Goal: Information Seeking & Learning: Find specific fact

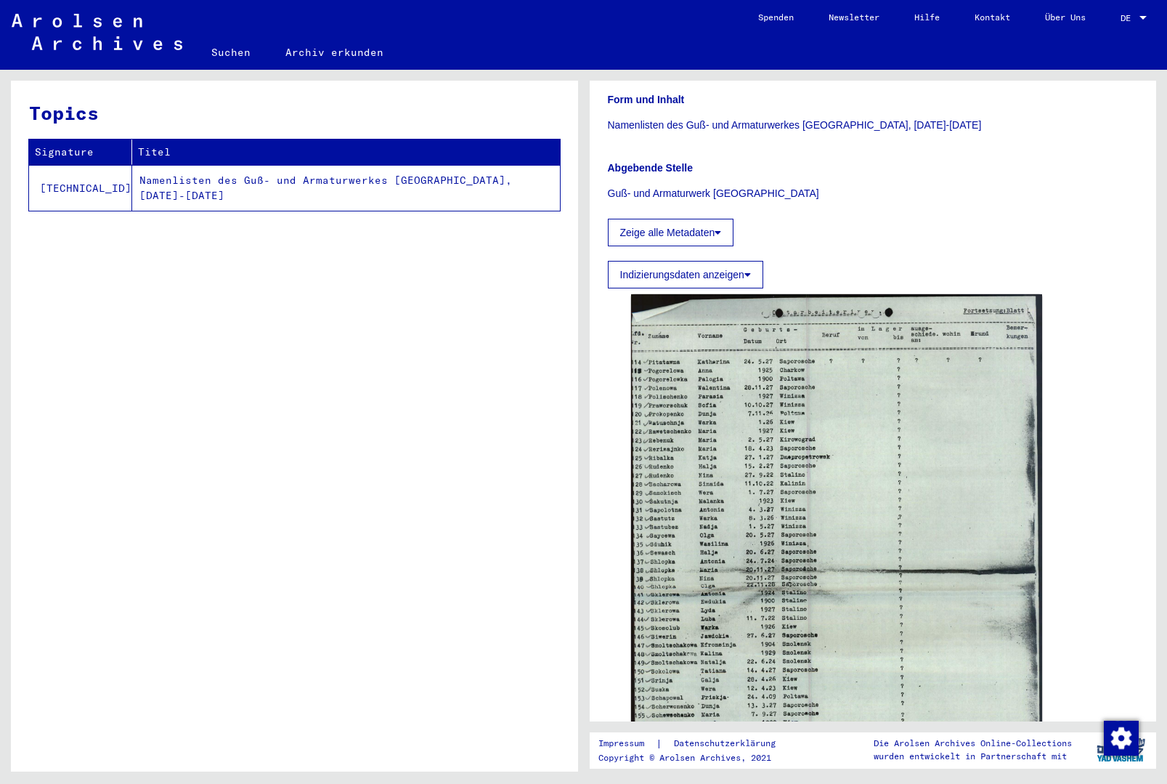
scroll to position [288, 0]
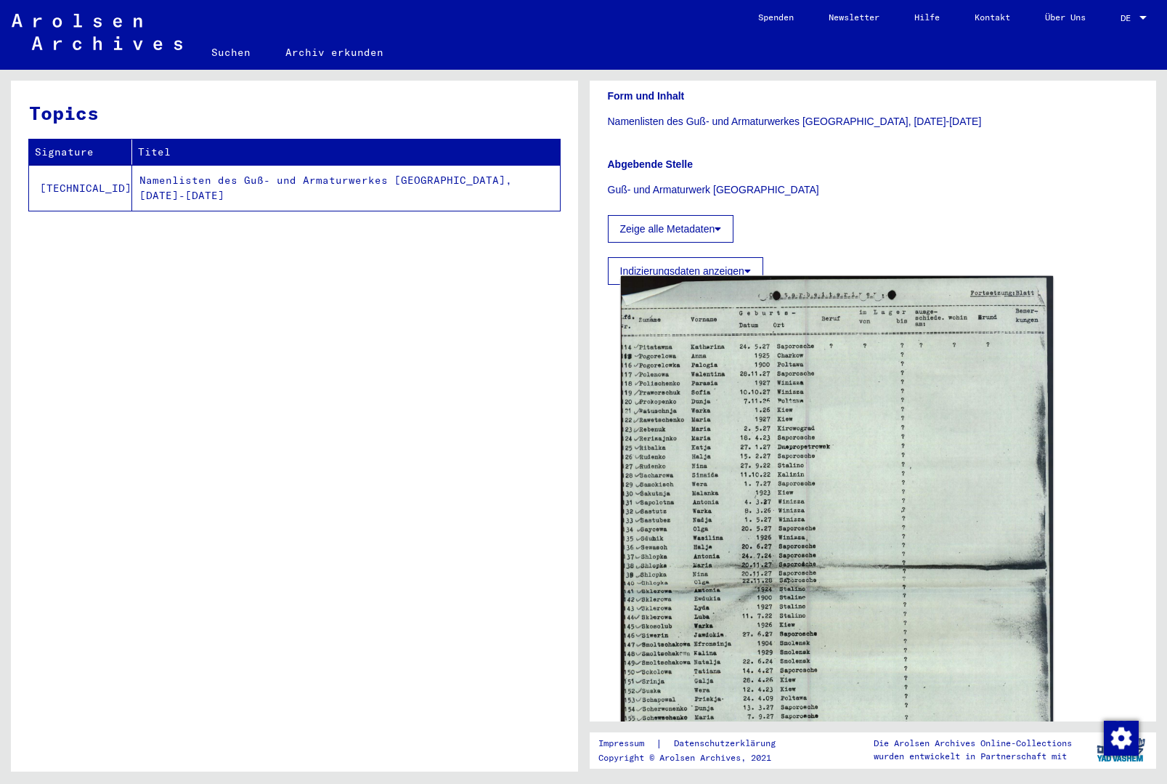
click at [840, 527] on img at bounding box center [836, 579] width 432 height 606
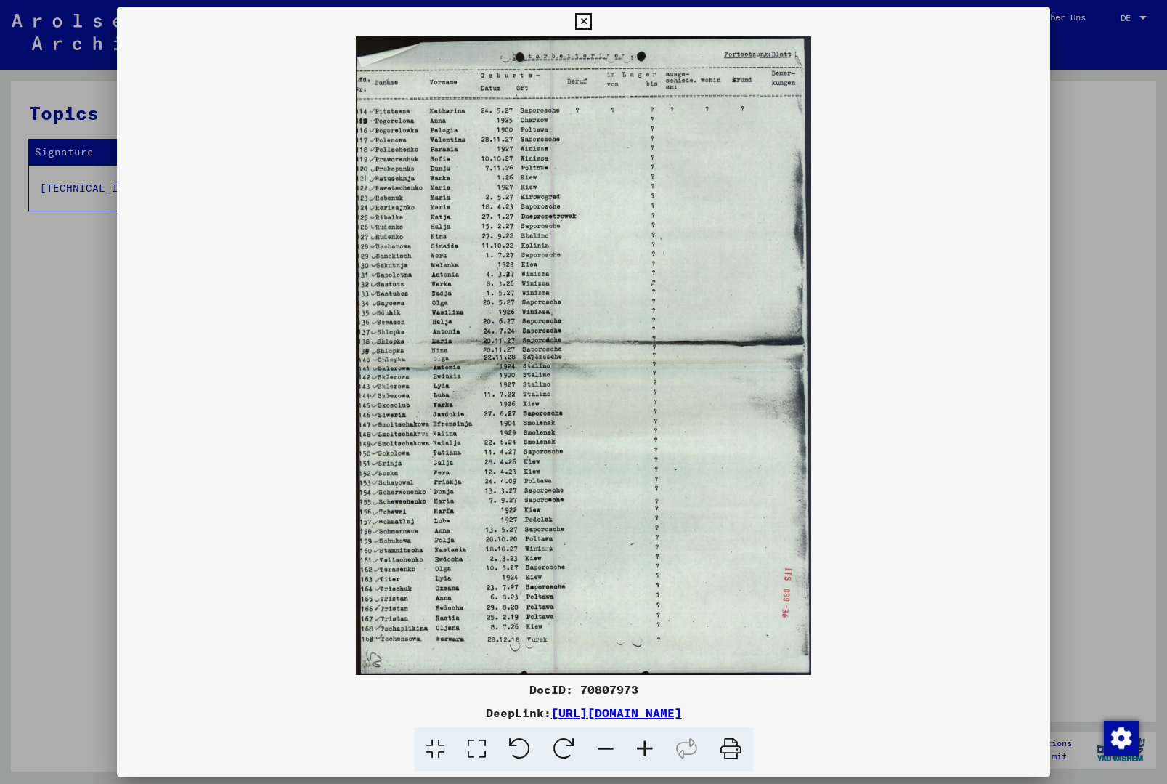
click at [596, 28] on button at bounding box center [583, 21] width 25 height 29
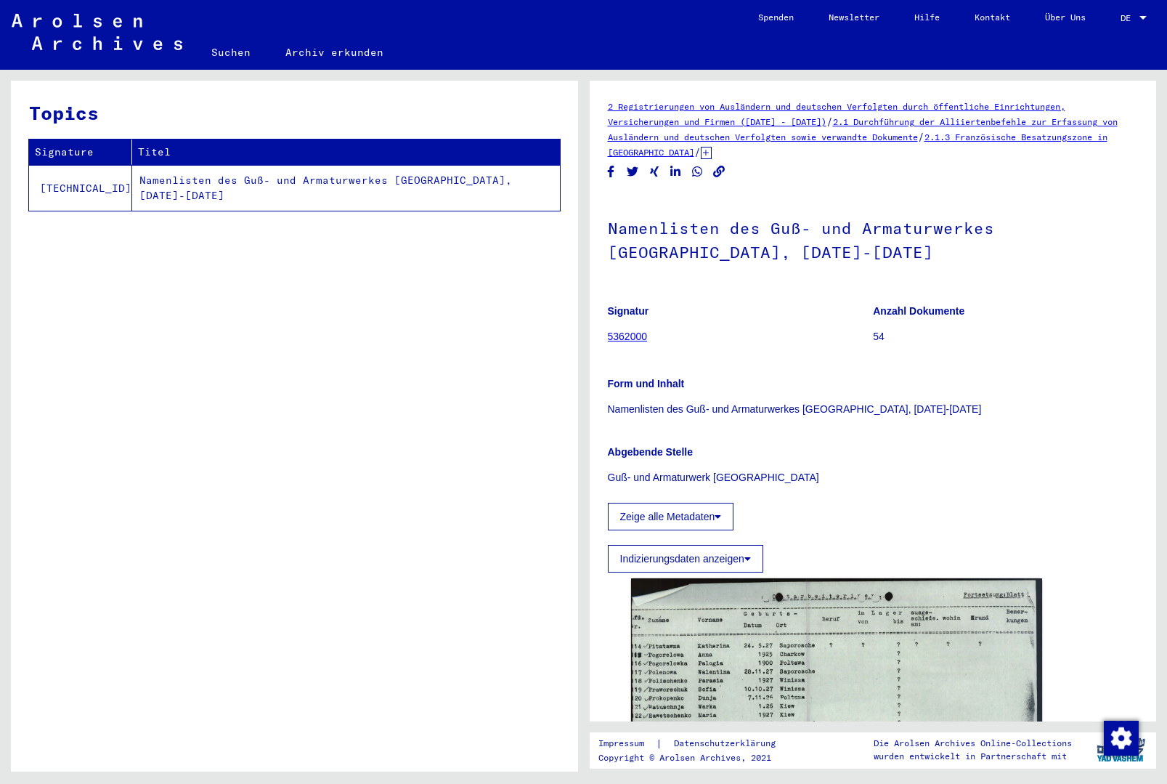
scroll to position [0, 0]
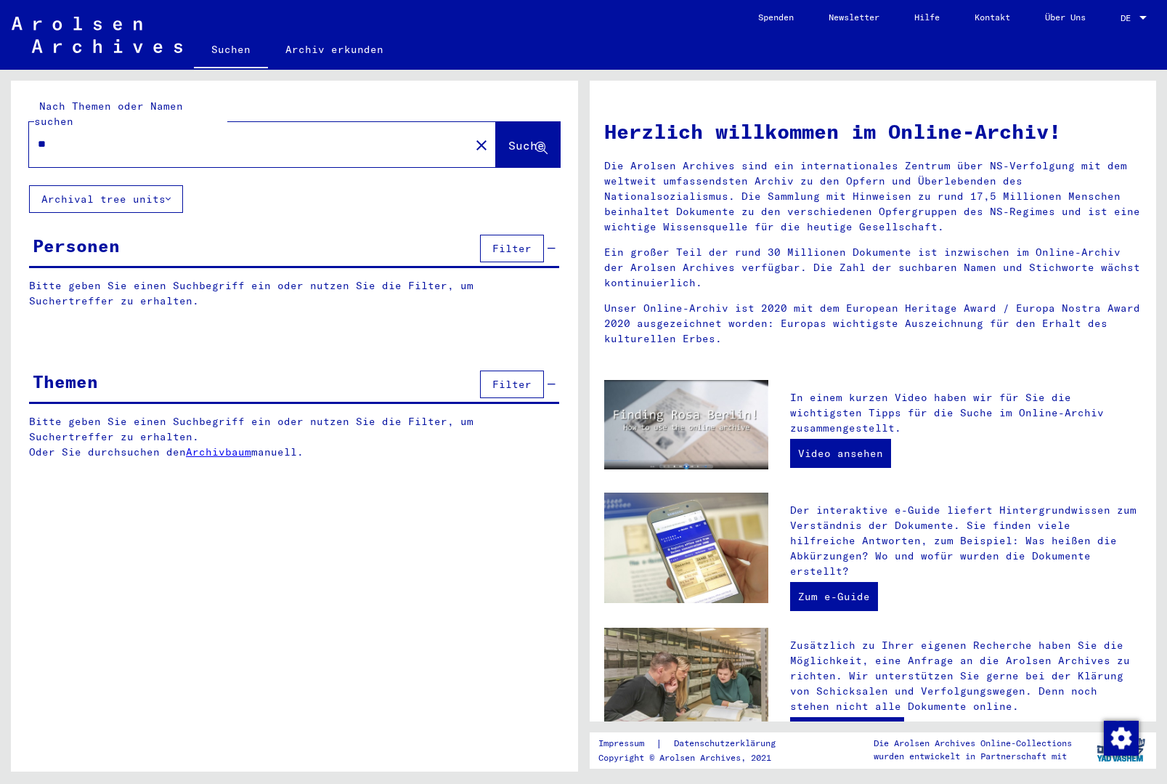
type input "*"
type input "**********"
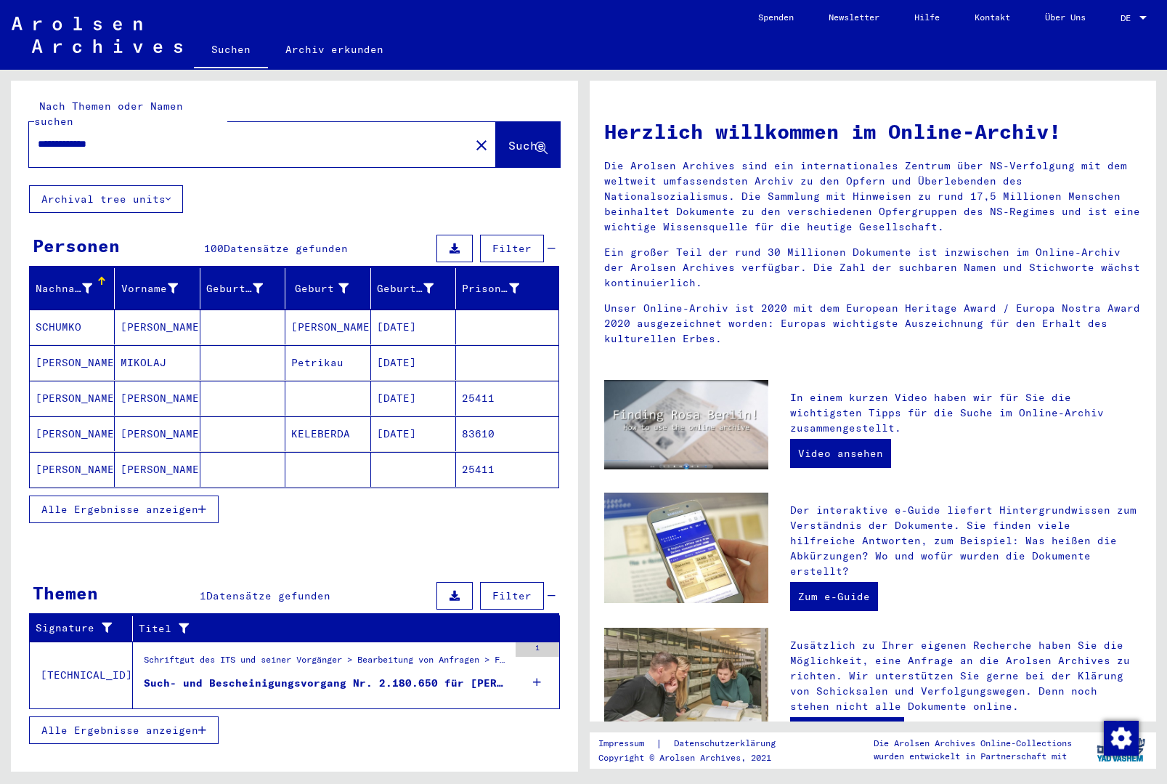
click at [90, 503] on span "Alle Ergebnisse anzeigen" at bounding box center [119, 509] width 157 height 13
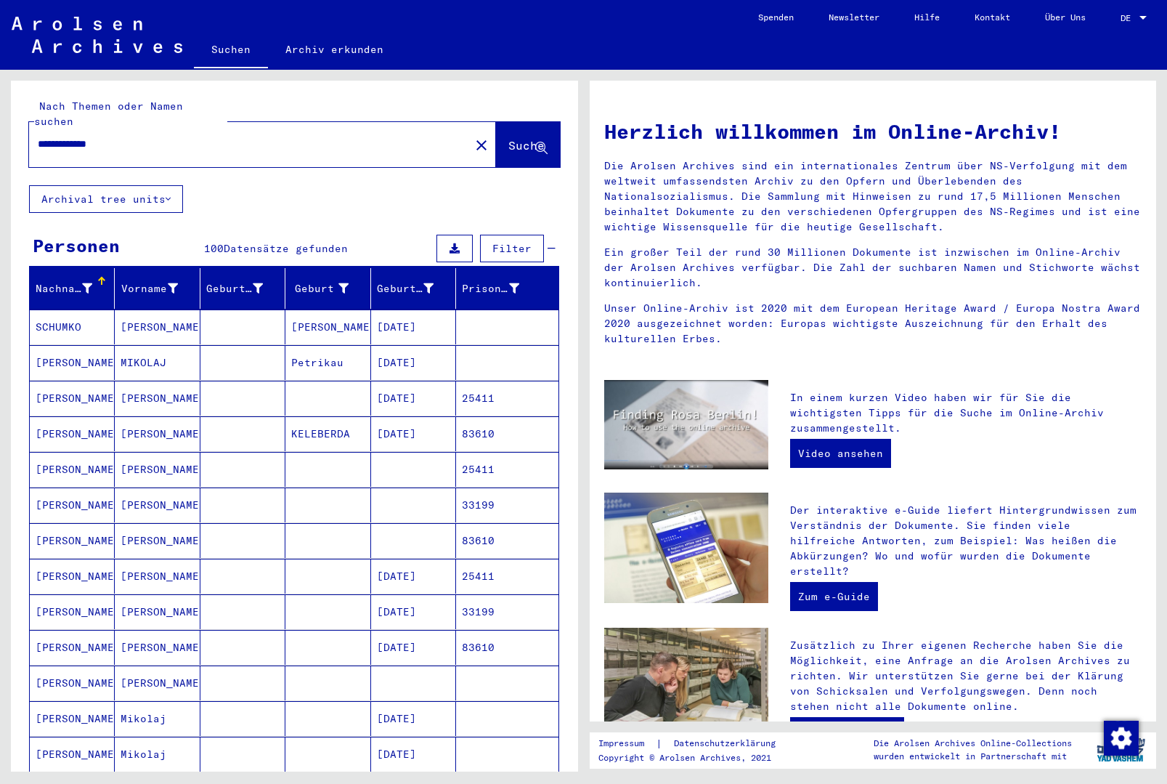
click at [471, 316] on mat-cell at bounding box center [507, 326] width 102 height 35
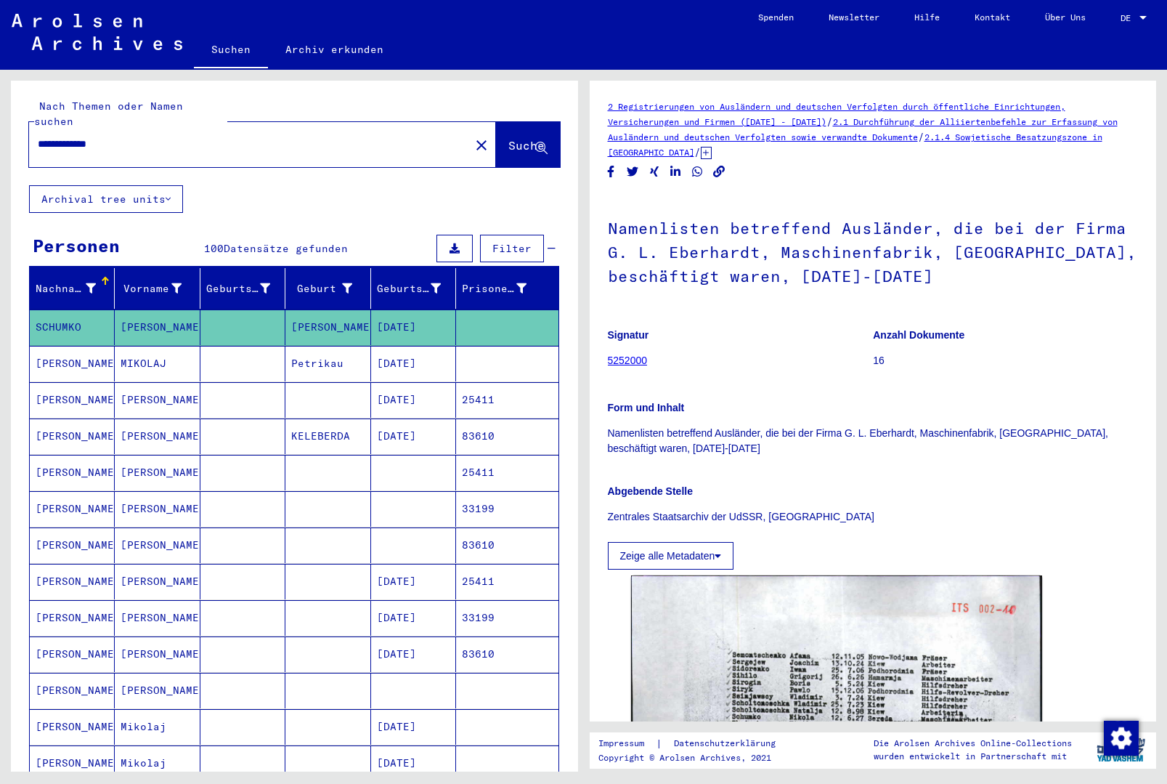
click at [455, 346] on mat-cell "[DATE]" at bounding box center [413, 364] width 85 height 36
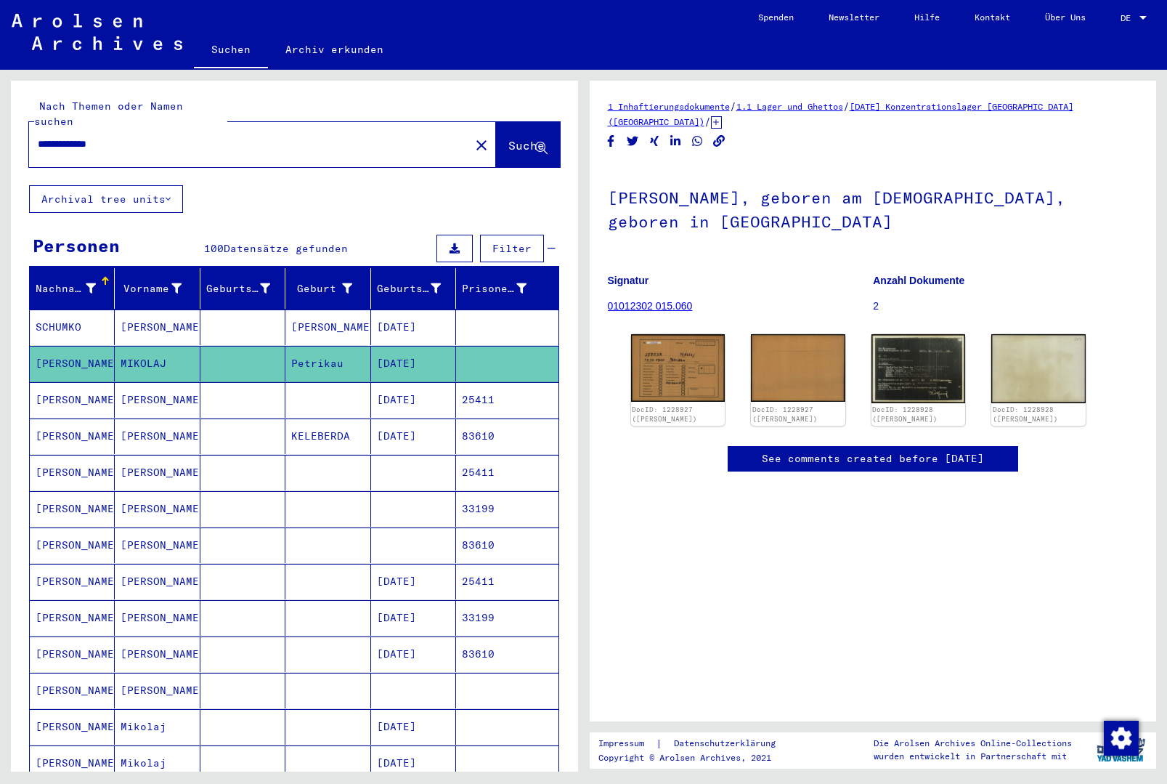
click at [431, 674] on mat-cell at bounding box center [413, 690] width 85 height 36
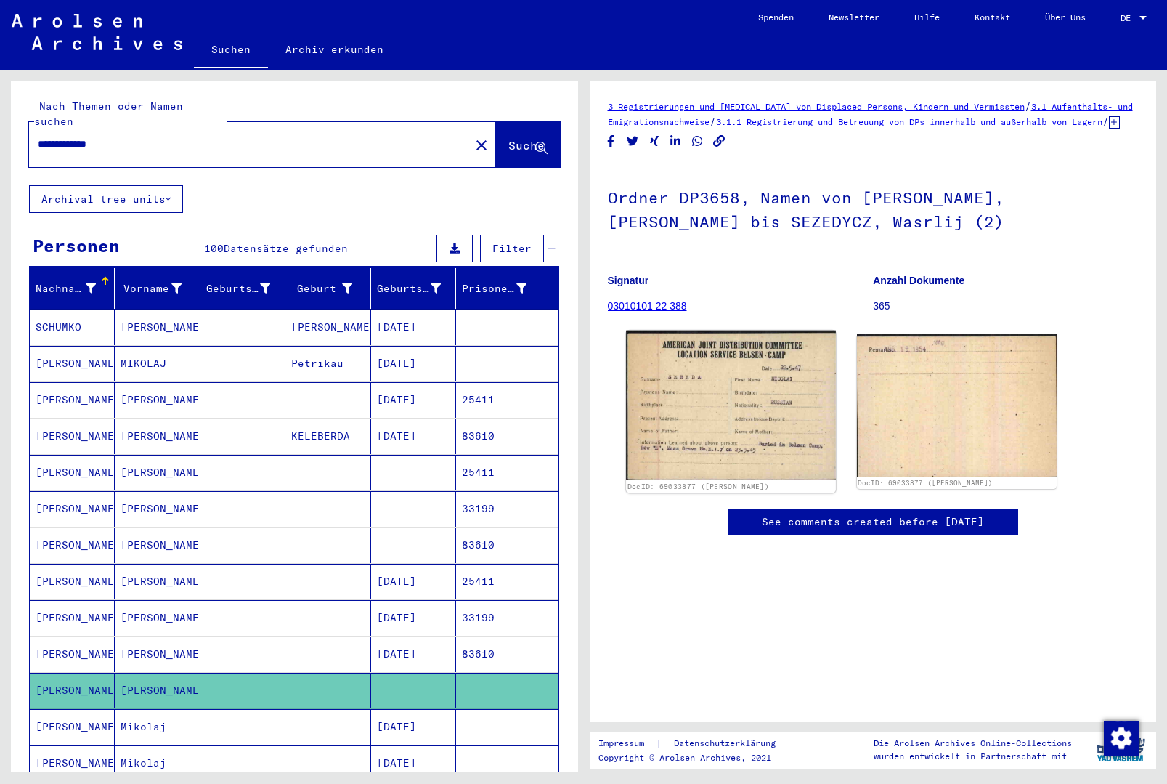
click at [732, 404] on img at bounding box center [731, 405] width 210 height 150
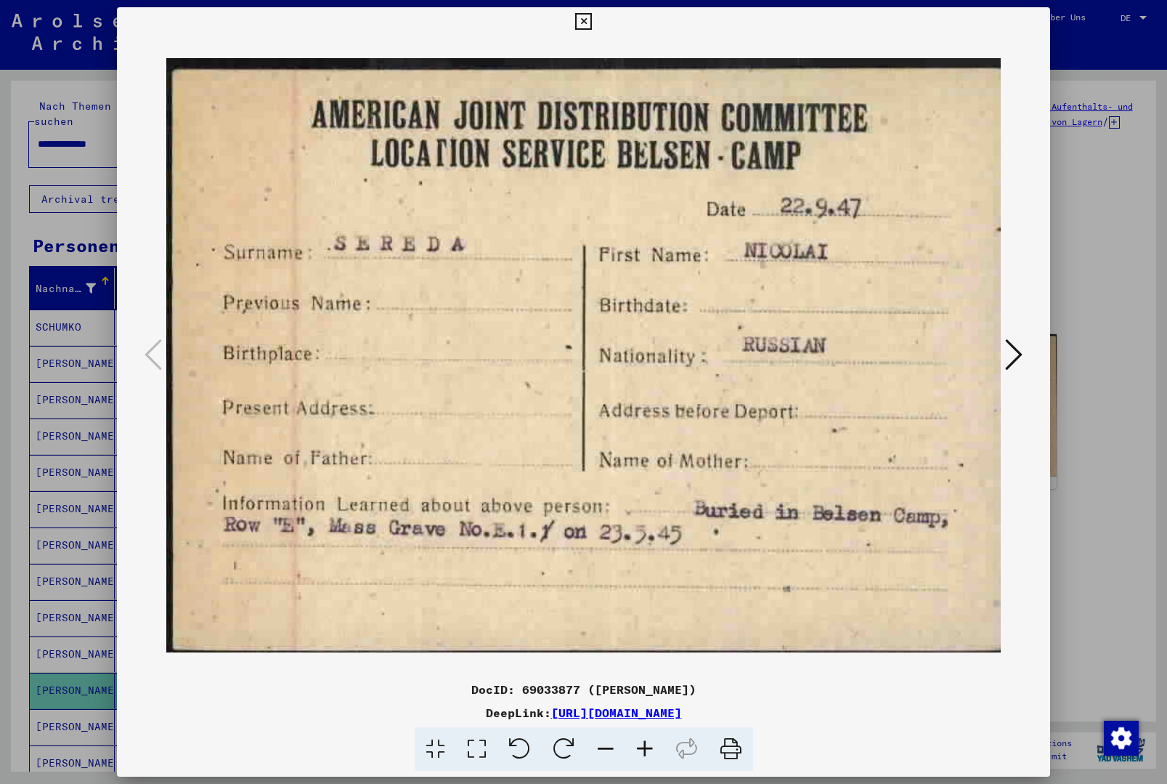
click at [1019, 365] on icon at bounding box center [1013, 354] width 17 height 35
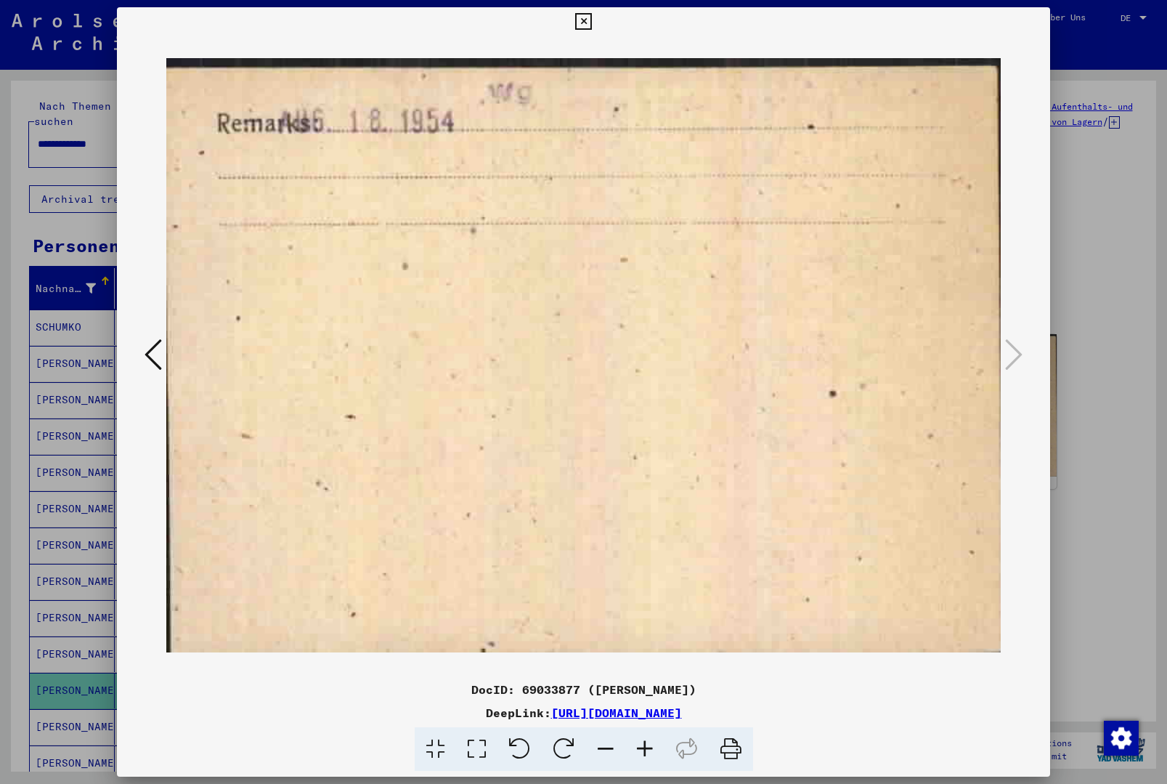
click at [596, 31] on button at bounding box center [583, 21] width 25 height 29
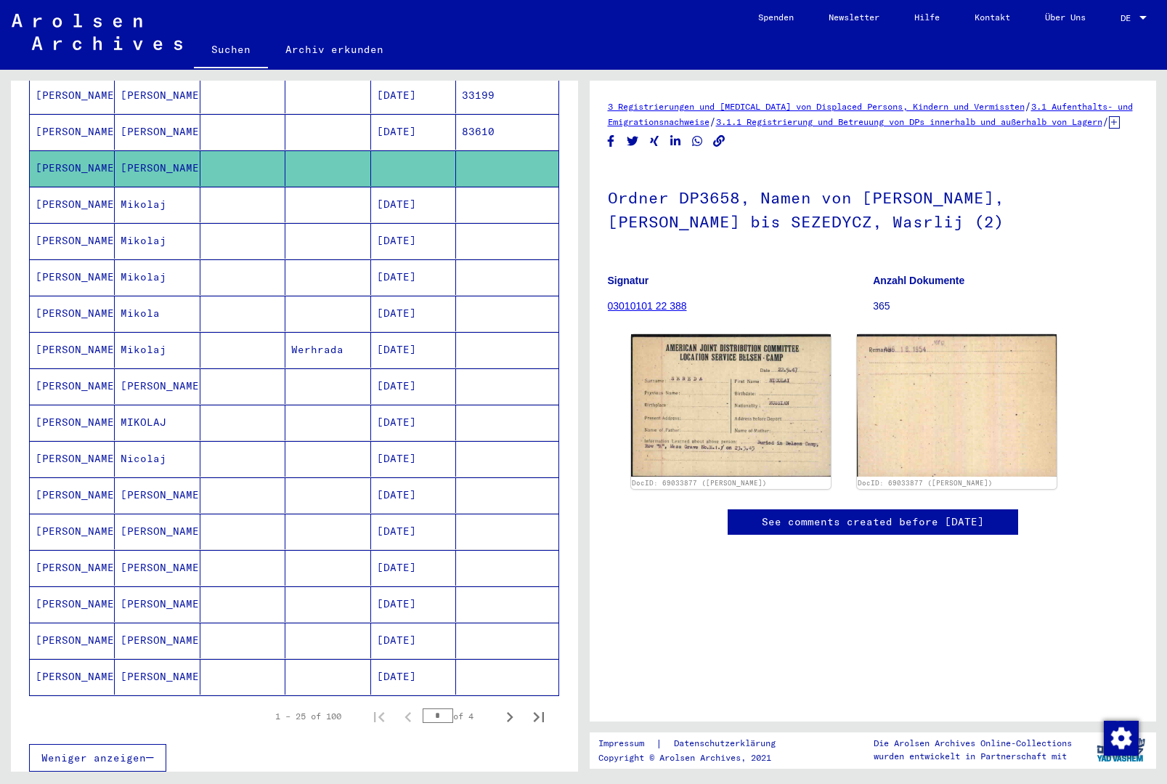
scroll to position [553, 0]
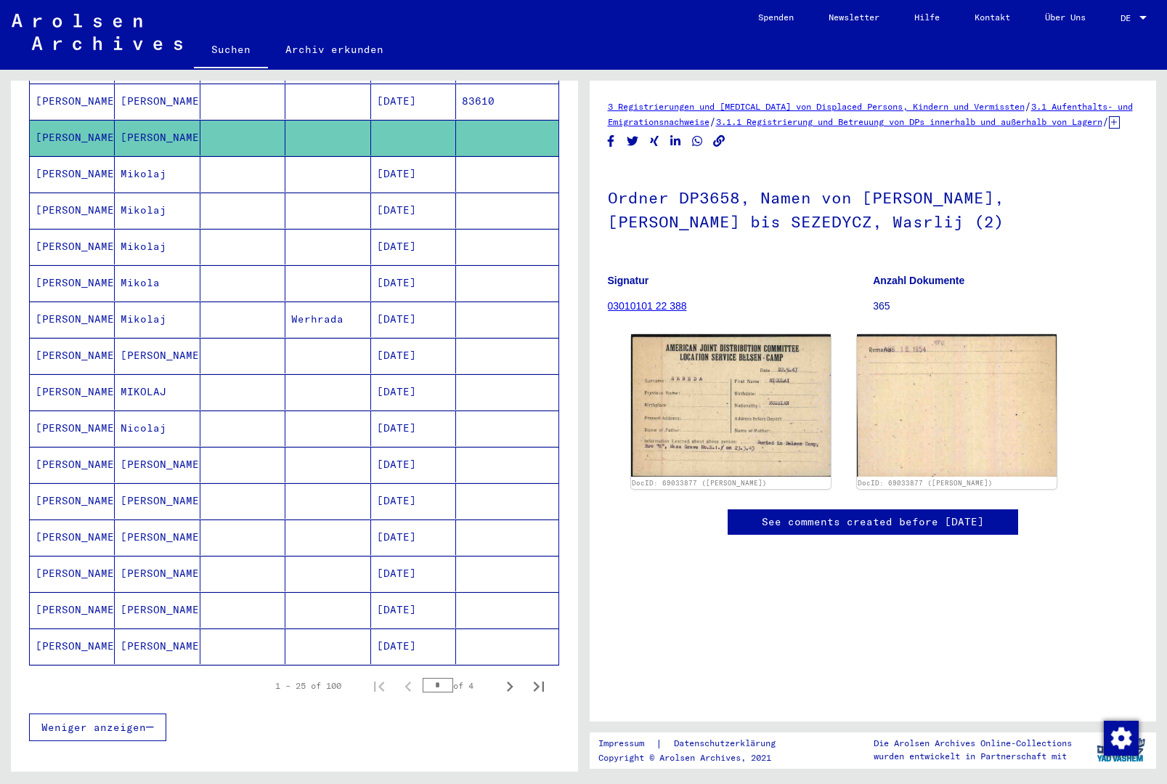
click at [507, 676] on icon "Next page" at bounding box center [510, 686] width 20 height 20
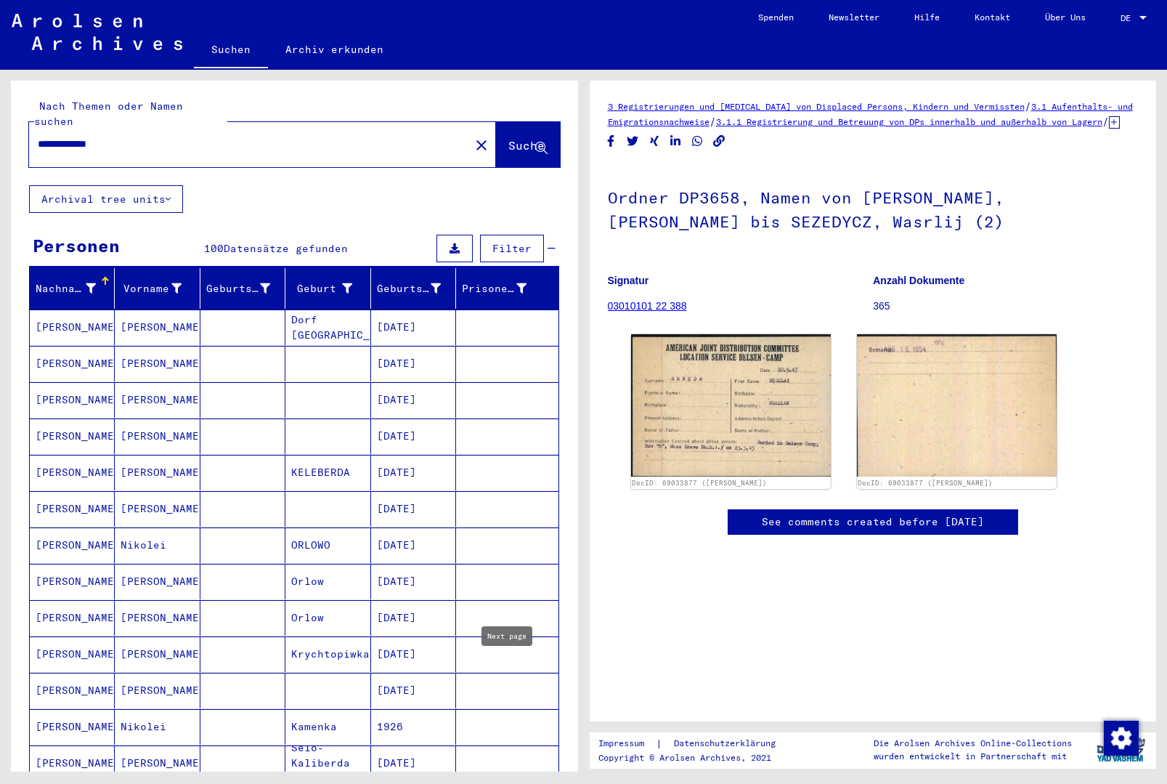
scroll to position [0, 0]
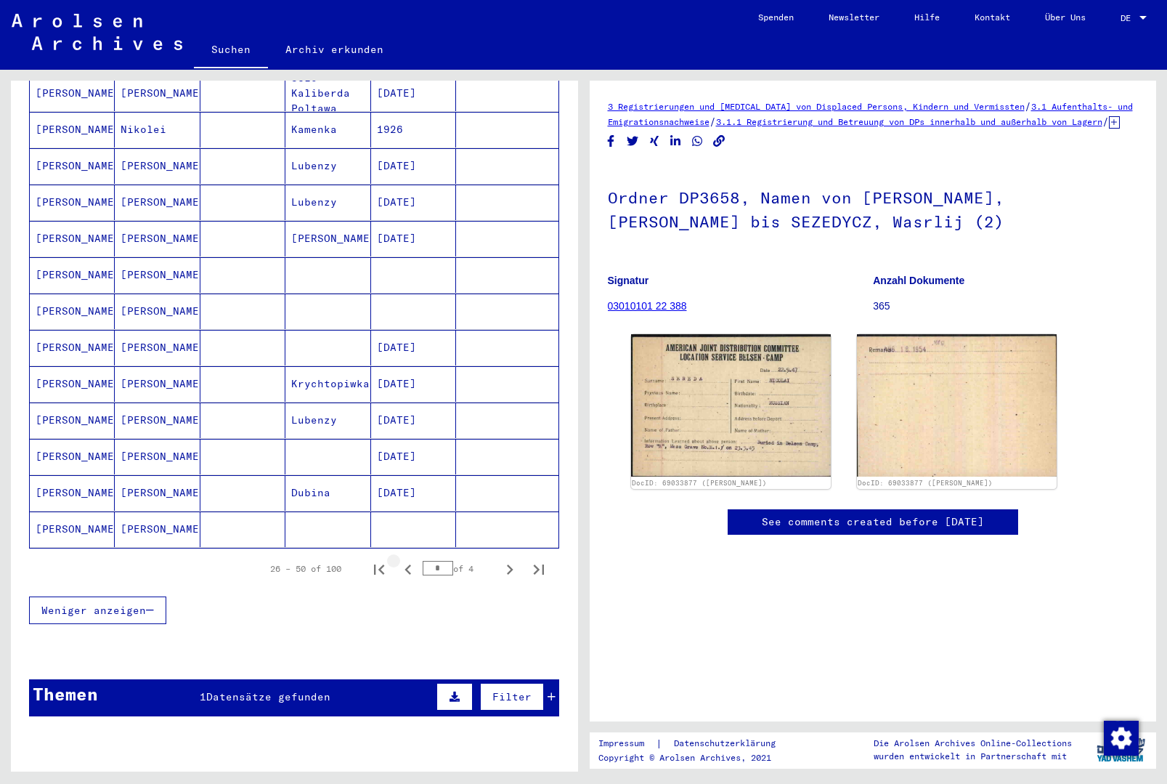
click at [407, 564] on icon "Previous page" at bounding box center [408, 569] width 7 height 10
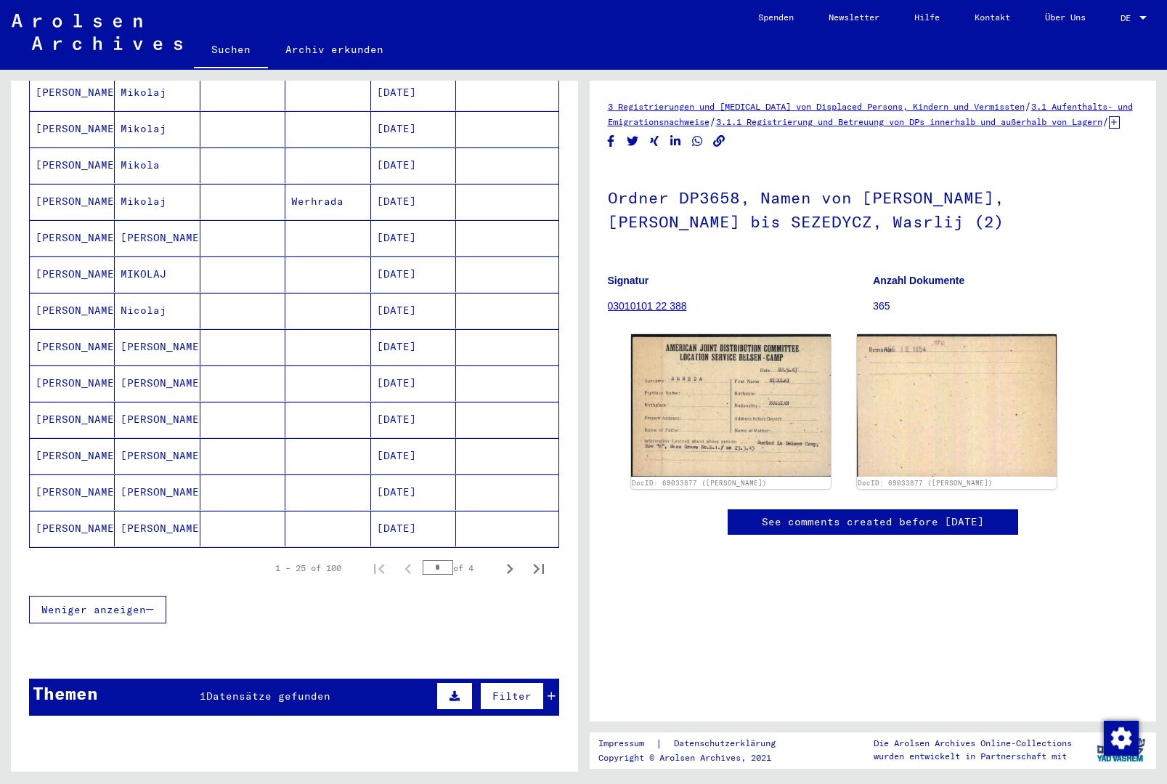
scroll to position [670, 0]
click at [513, 559] on icon "Next page" at bounding box center [510, 569] width 20 height 20
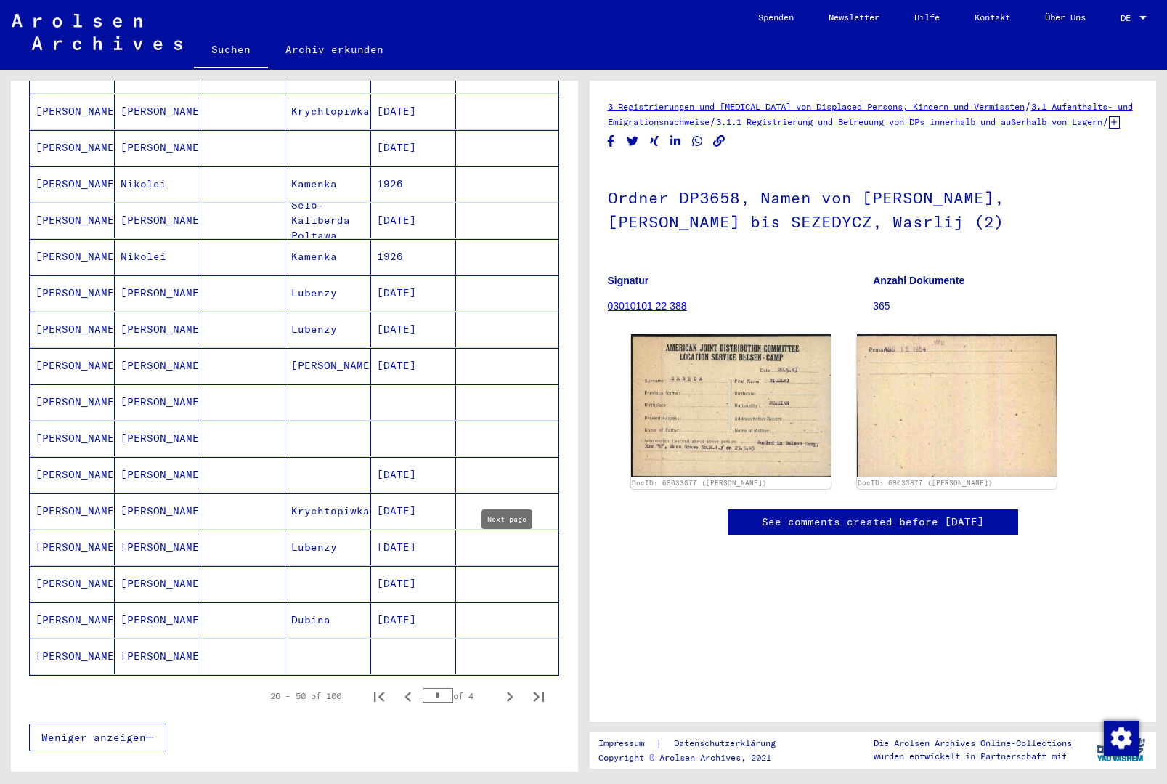
scroll to position [572, 0]
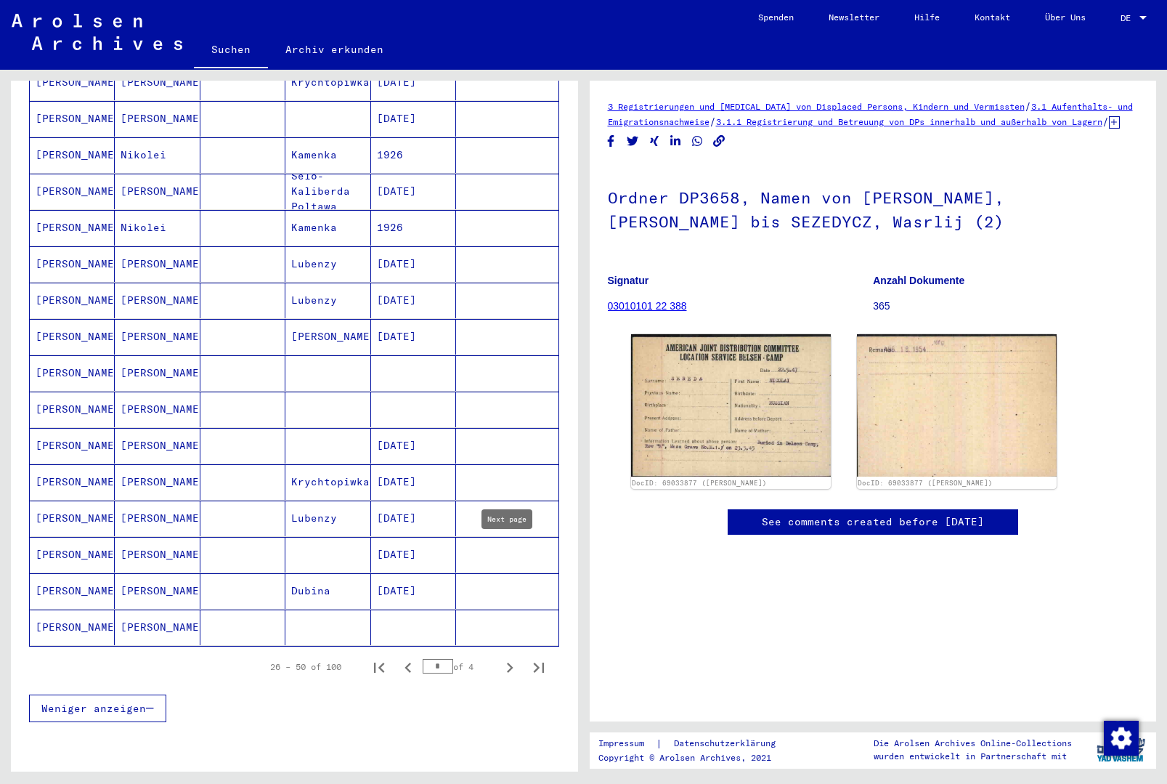
click at [511, 662] on icon "Next page" at bounding box center [510, 667] width 7 height 10
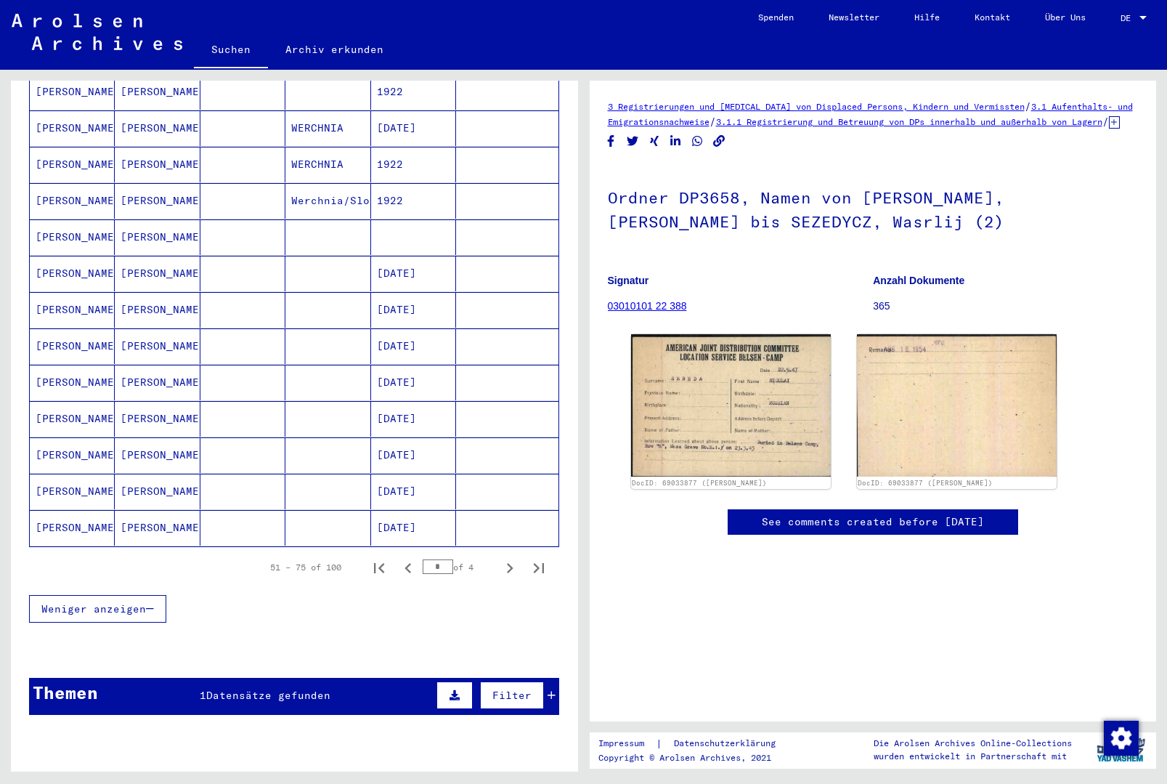
scroll to position [670, 0]
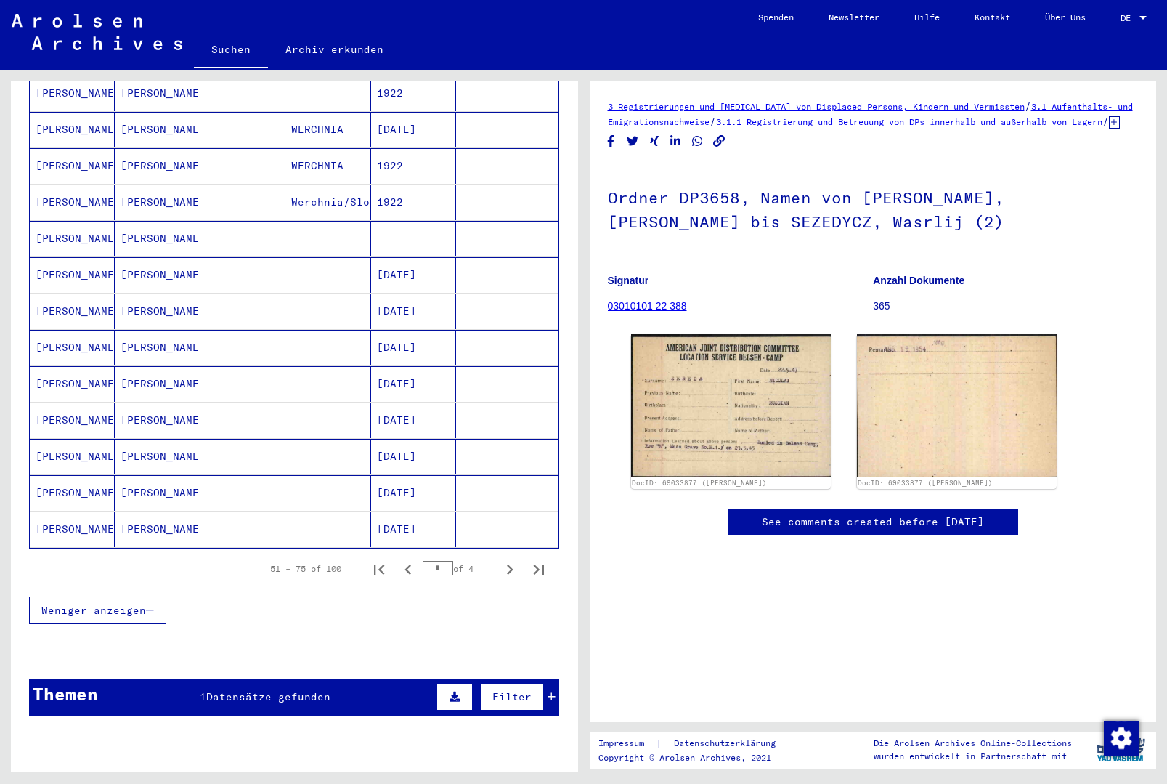
click at [508, 561] on icon "Next page" at bounding box center [510, 569] width 20 height 20
click at [387, 559] on icon "First page" at bounding box center [379, 569] width 20 height 20
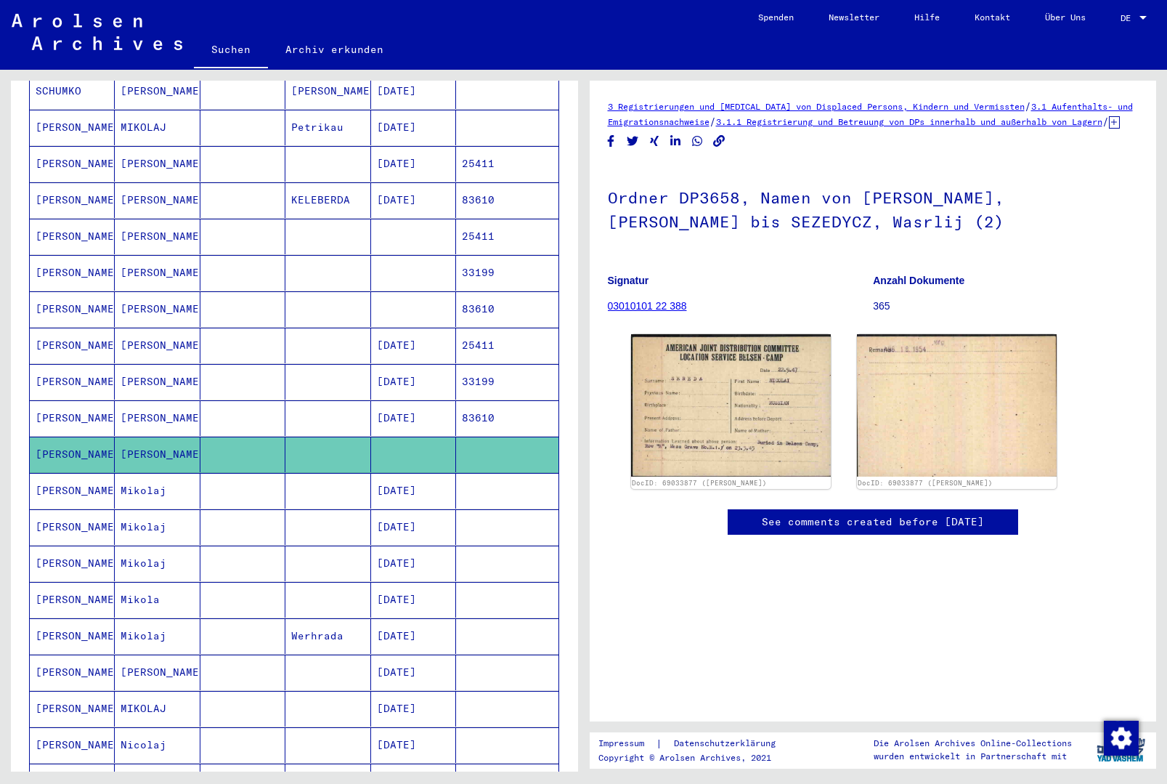
scroll to position [79, 0]
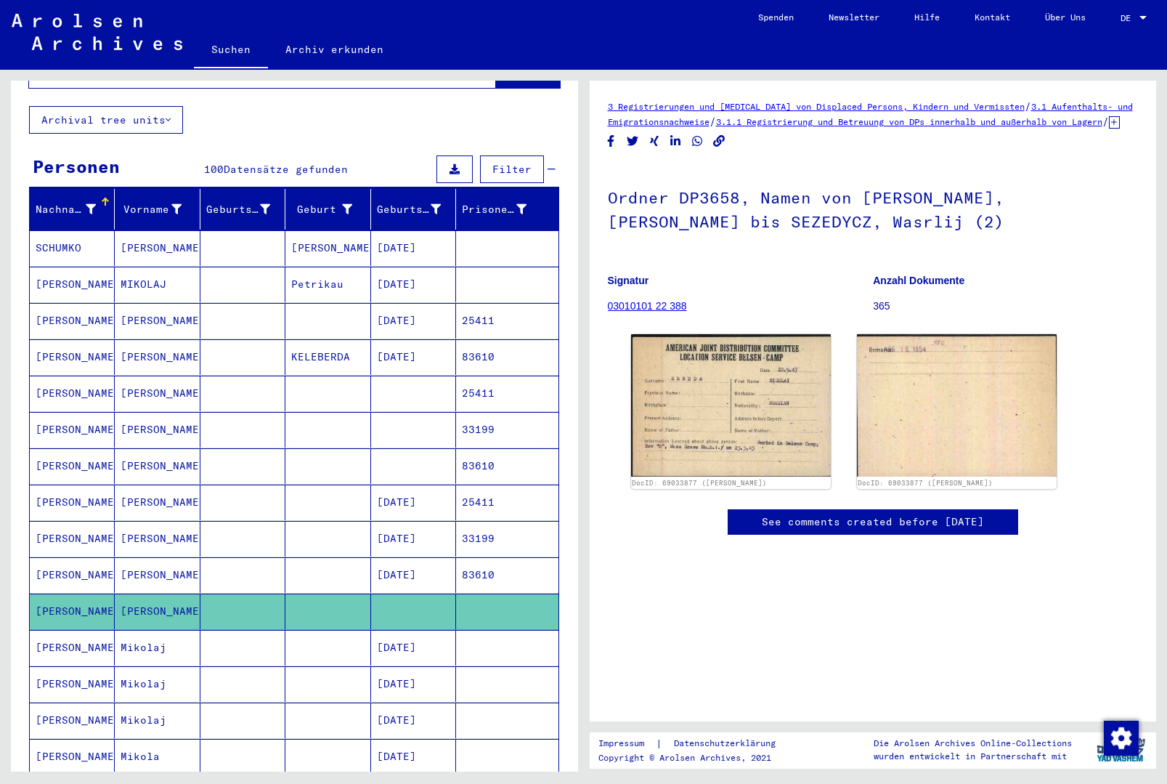
click at [473, 598] on mat-cell at bounding box center [507, 611] width 102 height 36
click at [469, 630] on mat-cell at bounding box center [507, 648] width 102 height 36
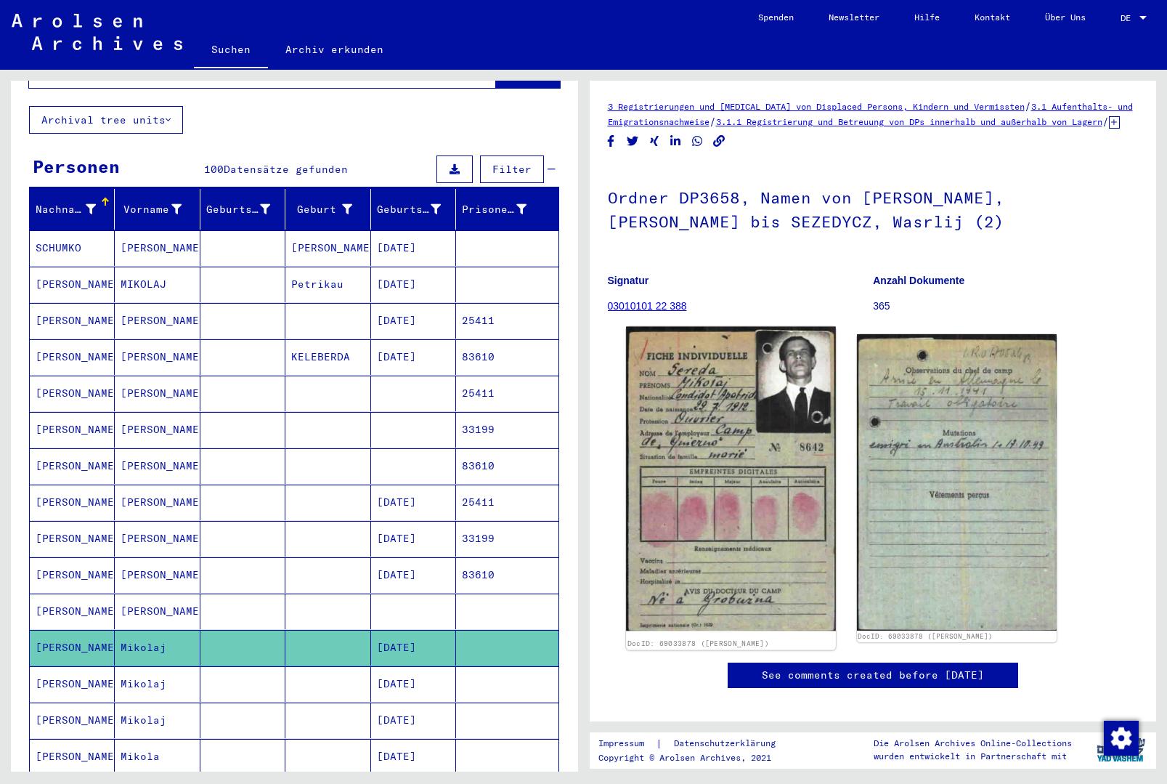
click at [758, 418] on img at bounding box center [731, 479] width 210 height 304
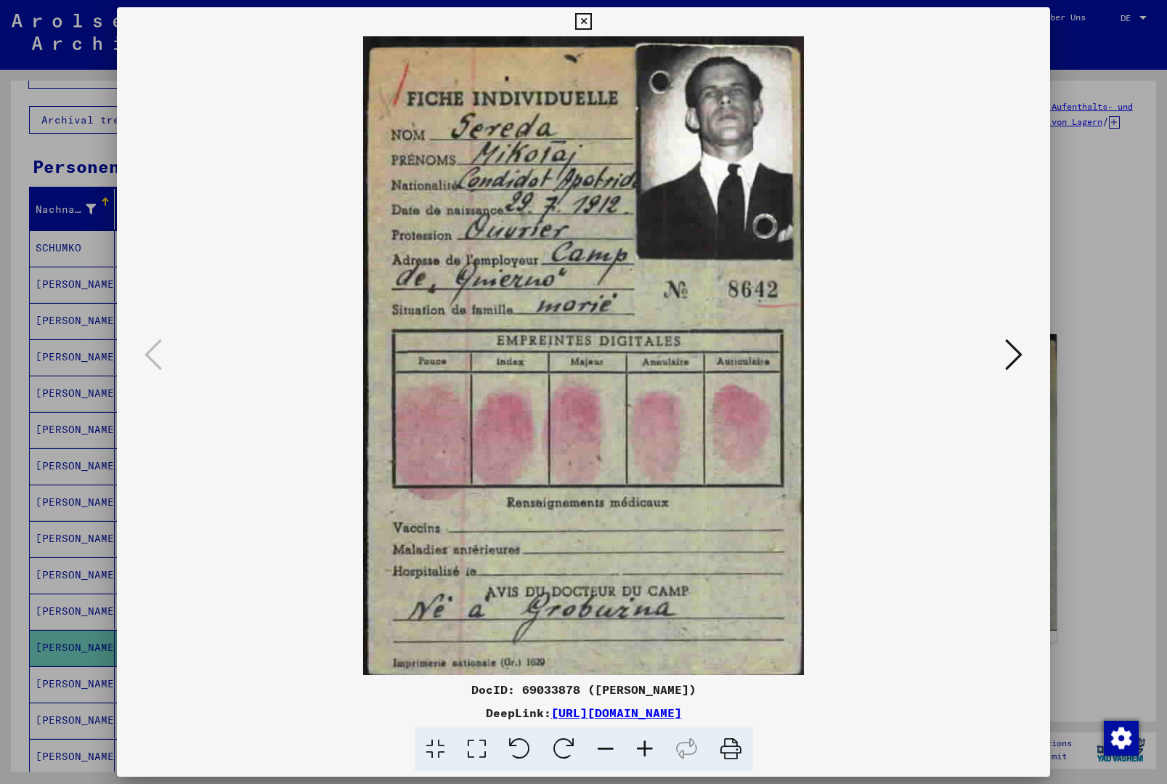
click at [1023, 369] on button at bounding box center [1014, 355] width 26 height 41
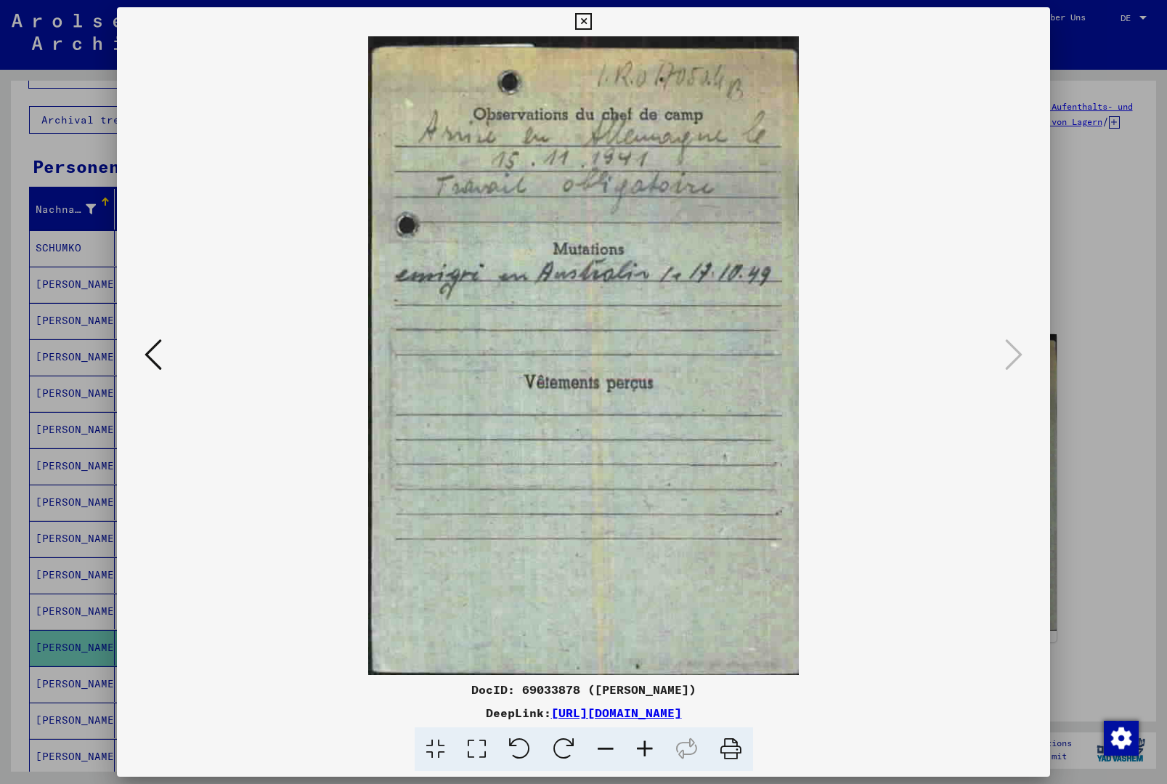
click at [592, 17] on icon at bounding box center [583, 21] width 17 height 17
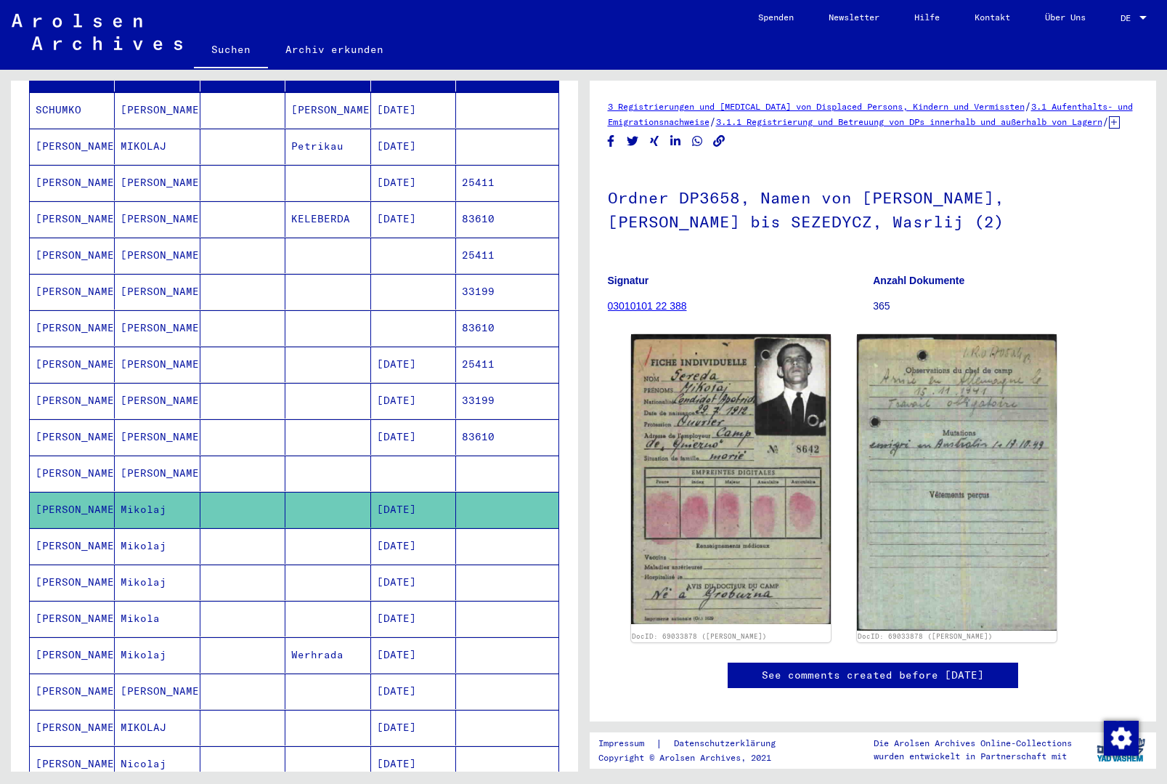
scroll to position [240, 0]
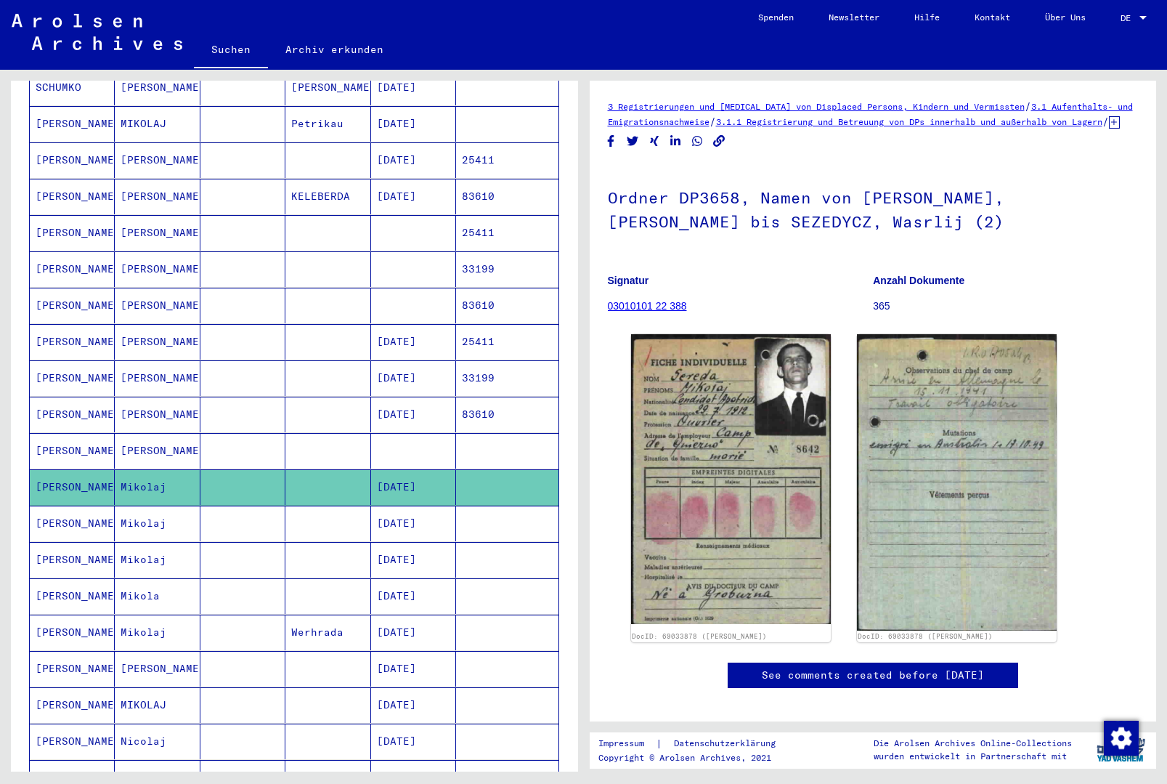
click at [481, 614] on mat-cell at bounding box center [507, 632] width 102 height 36
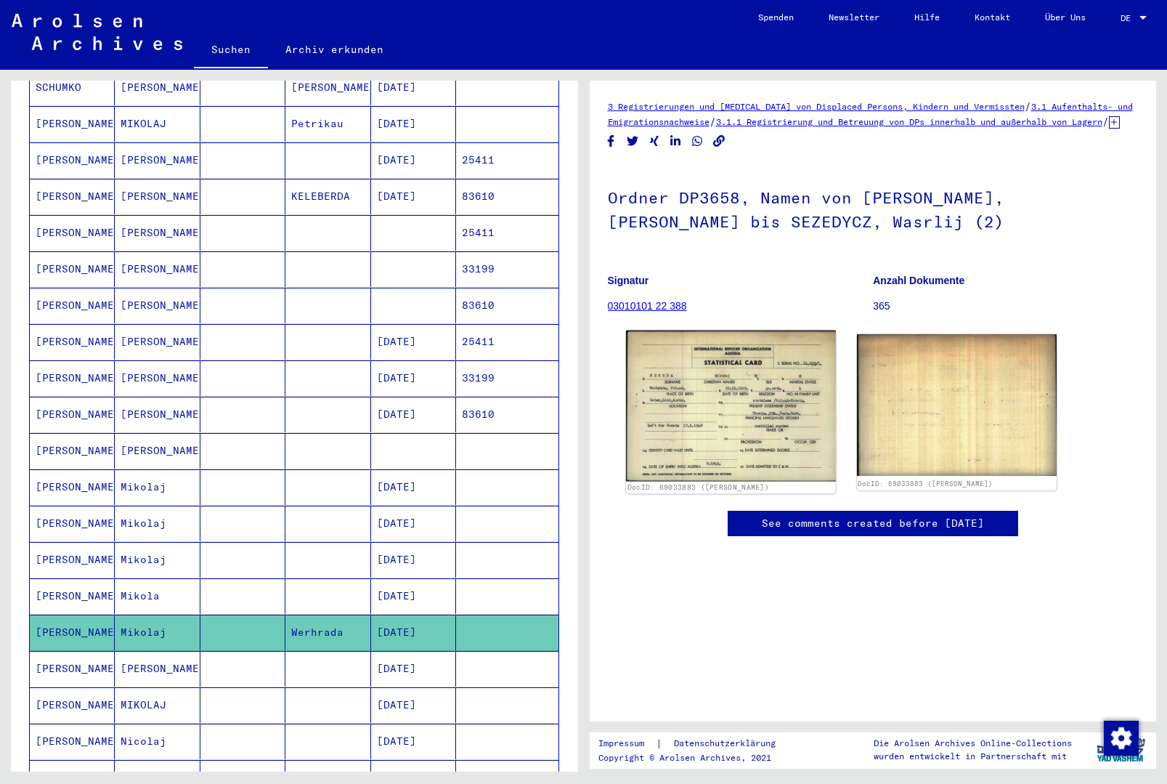
click at [725, 406] on img at bounding box center [731, 405] width 210 height 150
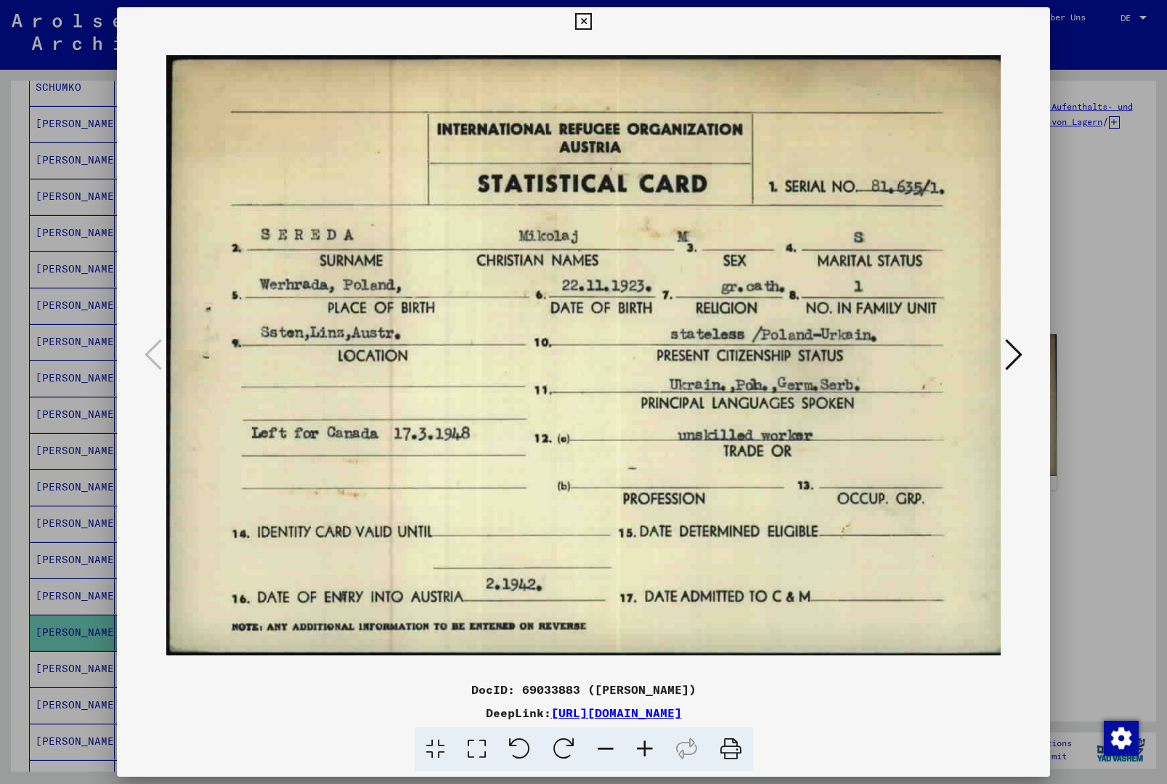
click at [1163, 295] on div at bounding box center [583, 392] width 1167 height 784
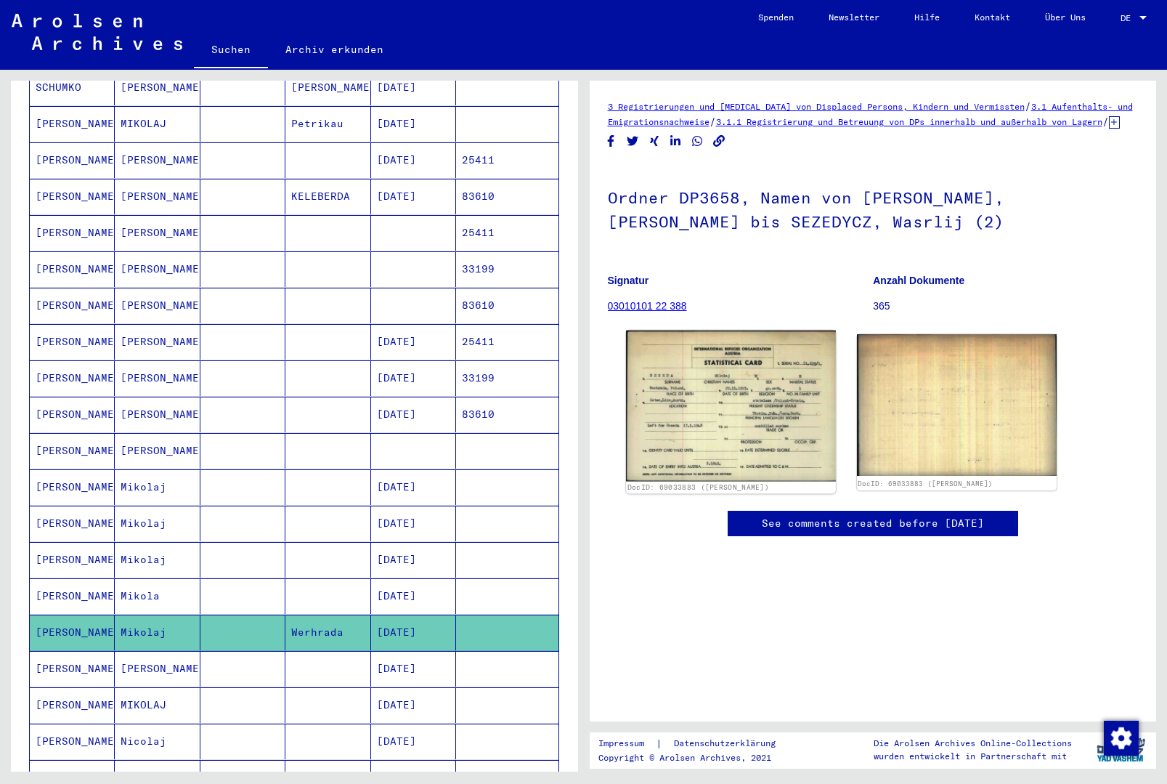
click at [746, 412] on img at bounding box center [731, 405] width 210 height 150
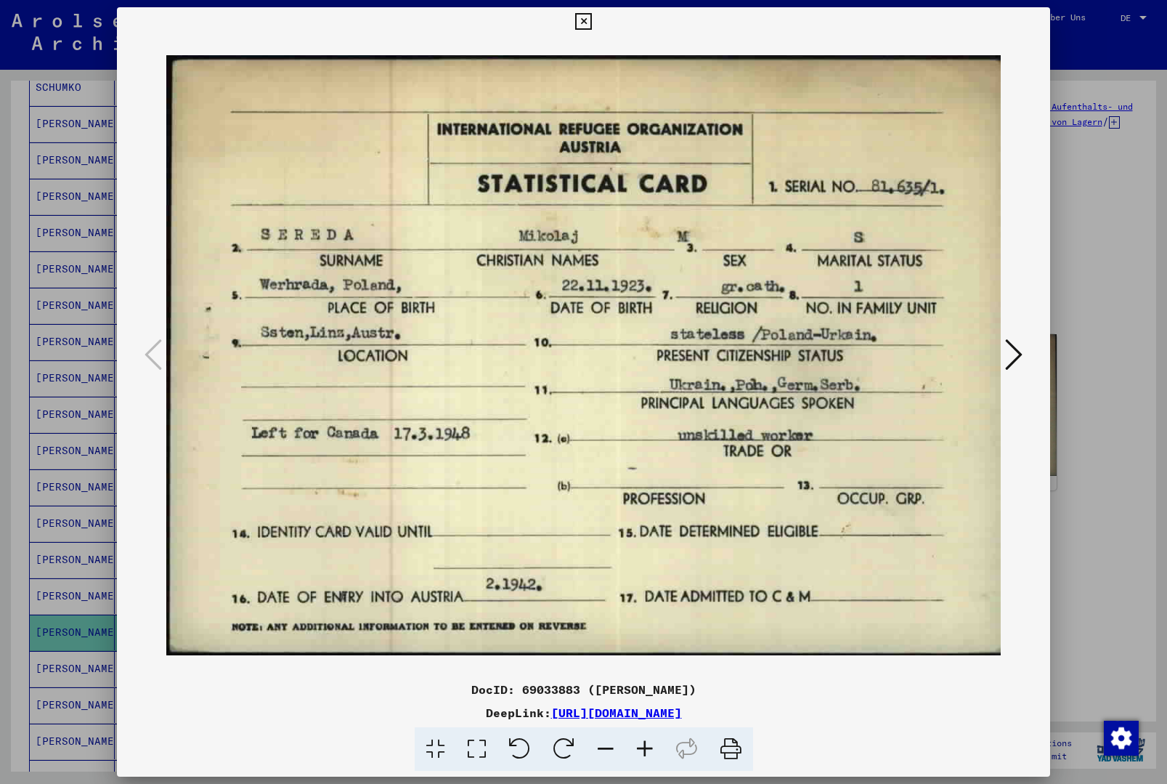
click at [592, 21] on icon at bounding box center [583, 21] width 17 height 17
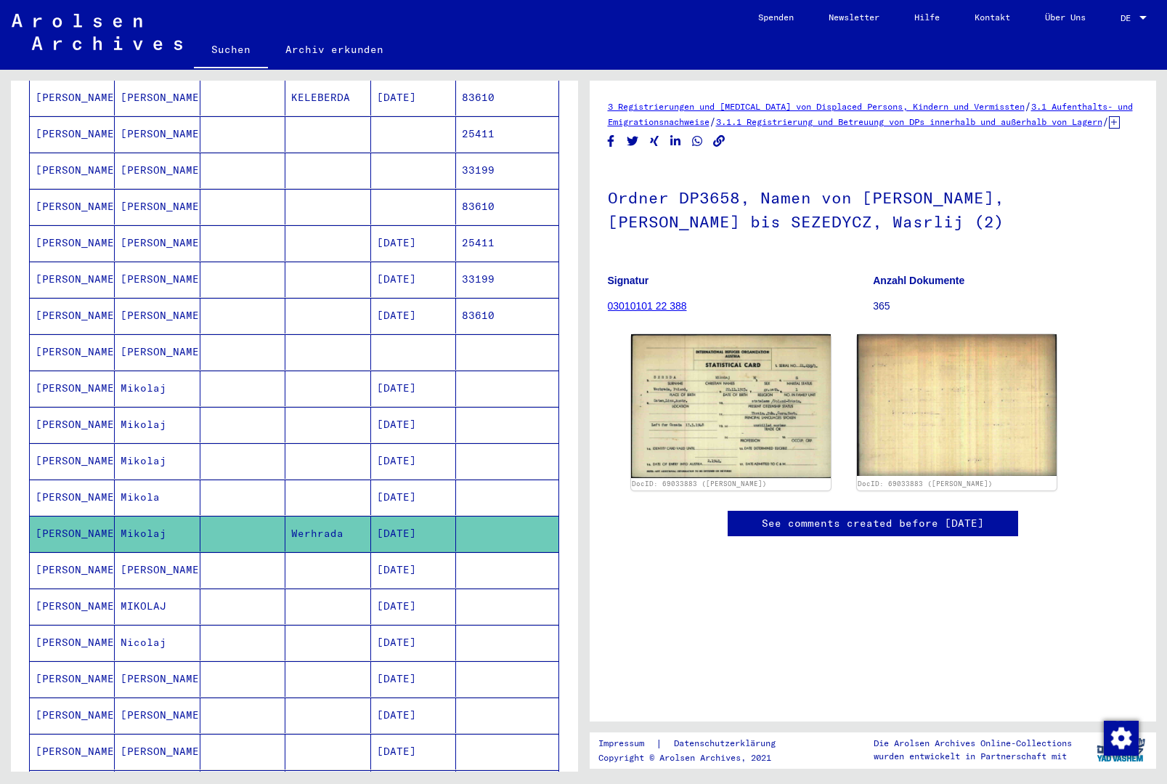
scroll to position [376, 0]
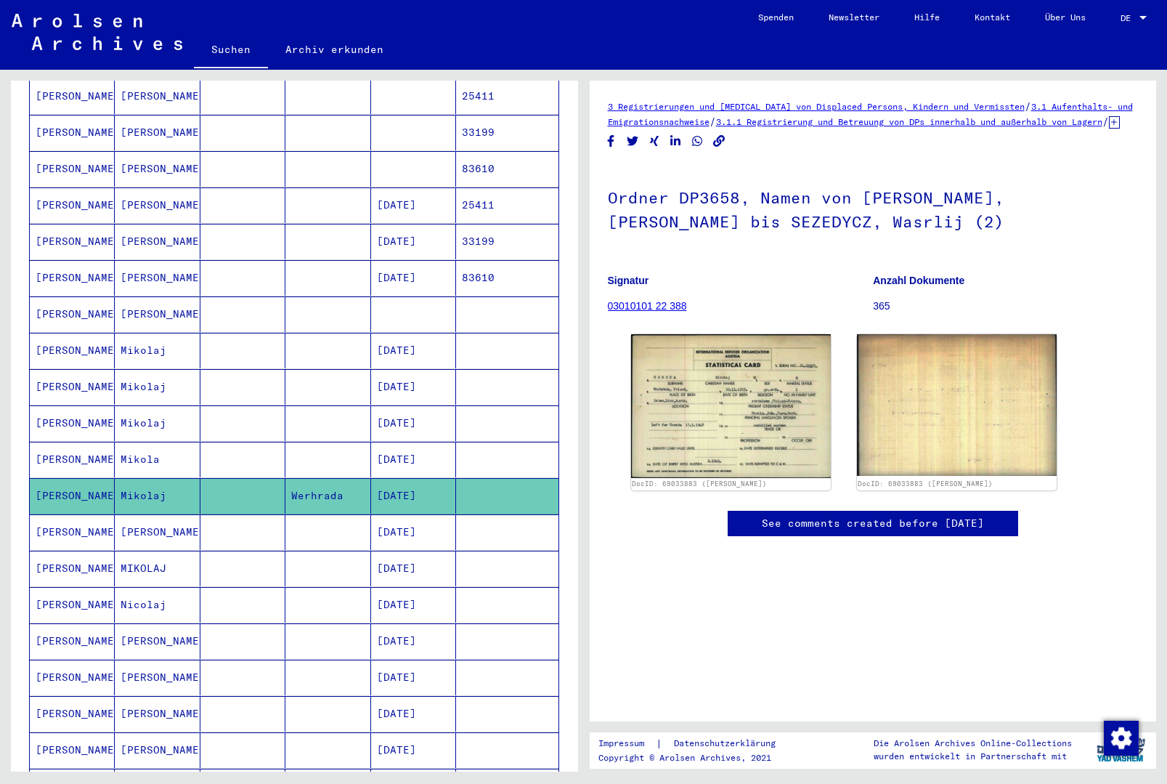
click at [489, 514] on mat-cell at bounding box center [507, 532] width 102 height 36
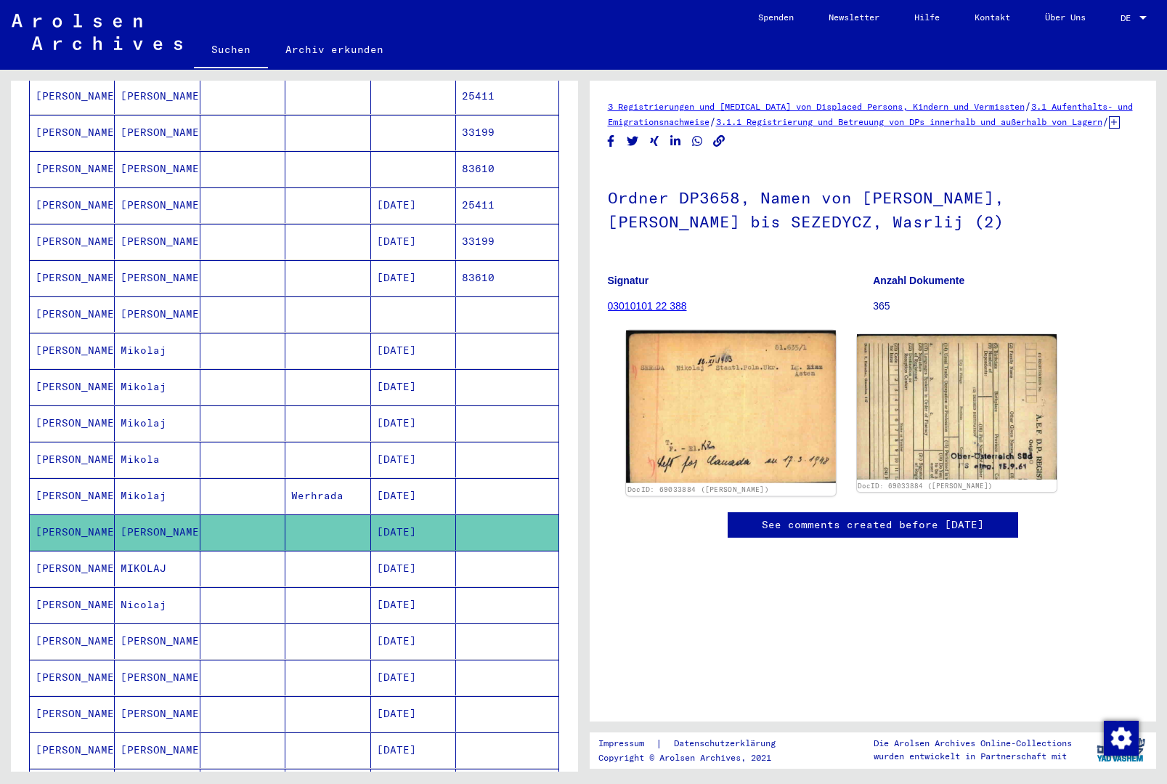
click at [714, 426] on img at bounding box center [731, 406] width 210 height 153
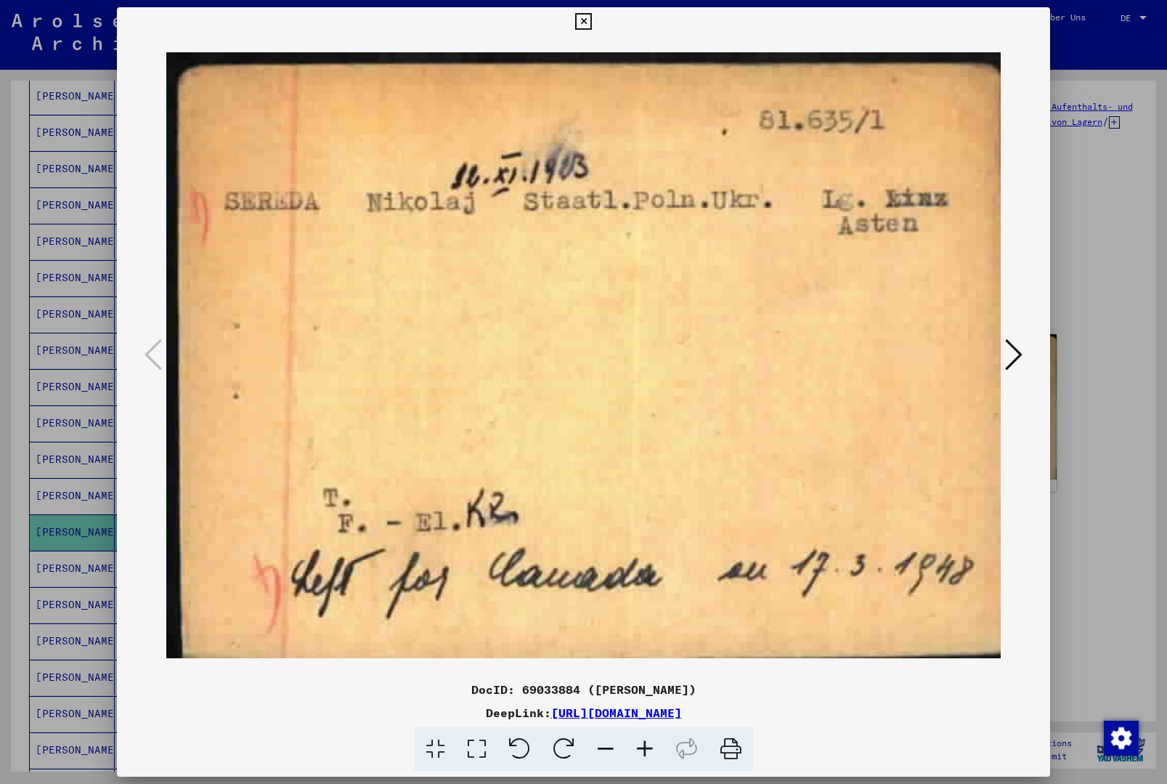
click at [1025, 354] on button at bounding box center [1014, 355] width 26 height 41
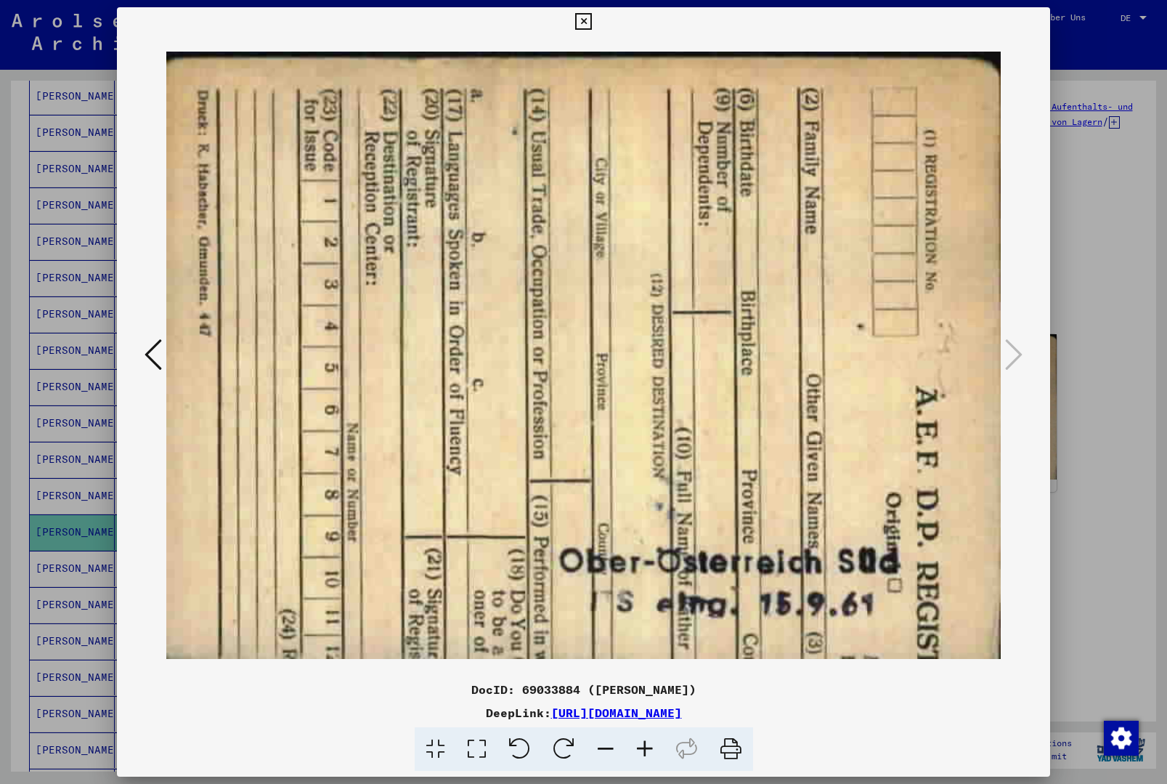
click at [596, 34] on div at bounding box center [583, 21] width 25 height 29
click at [596, 33] on button at bounding box center [583, 21] width 25 height 29
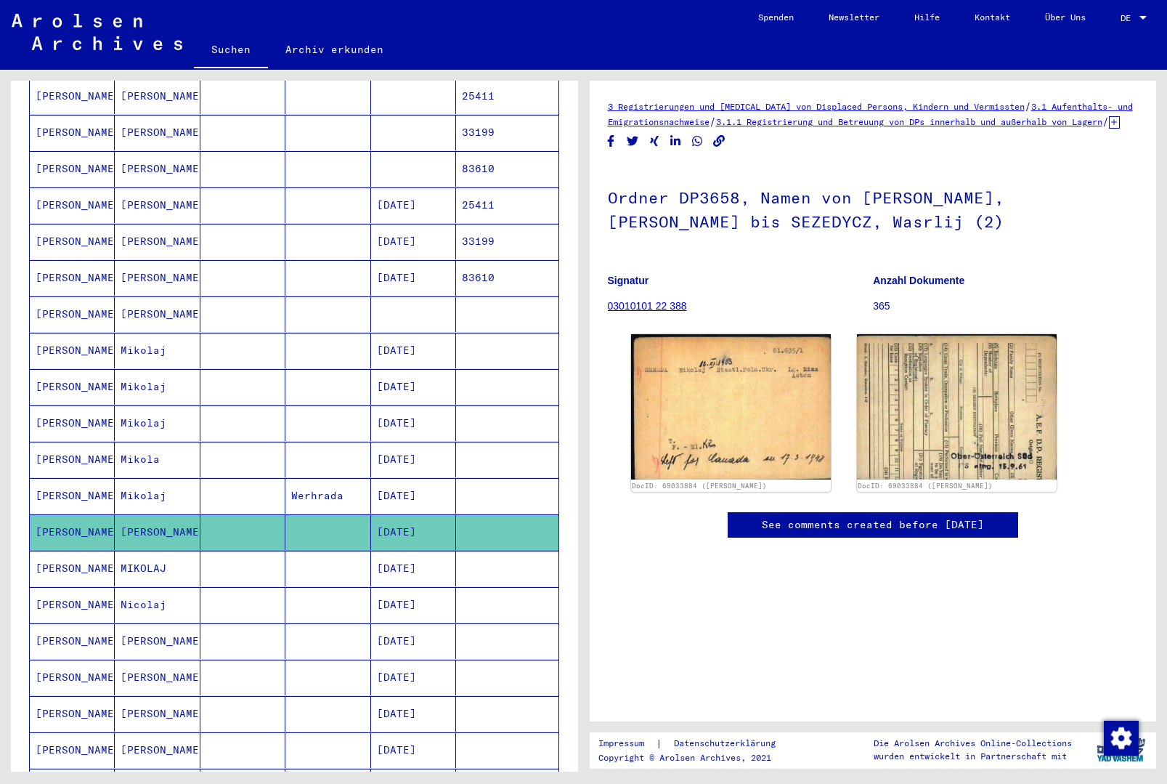
click at [469, 551] on mat-cell at bounding box center [507, 568] width 102 height 36
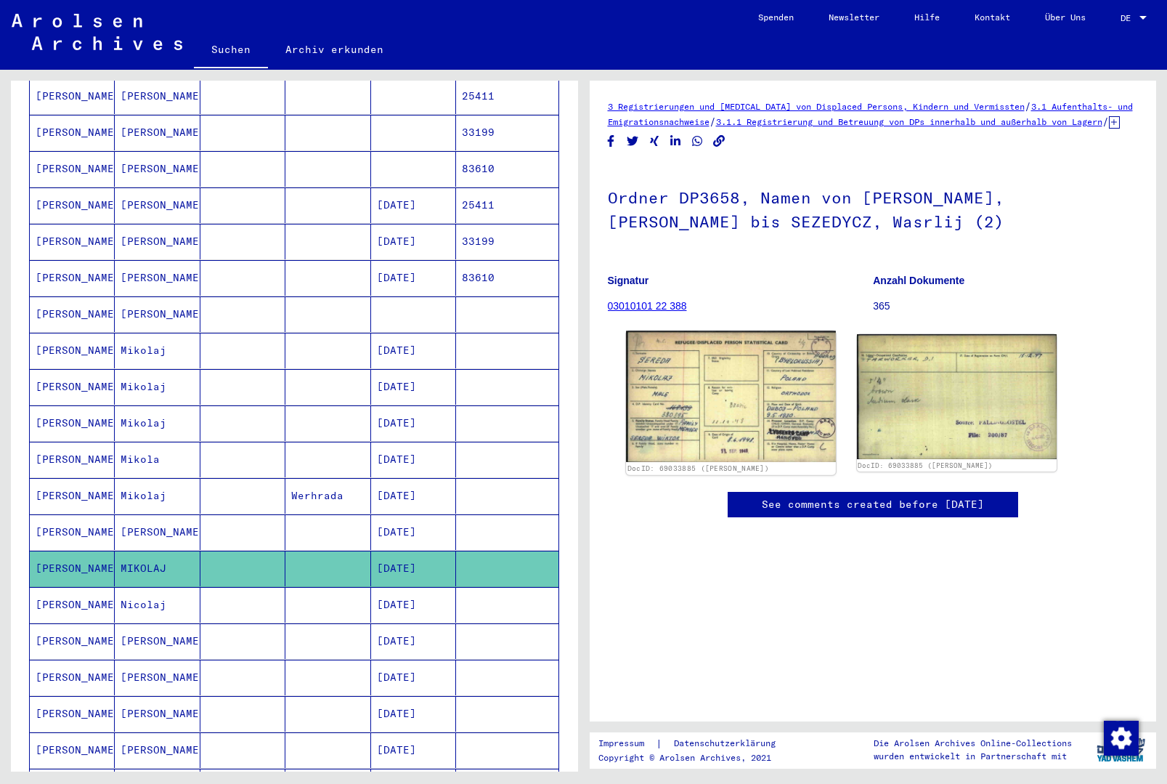
click at [713, 412] on img at bounding box center [731, 396] width 210 height 131
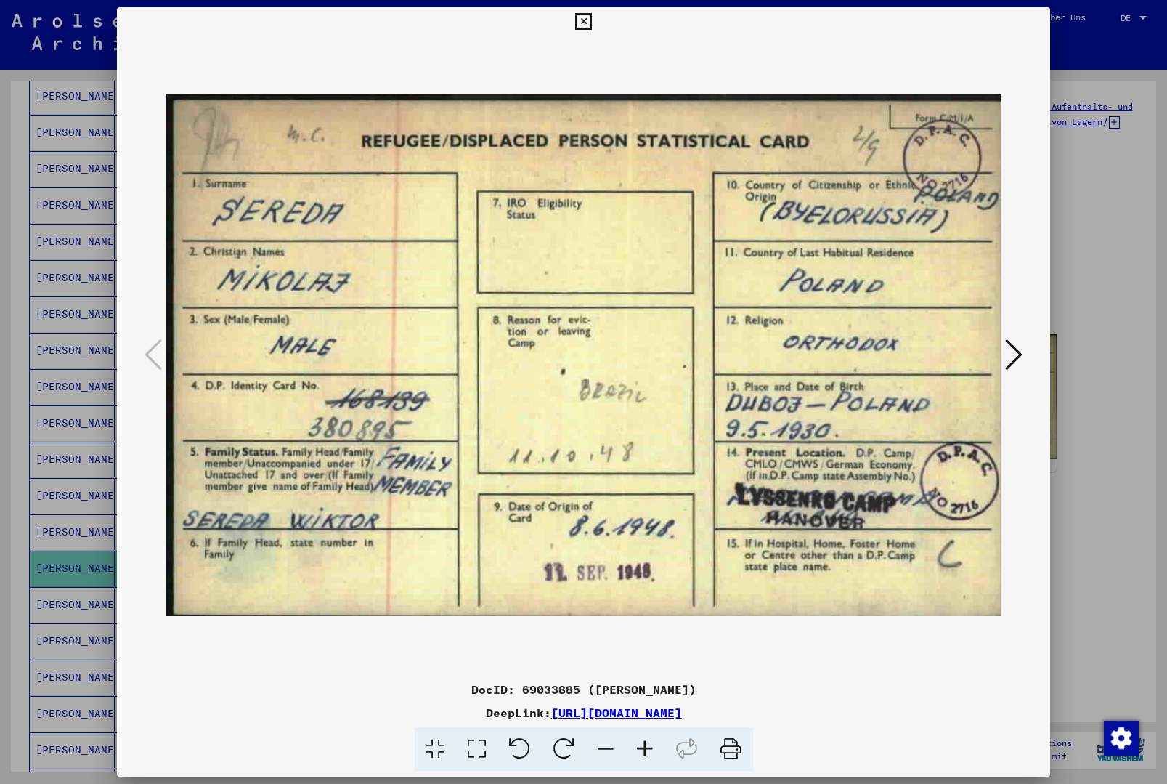
click at [1019, 328] on div at bounding box center [584, 355] width 934 height 638
click at [1001, 359] on button at bounding box center [1014, 355] width 26 height 41
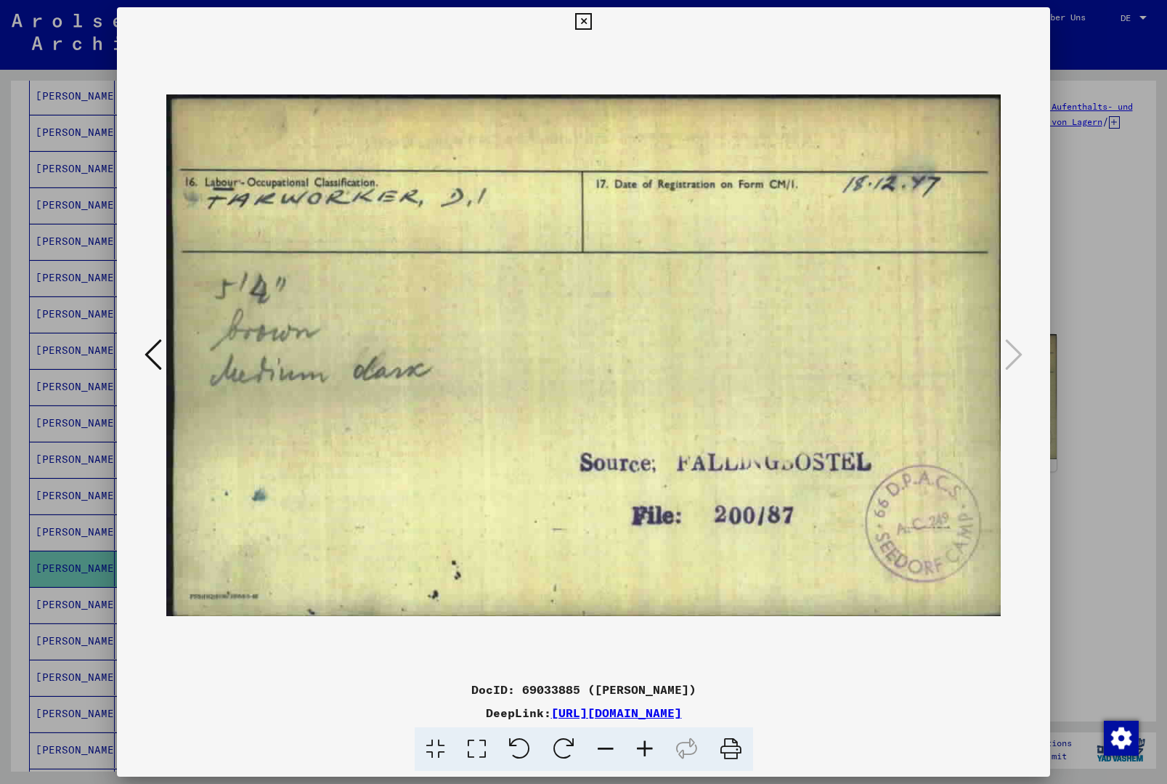
click at [1012, 44] on div at bounding box center [584, 355] width 934 height 638
click at [596, 32] on div at bounding box center [583, 21] width 25 height 29
click at [592, 25] on icon at bounding box center [583, 21] width 17 height 17
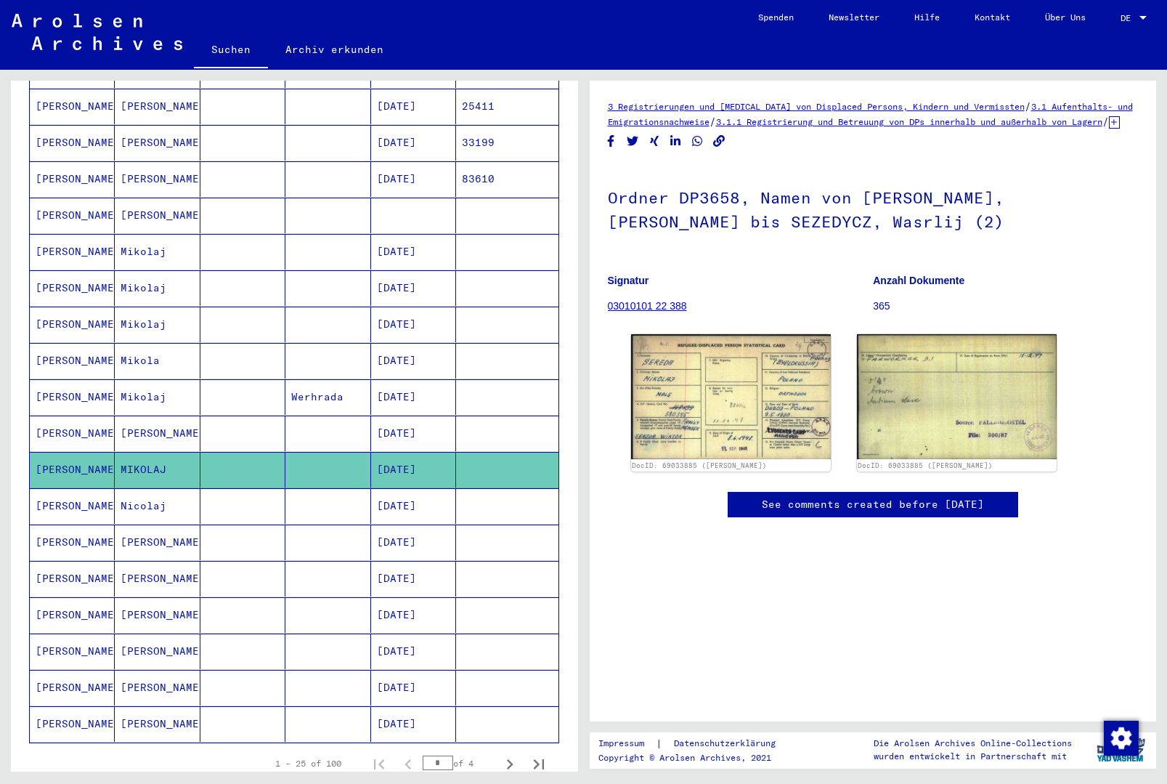
scroll to position [482, 0]
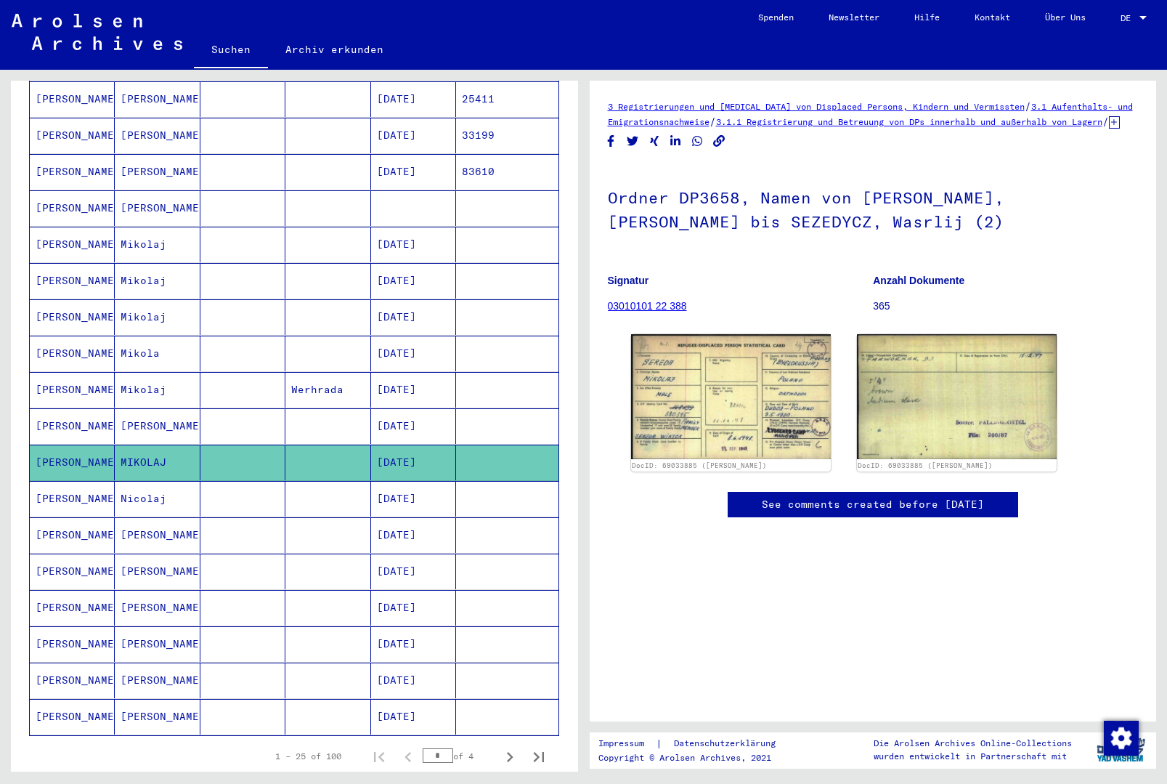
click at [489, 489] on mat-cell at bounding box center [507, 499] width 102 height 36
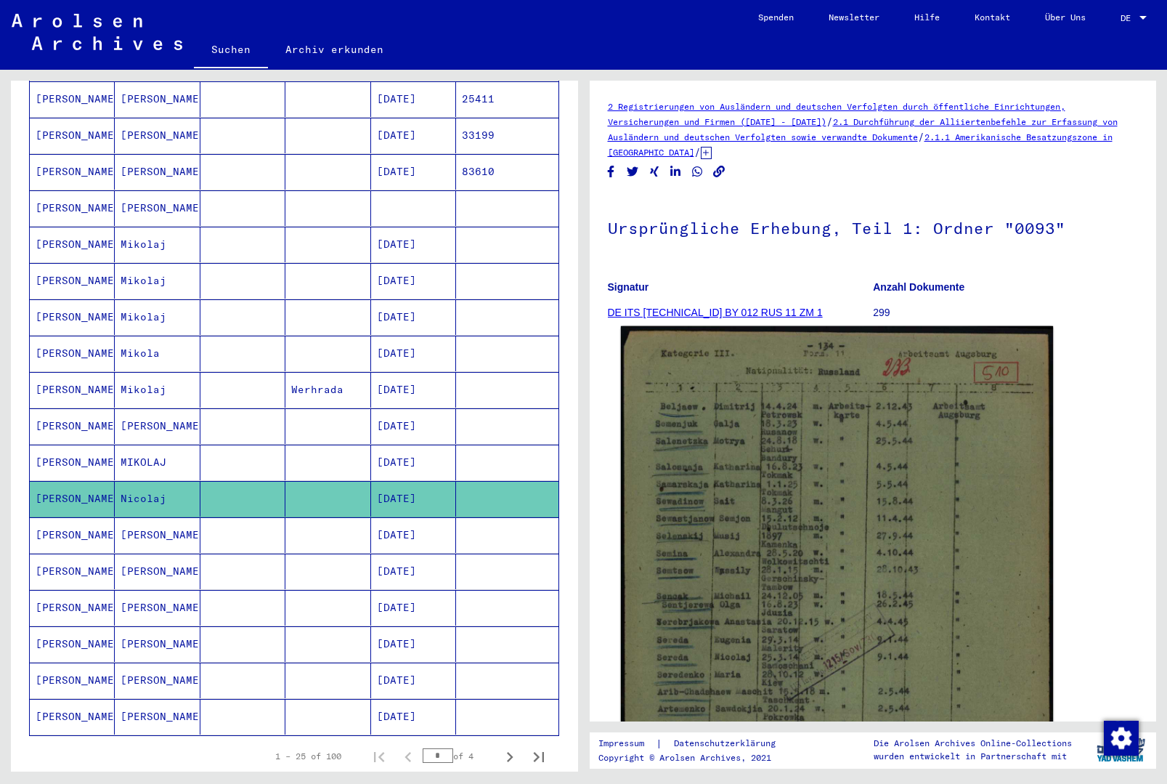
click at [743, 495] on img at bounding box center [836, 629] width 432 height 607
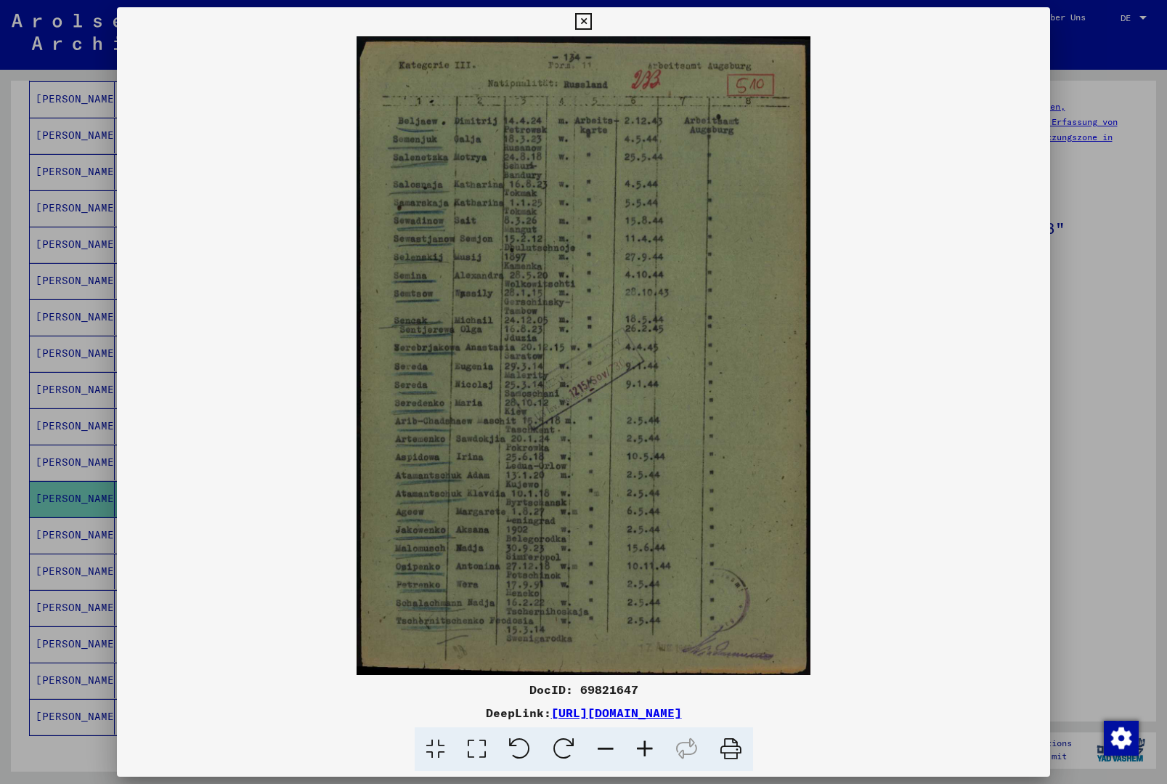
click at [596, 31] on button at bounding box center [583, 21] width 25 height 29
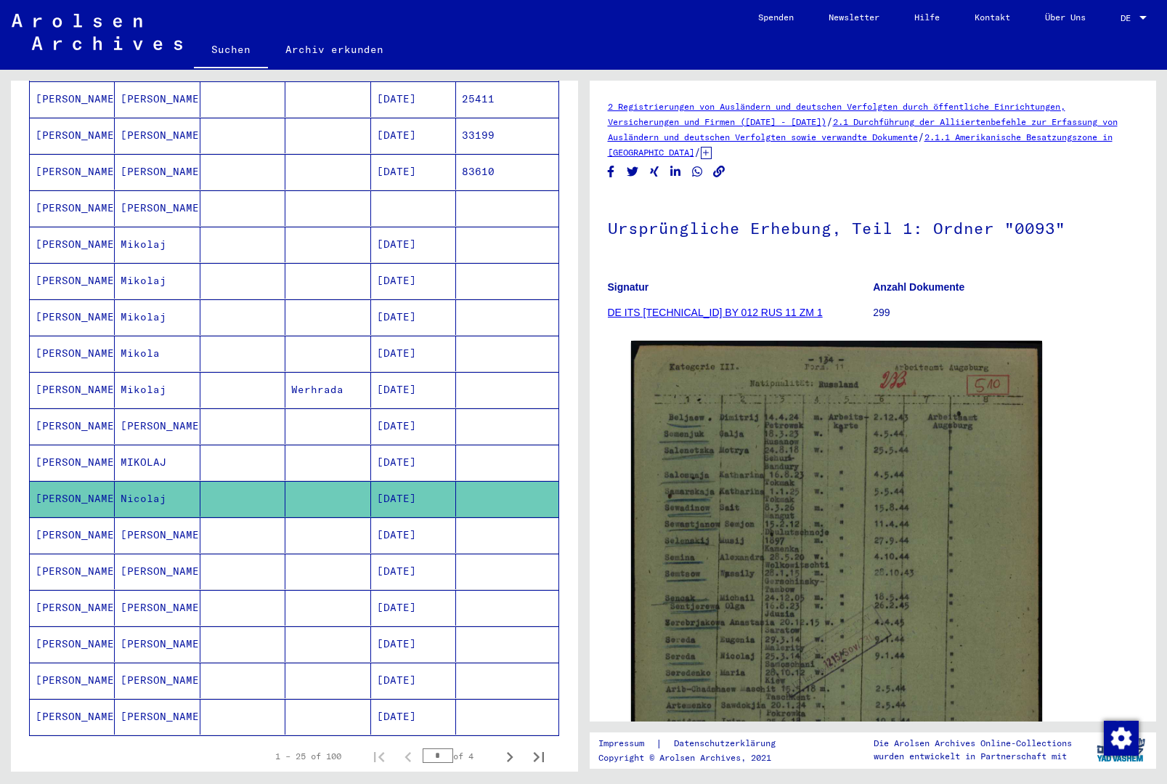
click at [500, 517] on mat-cell at bounding box center [507, 535] width 102 height 36
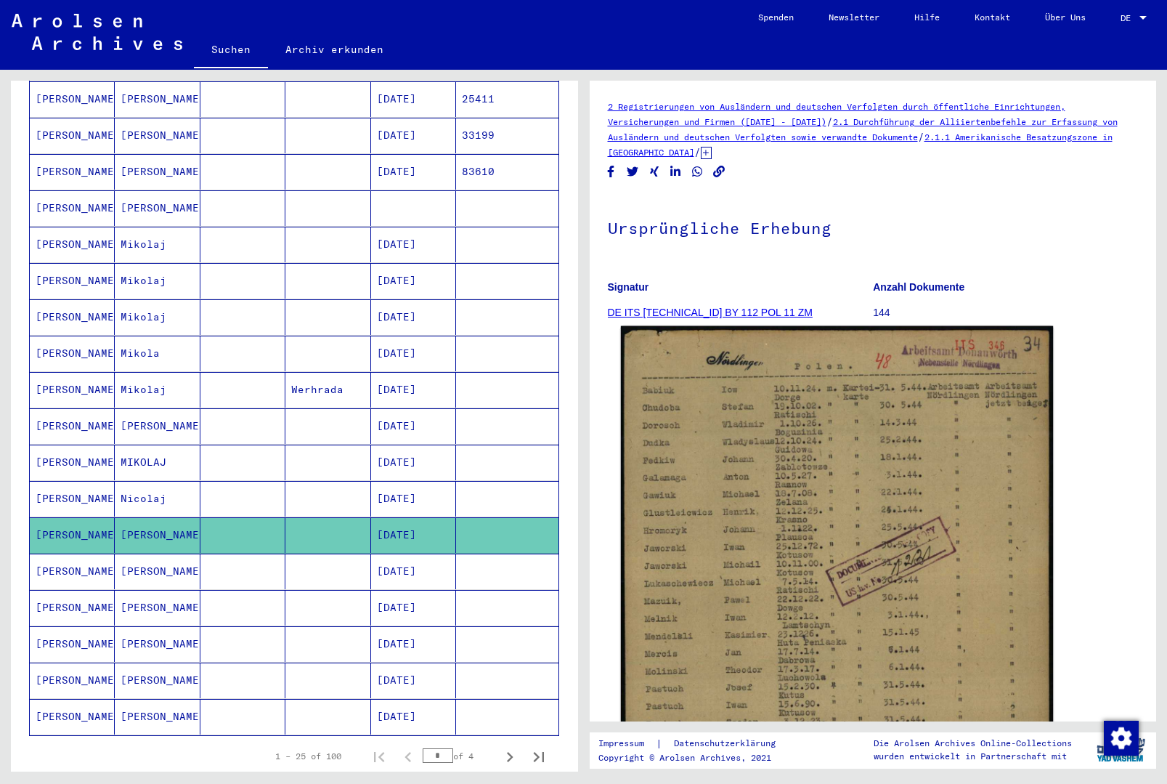
click at [771, 505] on img at bounding box center [836, 631] width 432 height 611
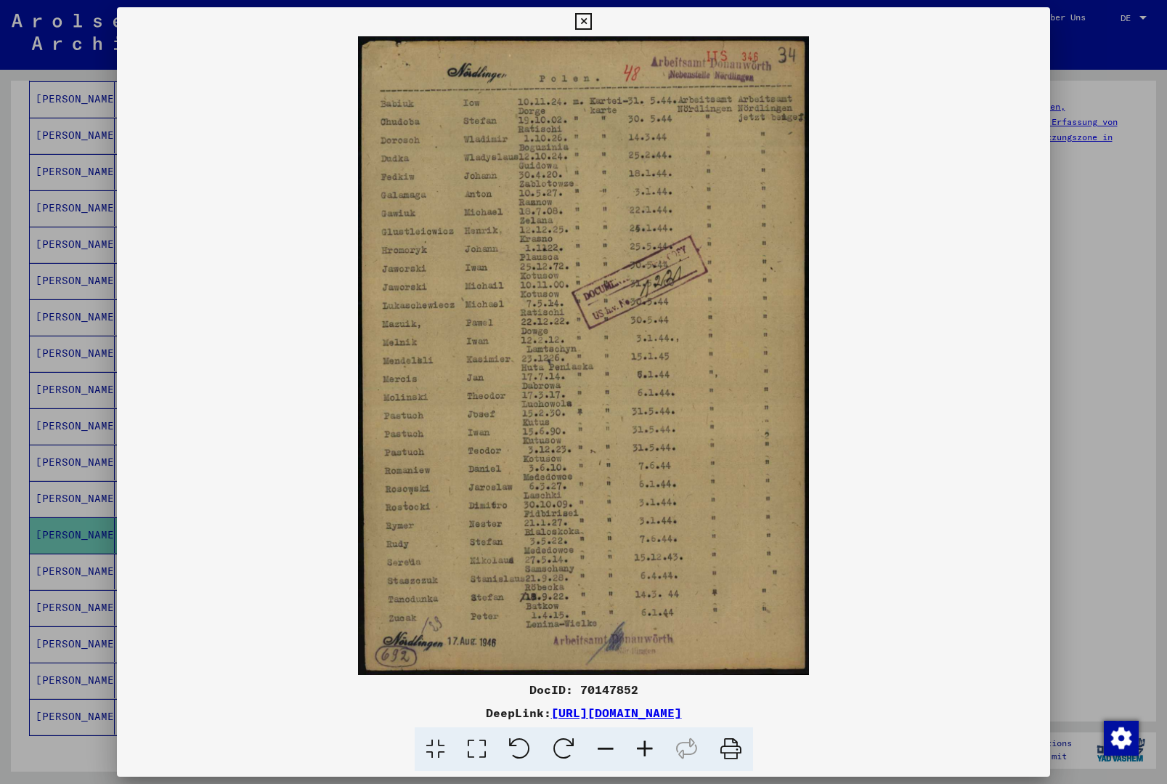
click at [592, 28] on icon at bounding box center [583, 21] width 17 height 17
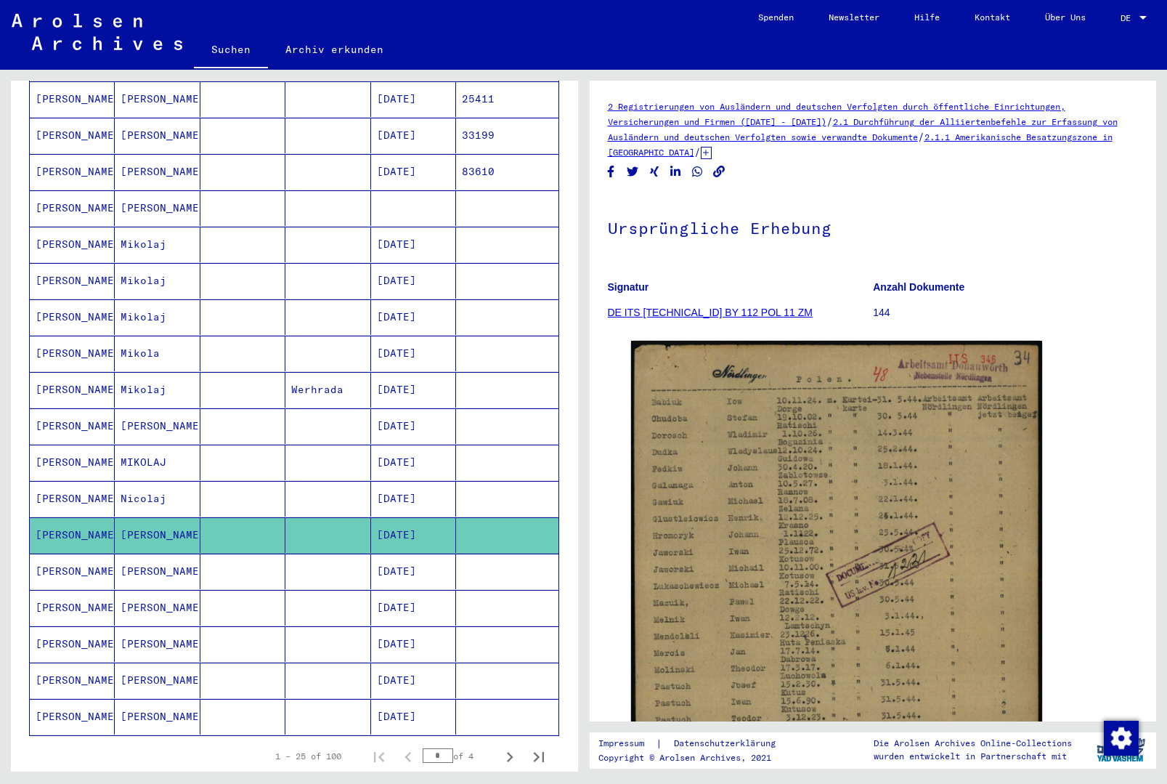
click at [495, 553] on mat-cell at bounding box center [507, 571] width 102 height 36
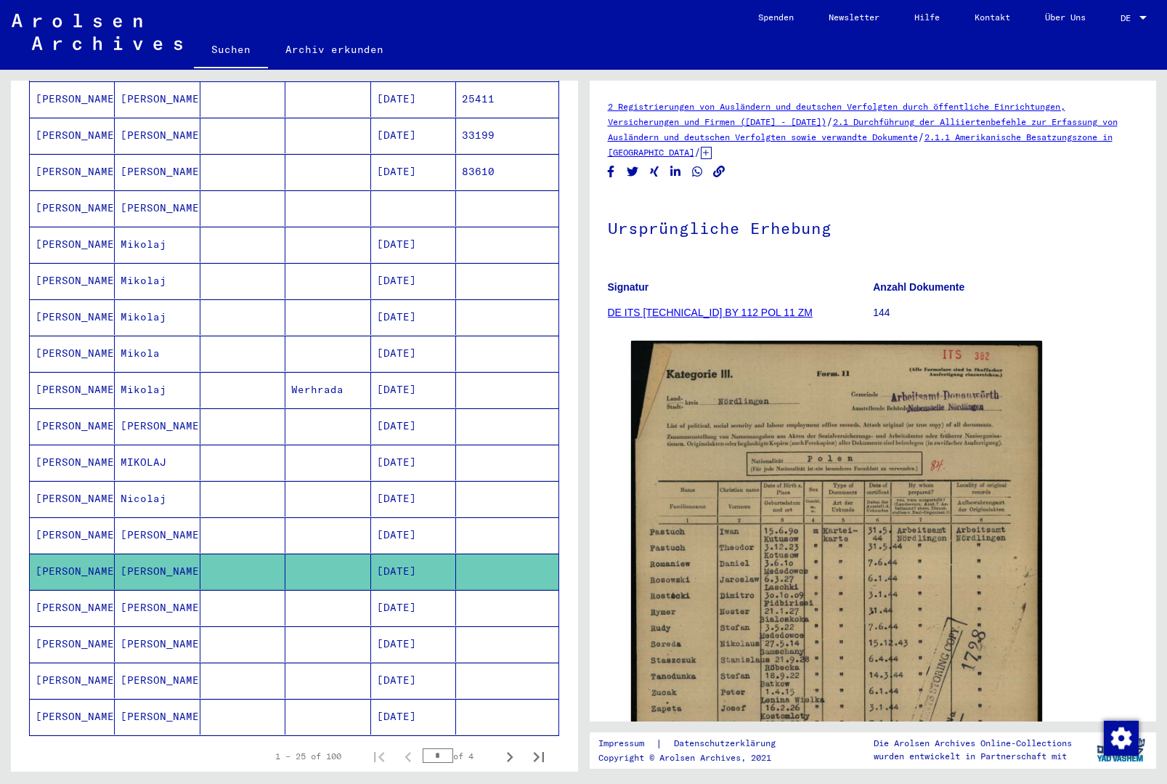
click at [489, 590] on mat-cell at bounding box center [507, 608] width 102 height 36
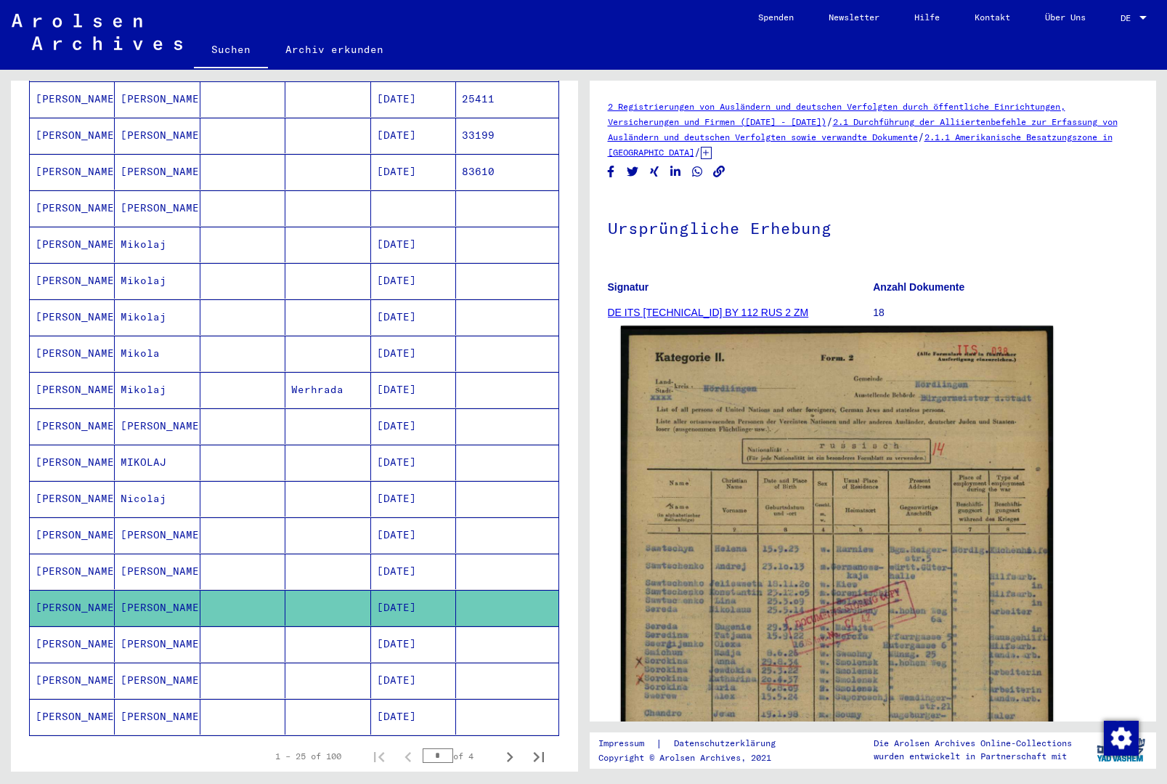
click at [772, 503] on img at bounding box center [836, 634] width 432 height 616
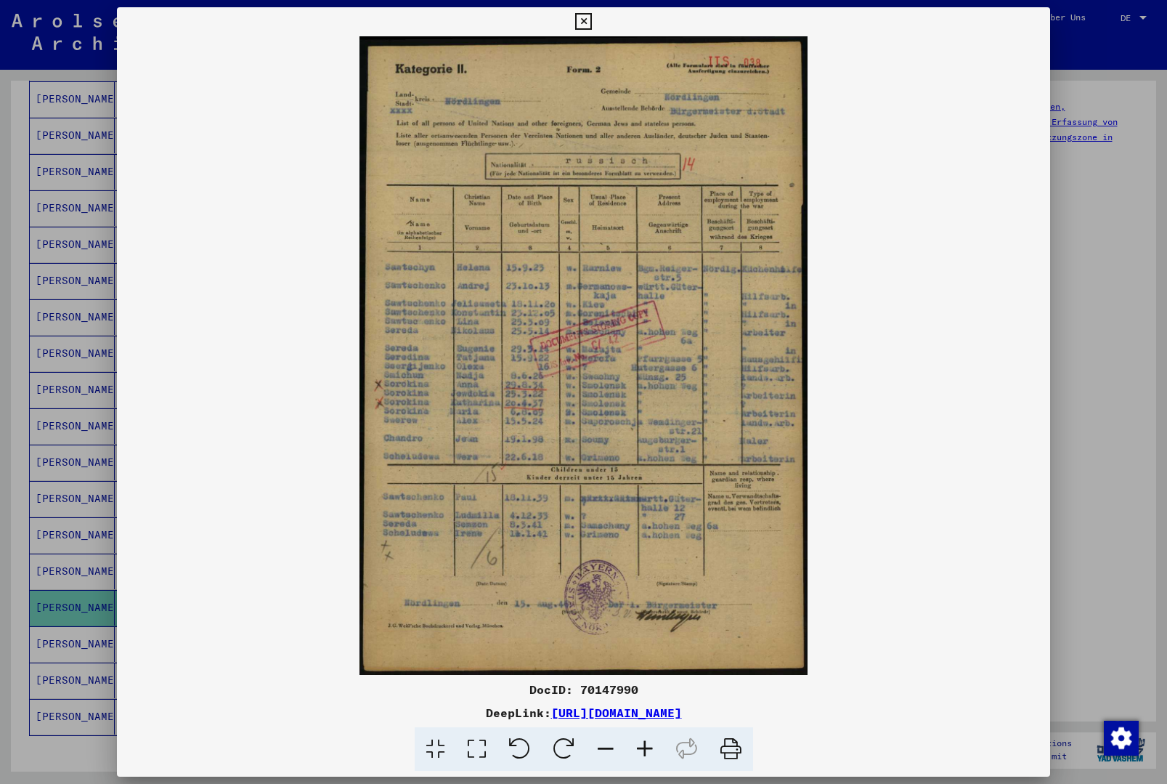
click at [592, 15] on icon at bounding box center [583, 21] width 17 height 17
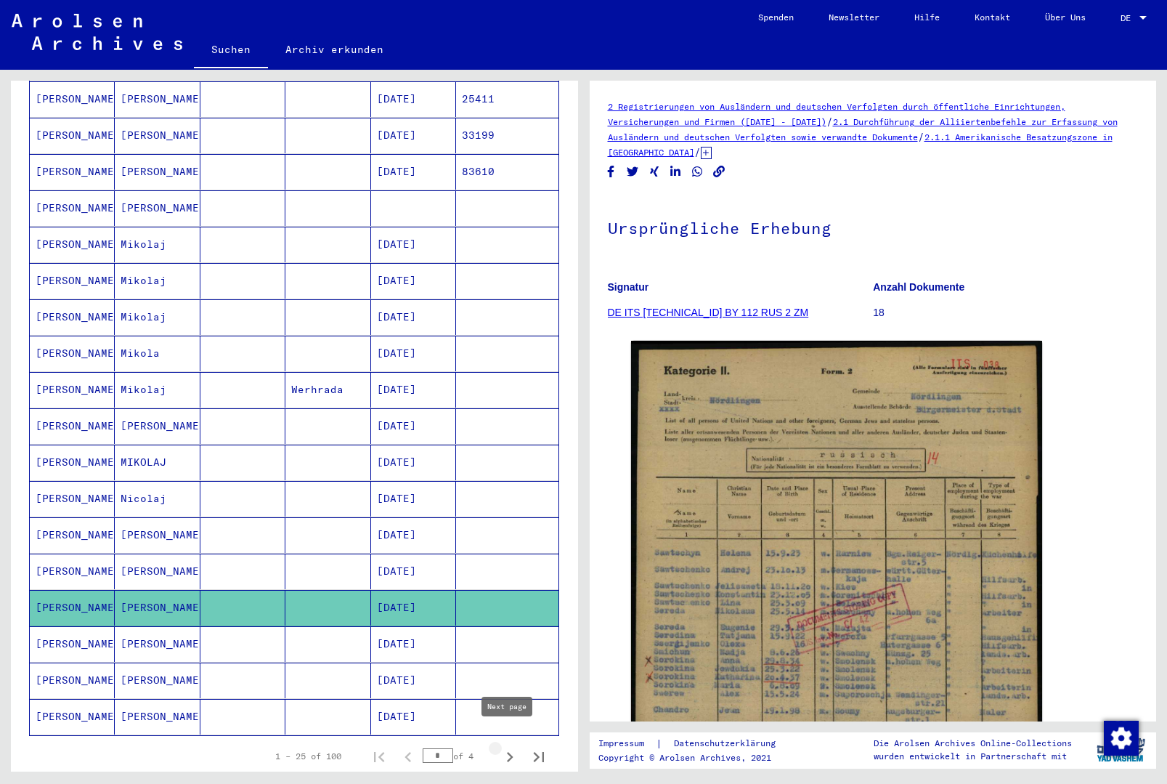
click at [510, 752] on icon "Next page" at bounding box center [510, 757] width 7 height 10
type input "*"
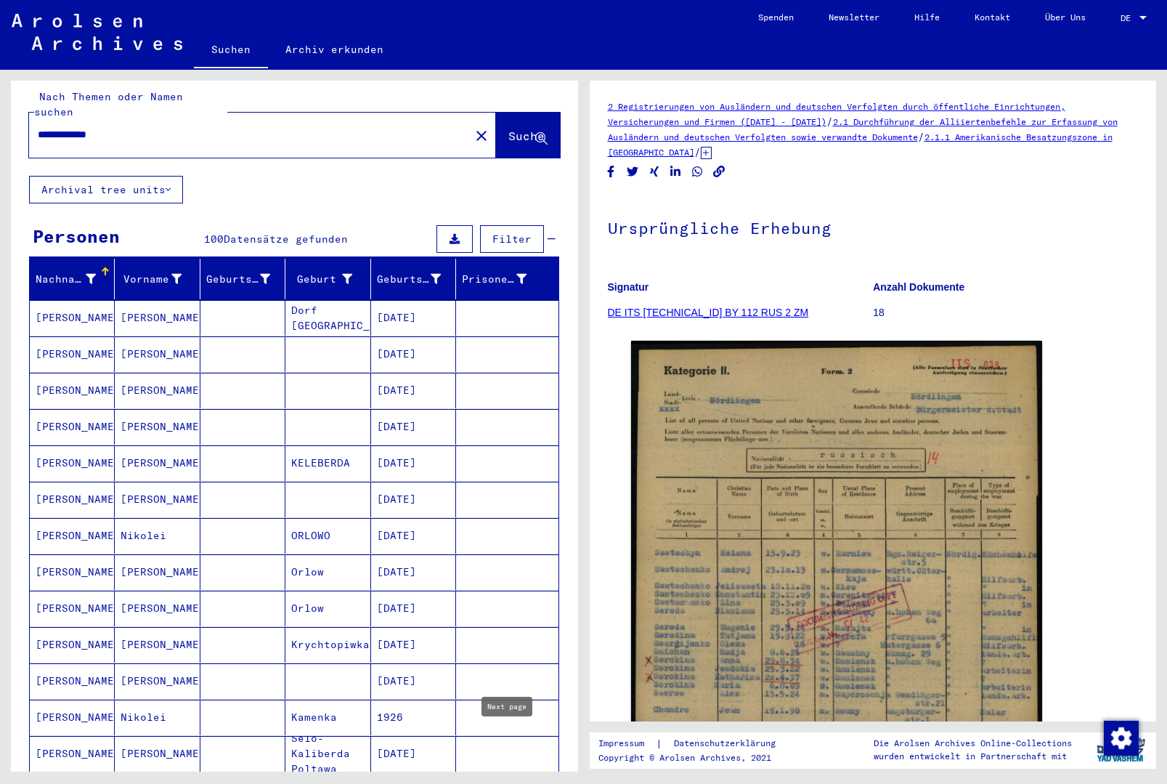
scroll to position [10, 0]
click at [511, 299] on mat-cell at bounding box center [507, 317] width 102 height 36
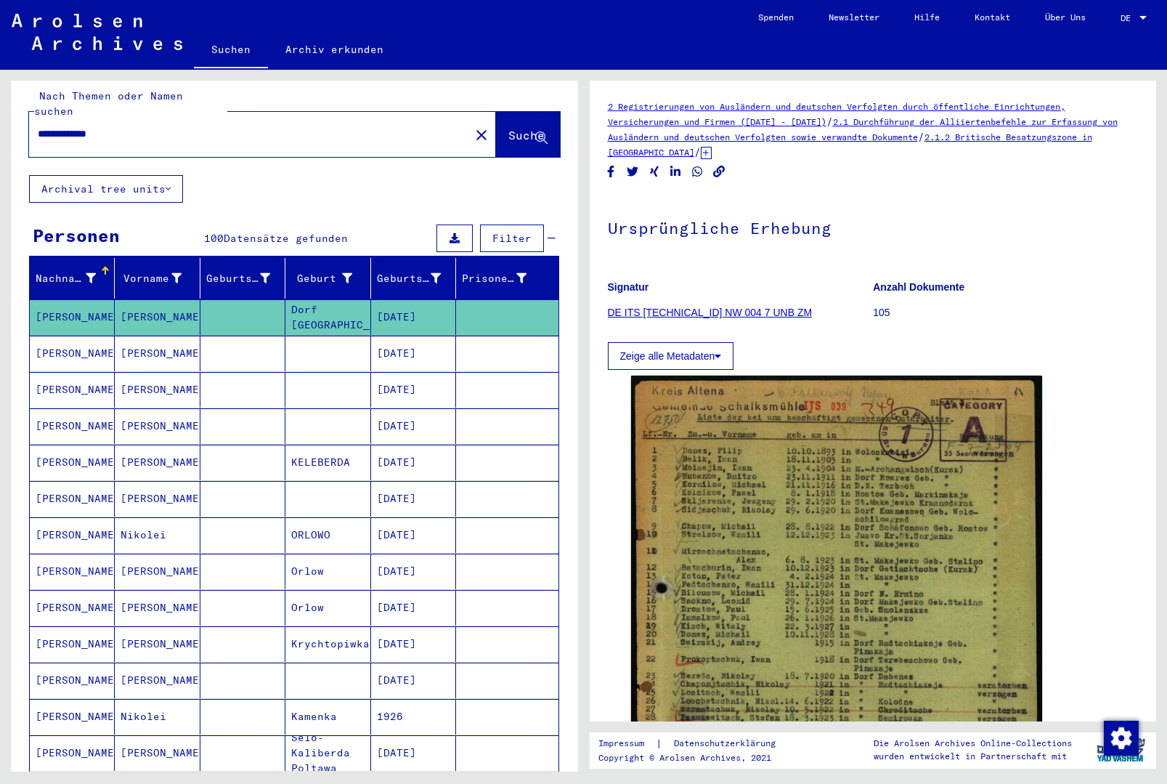
click at [505, 340] on mat-cell at bounding box center [507, 354] width 102 height 36
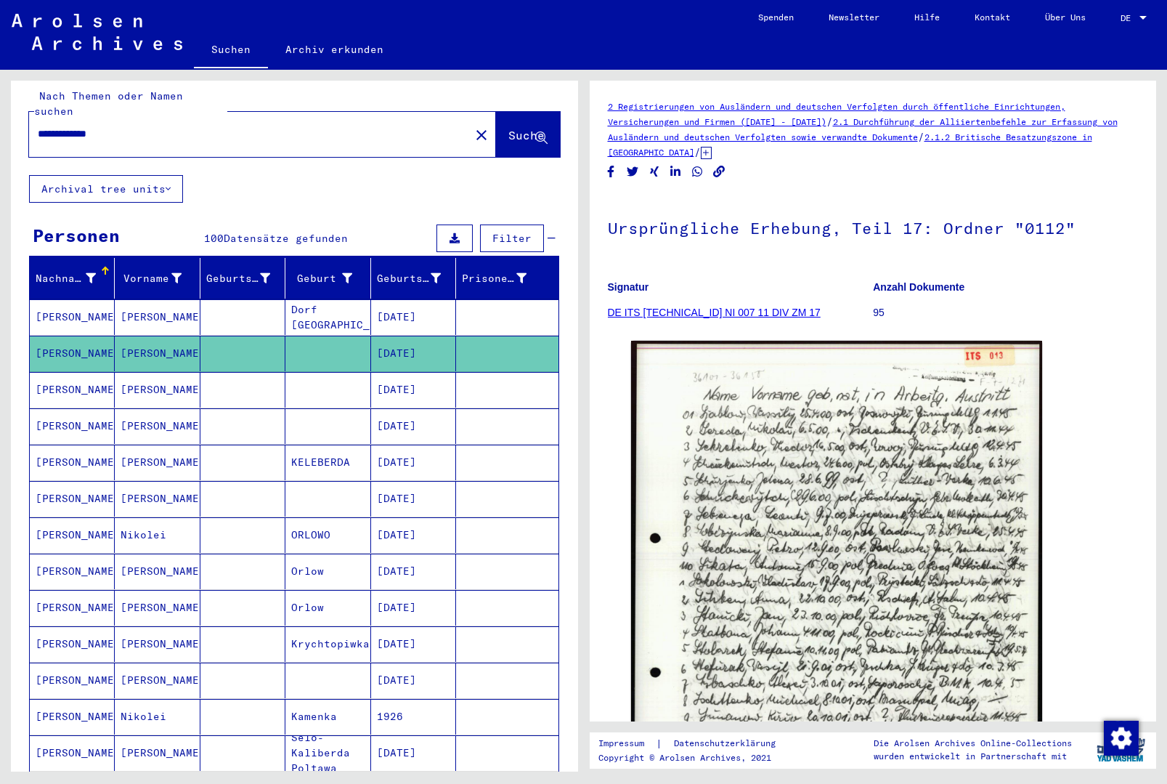
click at [502, 381] on mat-cell at bounding box center [507, 390] width 102 height 36
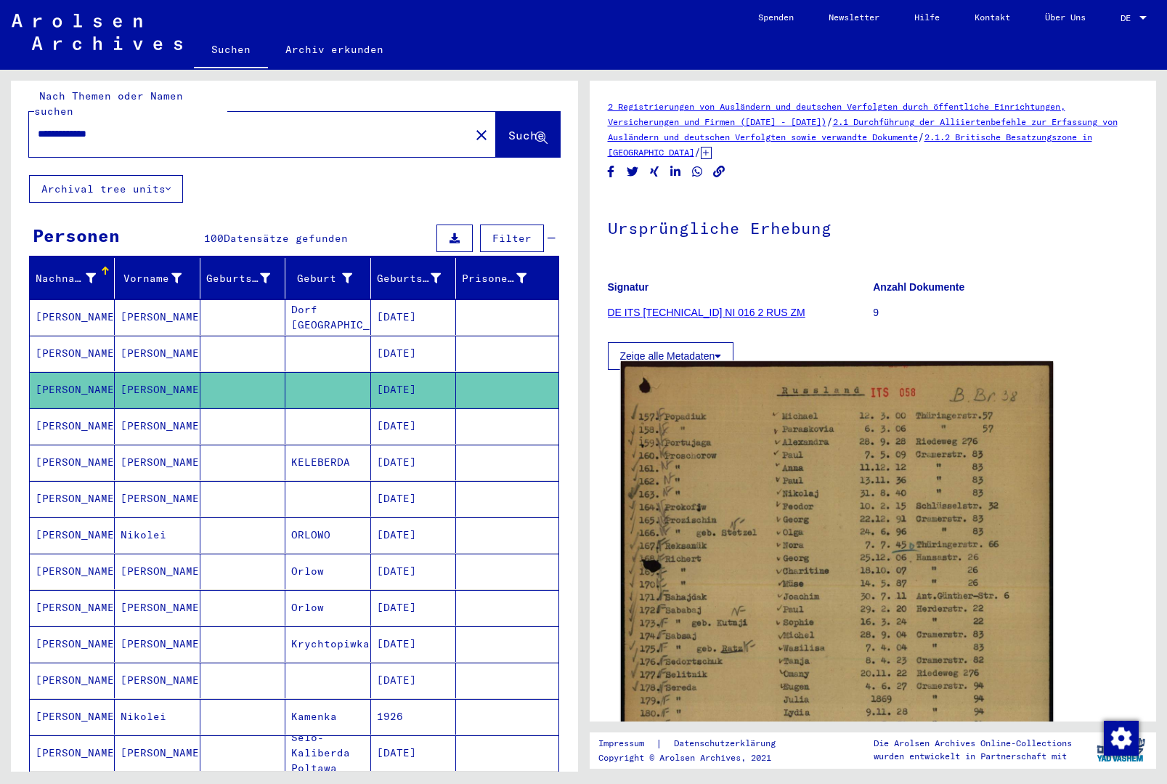
click at [752, 489] on img at bounding box center [836, 657] width 432 height 593
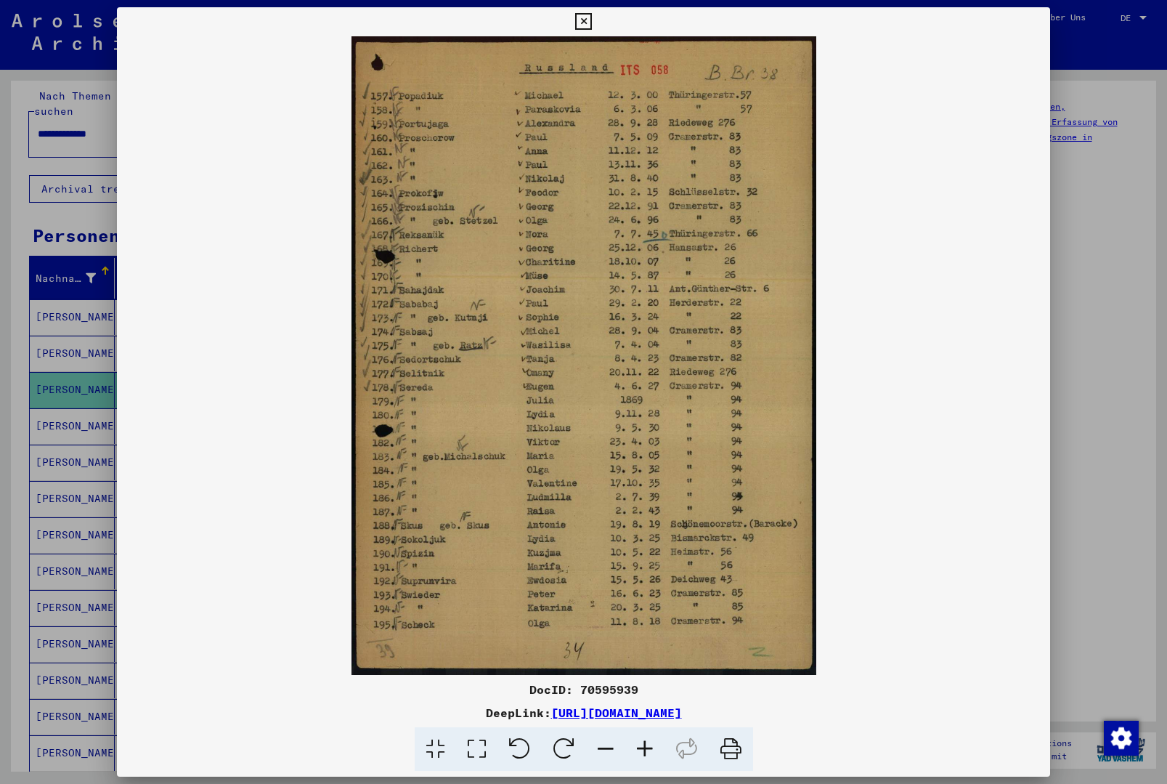
click at [592, 17] on icon at bounding box center [583, 21] width 17 height 17
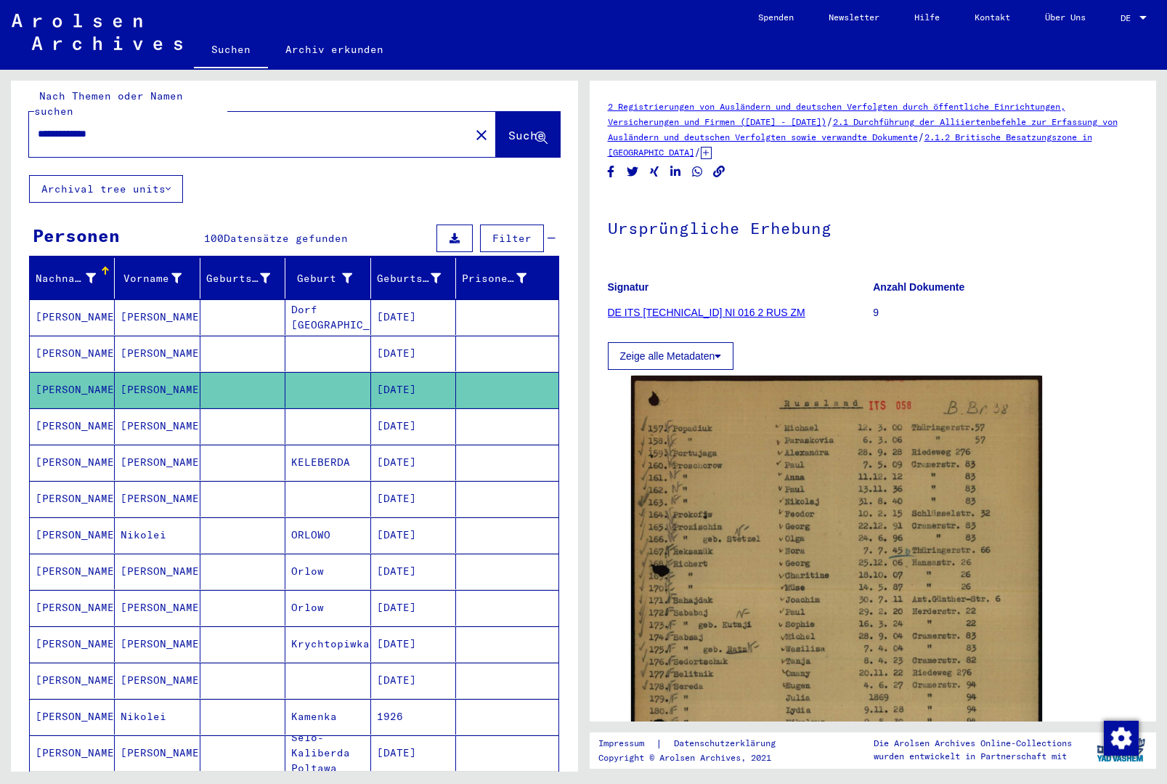
click at [496, 408] on mat-cell at bounding box center [507, 426] width 102 height 36
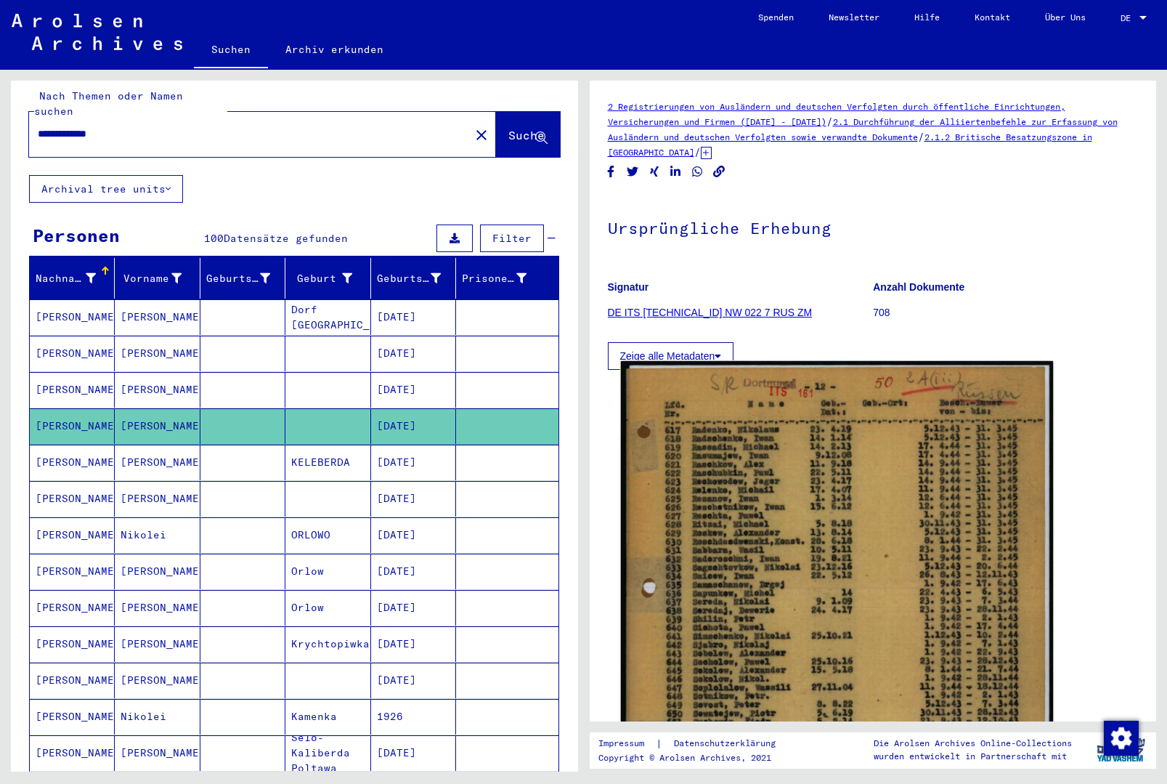
click at [751, 527] on img at bounding box center [836, 662] width 432 height 602
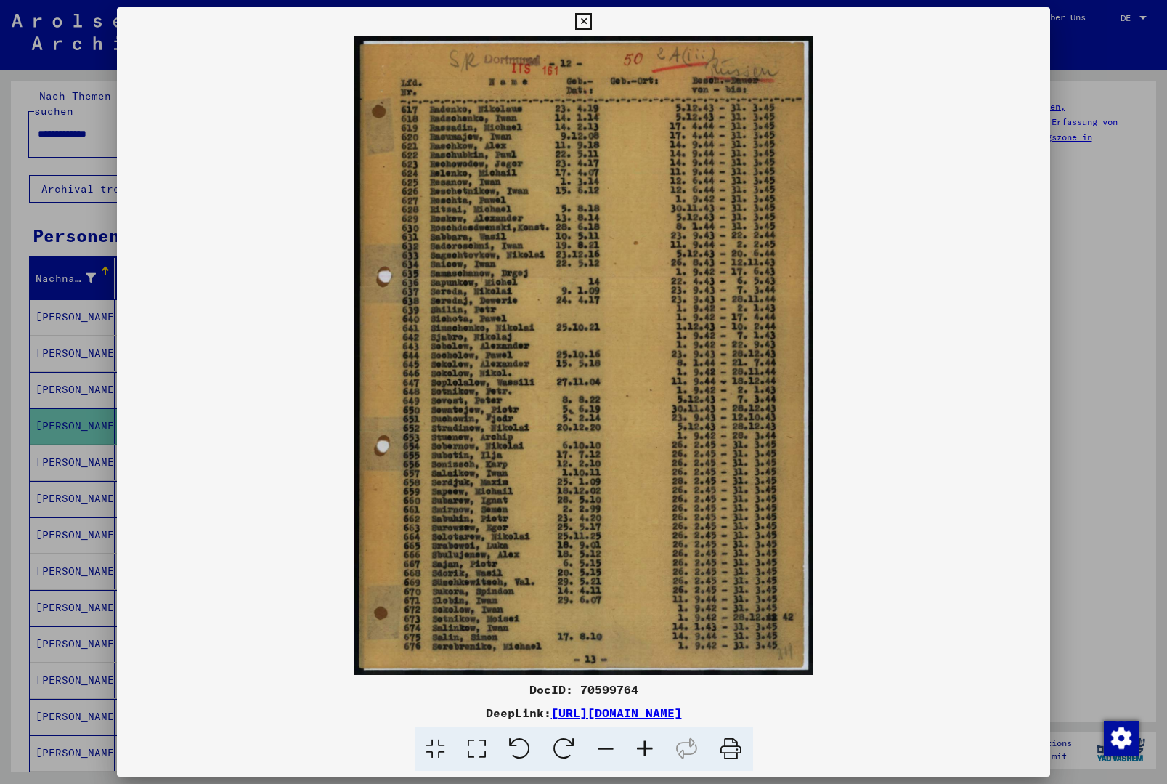
click at [592, 23] on icon at bounding box center [583, 21] width 17 height 17
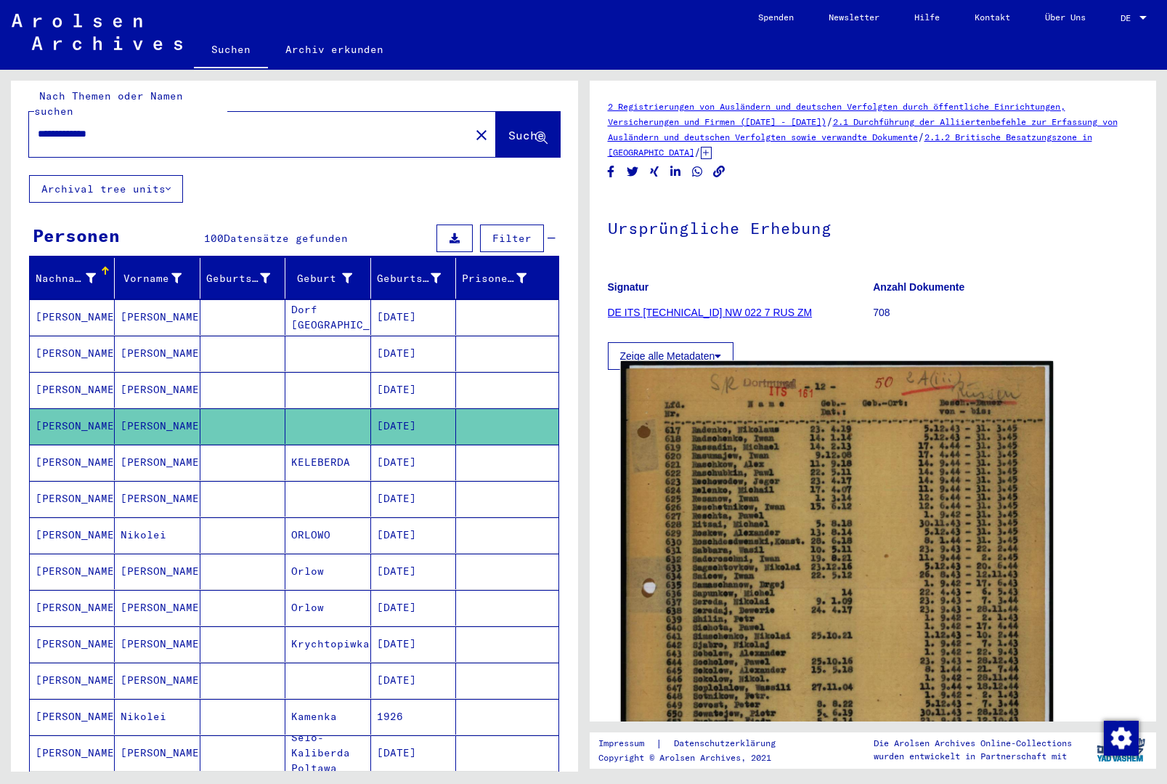
click at [711, 466] on img at bounding box center [836, 662] width 432 height 602
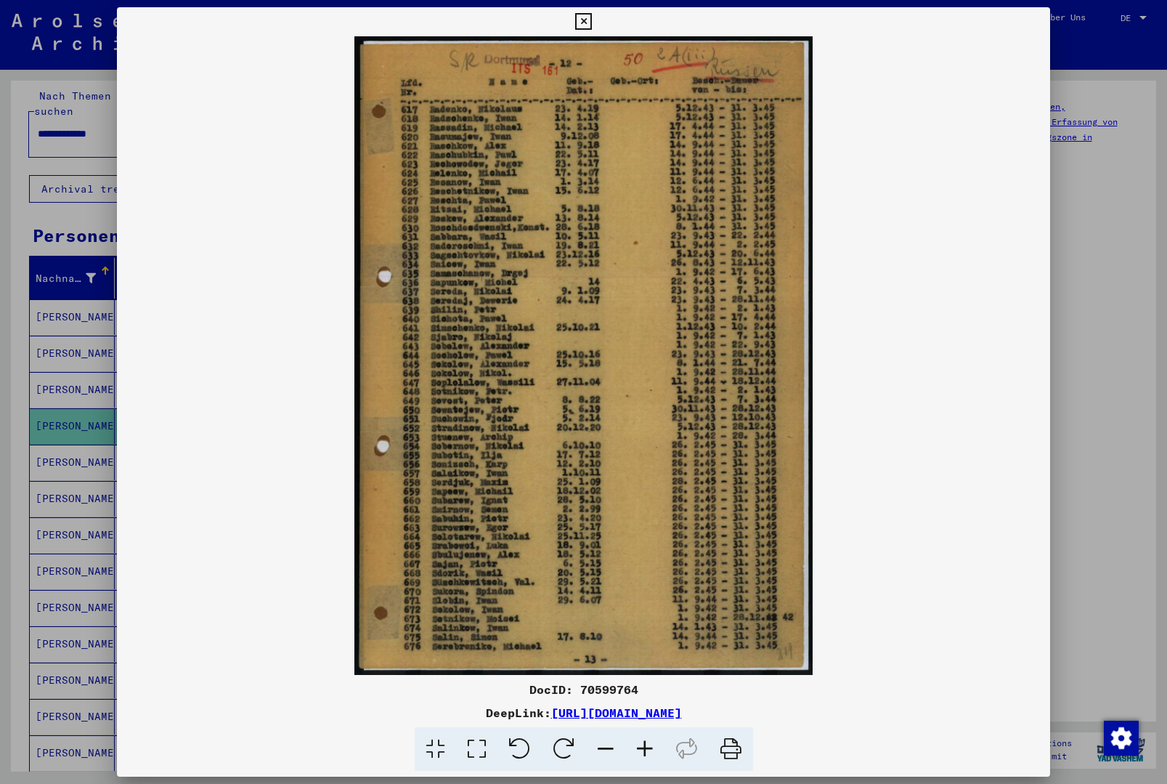
click at [596, 25] on button at bounding box center [583, 21] width 25 height 29
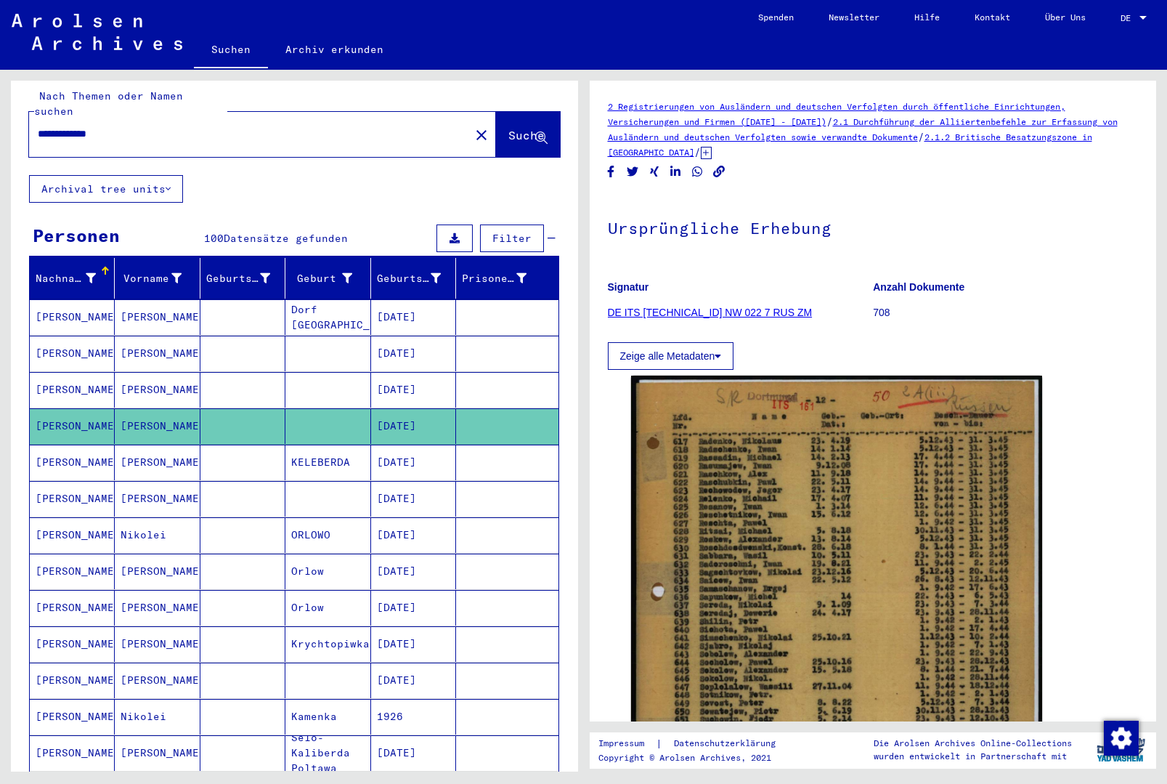
click at [467, 481] on mat-cell at bounding box center [507, 499] width 102 height 36
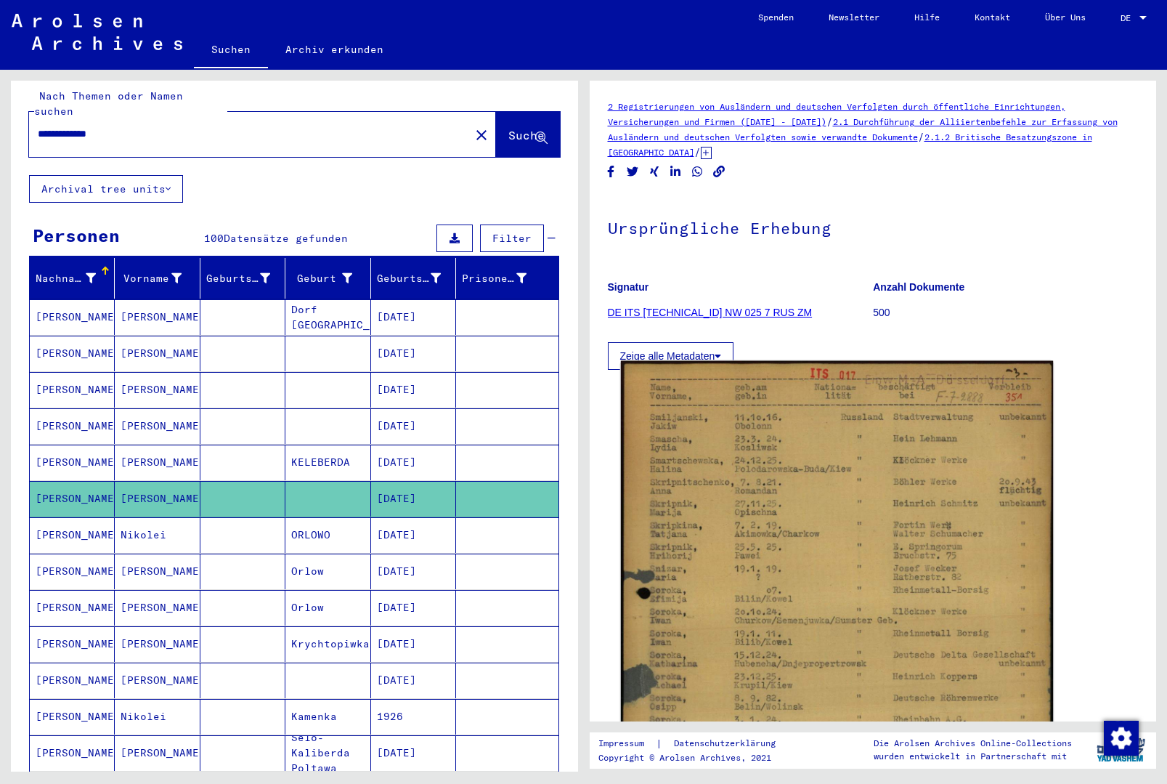
click at [734, 497] on img at bounding box center [836, 668] width 432 height 614
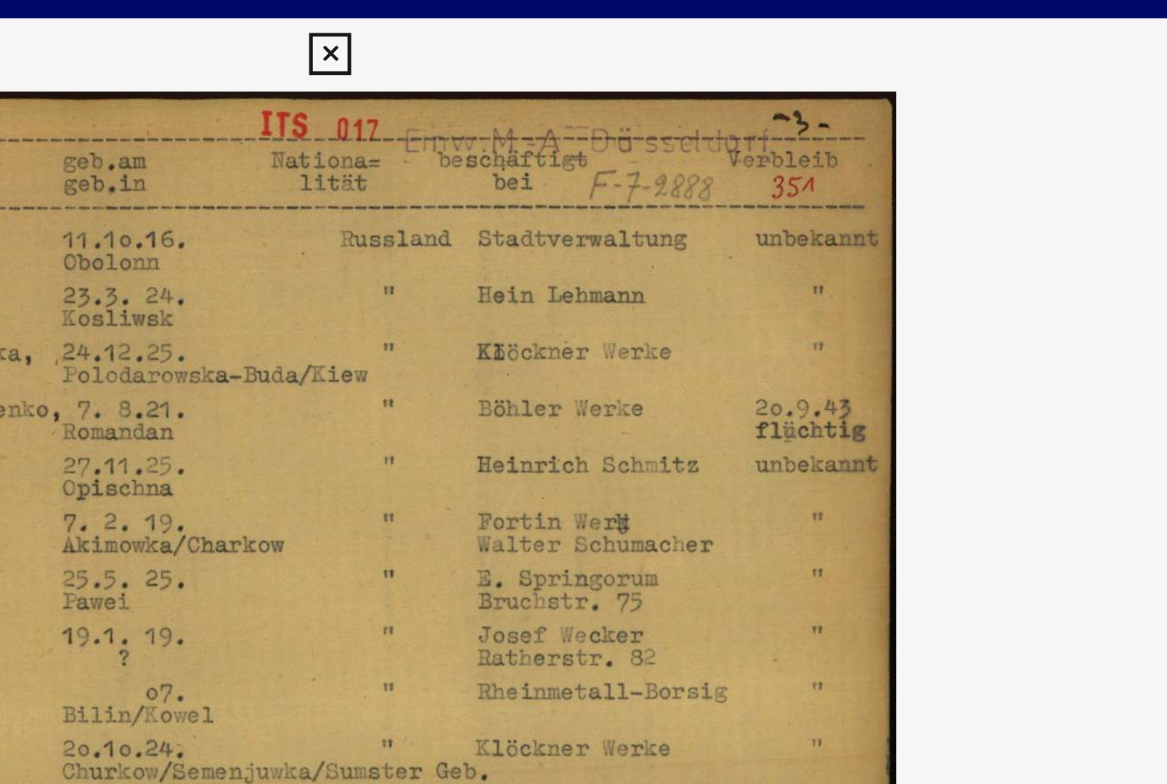
click at [214, 194] on img at bounding box center [584, 355] width 934 height 638
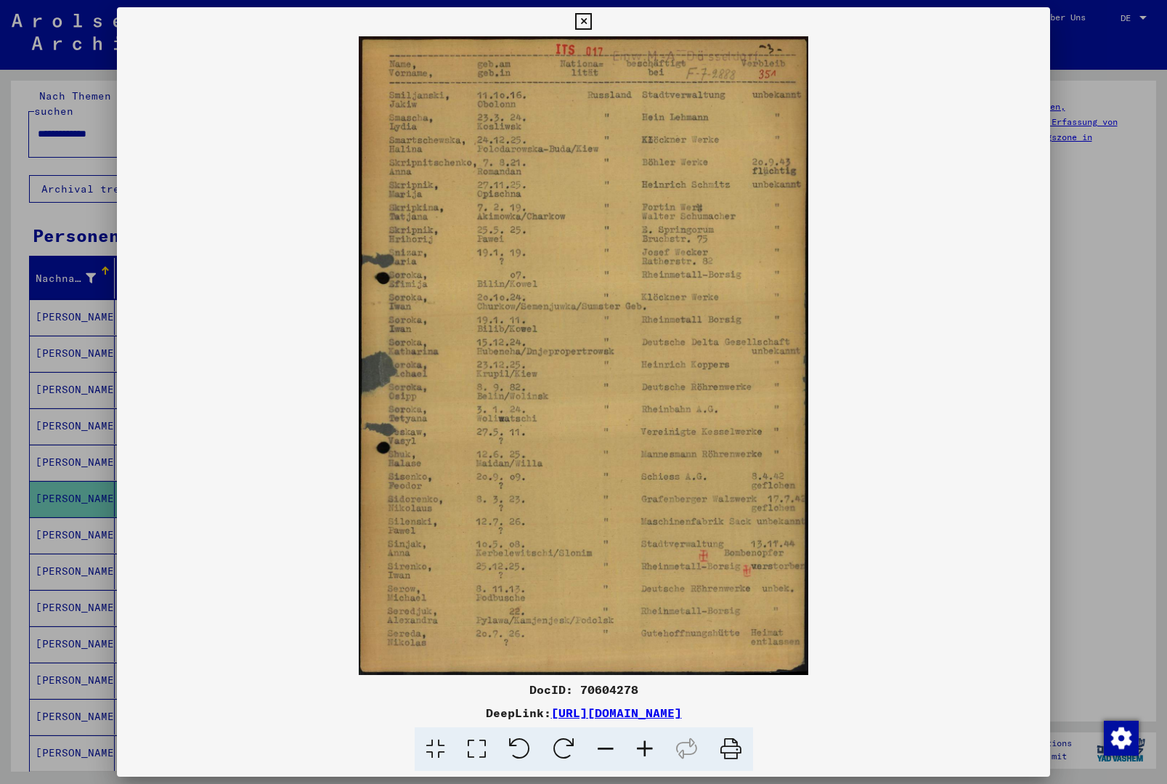
click at [592, 21] on icon at bounding box center [583, 21] width 17 height 17
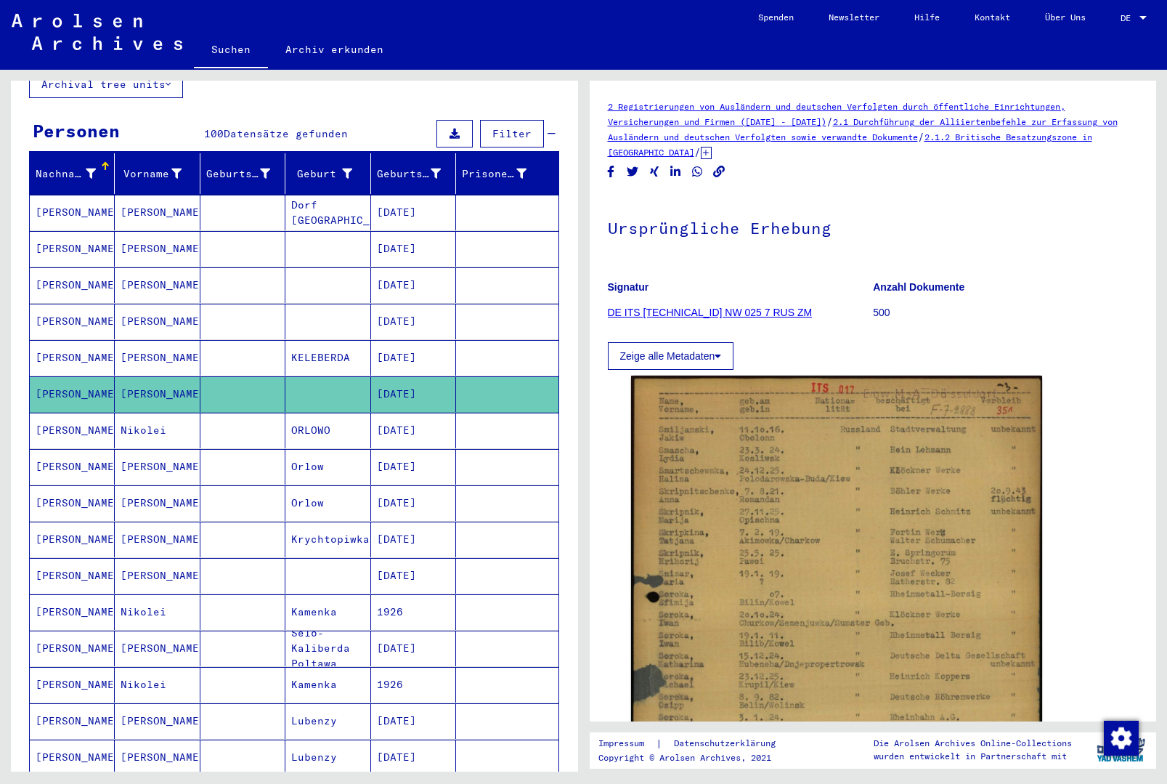
scroll to position [150, 0]
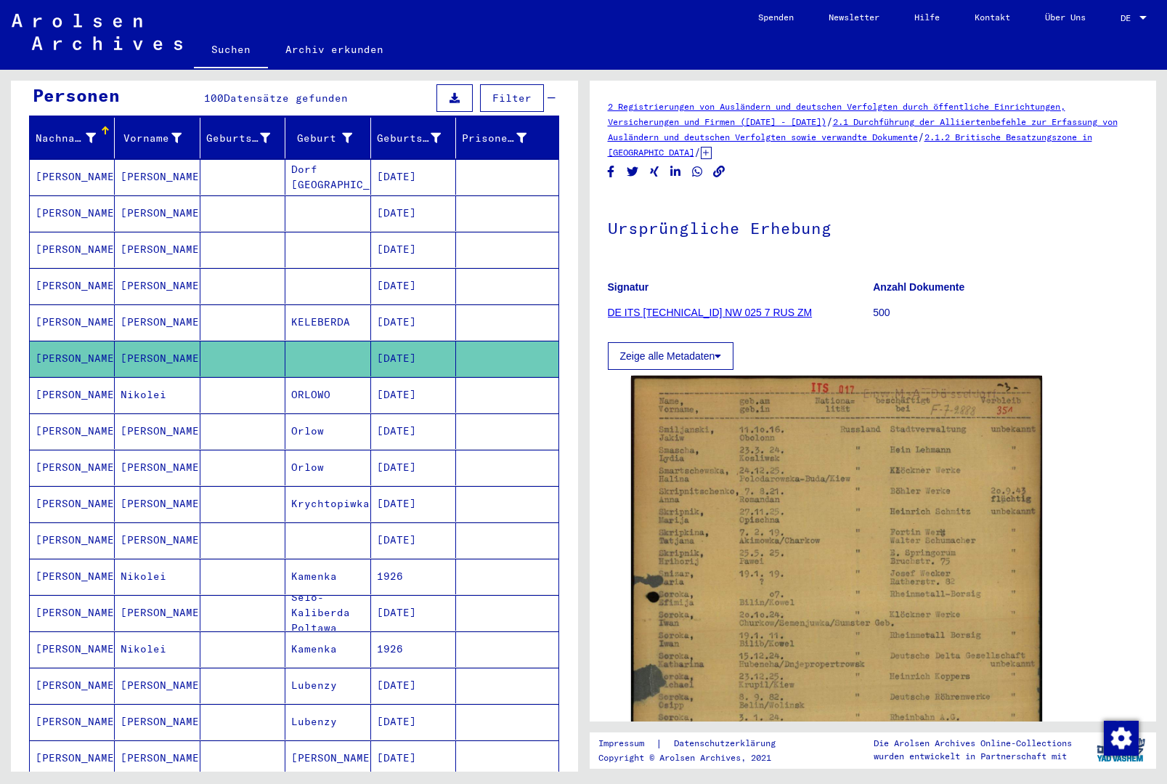
click at [469, 522] on mat-cell at bounding box center [507, 540] width 102 height 36
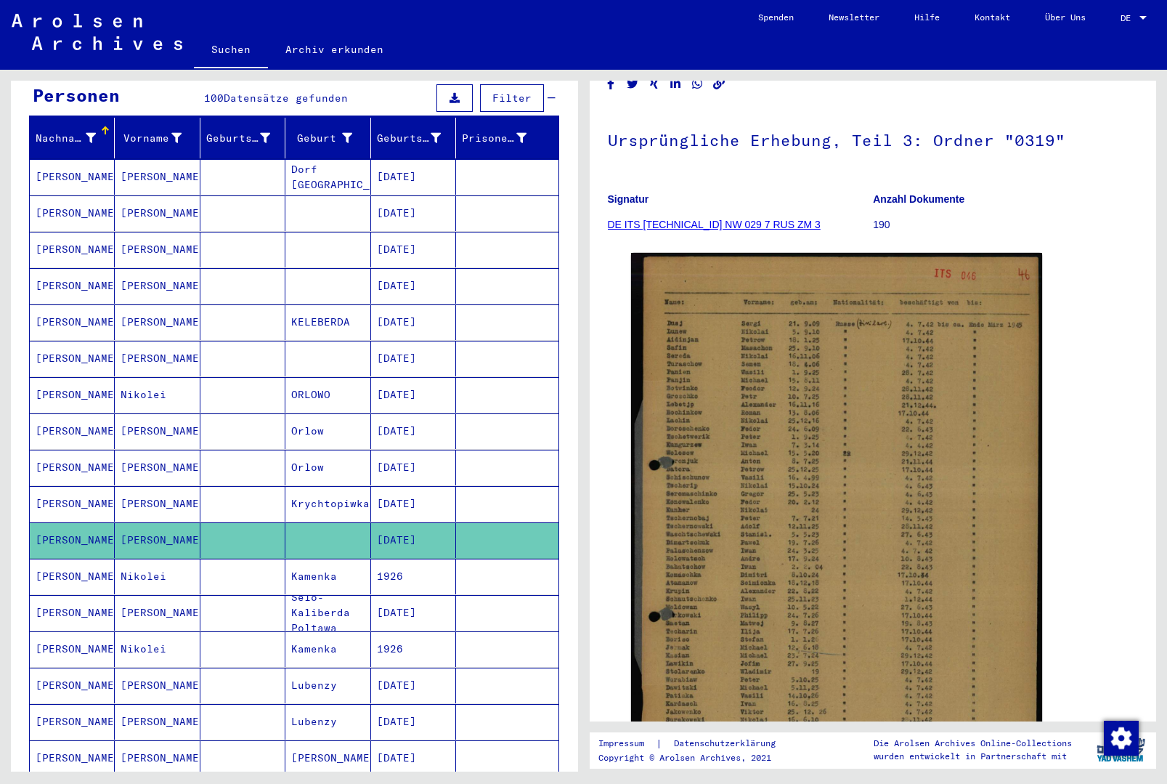
scroll to position [144, 0]
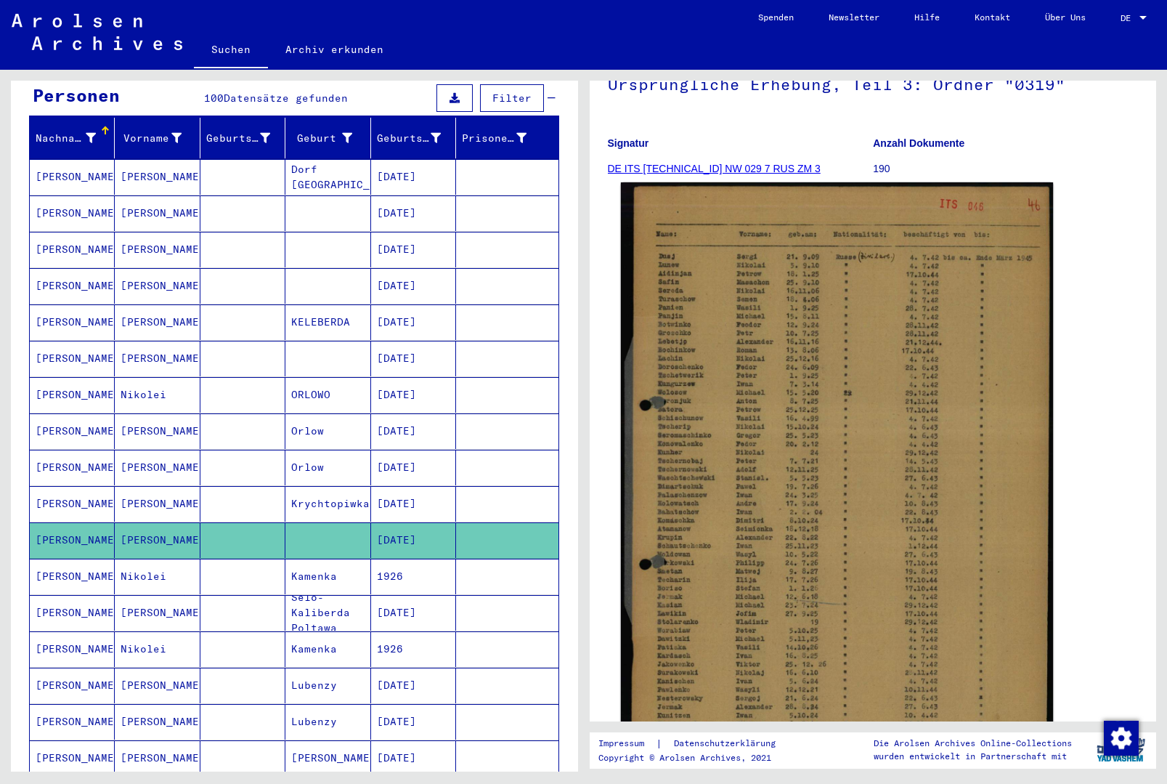
click at [794, 415] on img at bounding box center [836, 481] width 432 height 598
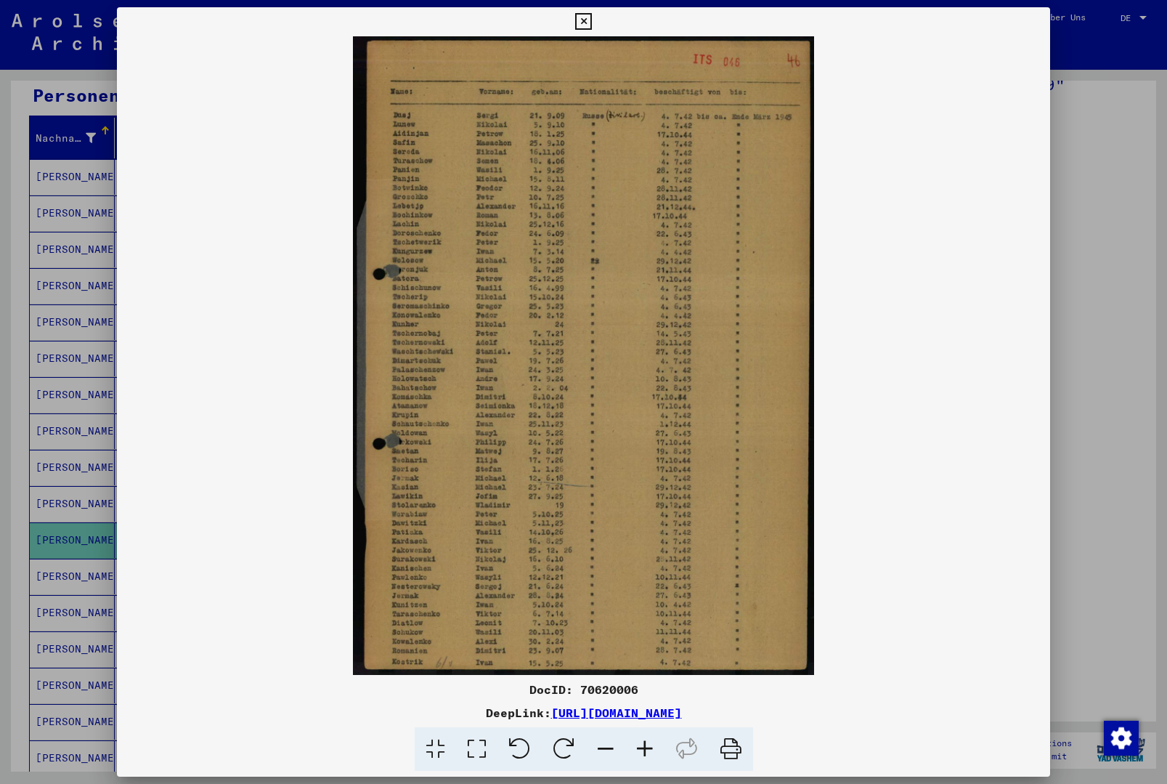
click at [592, 15] on icon at bounding box center [583, 21] width 17 height 17
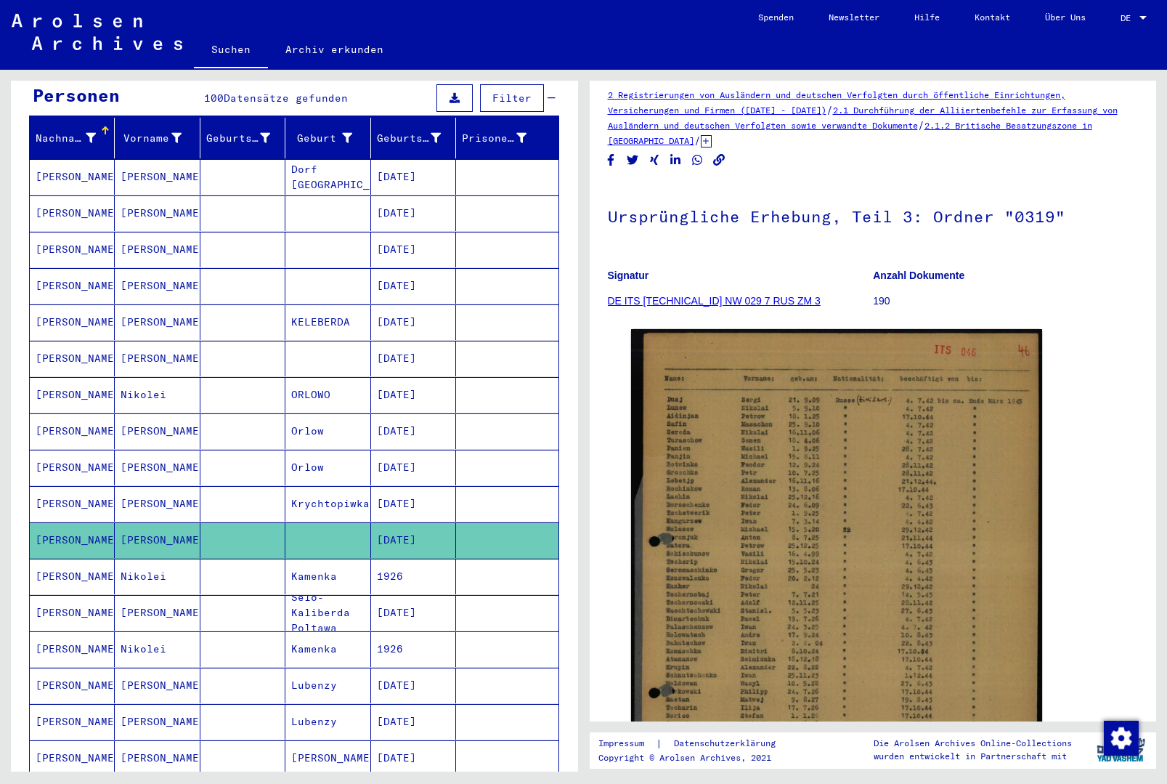
scroll to position [11, 0]
click at [863, 131] on link "2.1 Durchführung der Alliiertenbefehle zur Erfassung von Ausländern und deutsch…" at bounding box center [863, 118] width 510 height 26
click at [858, 154] on div "2 Registrierungen von Ausländern und deutschen Verfolgten durch öffentliche Ein…" at bounding box center [873, 538] width 531 height 900
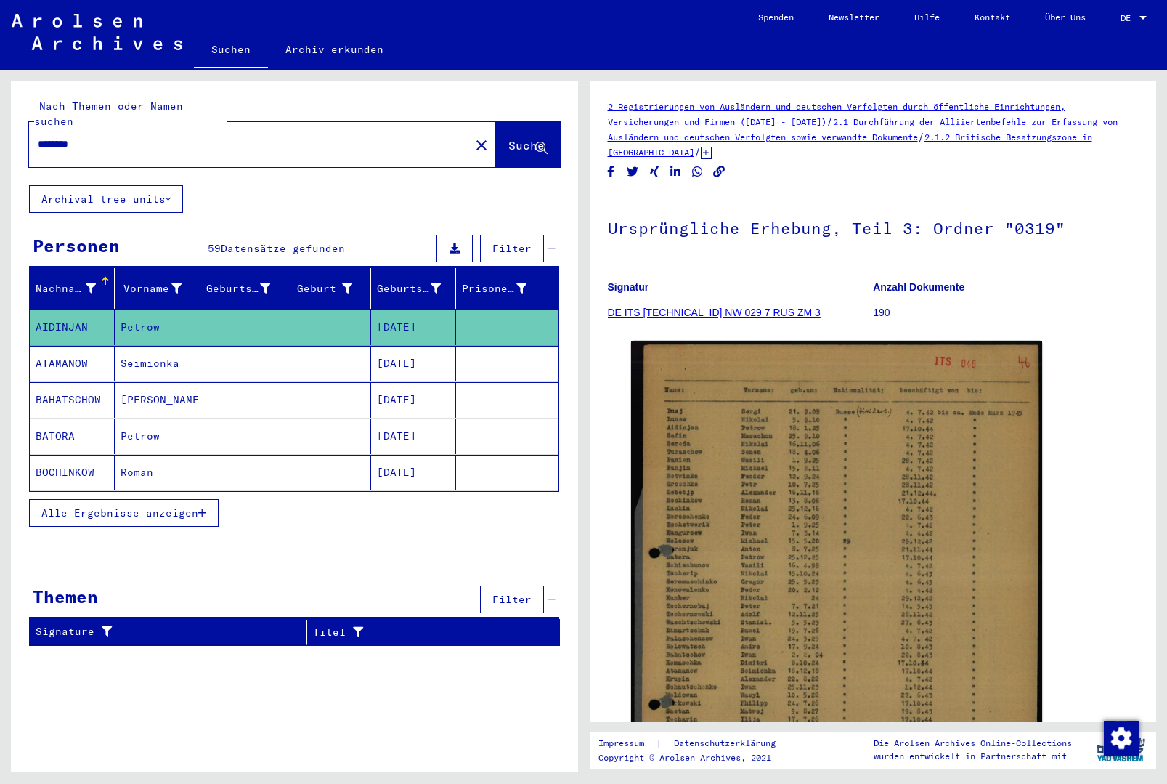
click at [469, 134] on button "close" at bounding box center [481, 144] width 29 height 29
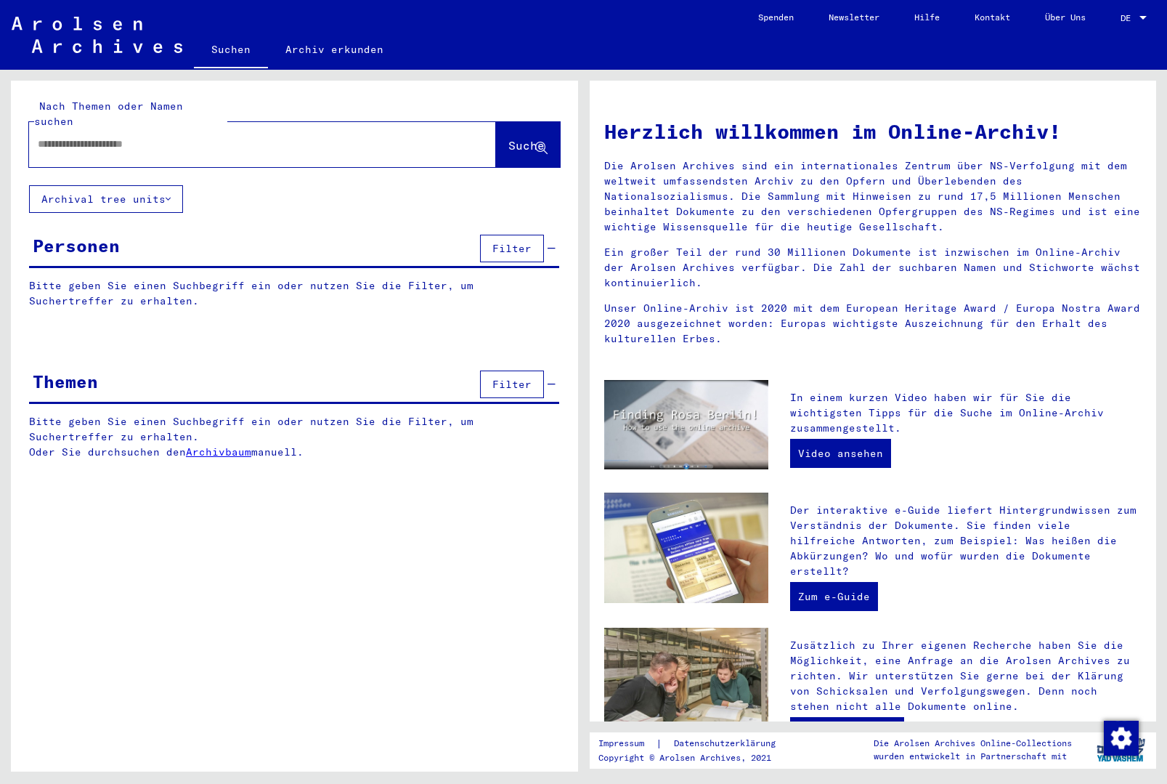
click at [413, 137] on input "text" at bounding box center [245, 144] width 415 height 15
type input "**********"
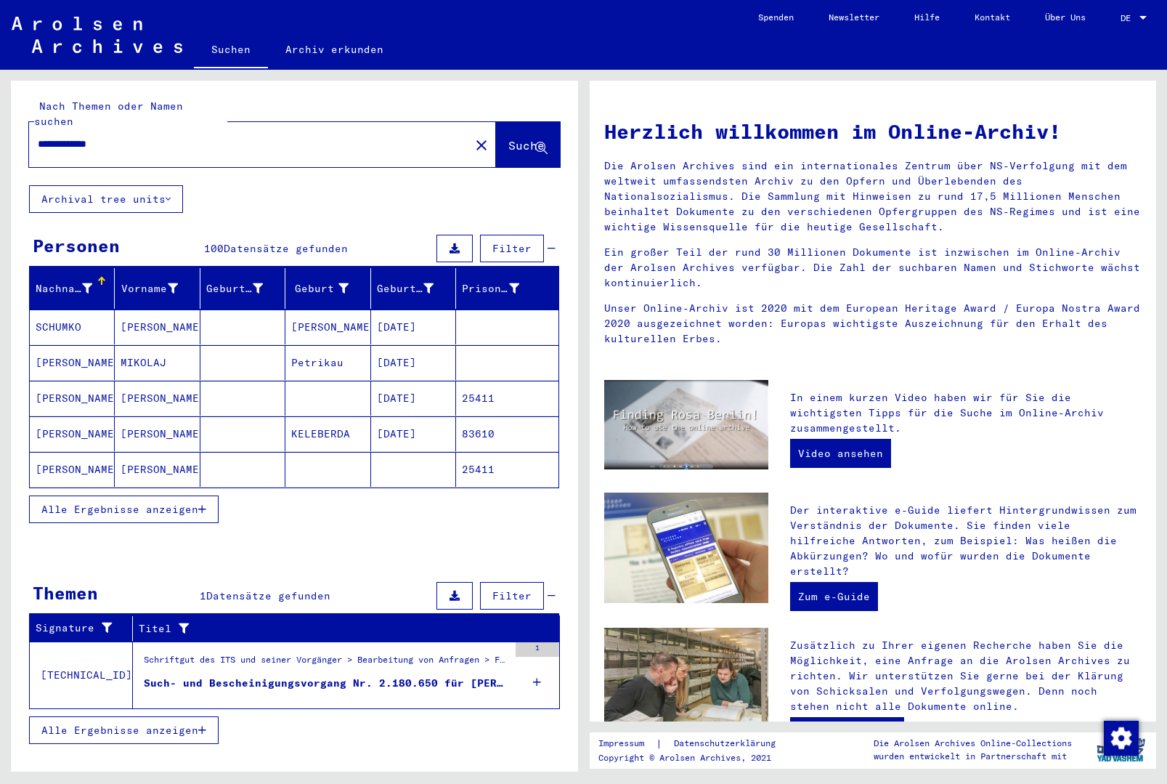
click at [211, 495] on button "Alle Ergebnisse anzeigen" at bounding box center [124, 509] width 190 height 28
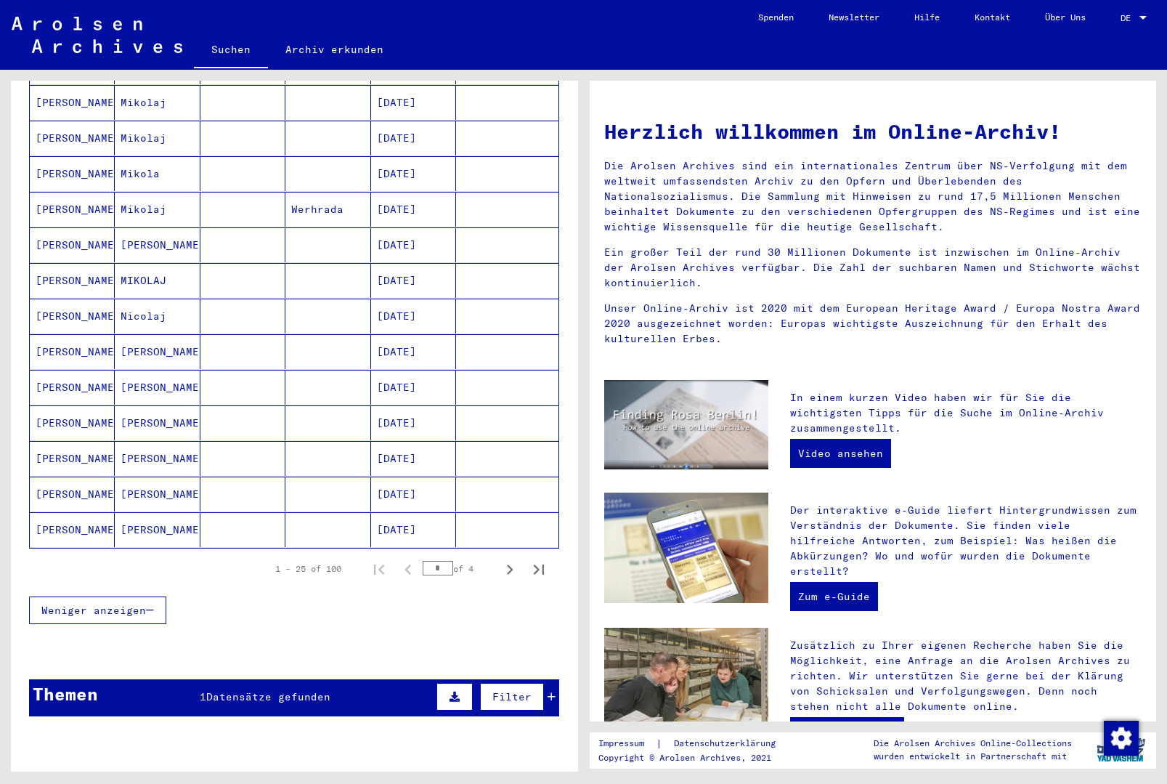
click at [508, 564] on icon "Next page" at bounding box center [510, 569] width 7 height 10
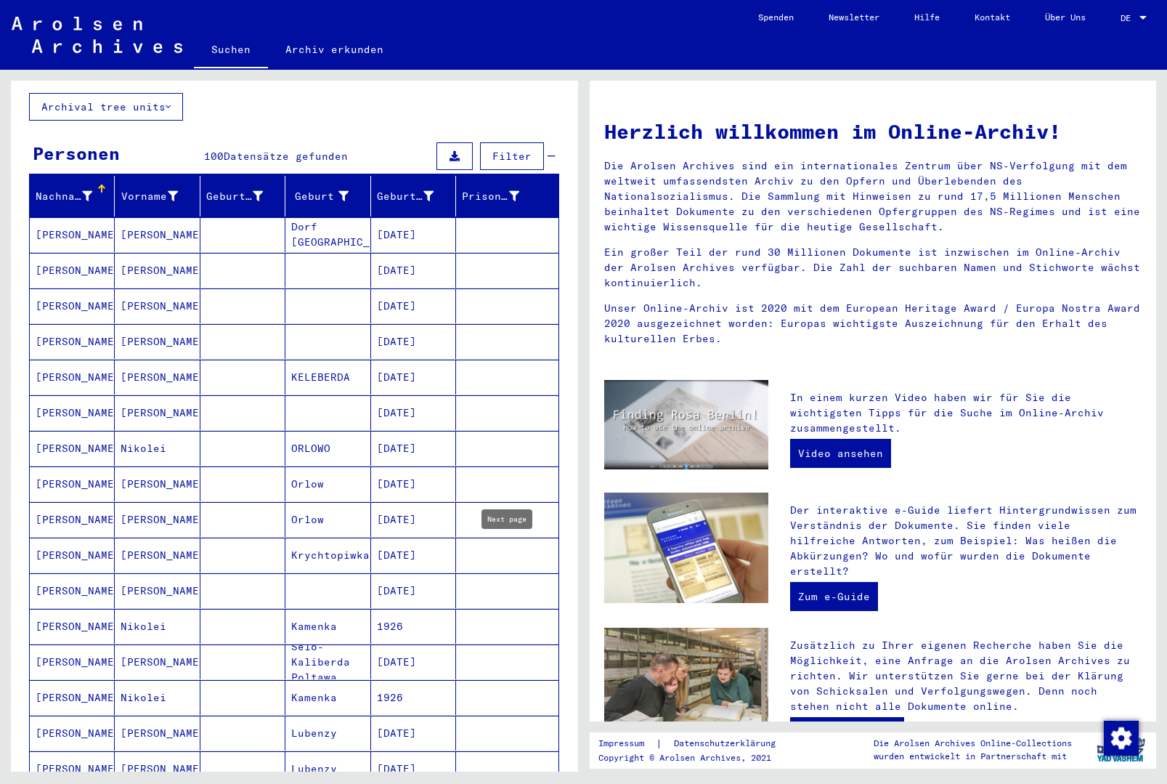
scroll to position [93, 0]
click at [489, 397] on mat-cell at bounding box center [507, 411] width 102 height 35
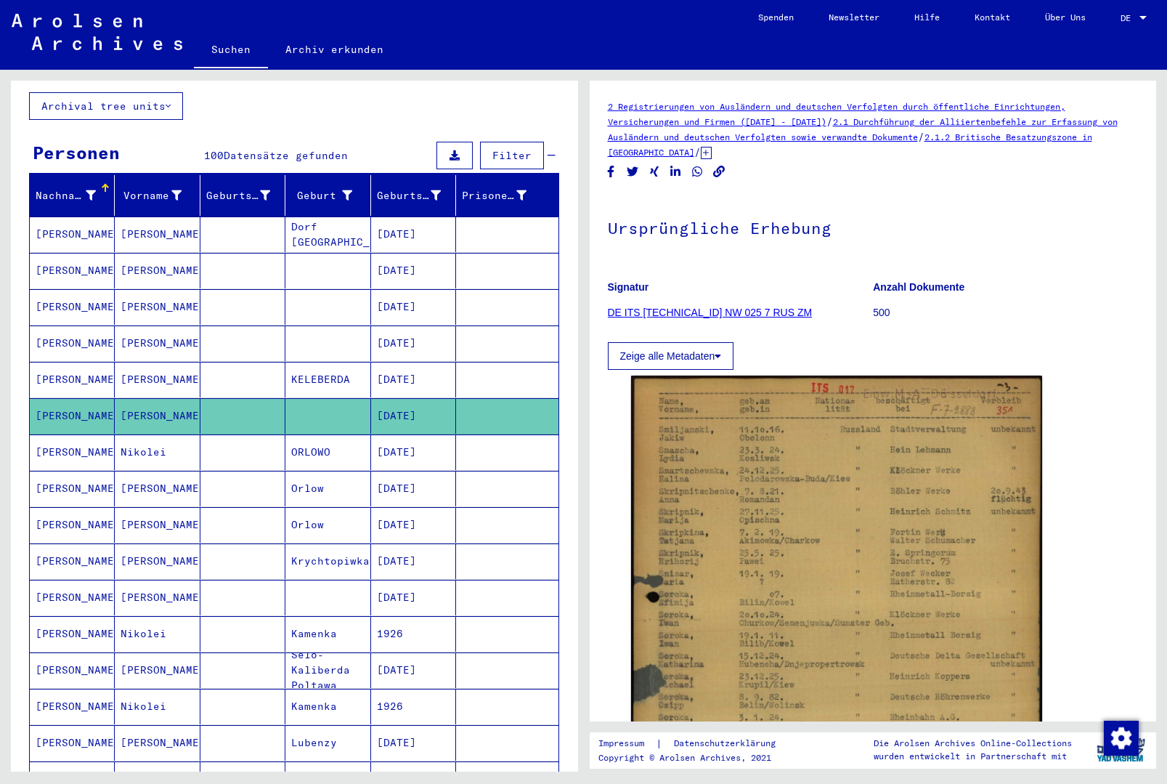
click at [463, 580] on mat-cell at bounding box center [507, 598] width 102 height 36
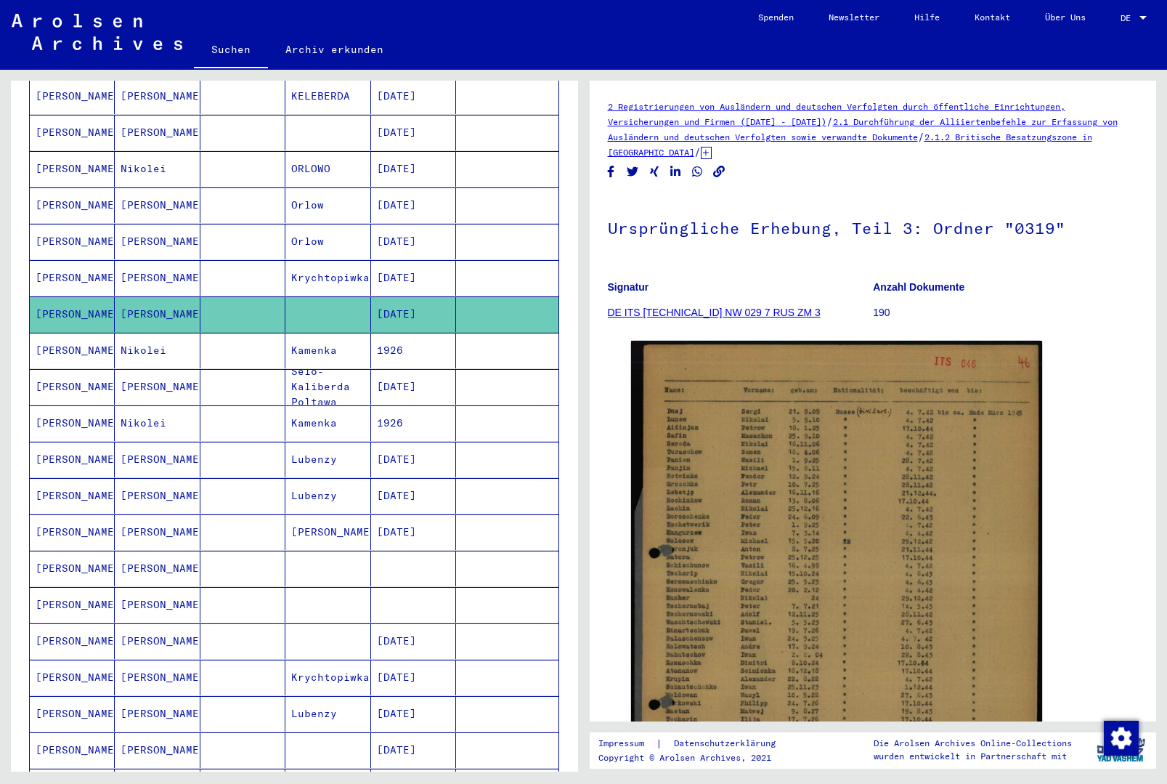
scroll to position [377, 0]
click at [460, 557] on mat-cell at bounding box center [507, 568] width 102 height 36
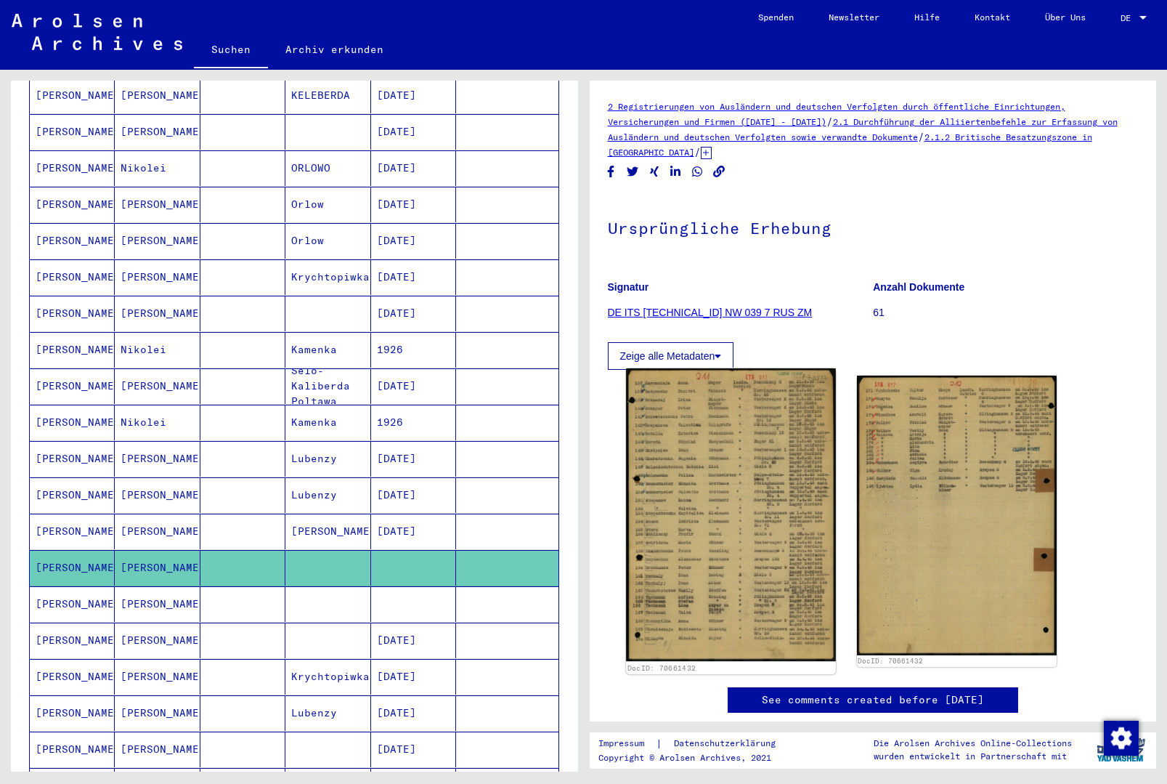
click at [752, 473] on img at bounding box center [731, 514] width 210 height 293
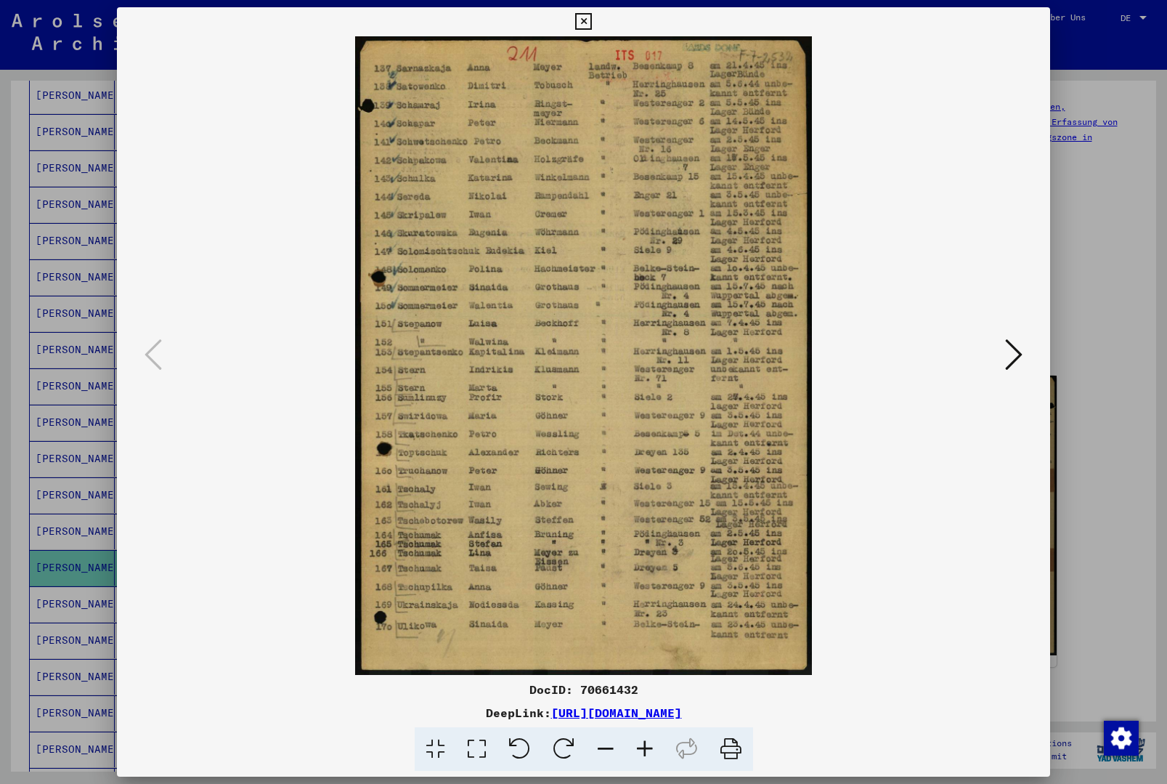
click at [592, 25] on icon at bounding box center [583, 21] width 17 height 17
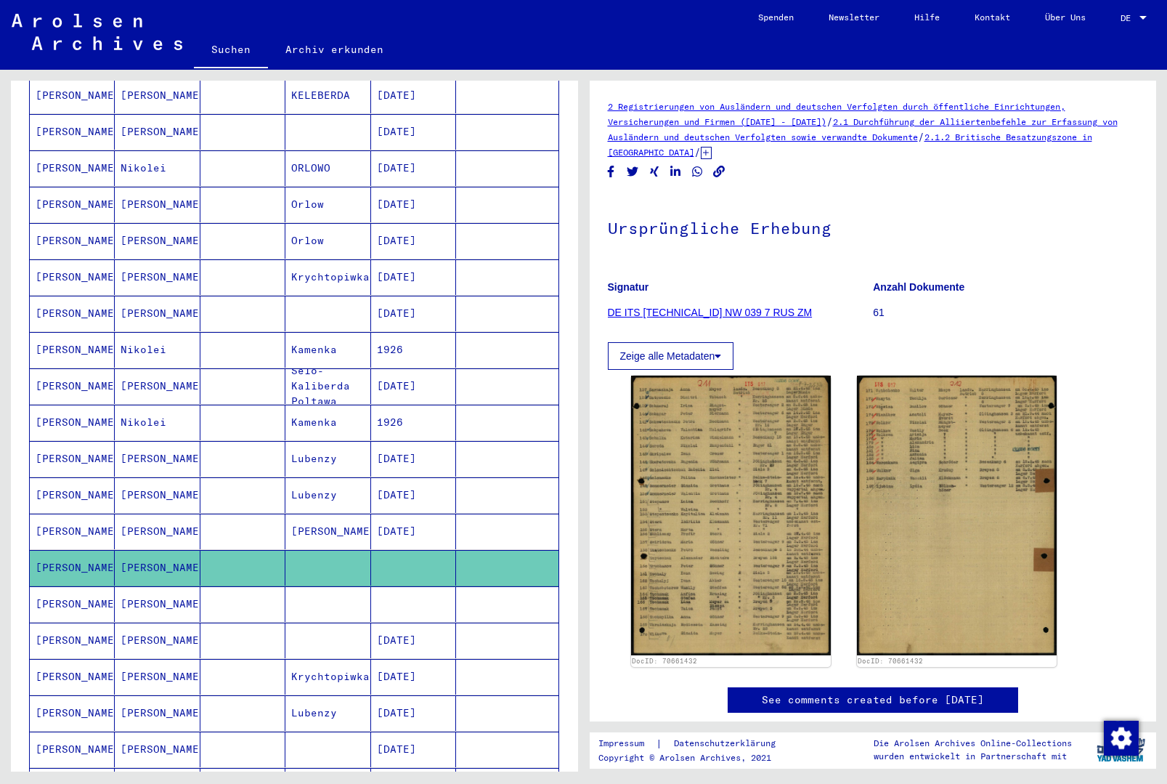
click at [437, 586] on mat-cell at bounding box center [413, 604] width 85 height 36
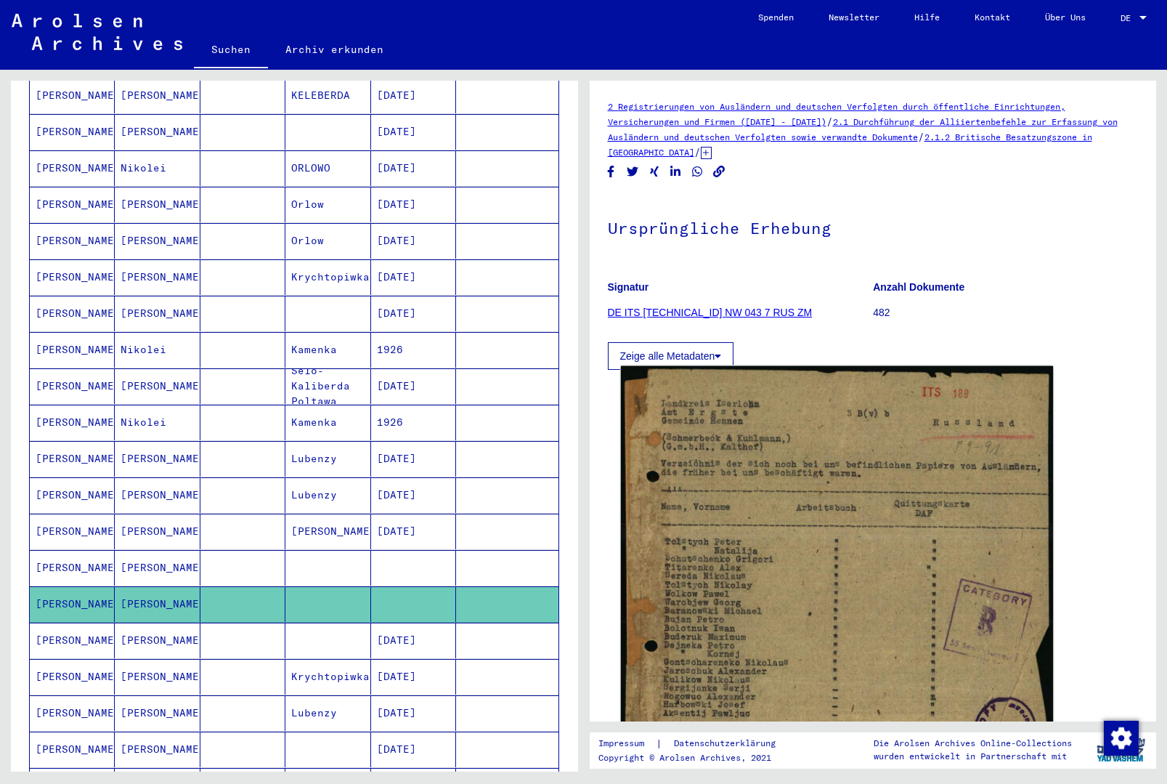
click at [726, 534] on img at bounding box center [836, 565] width 432 height 399
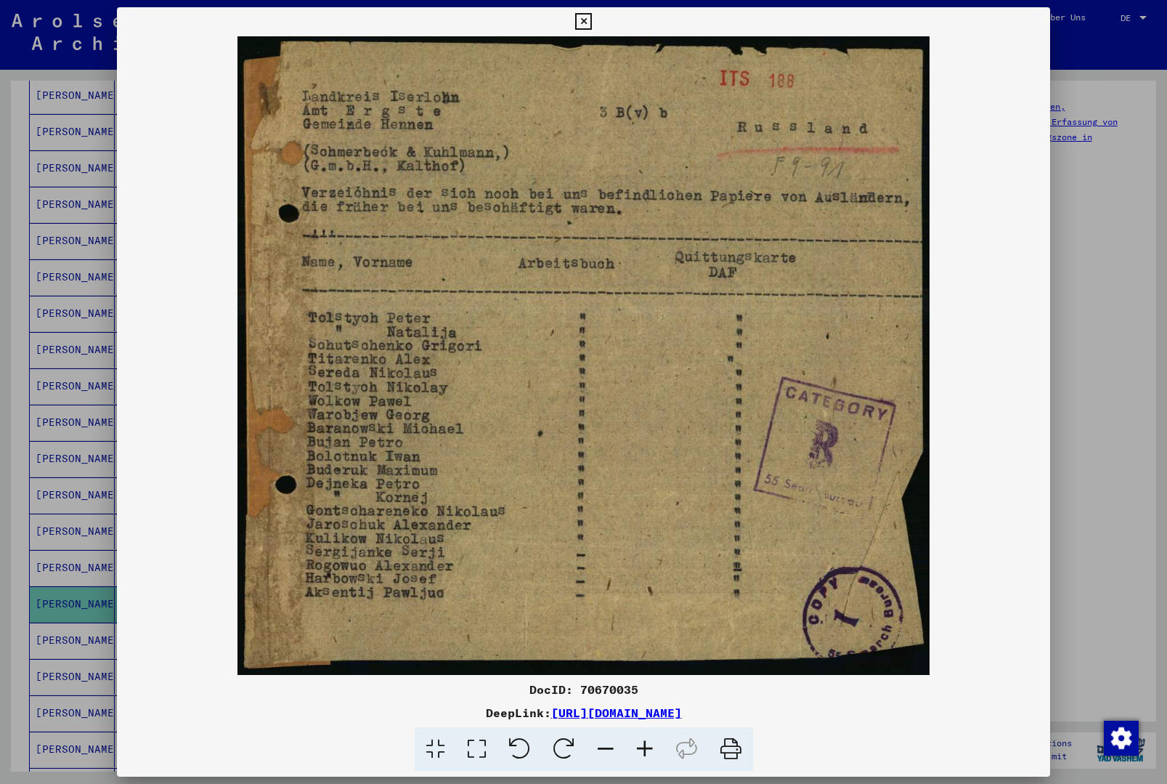
click at [592, 23] on icon at bounding box center [583, 21] width 17 height 17
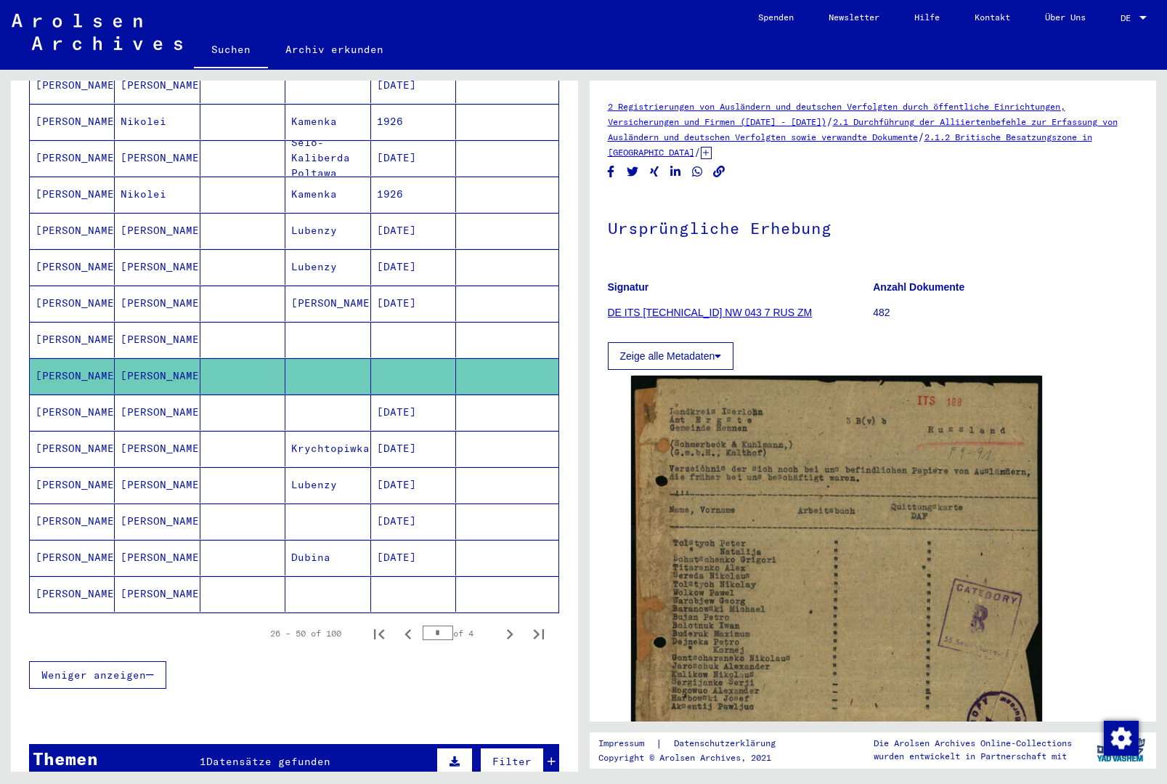
scroll to position [606, 0]
click at [490, 394] on mat-cell at bounding box center [507, 412] width 102 height 36
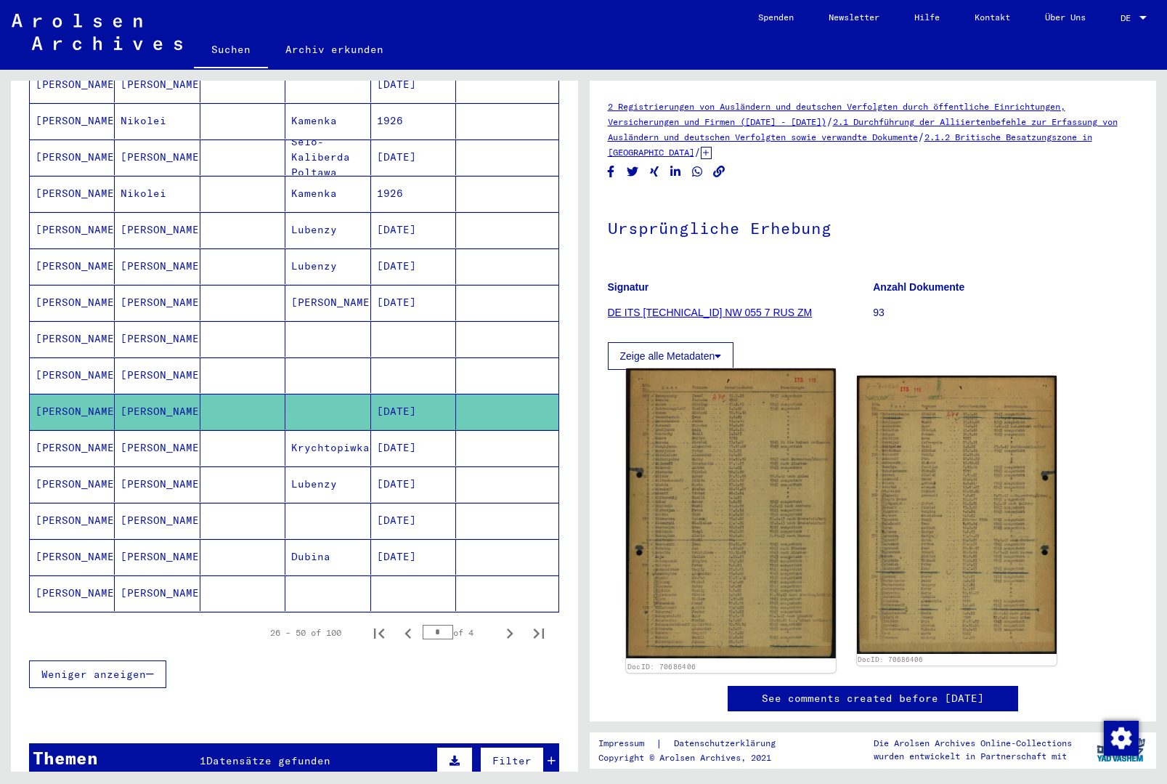
click at [718, 479] on img at bounding box center [731, 513] width 210 height 290
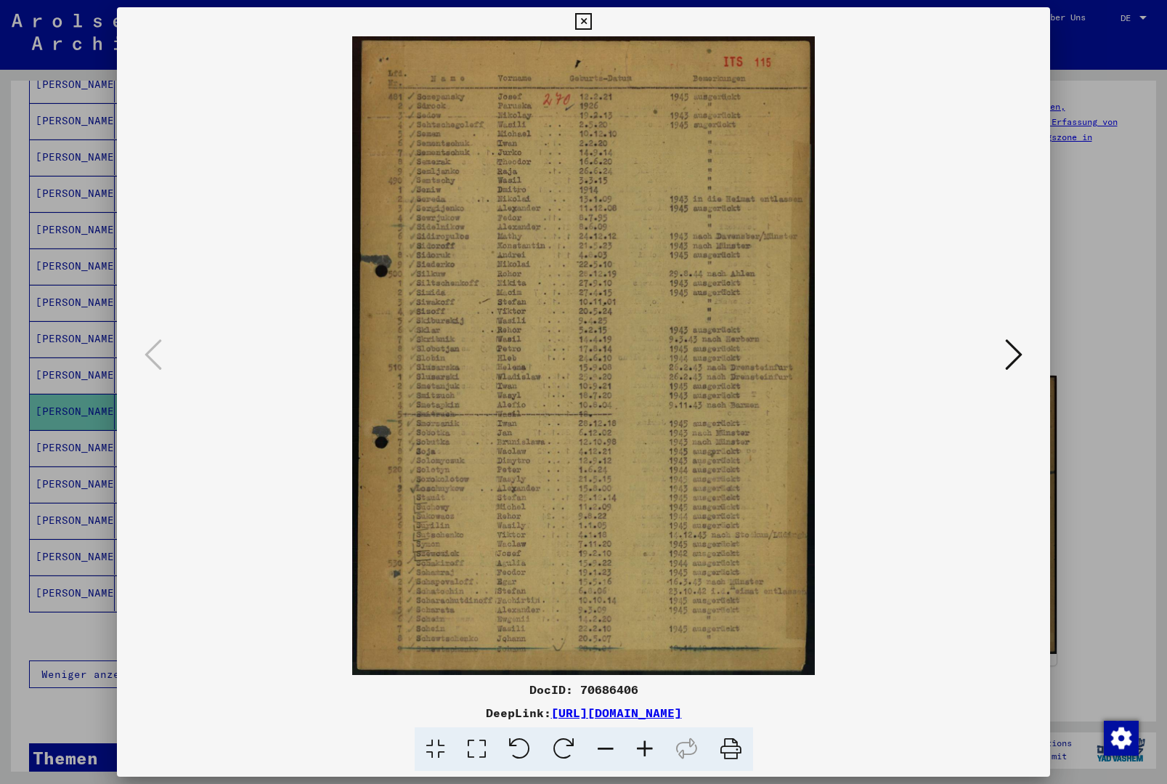
click at [592, 21] on icon at bounding box center [583, 21] width 17 height 17
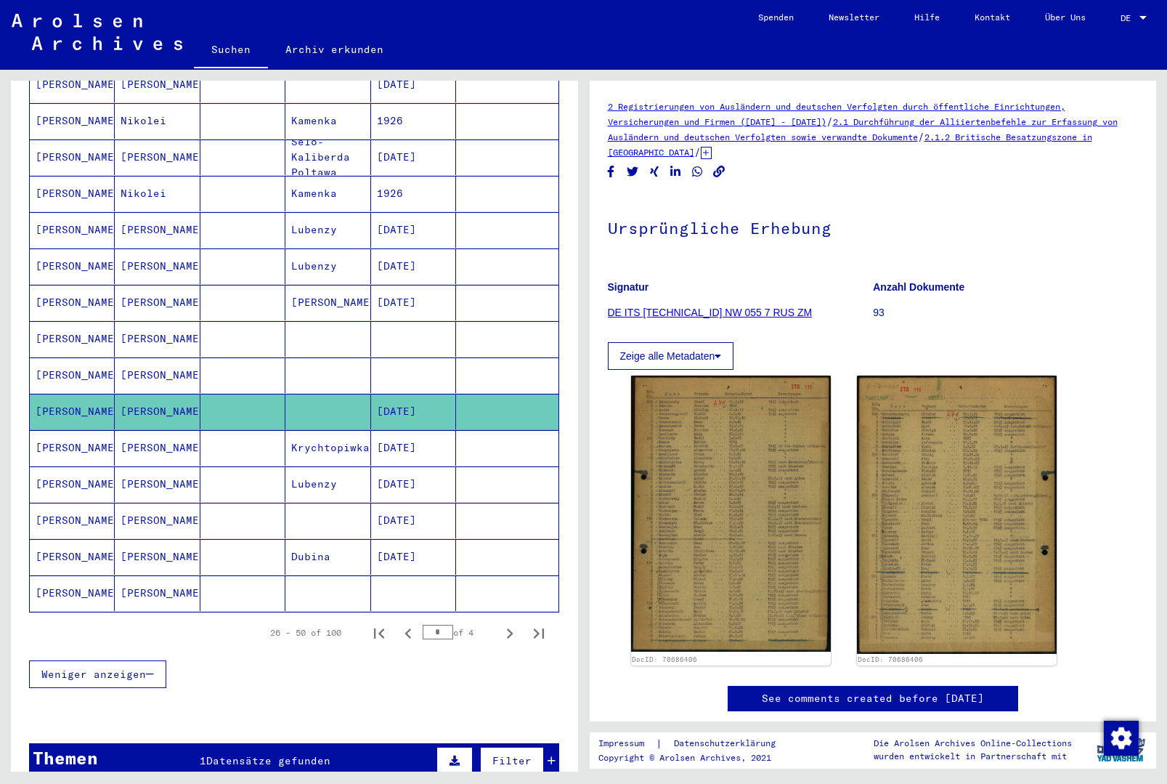
click at [476, 503] on mat-cell at bounding box center [507, 521] width 102 height 36
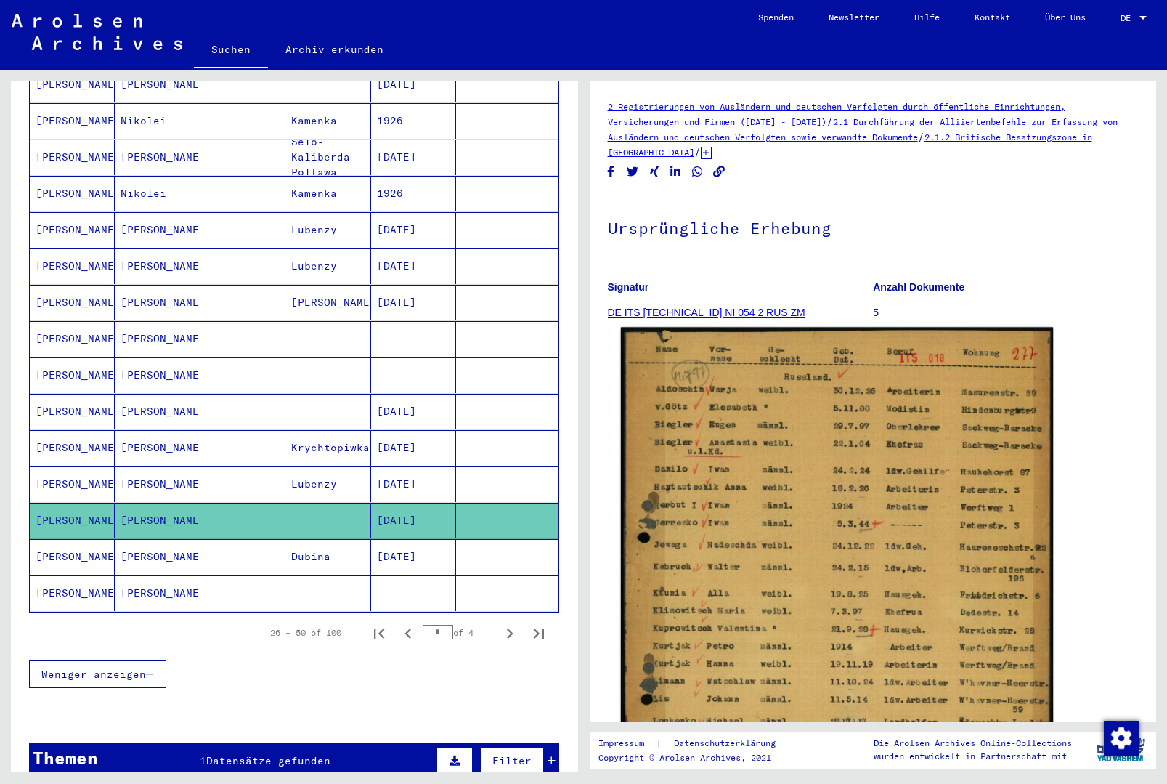
click at [752, 444] on img at bounding box center [836, 607] width 432 height 558
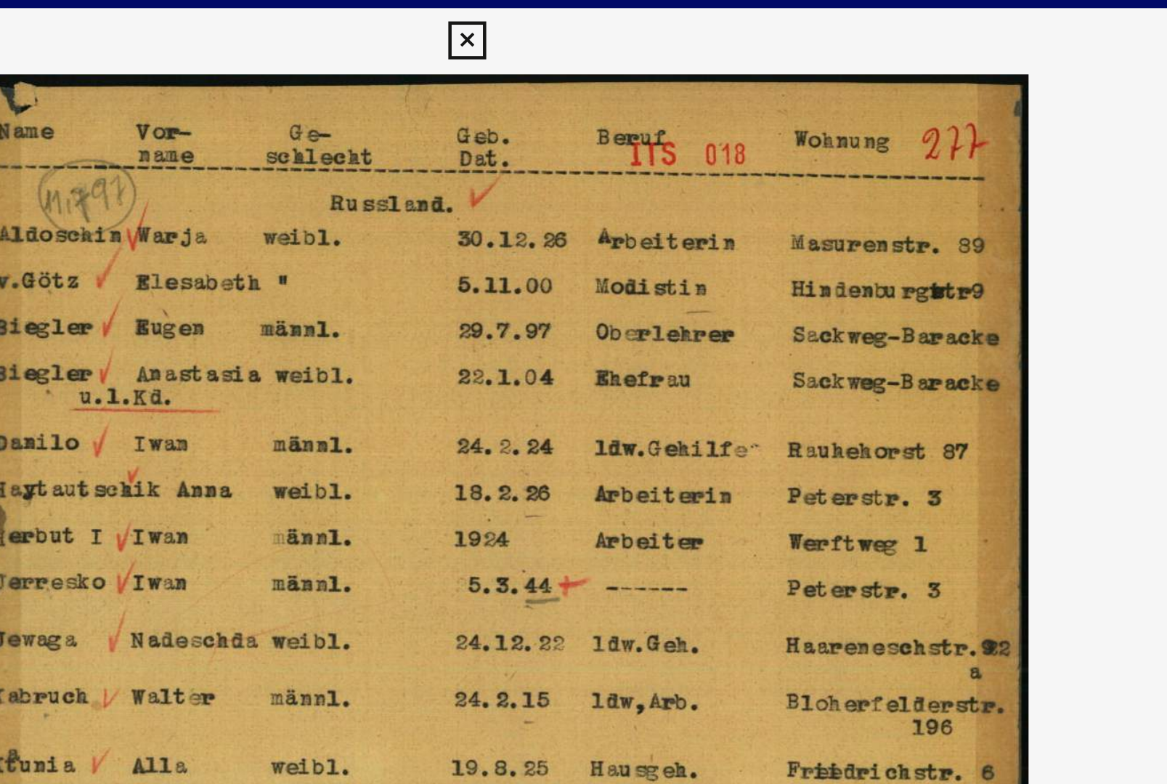
click at [281, 253] on img at bounding box center [584, 355] width 934 height 638
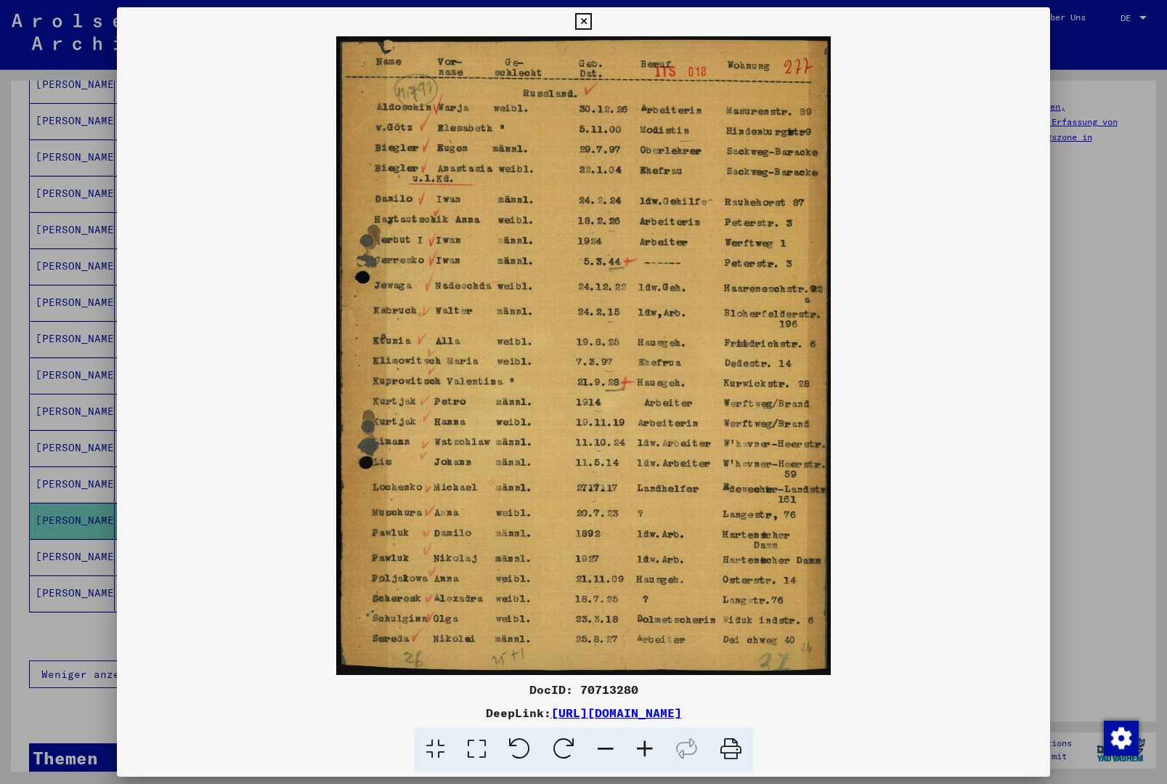
click at [592, 19] on icon at bounding box center [583, 21] width 17 height 17
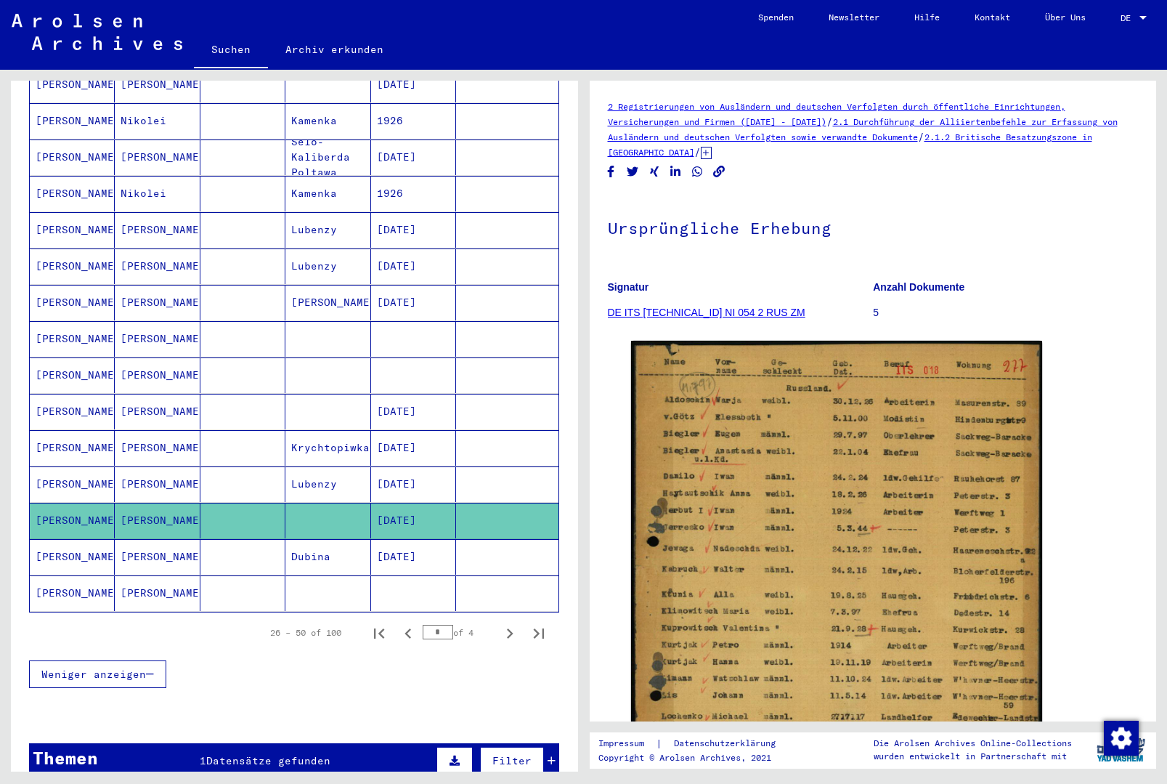
click at [428, 580] on mat-cell at bounding box center [413, 593] width 85 height 36
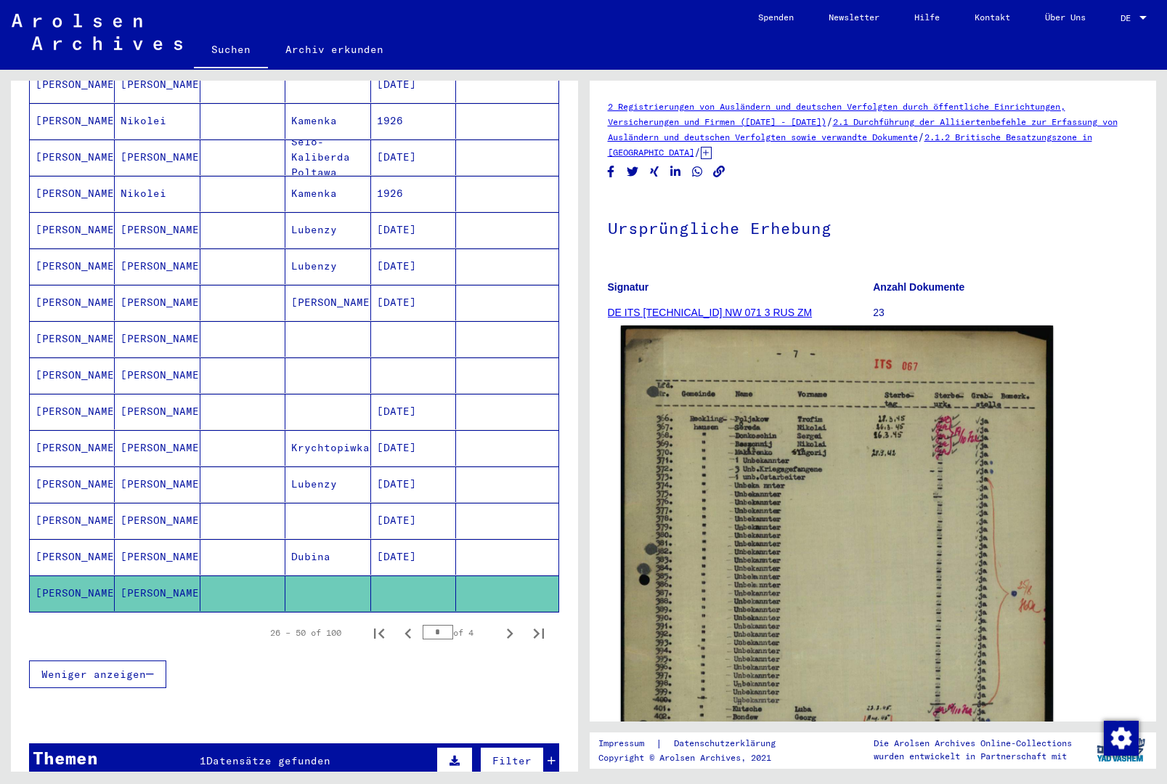
click at [776, 468] on img at bounding box center [836, 639] width 432 height 628
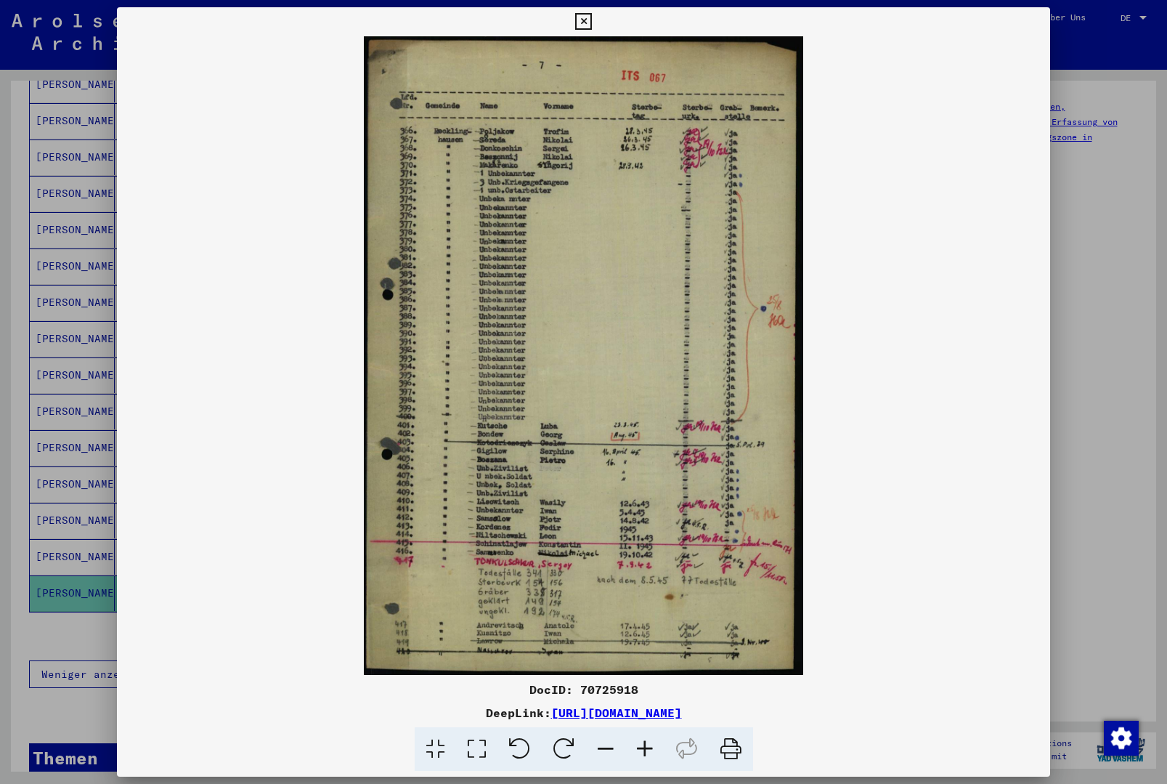
click at [592, 17] on icon at bounding box center [583, 21] width 17 height 17
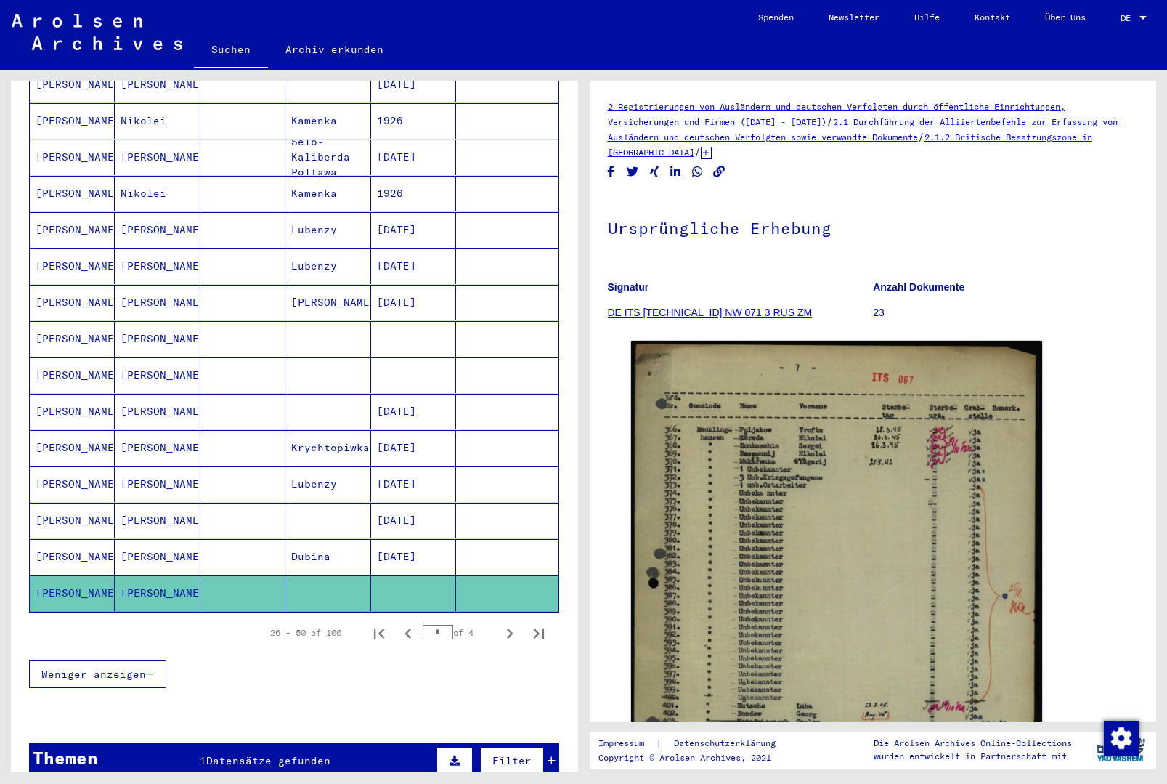
click at [505, 623] on icon "Next page" at bounding box center [510, 633] width 20 height 20
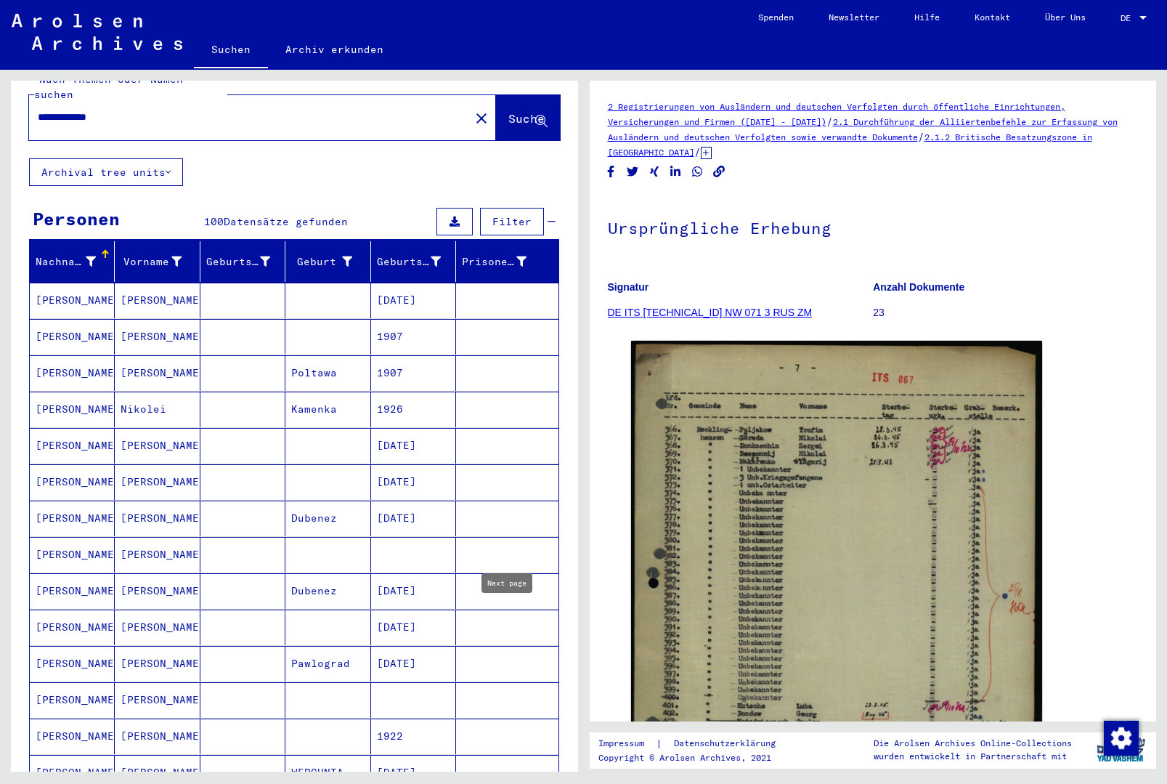
scroll to position [28, 0]
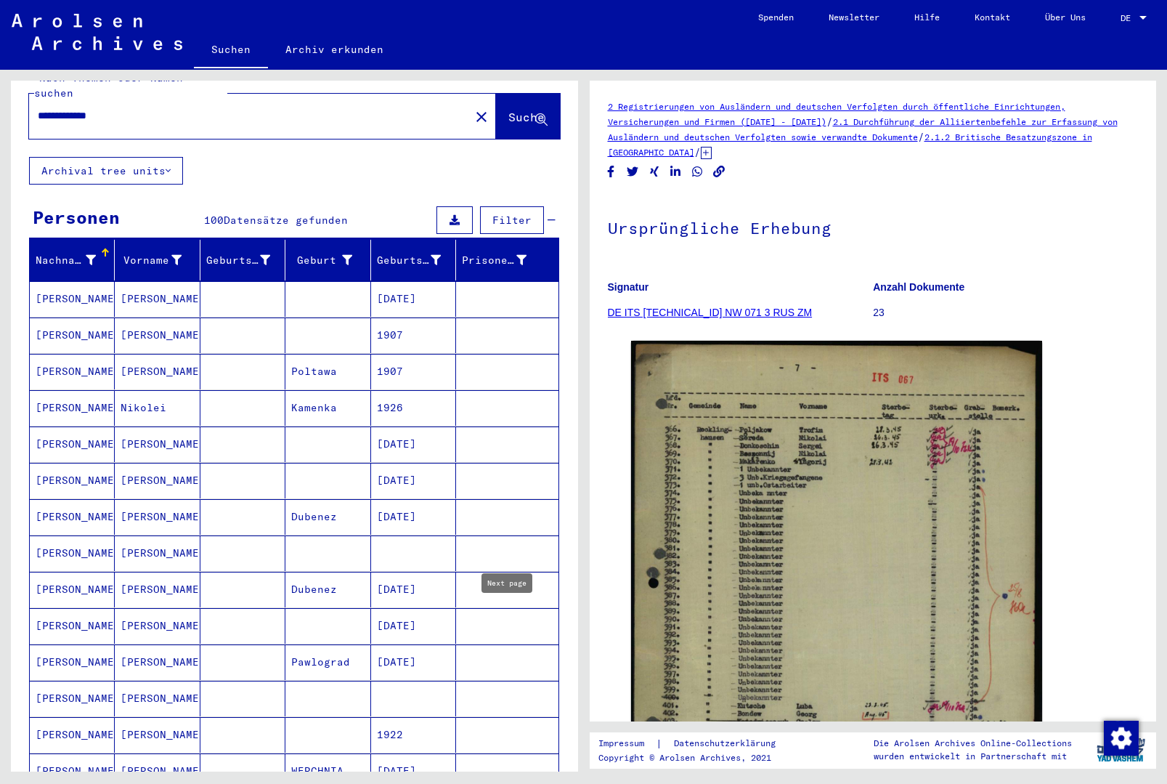
click at [466, 297] on mat-cell at bounding box center [507, 299] width 102 height 36
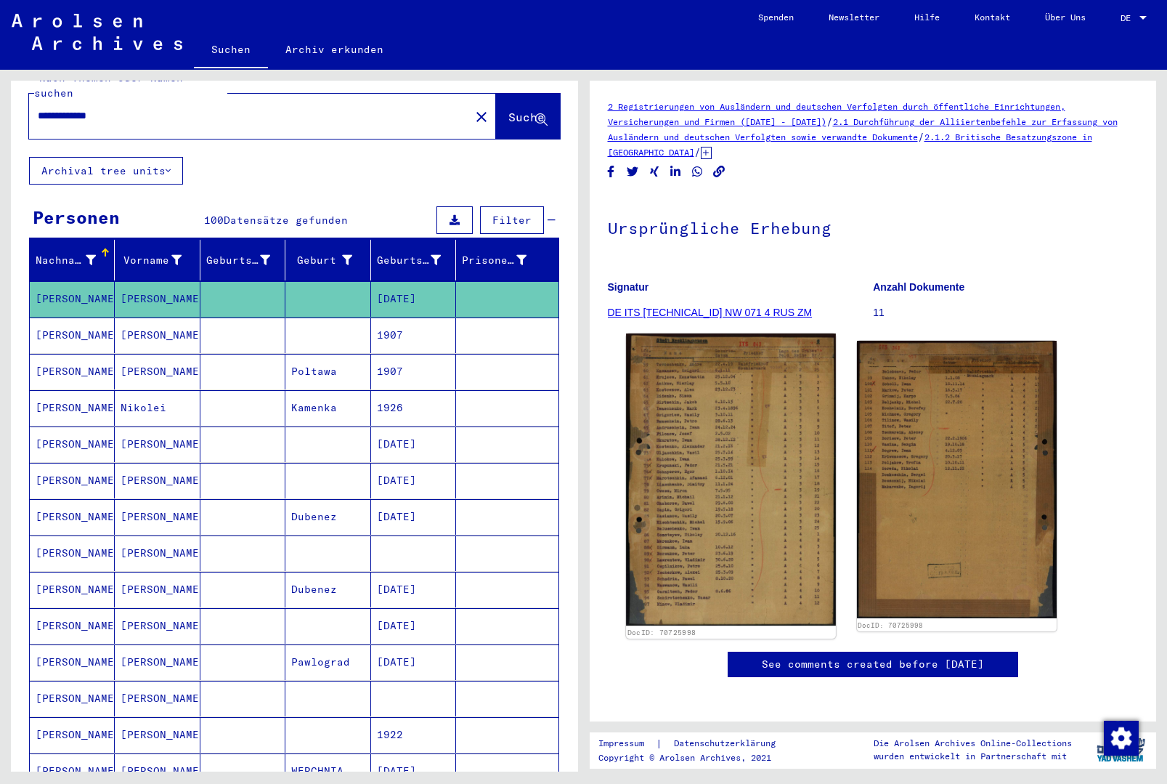
click at [731, 459] on img at bounding box center [731, 479] width 210 height 292
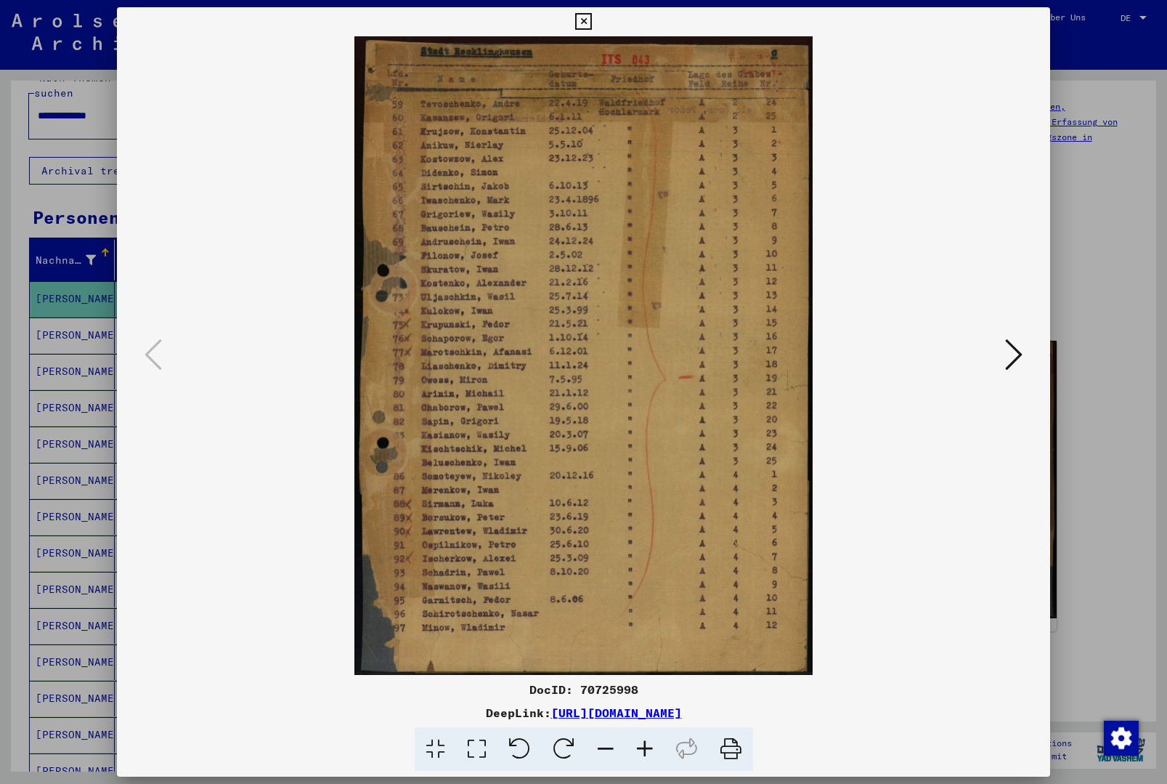
click at [1012, 351] on icon at bounding box center [1013, 354] width 17 height 35
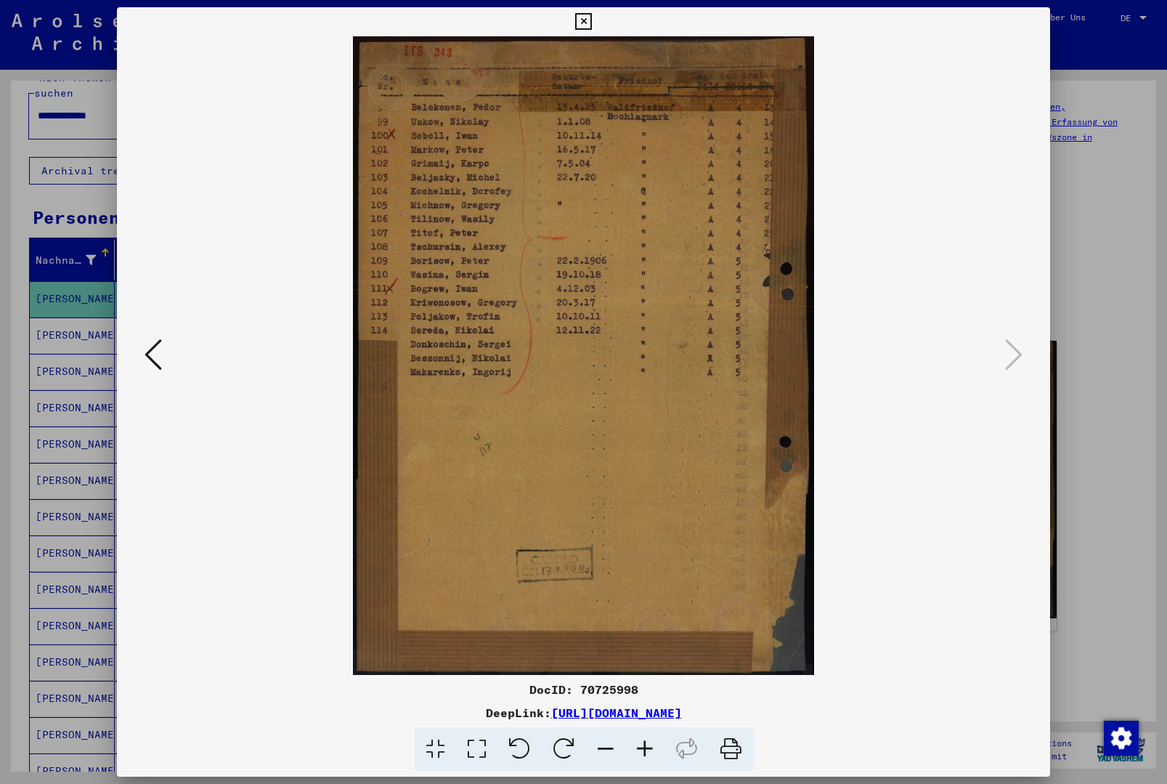
click at [592, 28] on icon at bounding box center [583, 21] width 17 height 17
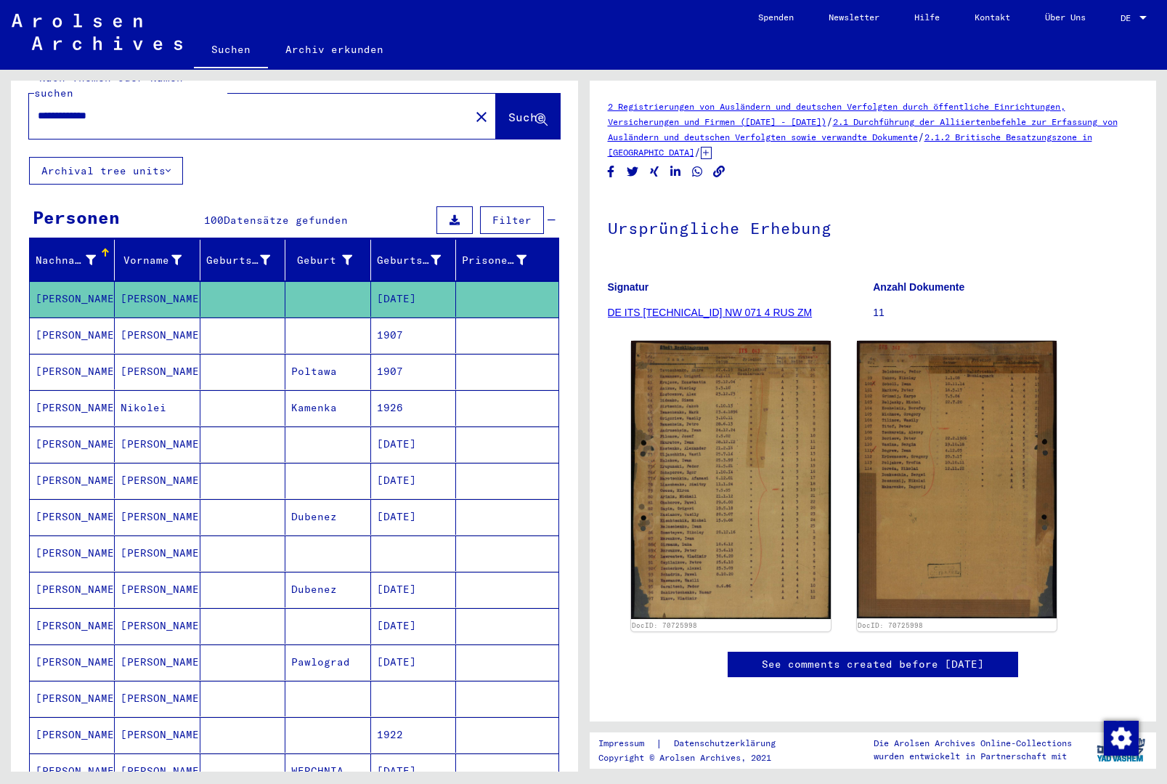
click at [458, 322] on mat-cell at bounding box center [507, 335] width 102 height 36
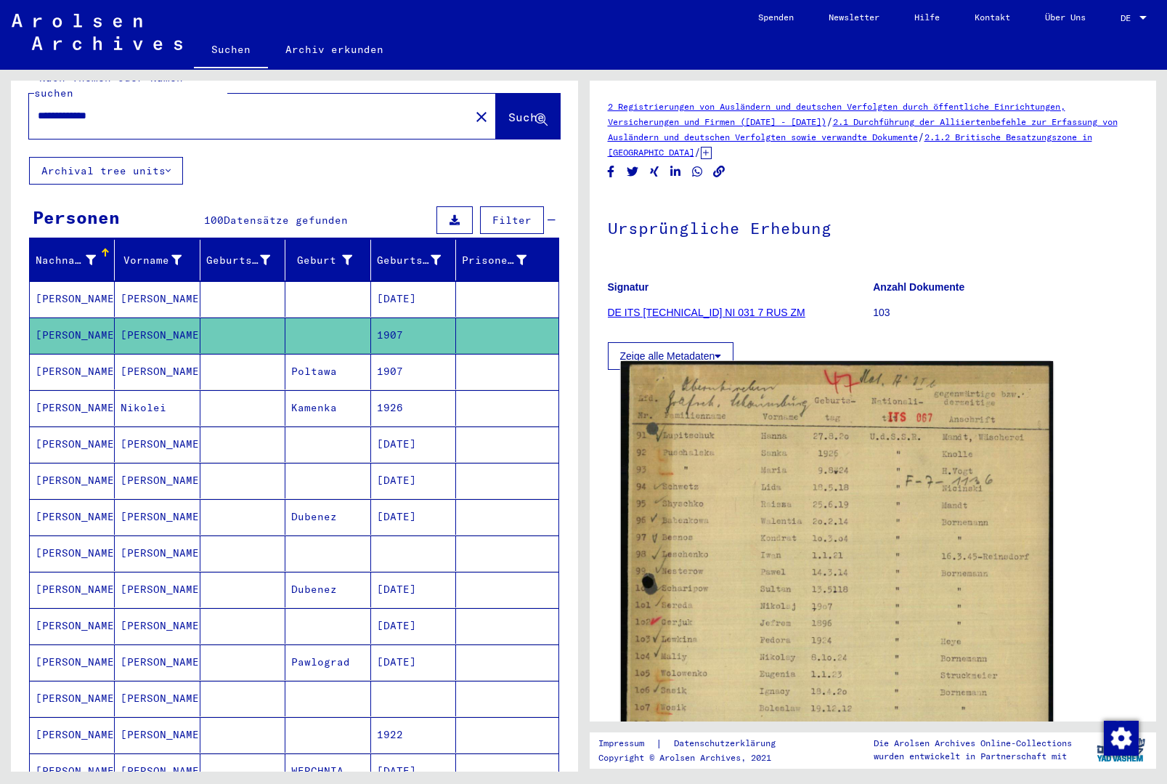
click at [751, 499] on img at bounding box center [836, 660] width 432 height 599
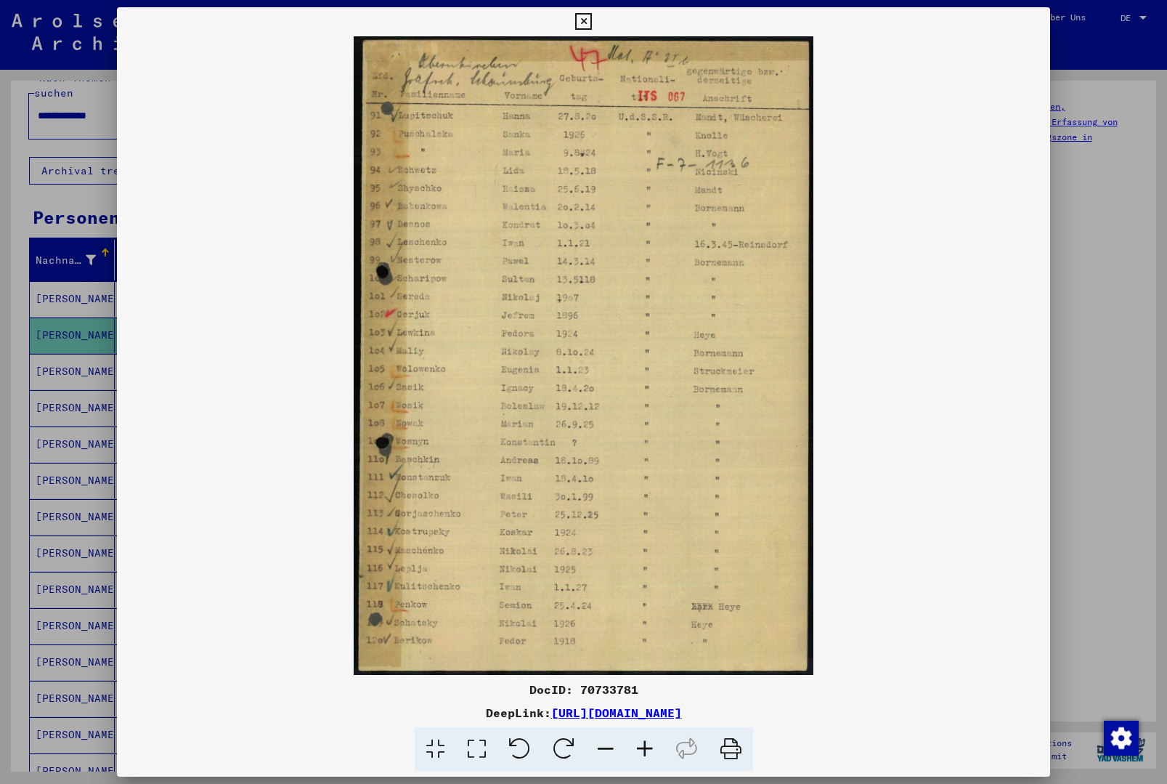
click at [592, 27] on icon at bounding box center [583, 21] width 17 height 17
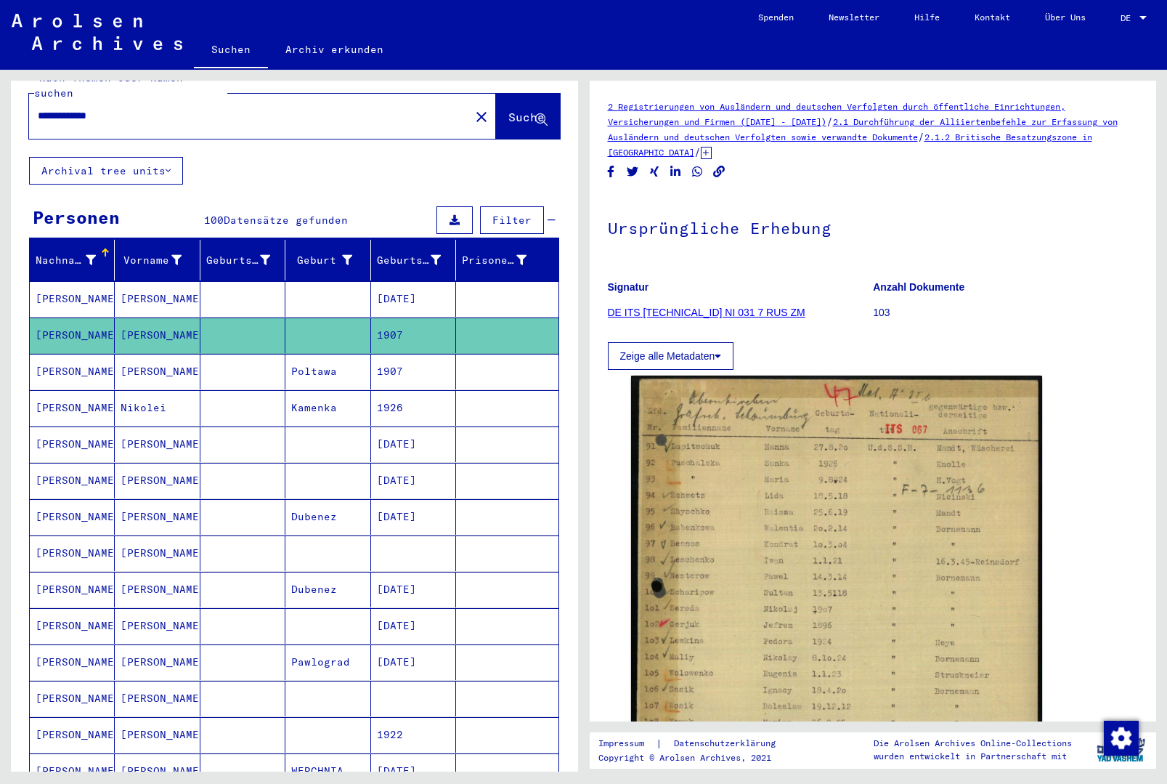
click at [462, 440] on mat-cell at bounding box center [507, 444] width 102 height 36
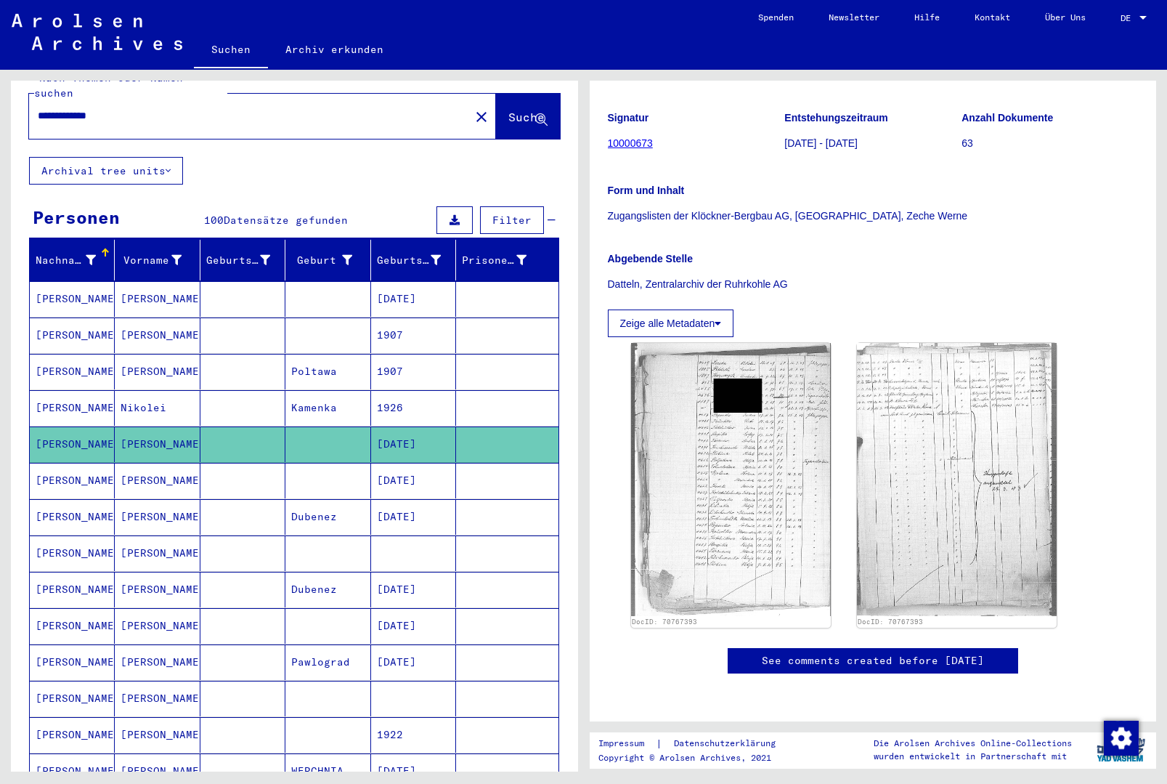
scroll to position [319, 0]
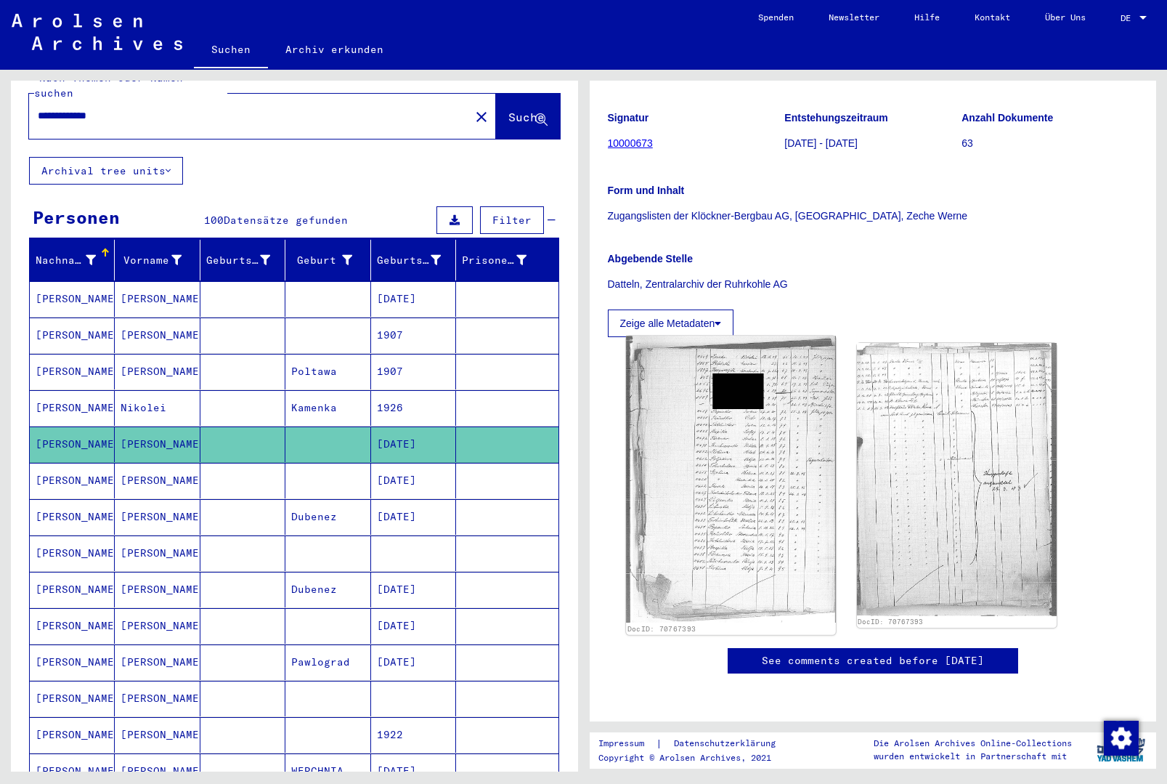
click at [771, 377] on img at bounding box center [731, 479] width 210 height 286
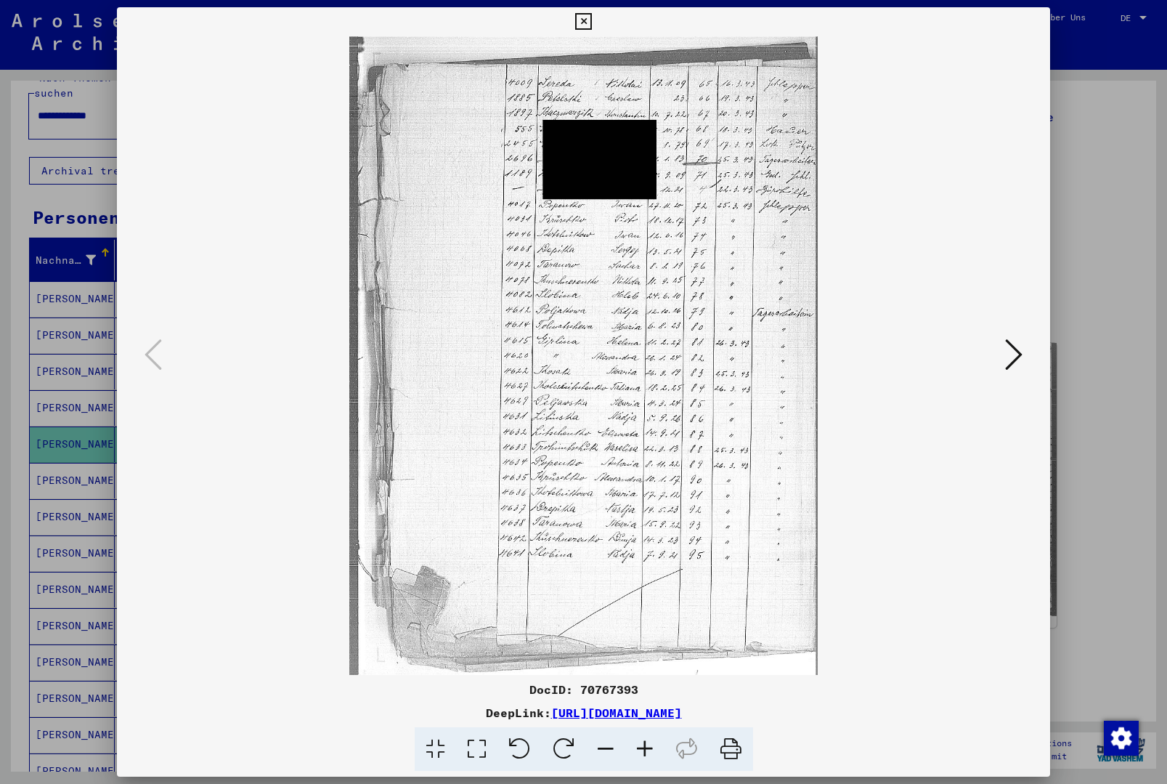
click at [596, 26] on button at bounding box center [583, 21] width 25 height 29
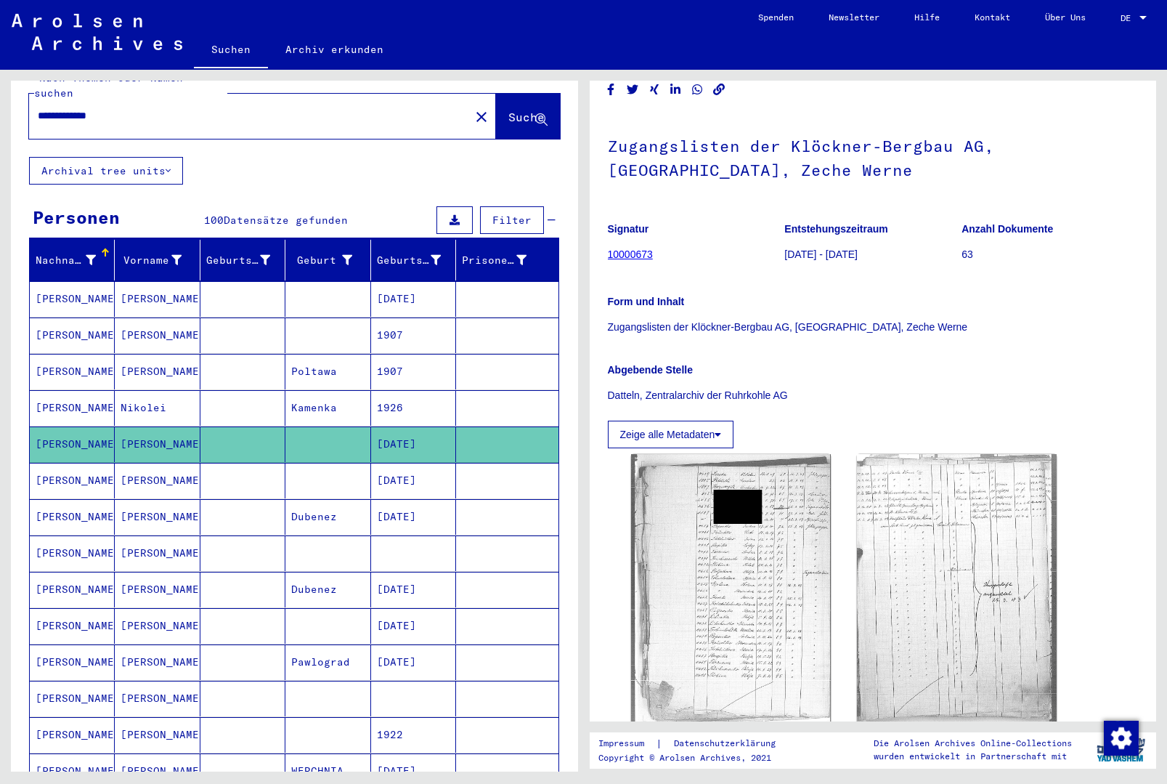
scroll to position [84, 0]
click at [477, 473] on mat-cell at bounding box center [507, 481] width 102 height 36
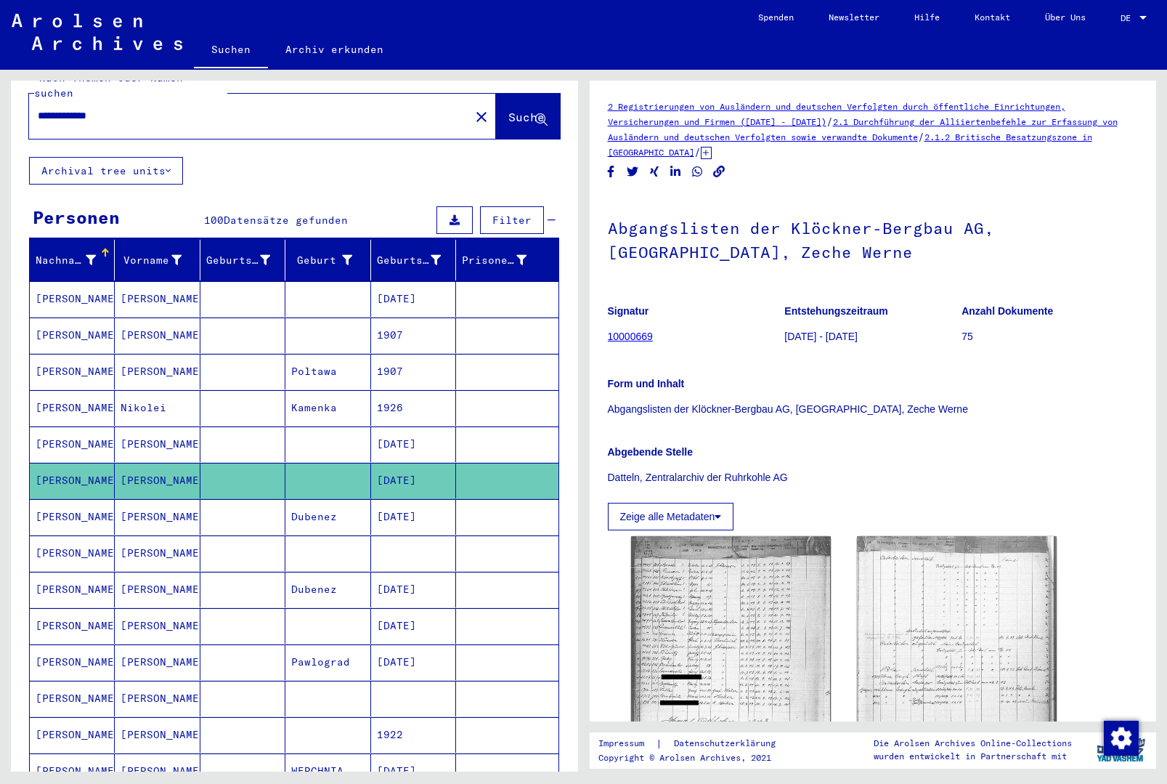
click at [478, 545] on mat-cell at bounding box center [507, 553] width 102 height 36
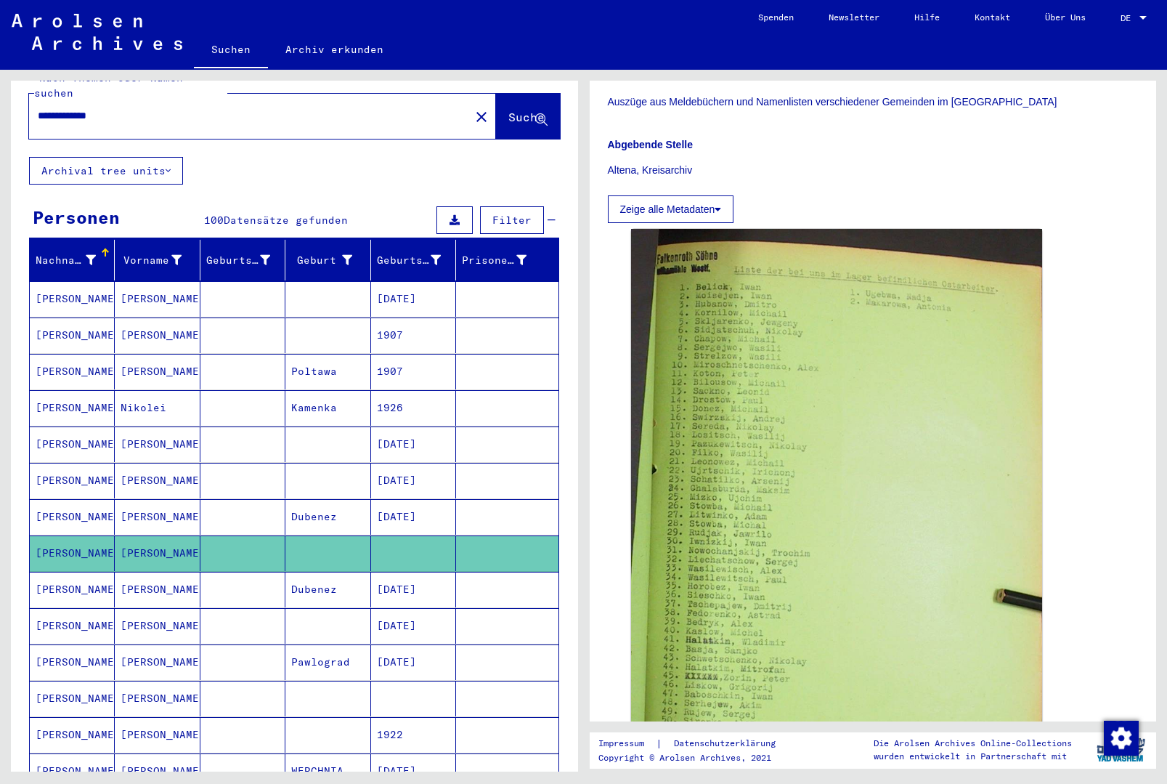
scroll to position [105, 0]
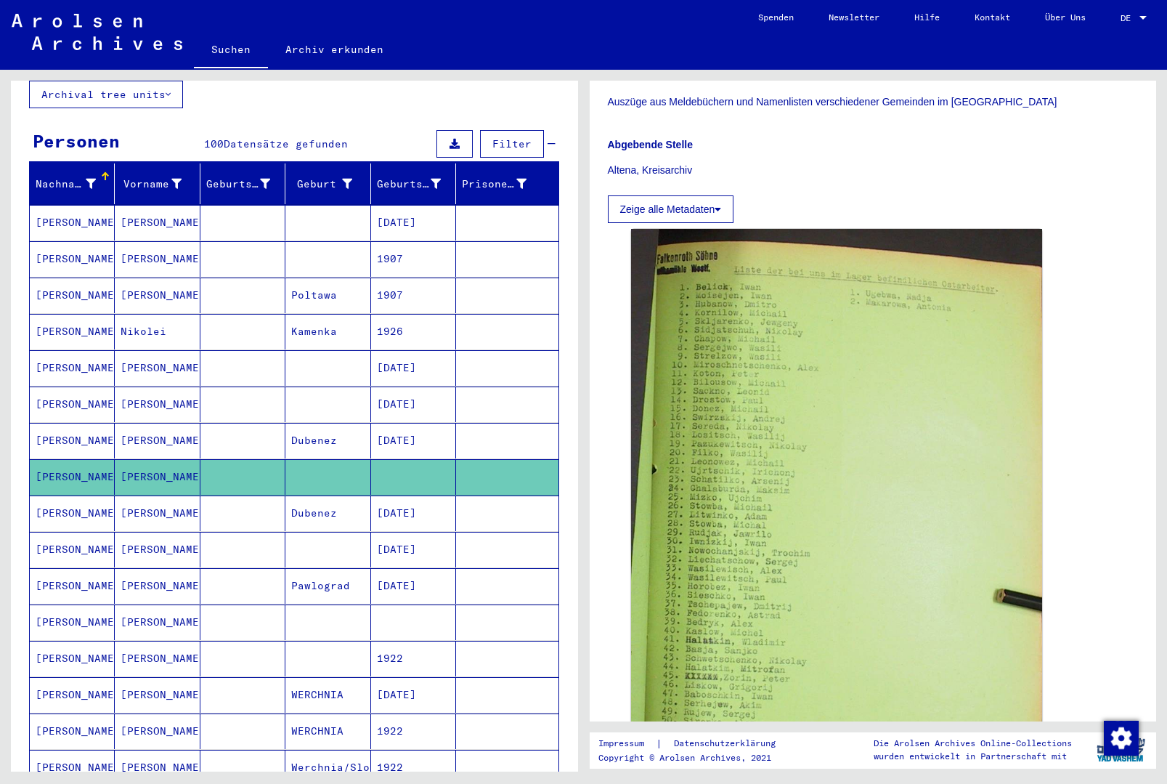
click at [489, 532] on mat-cell at bounding box center [507, 550] width 102 height 36
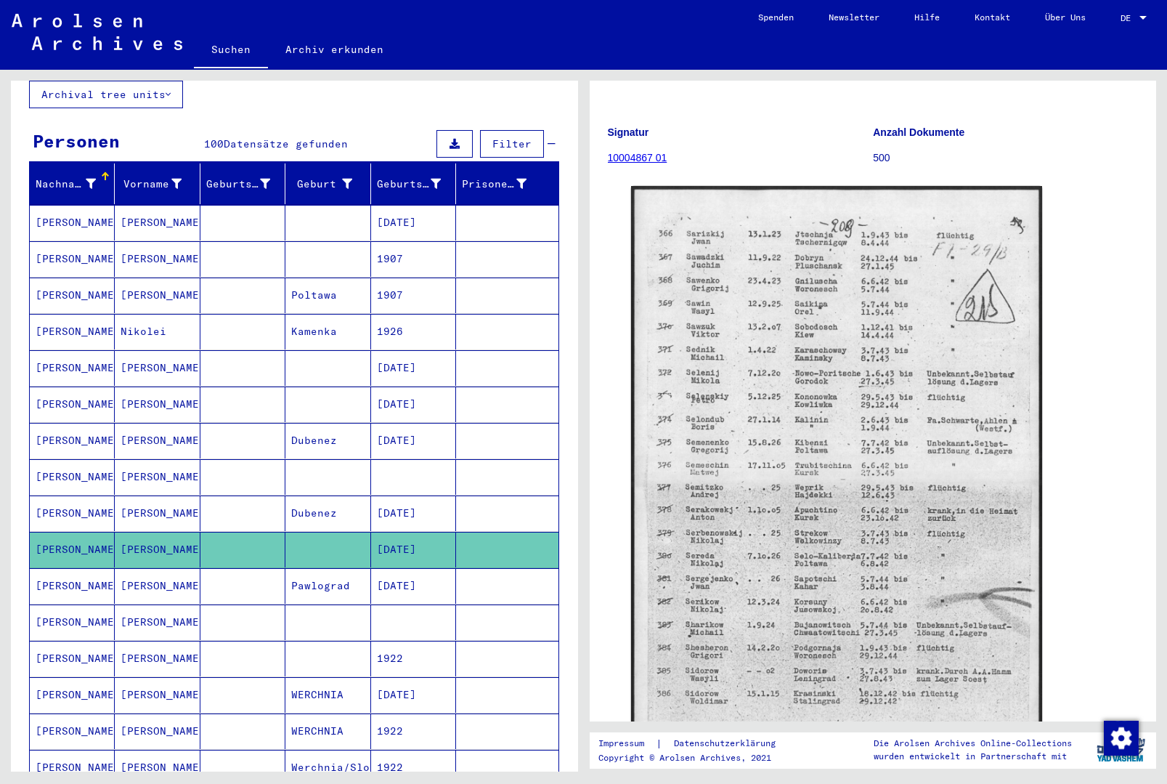
scroll to position [160, 0]
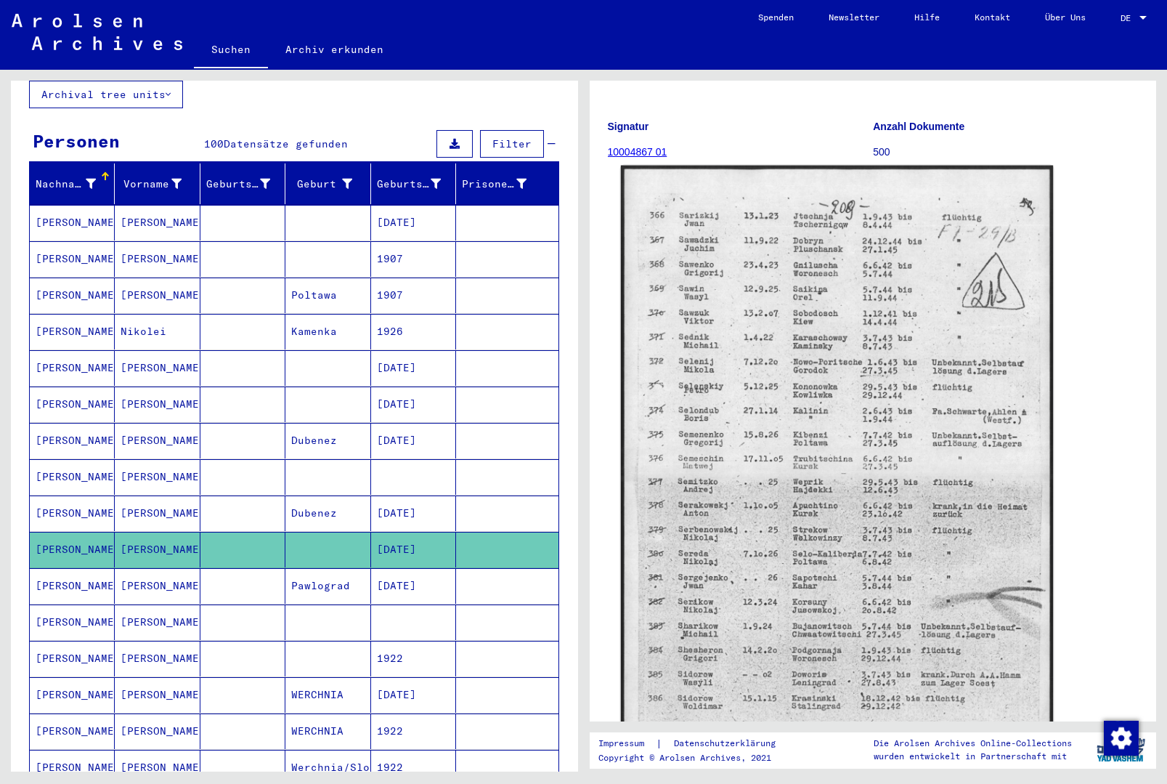
click at [787, 391] on img at bounding box center [836, 471] width 432 height 611
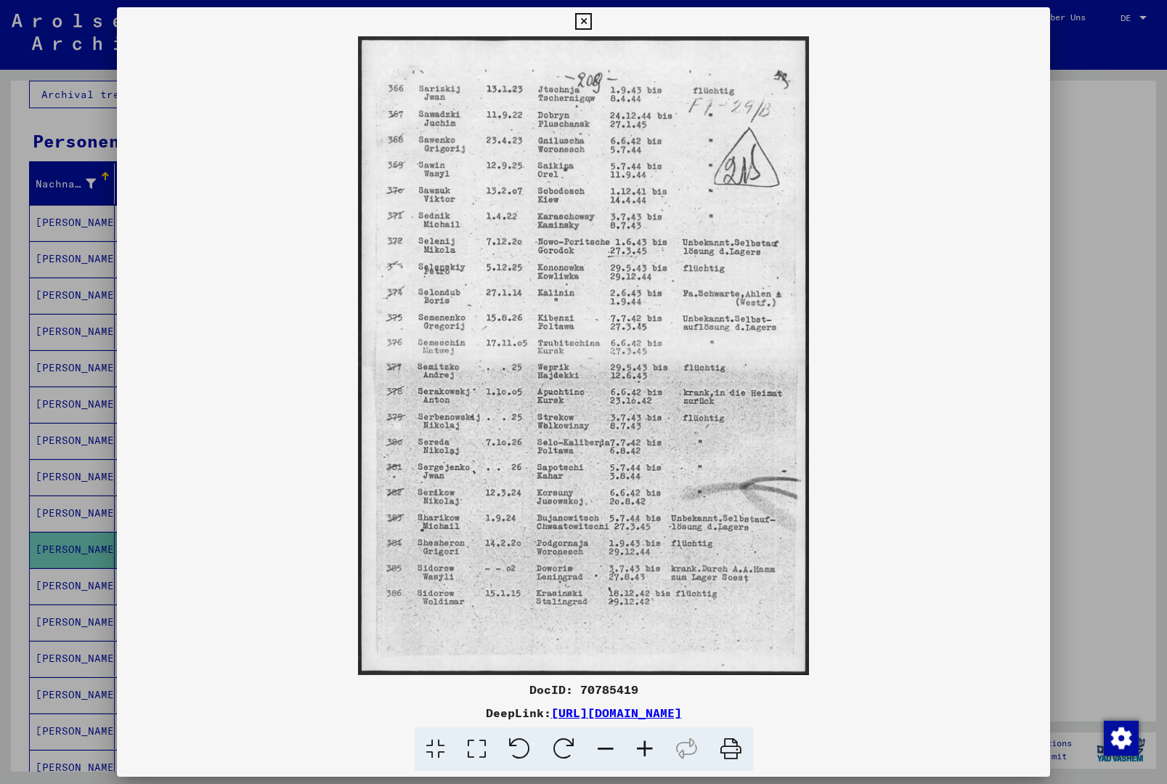
click at [592, 19] on icon at bounding box center [583, 21] width 17 height 17
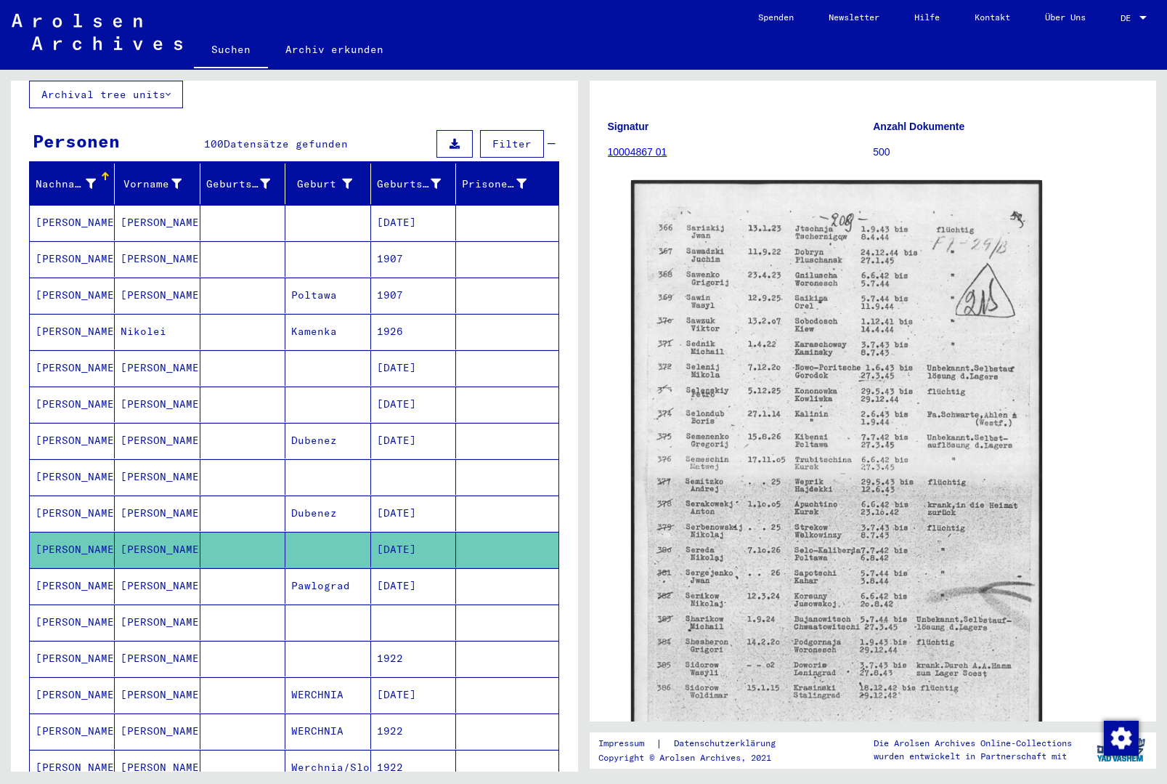
click at [442, 605] on mat-cell at bounding box center [413, 622] width 85 height 36
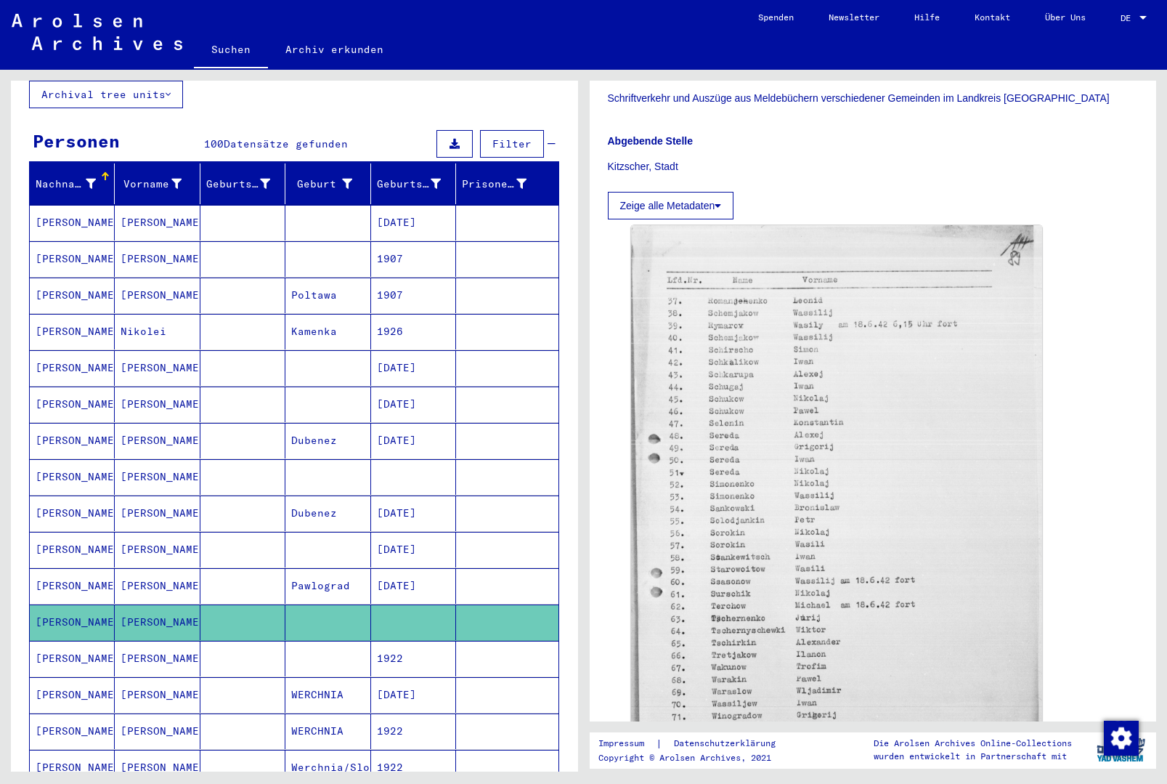
scroll to position [389, 0]
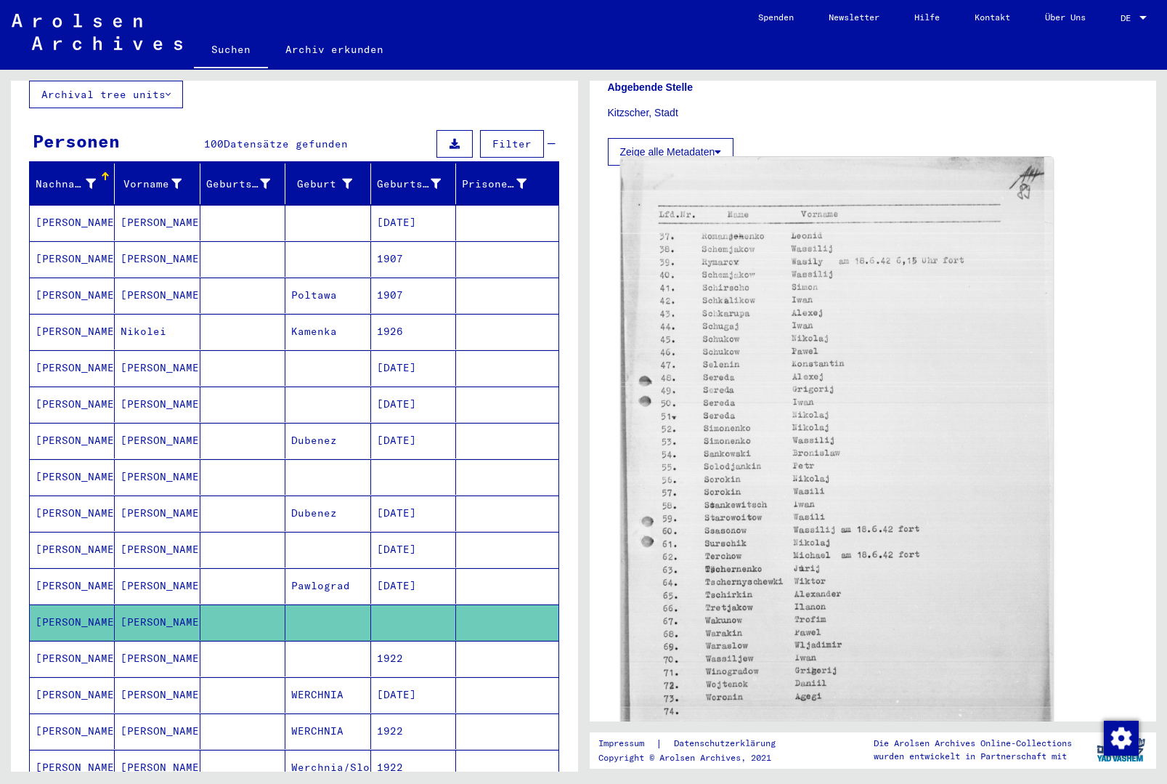
click at [796, 357] on img at bounding box center [836, 456] width 432 height 598
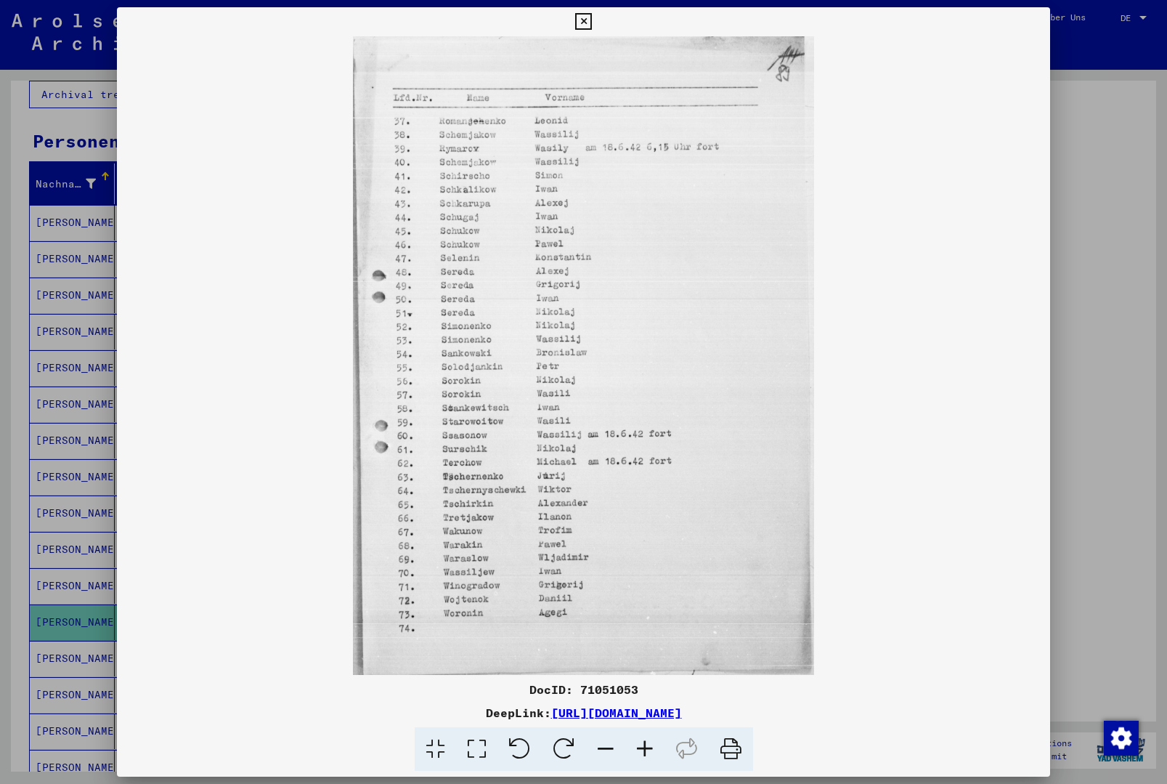
click at [592, 28] on icon at bounding box center [583, 21] width 17 height 17
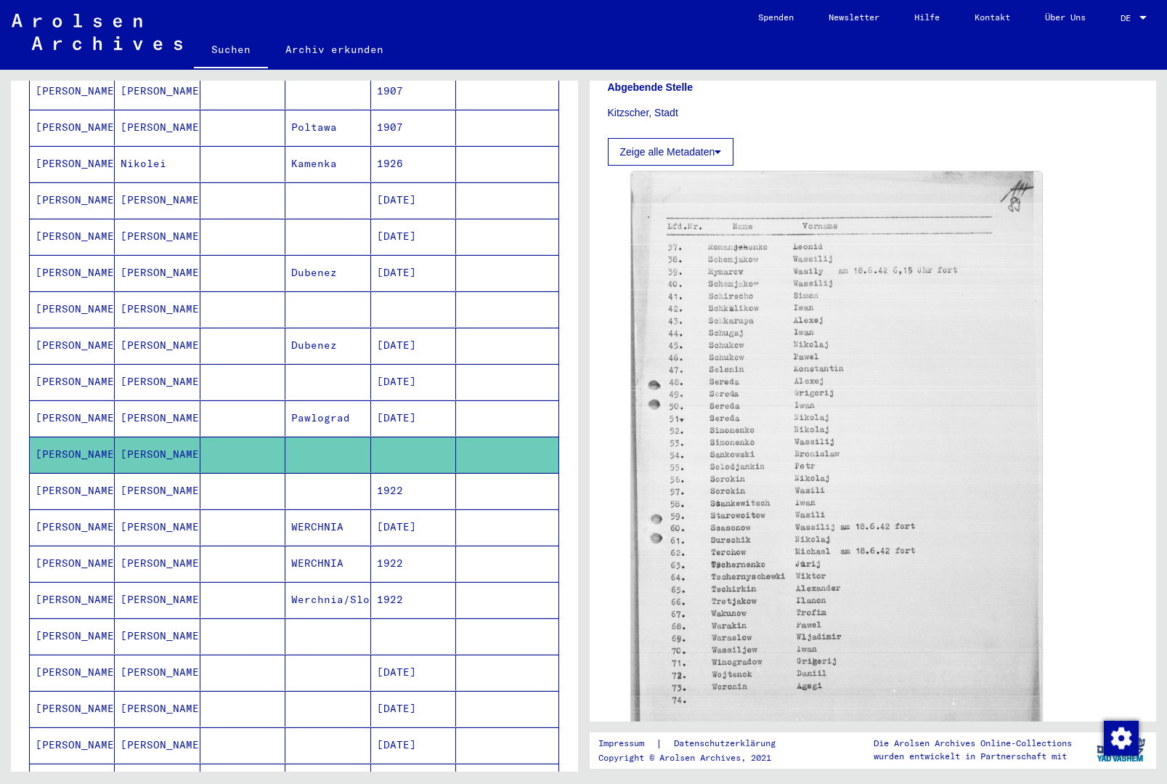
scroll to position [286, 0]
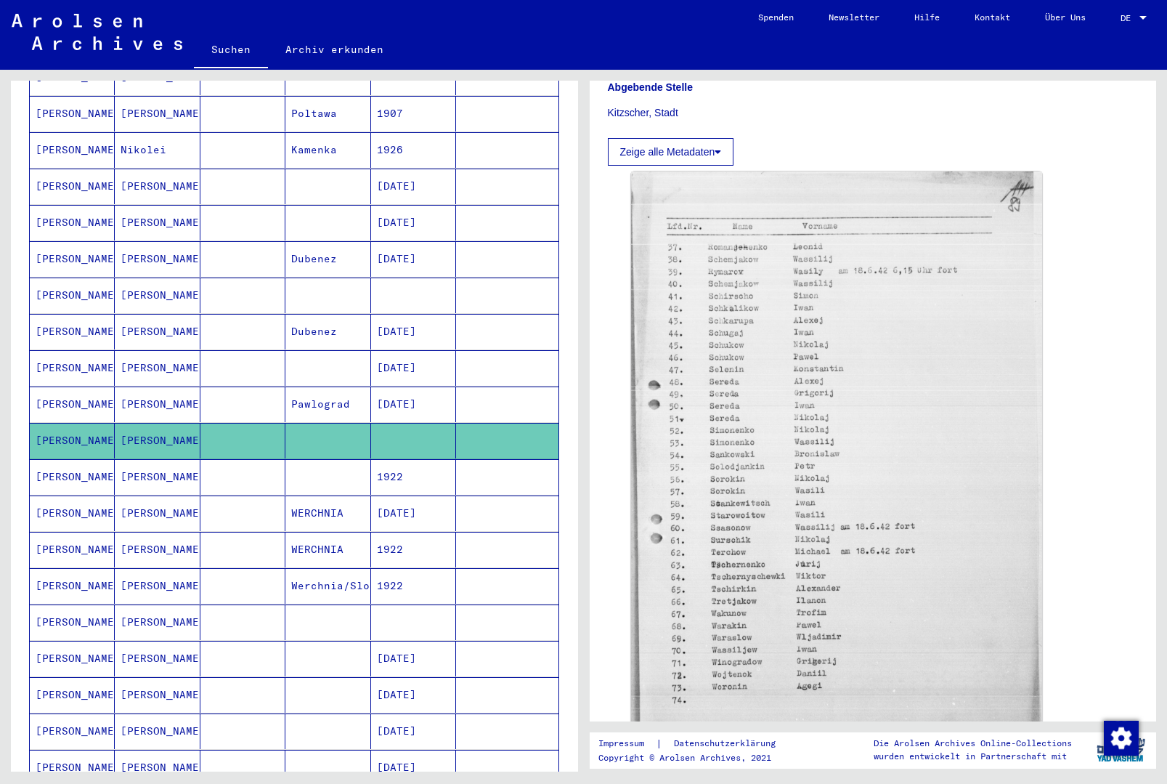
click at [487, 459] on mat-cell at bounding box center [507, 477] width 102 height 36
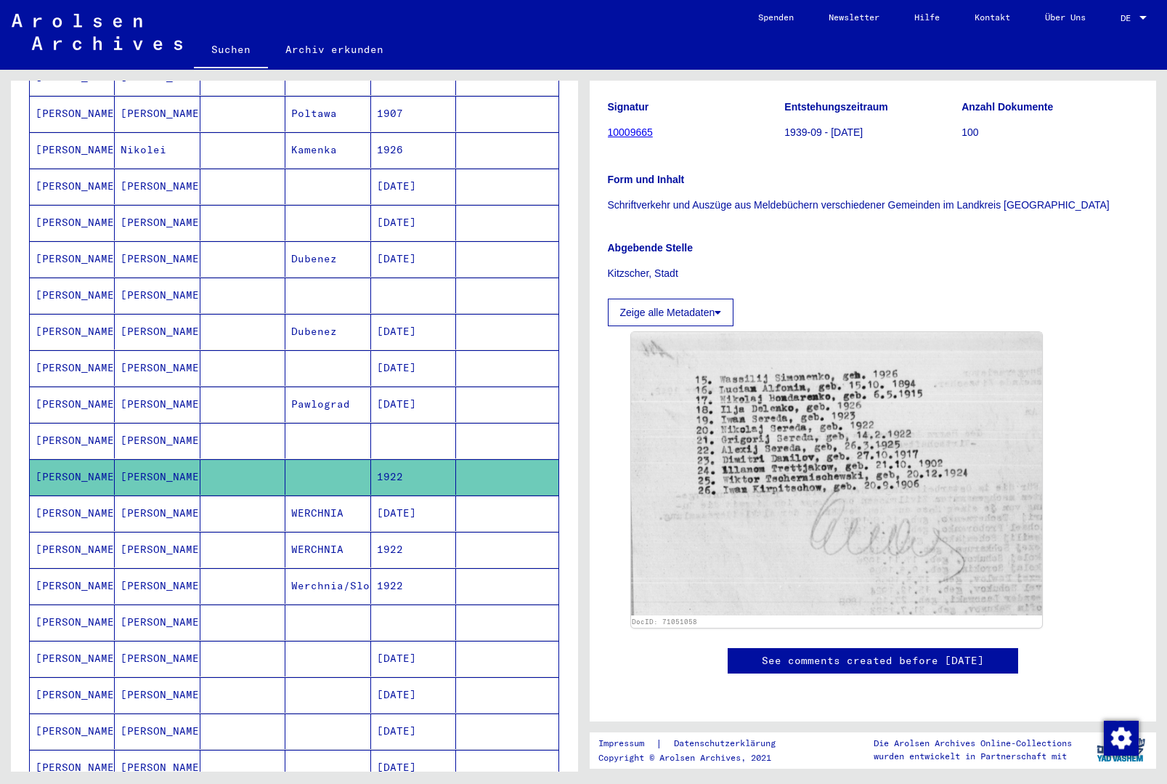
scroll to position [452, 0]
click at [432, 604] on mat-cell at bounding box center [413, 622] width 85 height 36
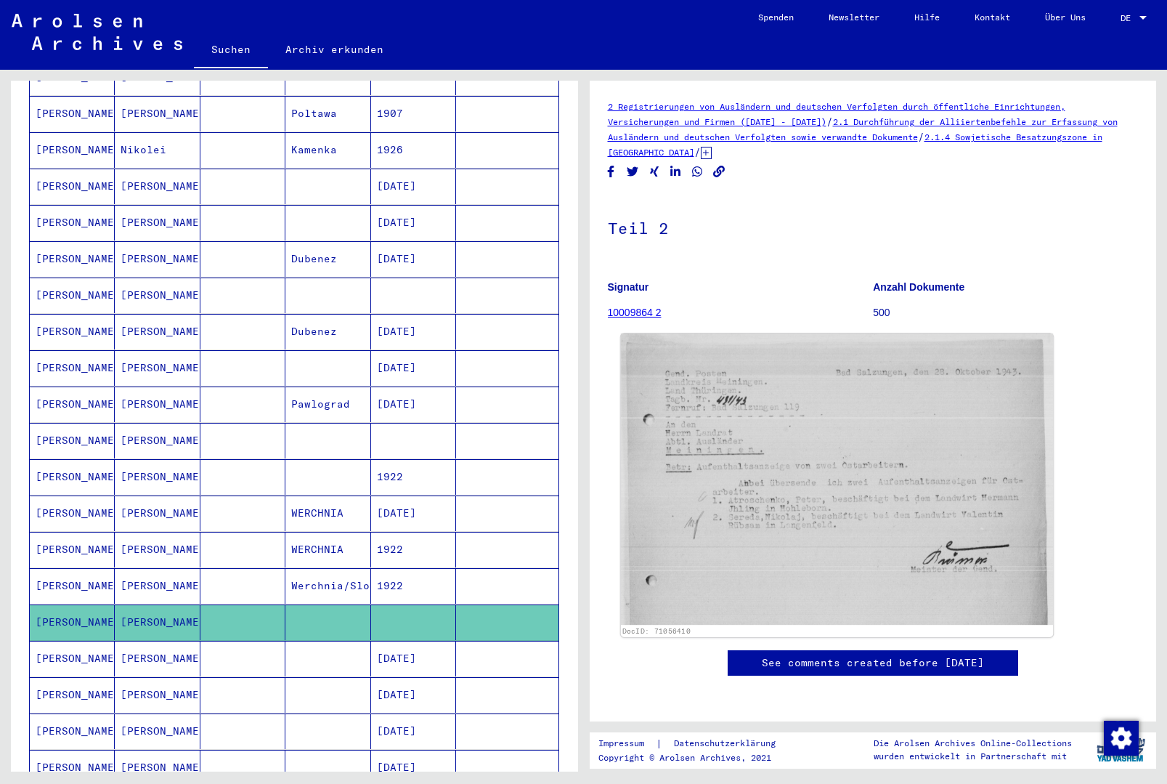
click at [775, 456] on img at bounding box center [836, 478] width 432 height 291
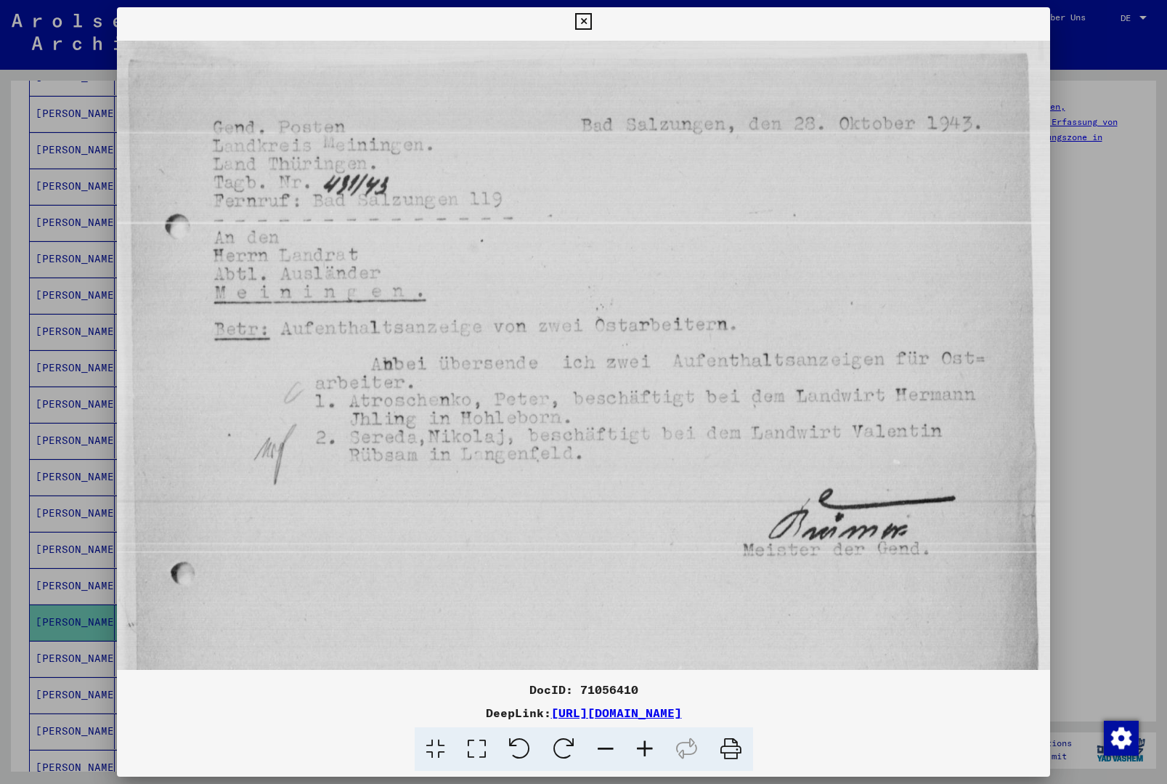
click at [1054, 16] on div at bounding box center [583, 392] width 1167 height 784
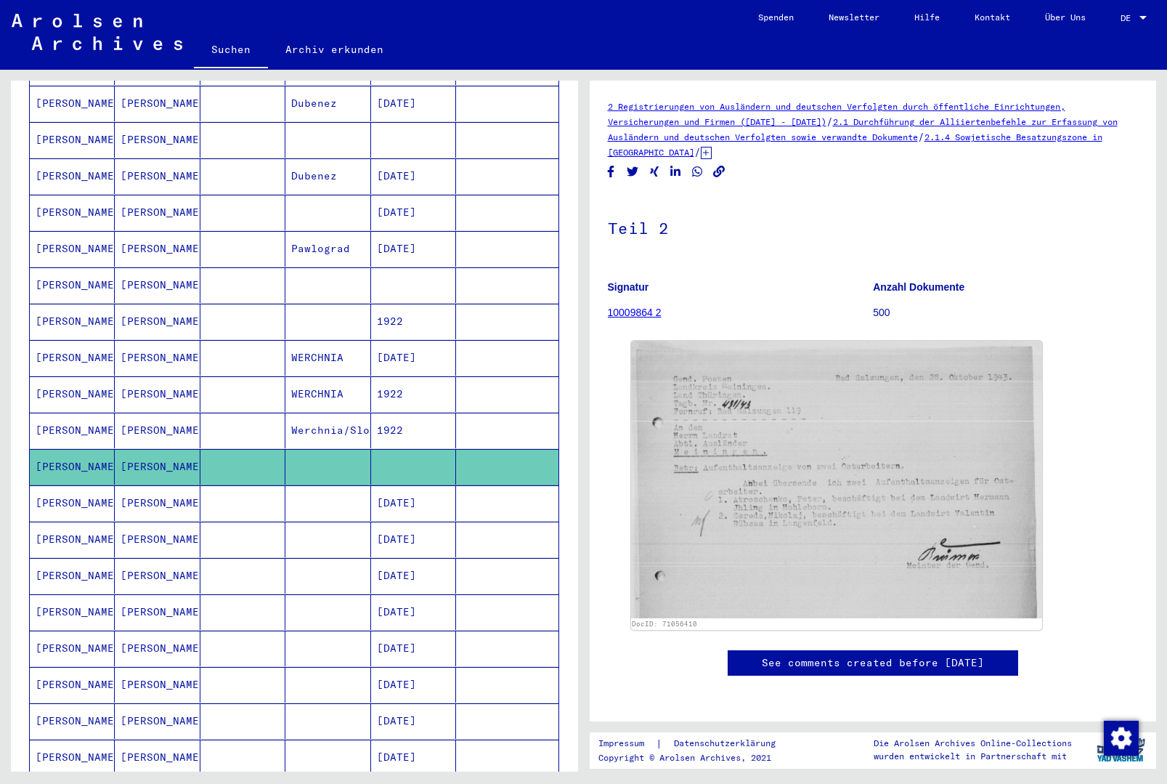
scroll to position [468, 0]
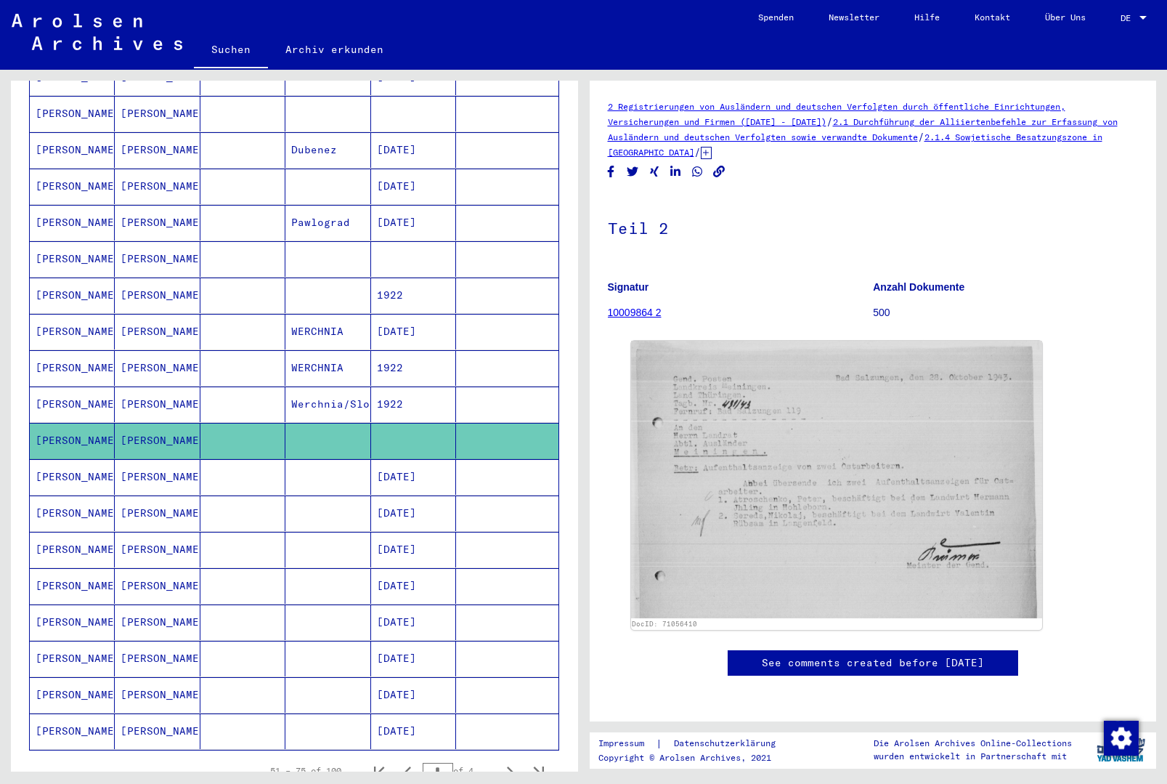
click at [499, 466] on mat-cell at bounding box center [507, 477] width 102 height 36
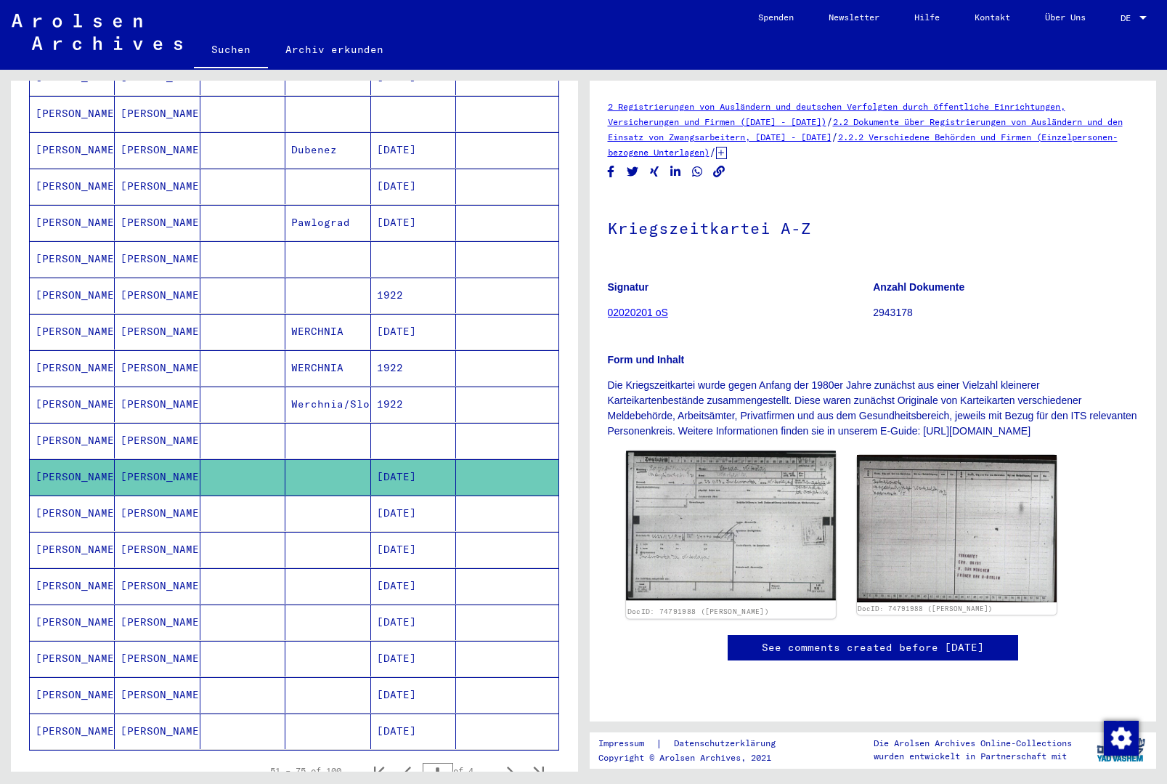
click at [742, 560] on img at bounding box center [731, 526] width 210 height 150
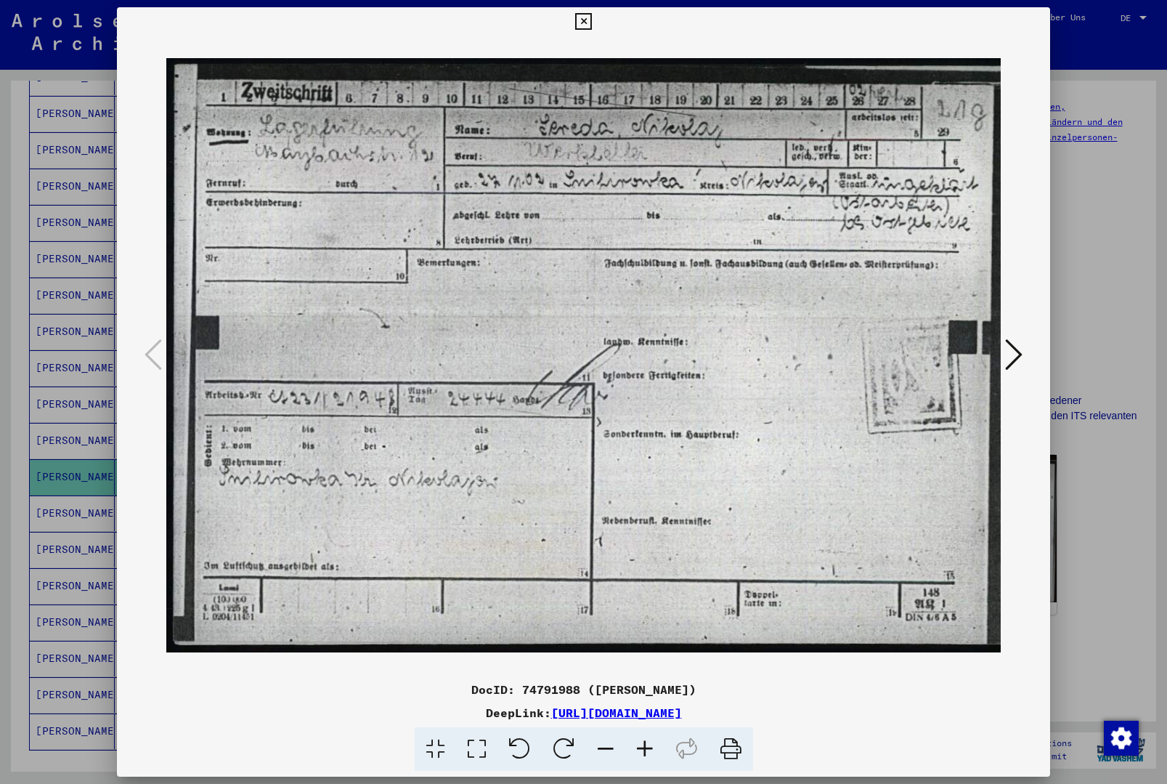
click at [1017, 365] on icon at bounding box center [1013, 354] width 17 height 35
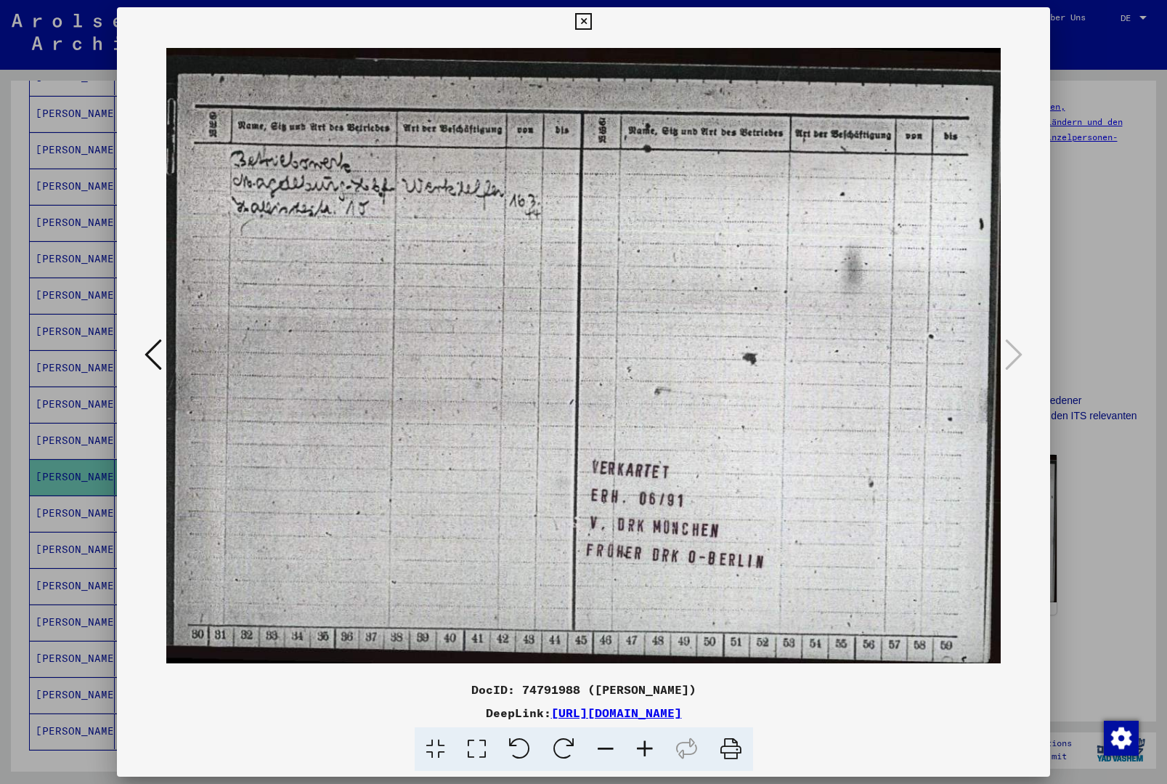
click at [596, 23] on button at bounding box center [583, 21] width 25 height 29
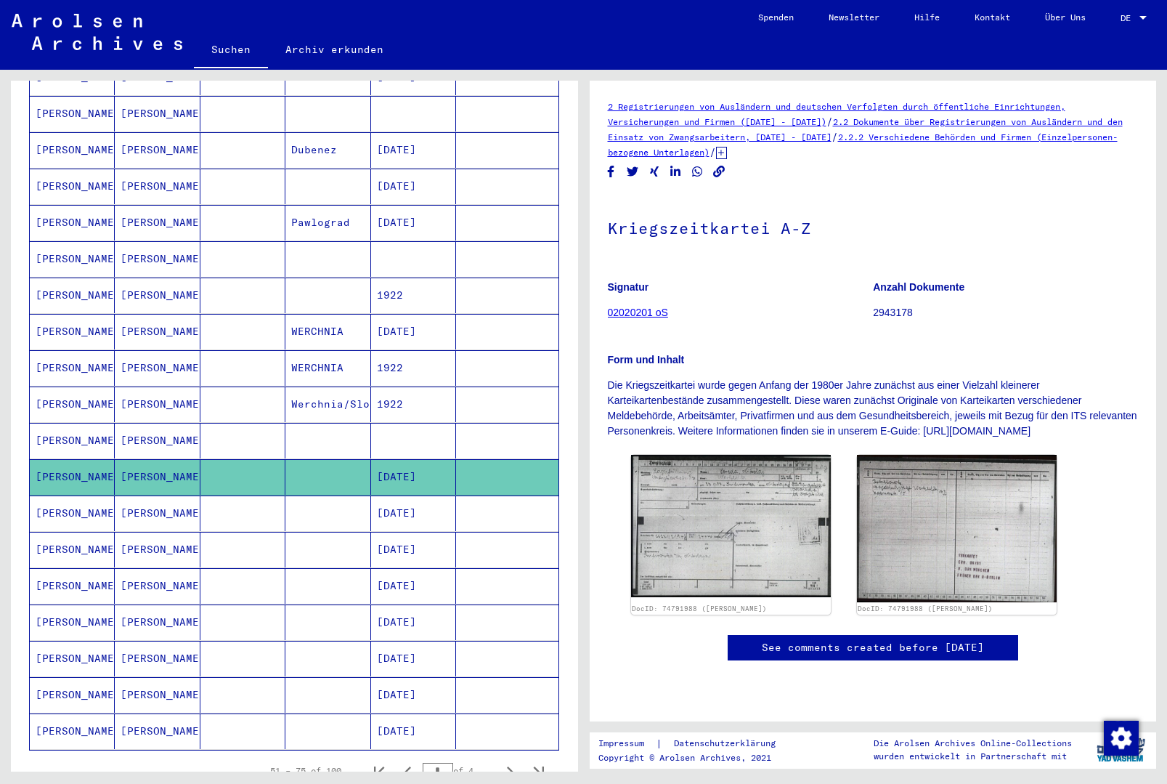
click at [492, 495] on mat-cell at bounding box center [507, 513] width 102 height 36
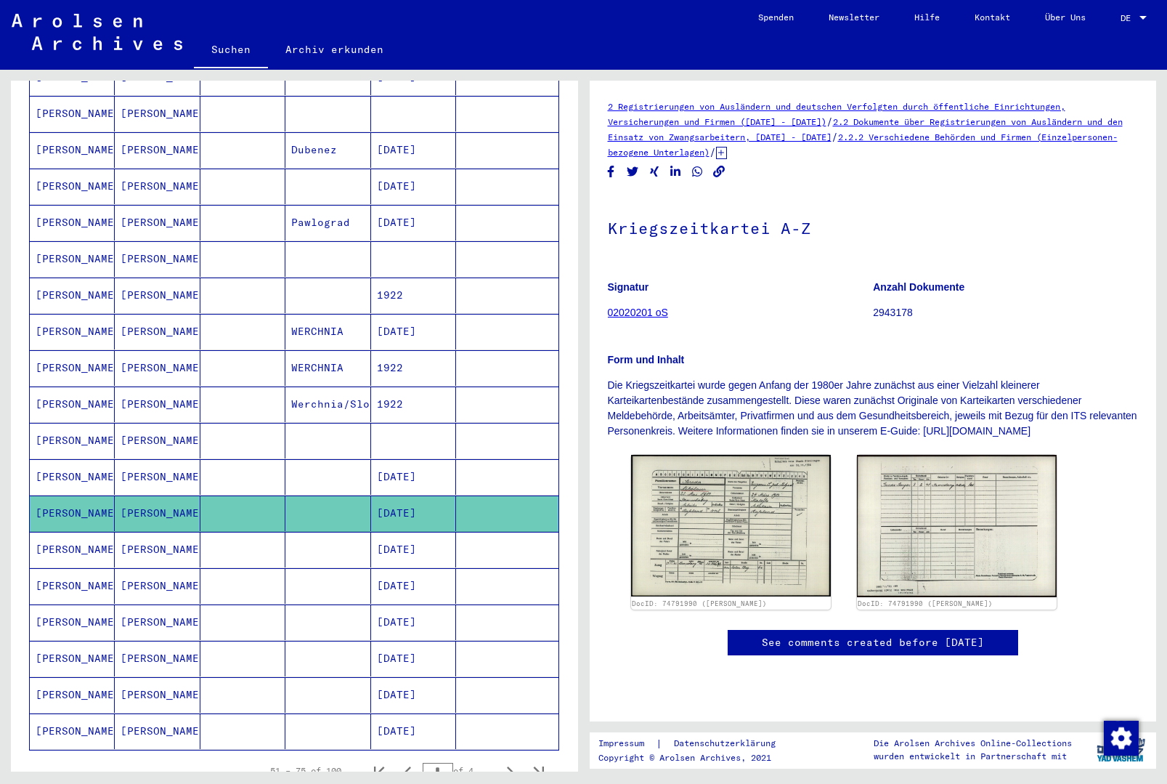
scroll to position [302, 0]
click at [755, 451] on img at bounding box center [731, 525] width 210 height 149
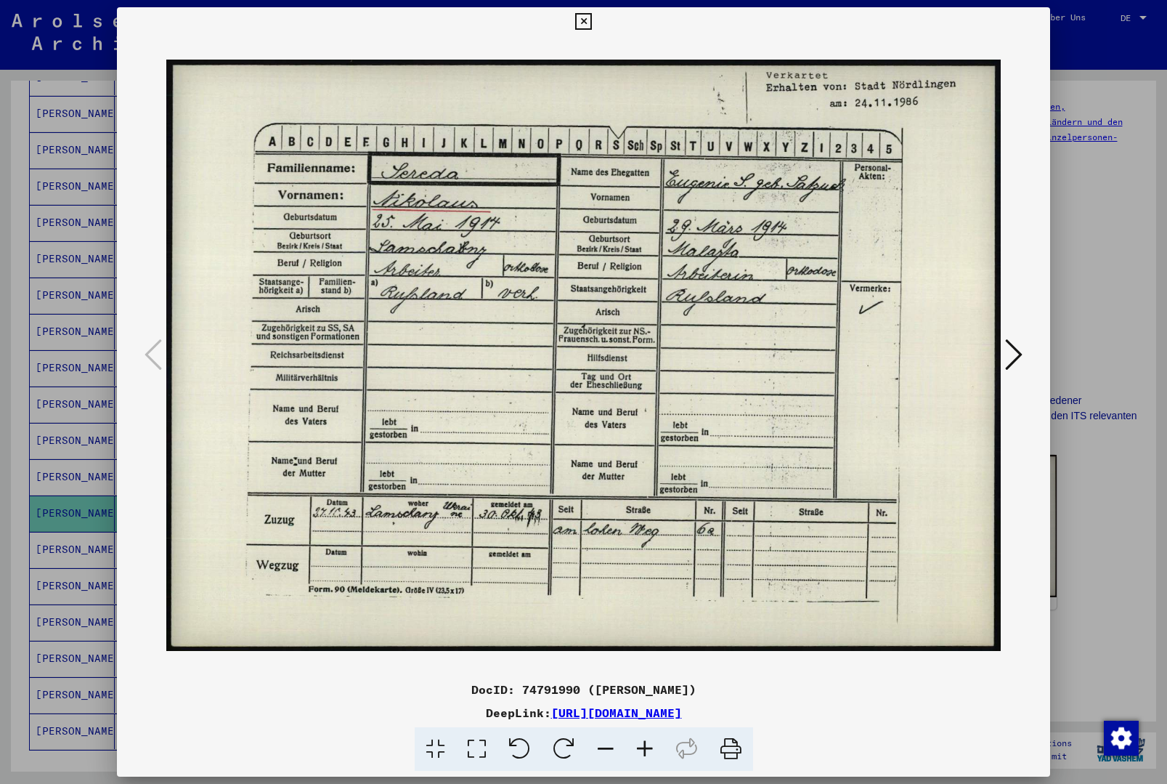
click at [1009, 358] on icon at bounding box center [1013, 354] width 17 height 35
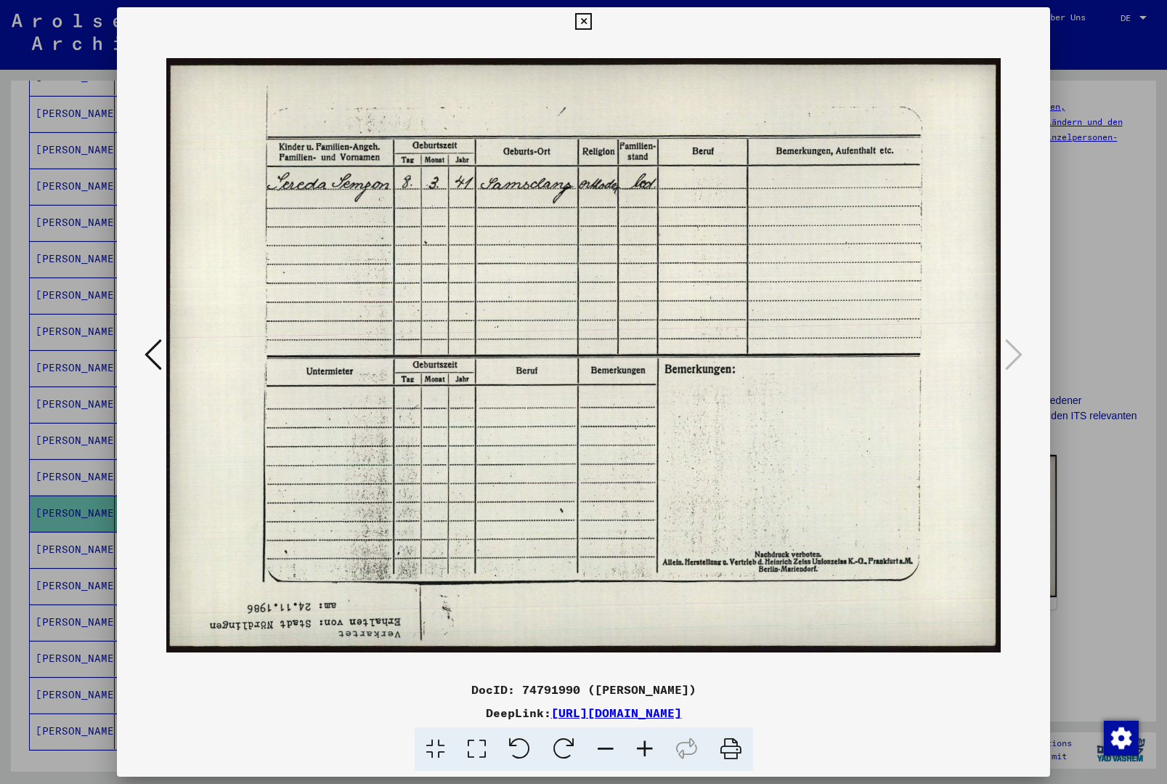
click at [592, 18] on icon at bounding box center [583, 21] width 17 height 17
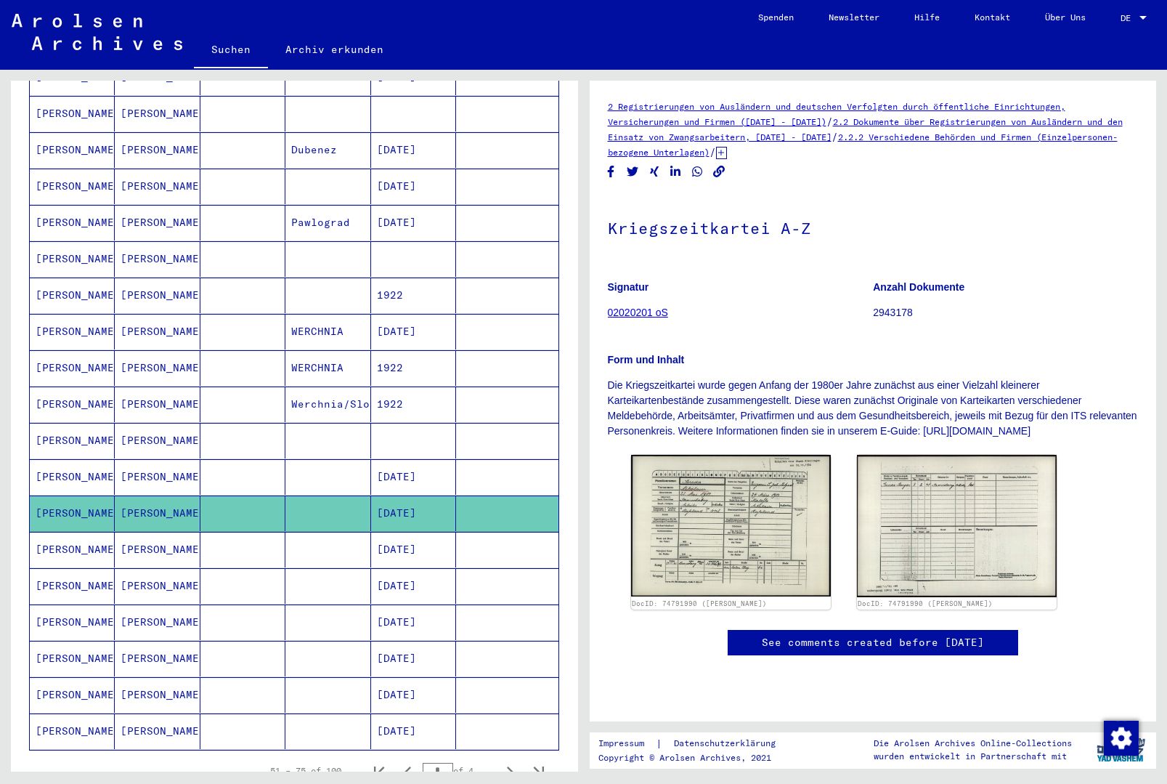
click at [473, 542] on mat-cell at bounding box center [507, 550] width 102 height 36
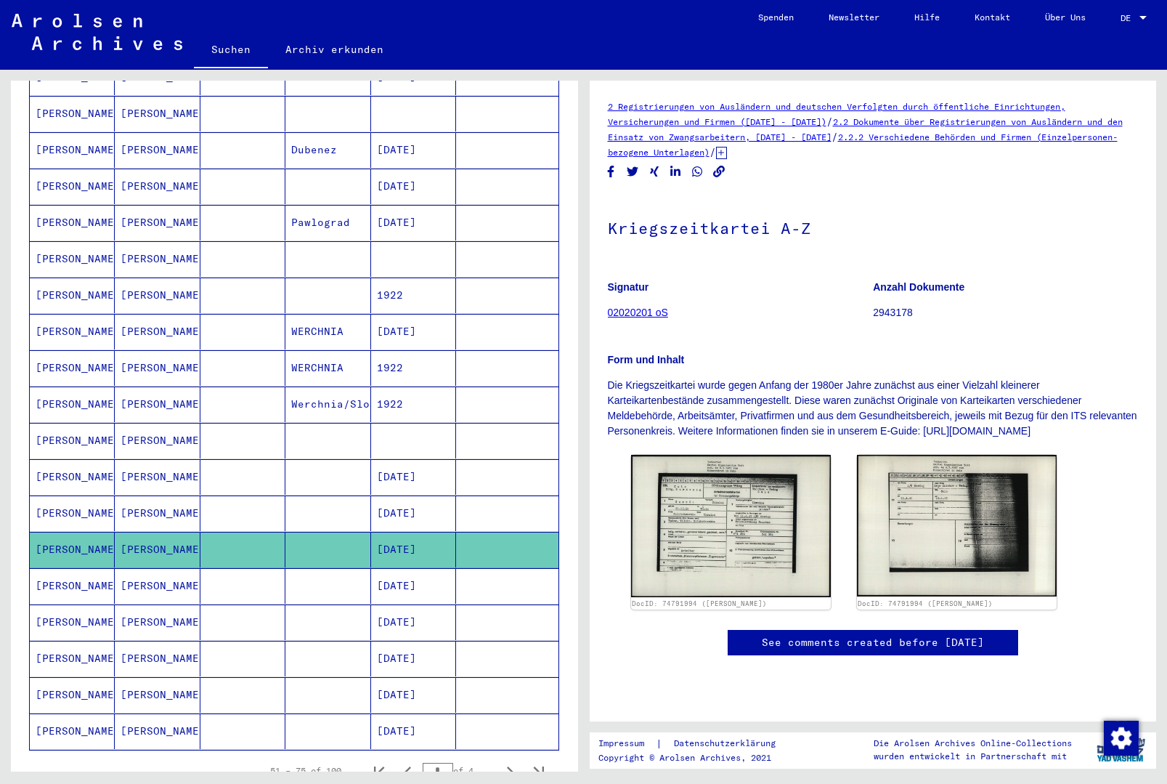
scroll to position [281, 0]
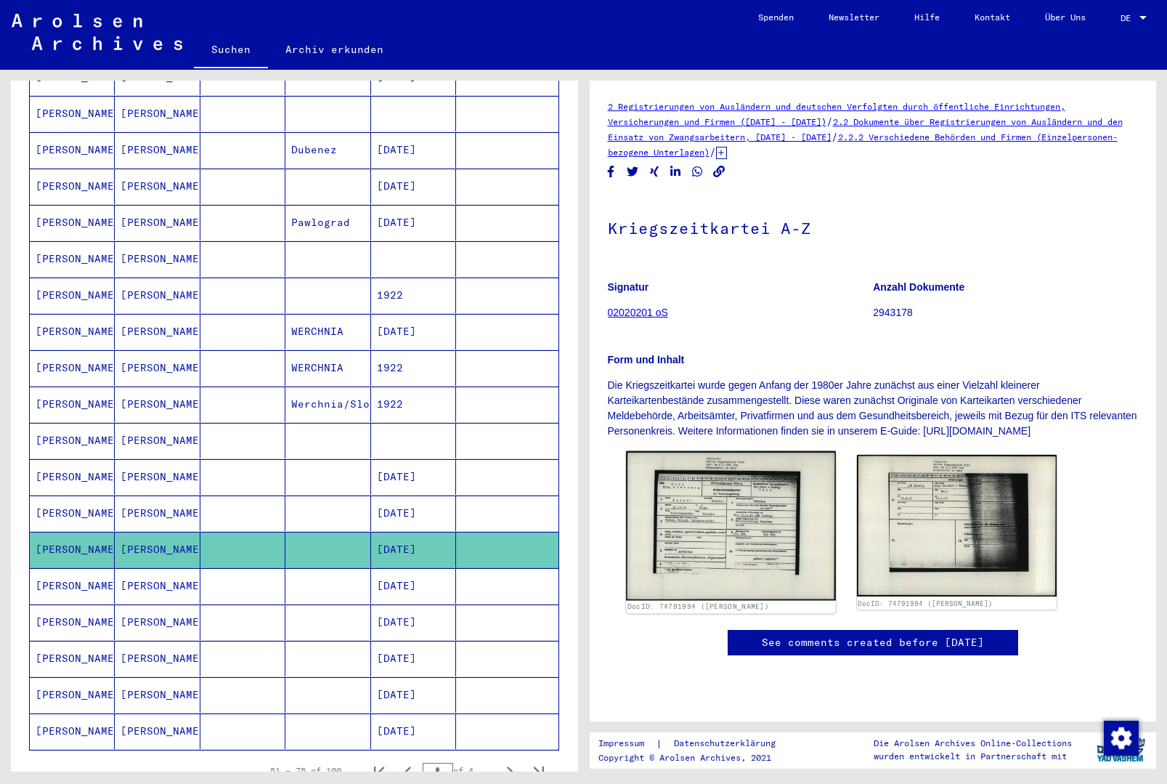
click at [745, 451] on img at bounding box center [731, 526] width 210 height 150
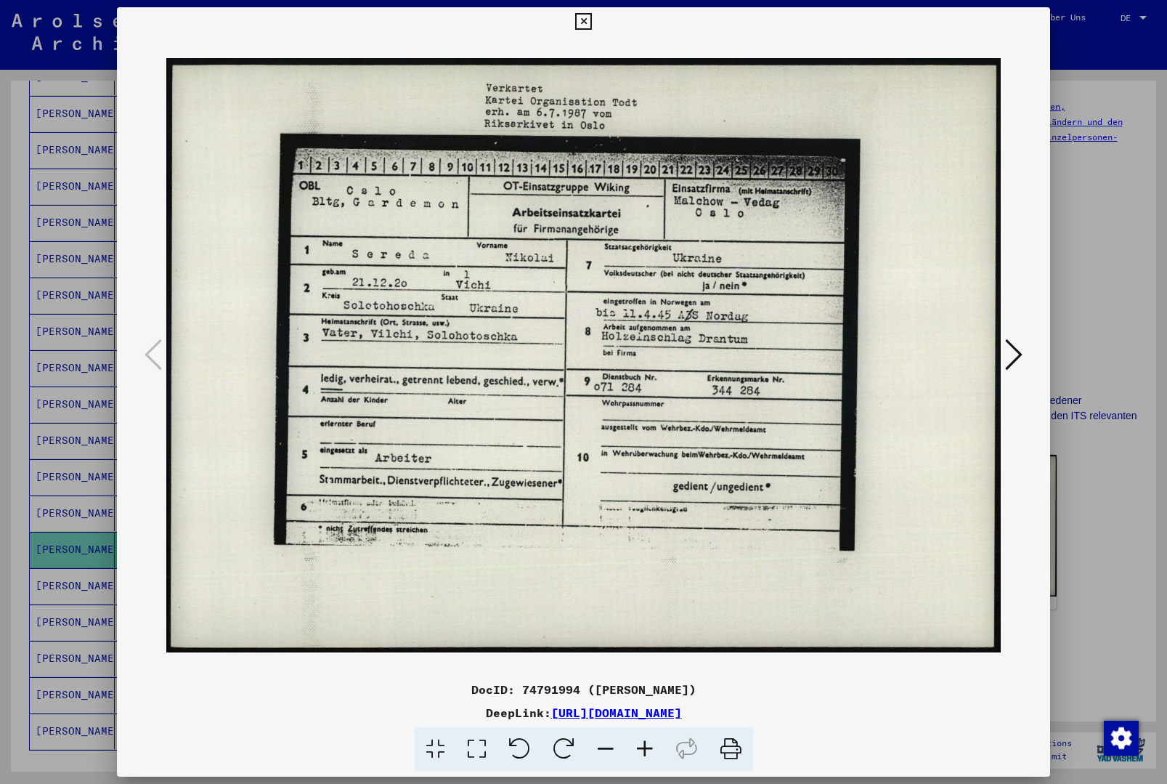
click at [596, 30] on button at bounding box center [583, 21] width 25 height 29
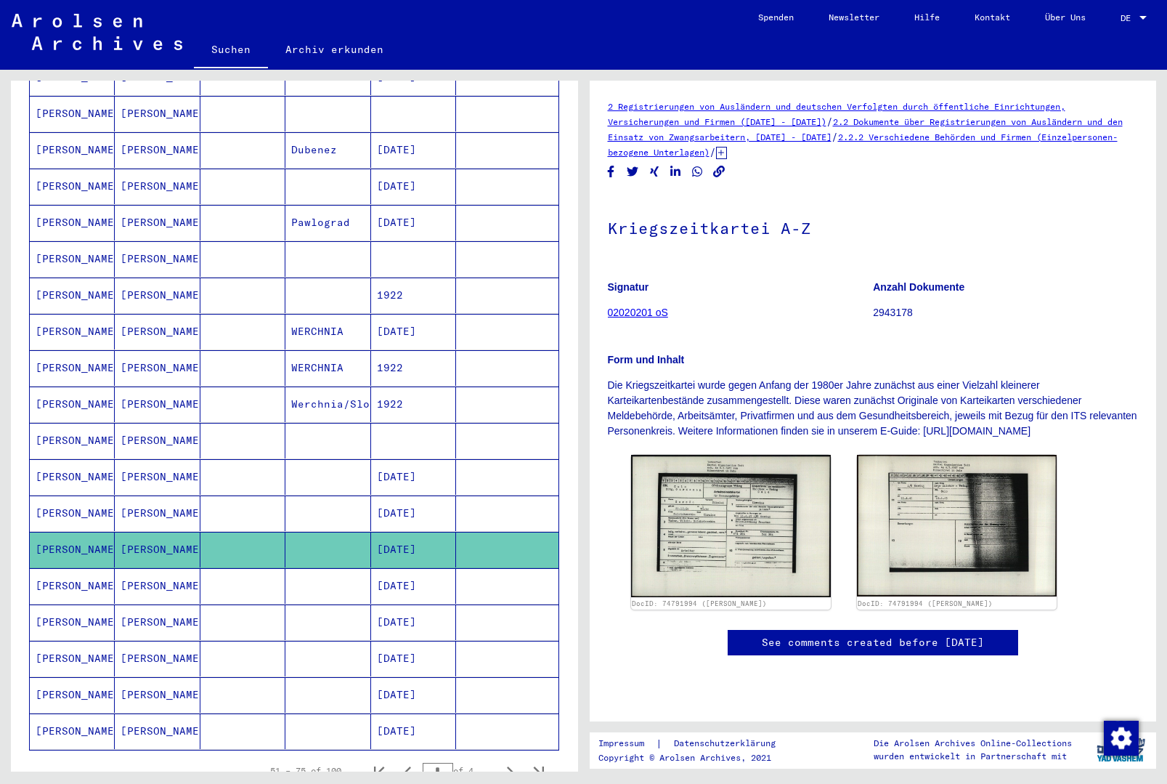
click at [487, 577] on mat-cell at bounding box center [507, 586] width 102 height 36
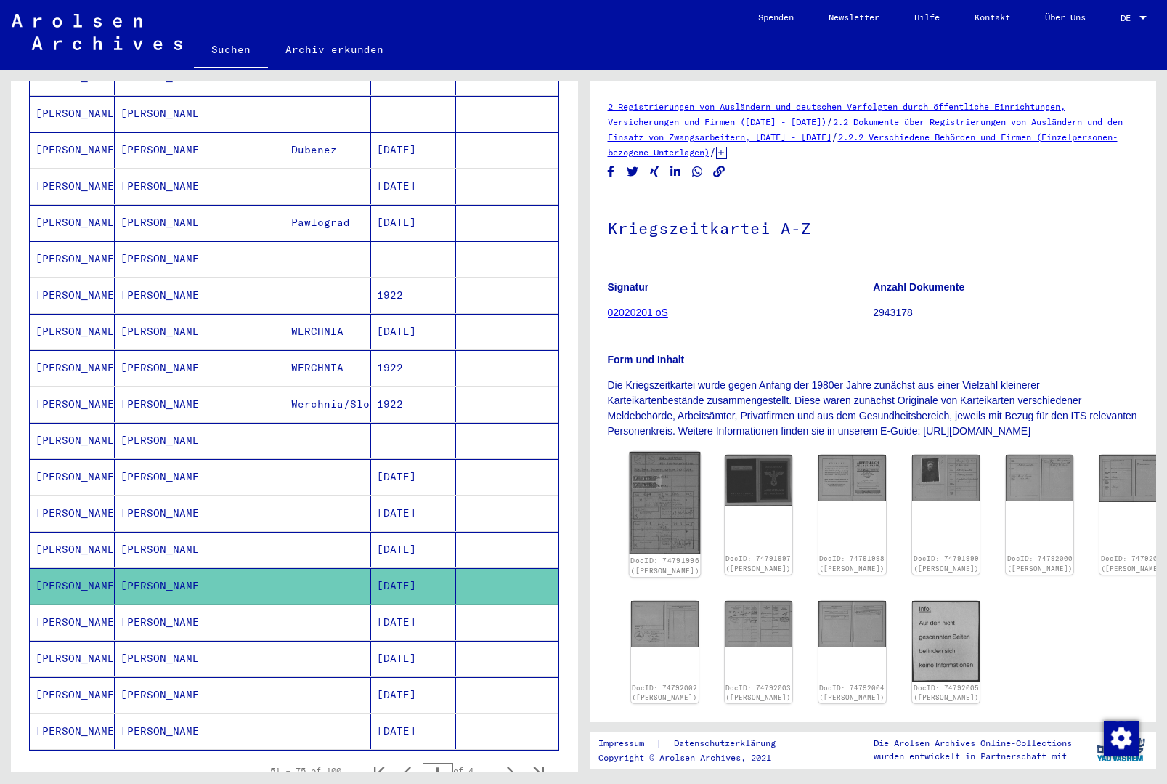
click at [659, 503] on img at bounding box center [664, 503] width 71 height 102
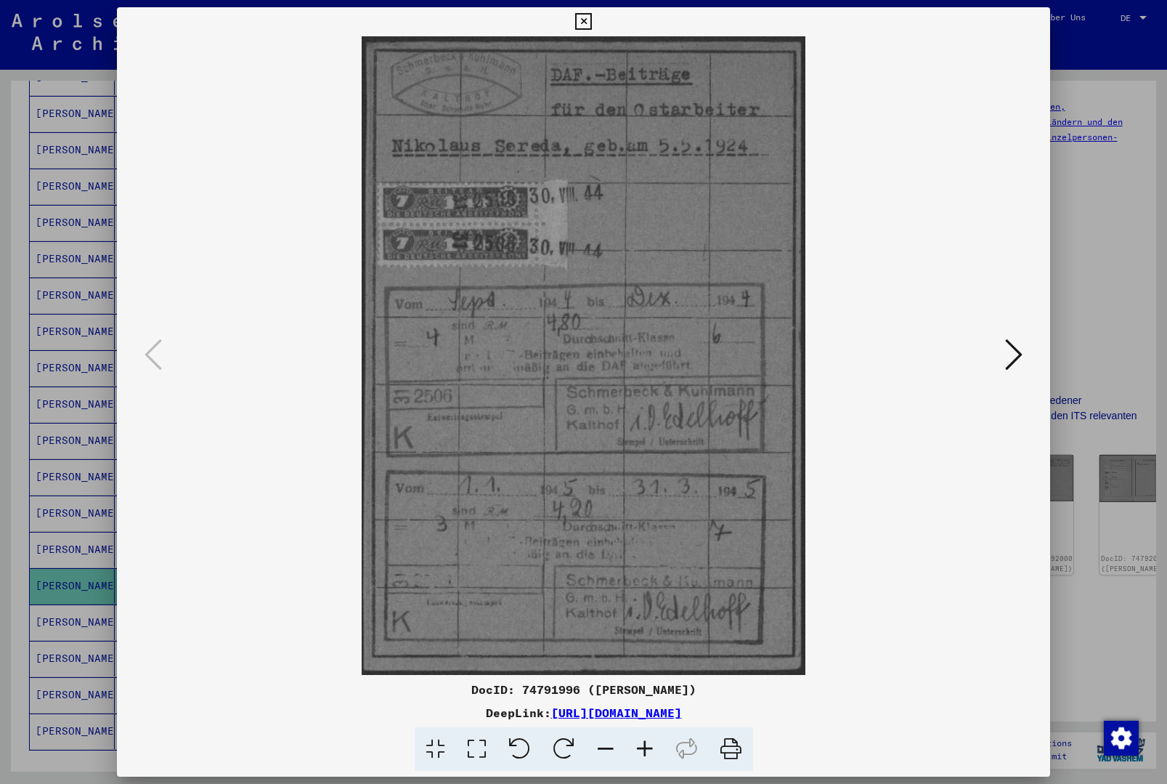
click at [1013, 357] on icon at bounding box center [1013, 354] width 17 height 35
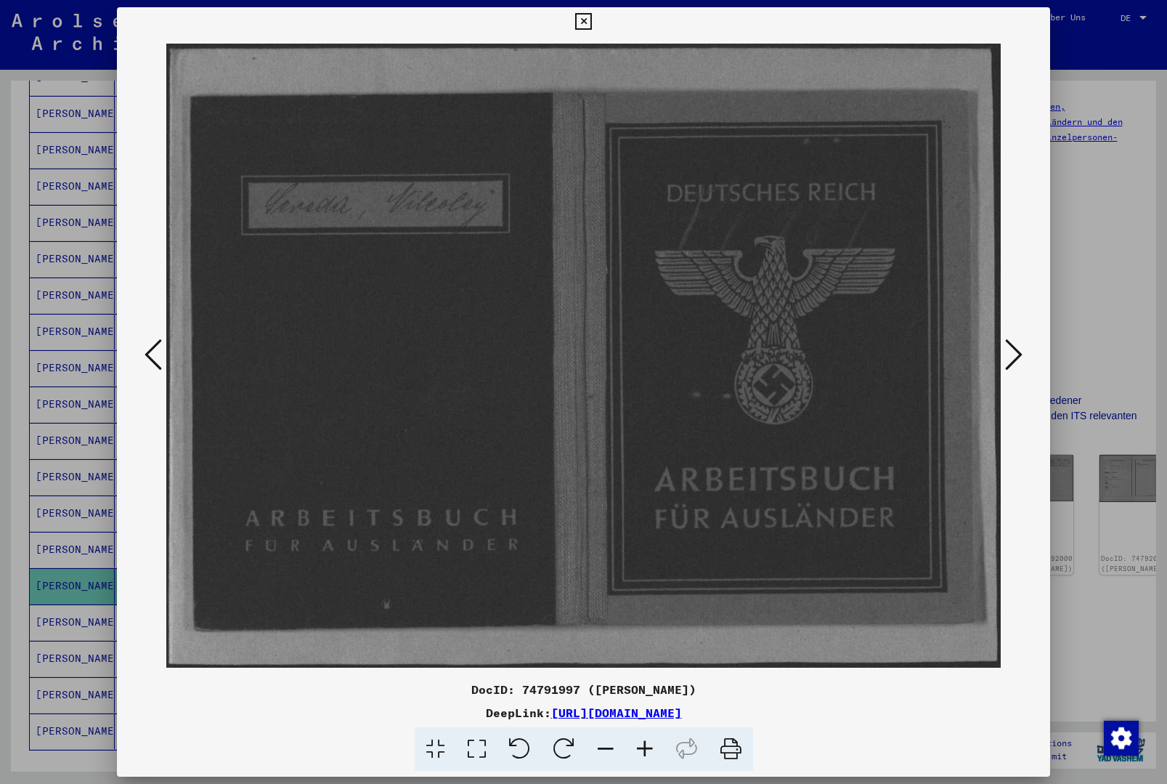
click at [1019, 355] on icon at bounding box center [1013, 354] width 17 height 35
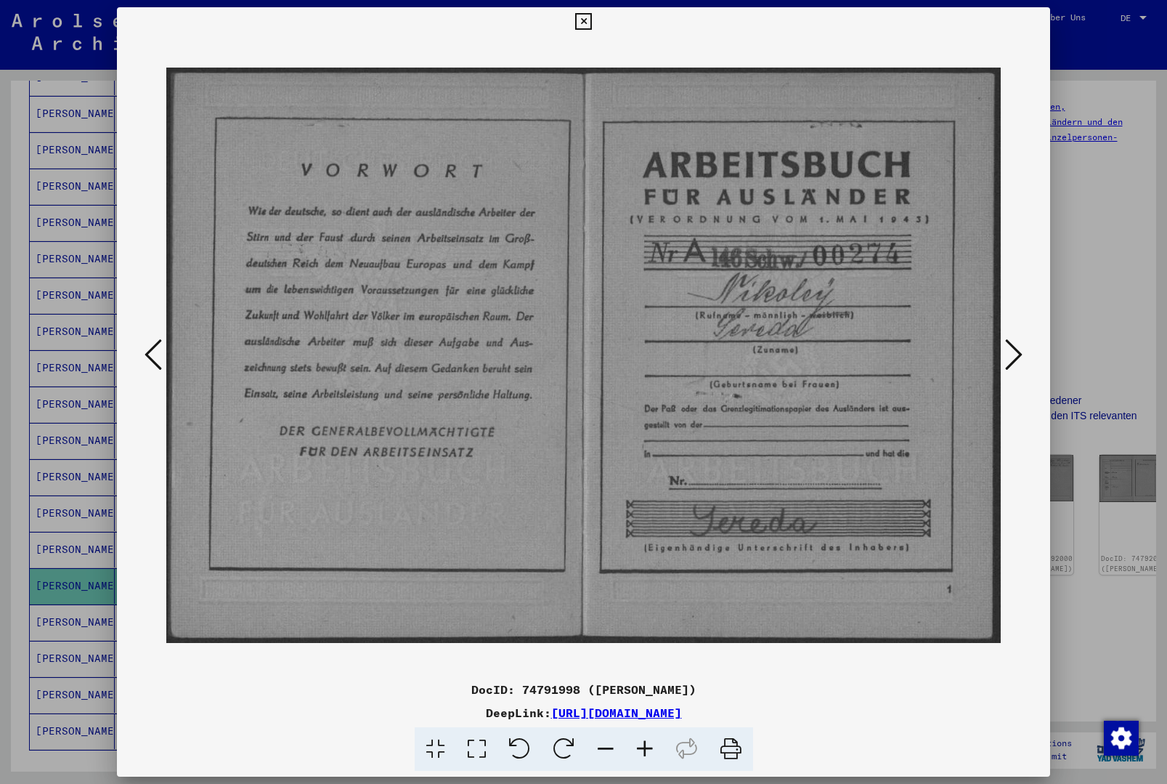
click at [1015, 359] on icon at bounding box center [1013, 354] width 17 height 35
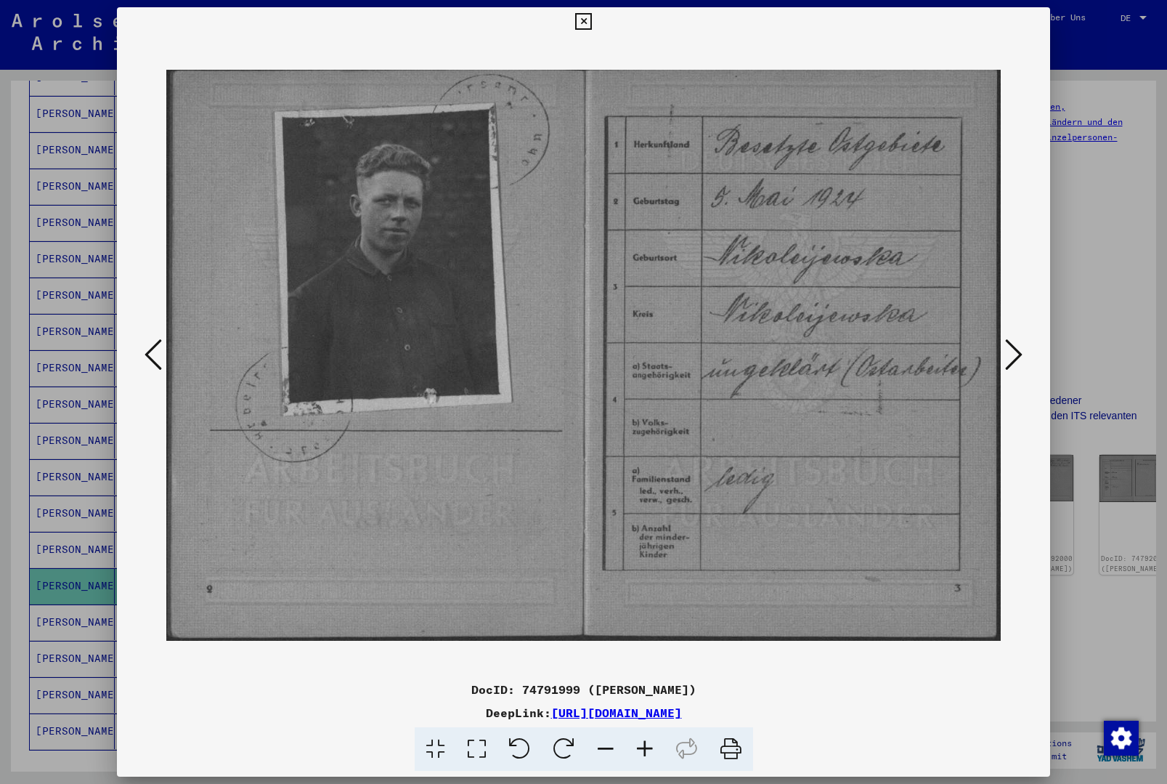
click at [1007, 362] on icon at bounding box center [1013, 354] width 17 height 35
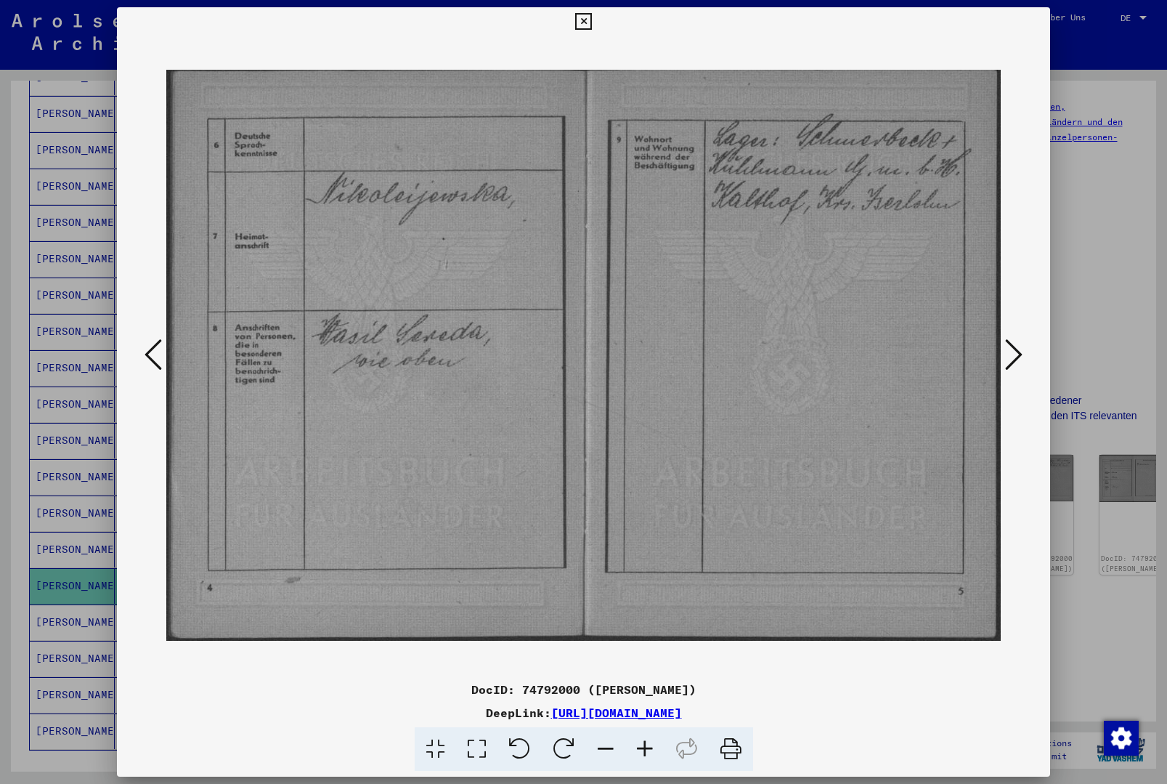
click at [1018, 366] on icon at bounding box center [1013, 354] width 17 height 35
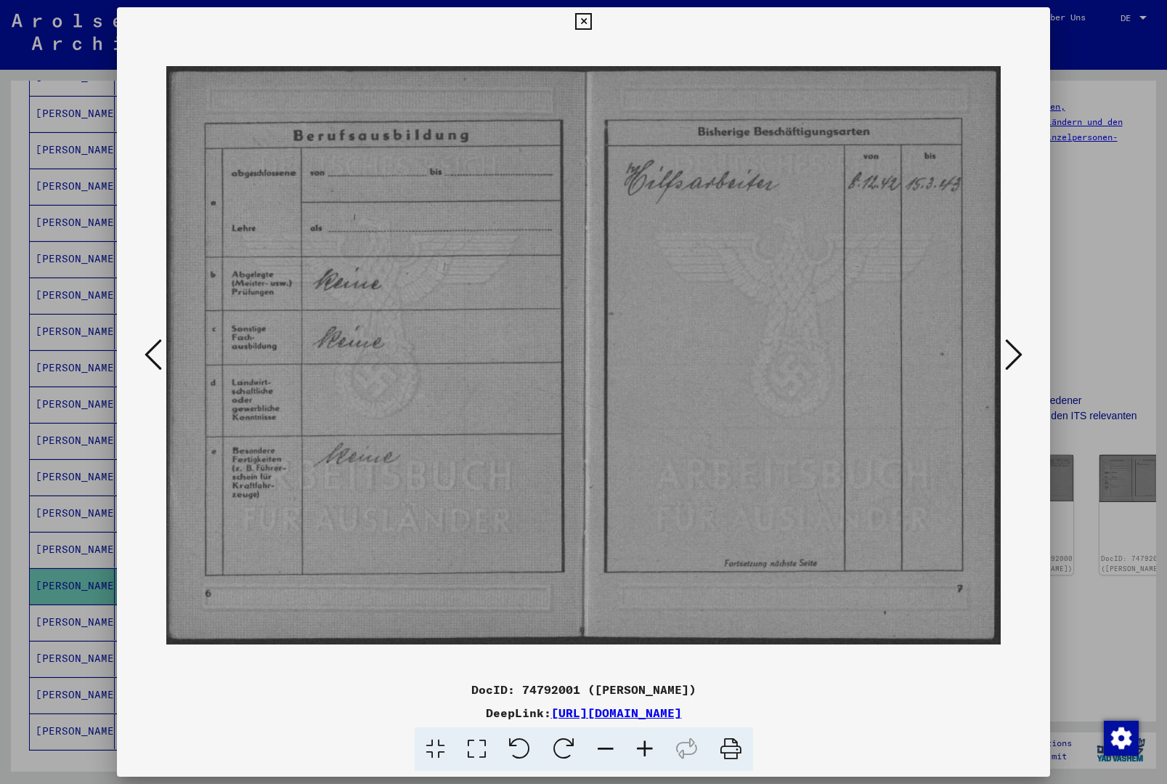
click at [1008, 376] on button at bounding box center [1014, 355] width 26 height 41
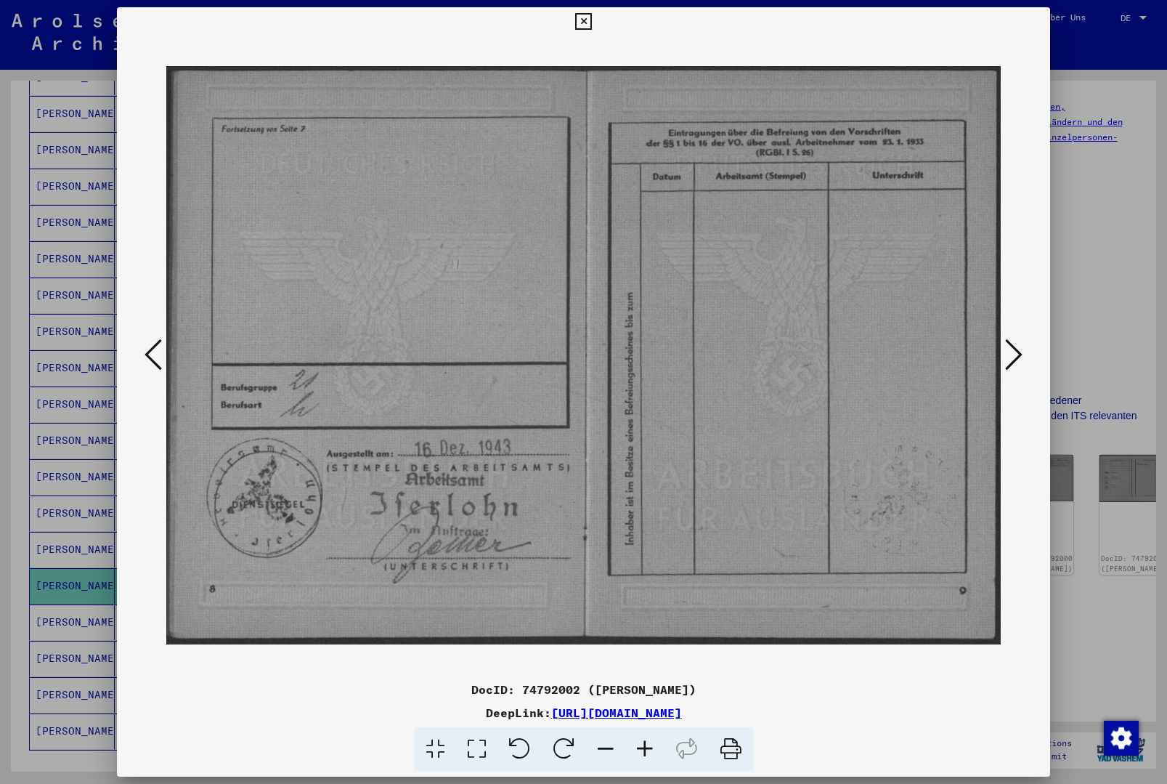
click at [1014, 391] on div at bounding box center [584, 355] width 934 height 638
click at [1011, 370] on icon at bounding box center [1013, 354] width 17 height 35
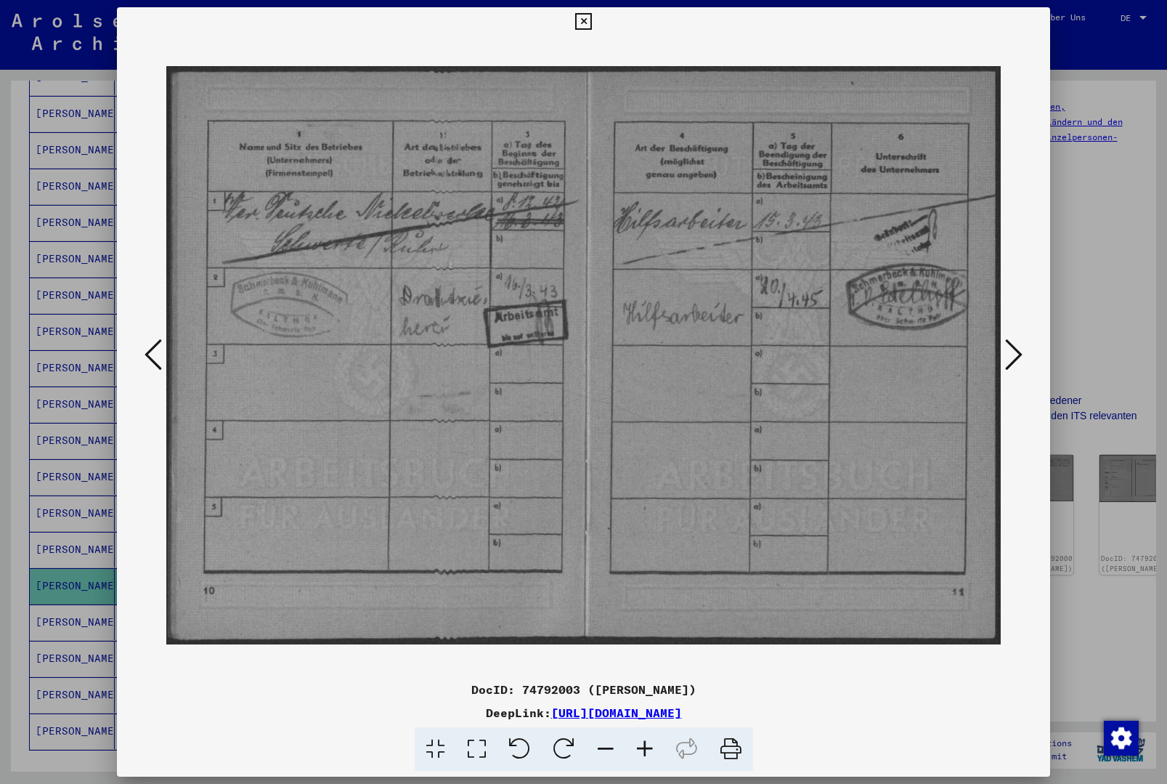
click at [1014, 373] on button at bounding box center [1014, 355] width 26 height 41
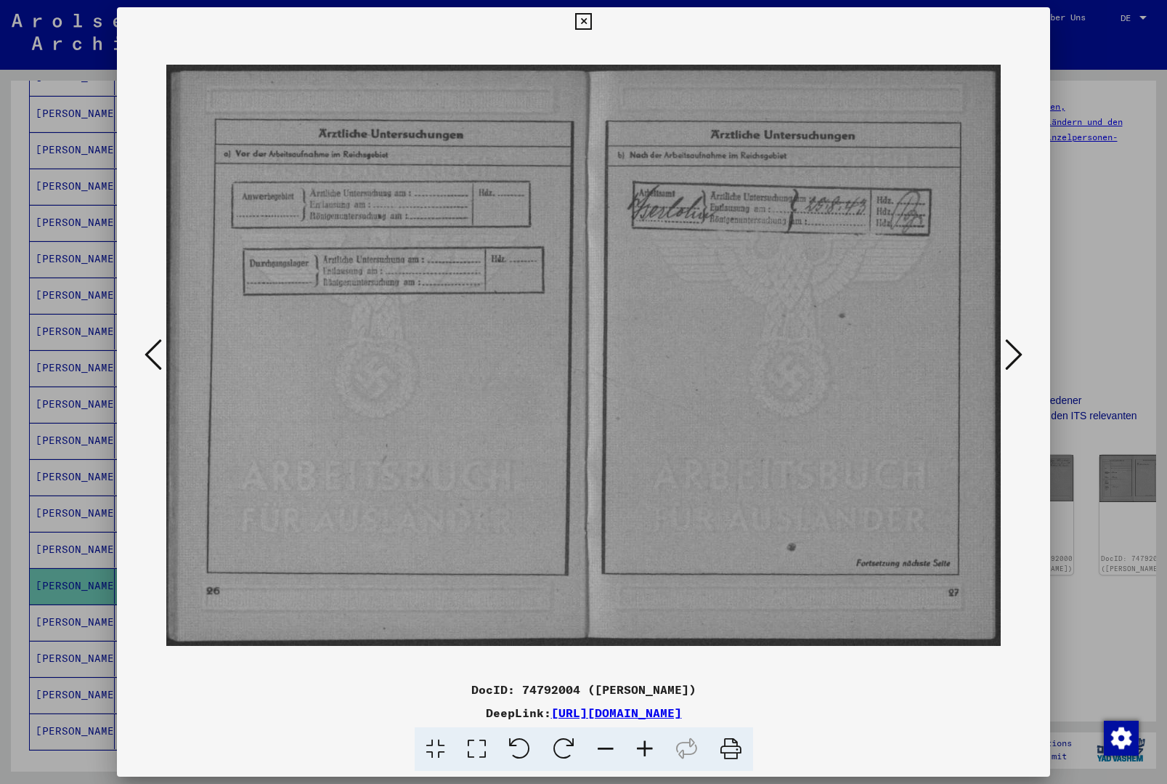
click at [1012, 375] on button at bounding box center [1014, 355] width 26 height 41
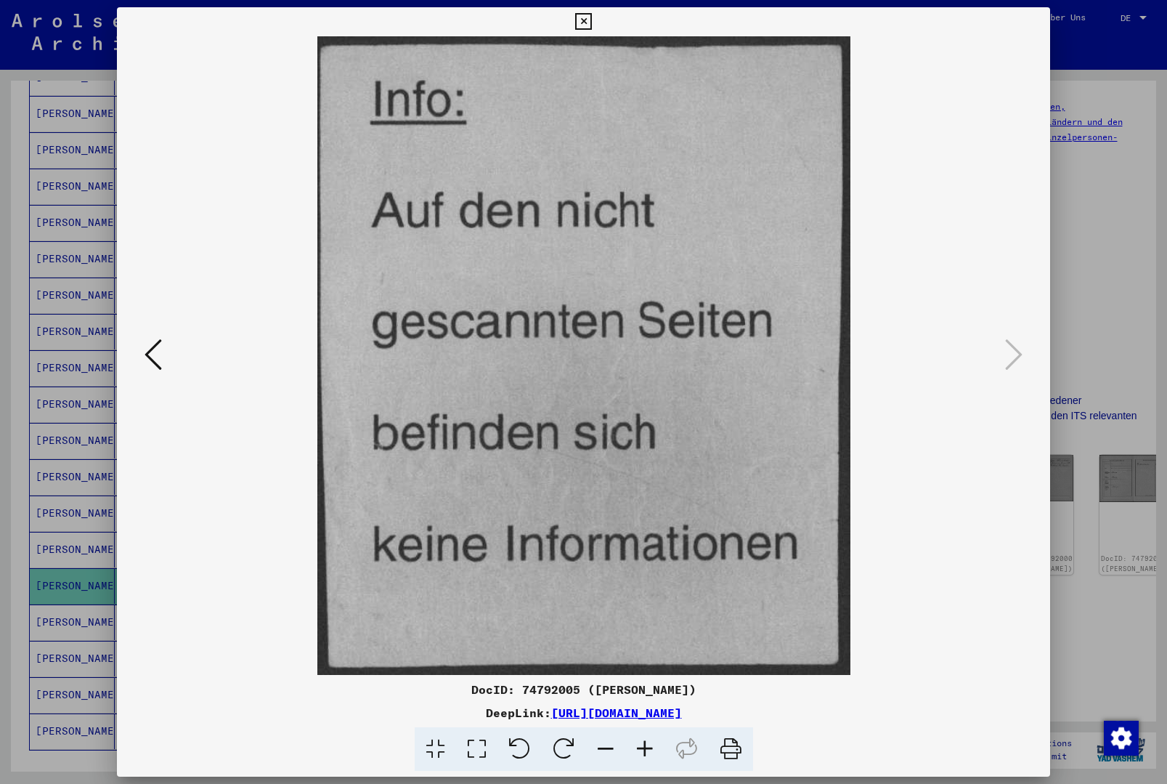
click at [596, 23] on button at bounding box center [583, 21] width 25 height 29
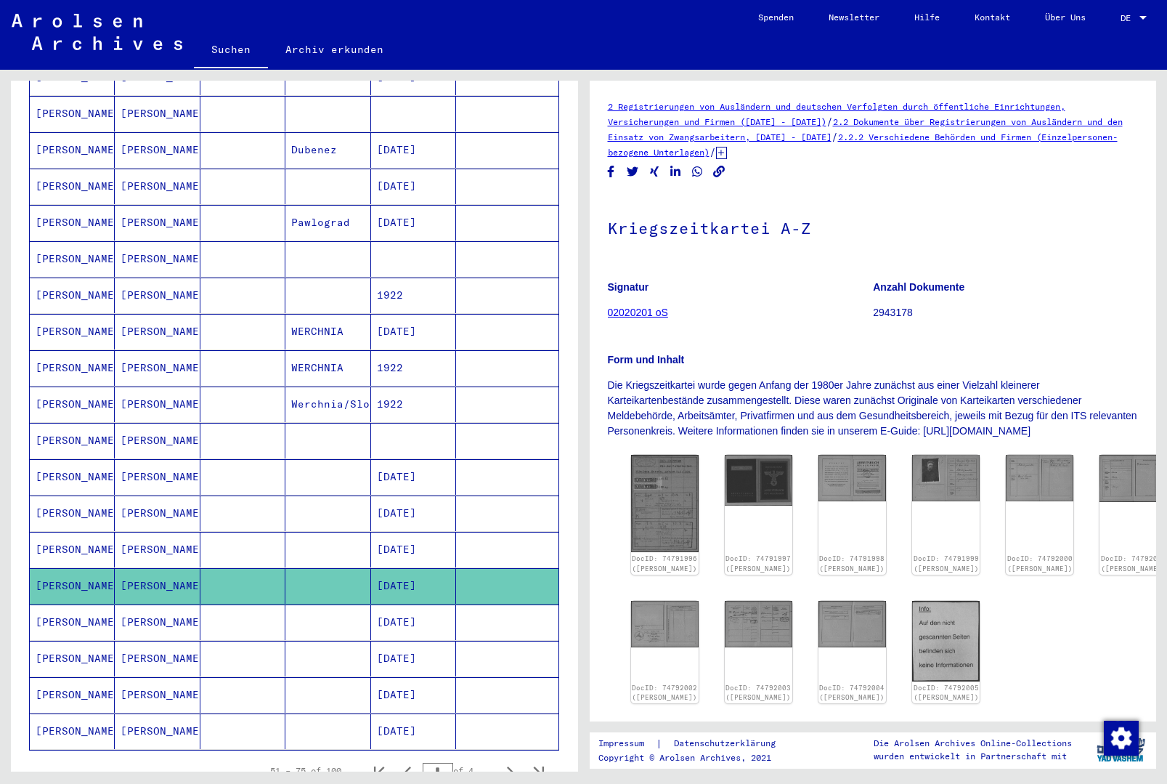
click at [505, 609] on mat-cell at bounding box center [507, 622] width 102 height 36
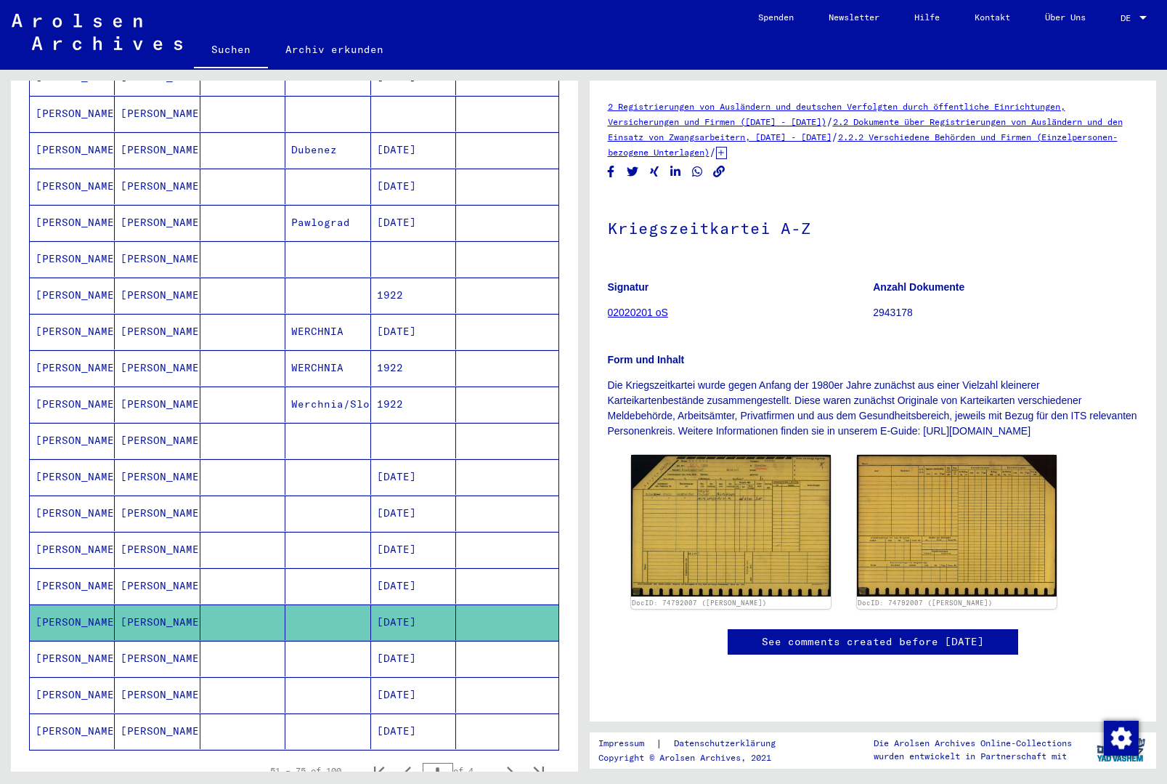
scroll to position [61, 0]
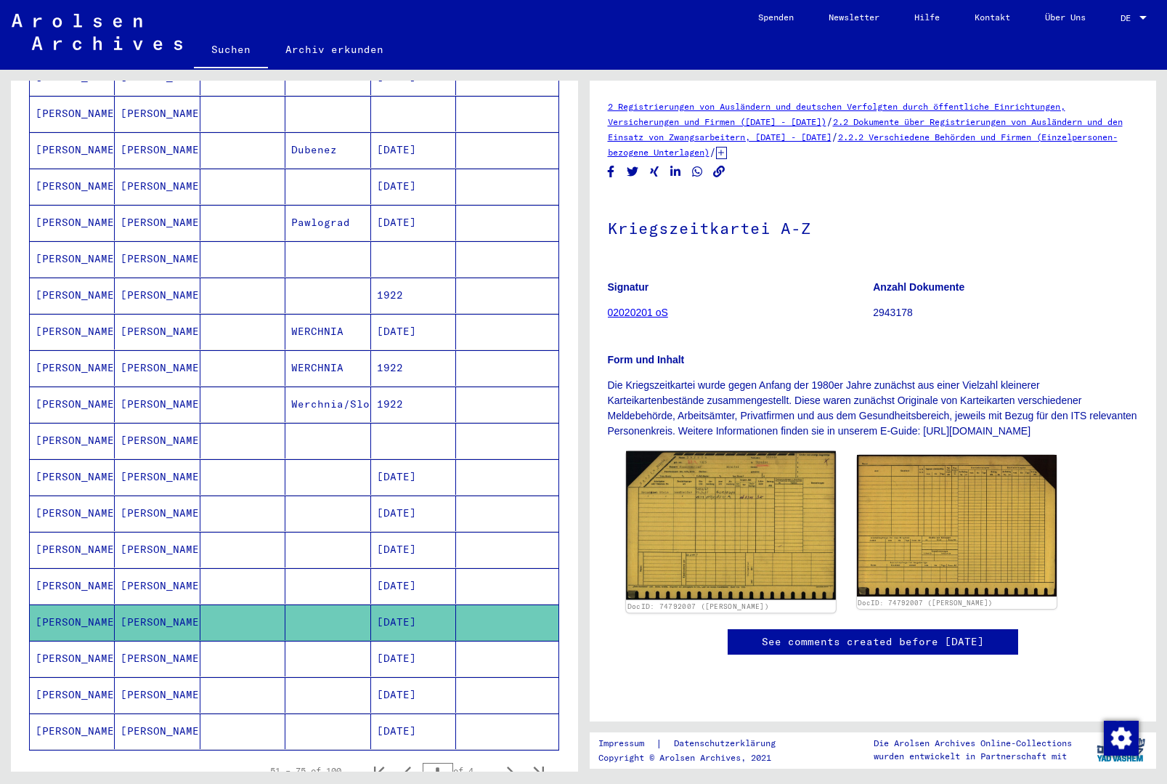
click at [699, 491] on img at bounding box center [731, 525] width 210 height 149
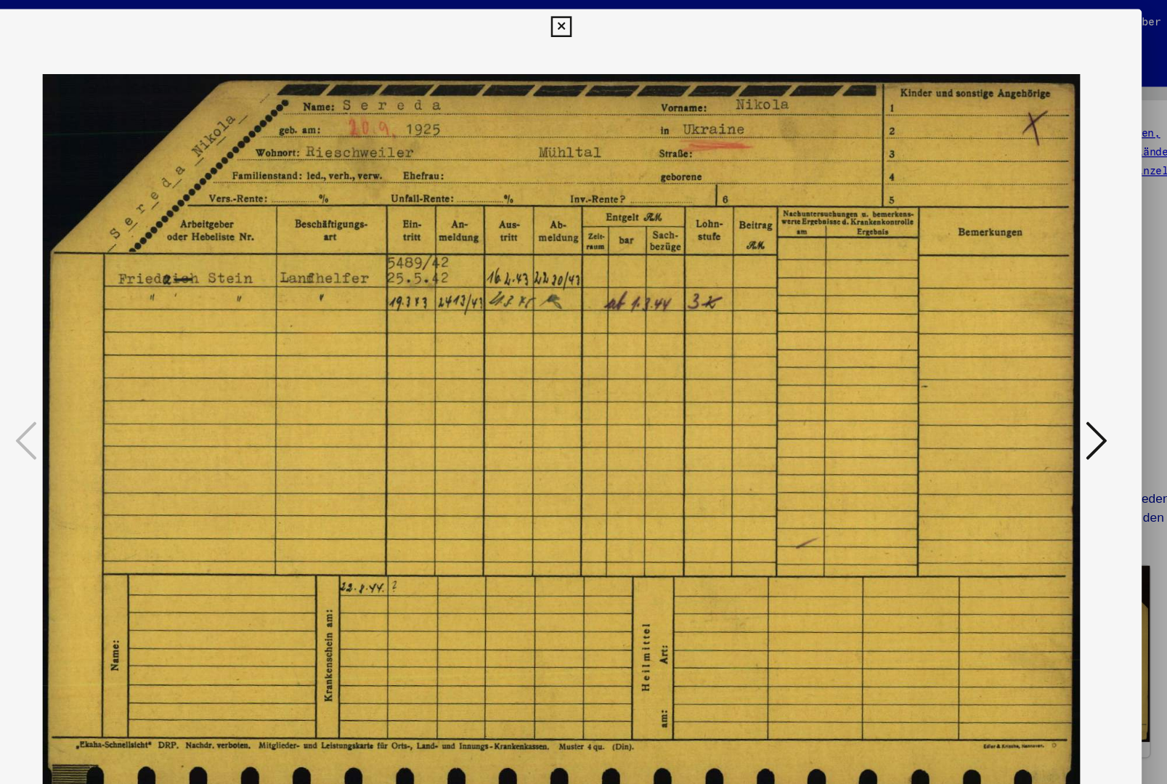
click at [592, 19] on icon at bounding box center [583, 21] width 17 height 17
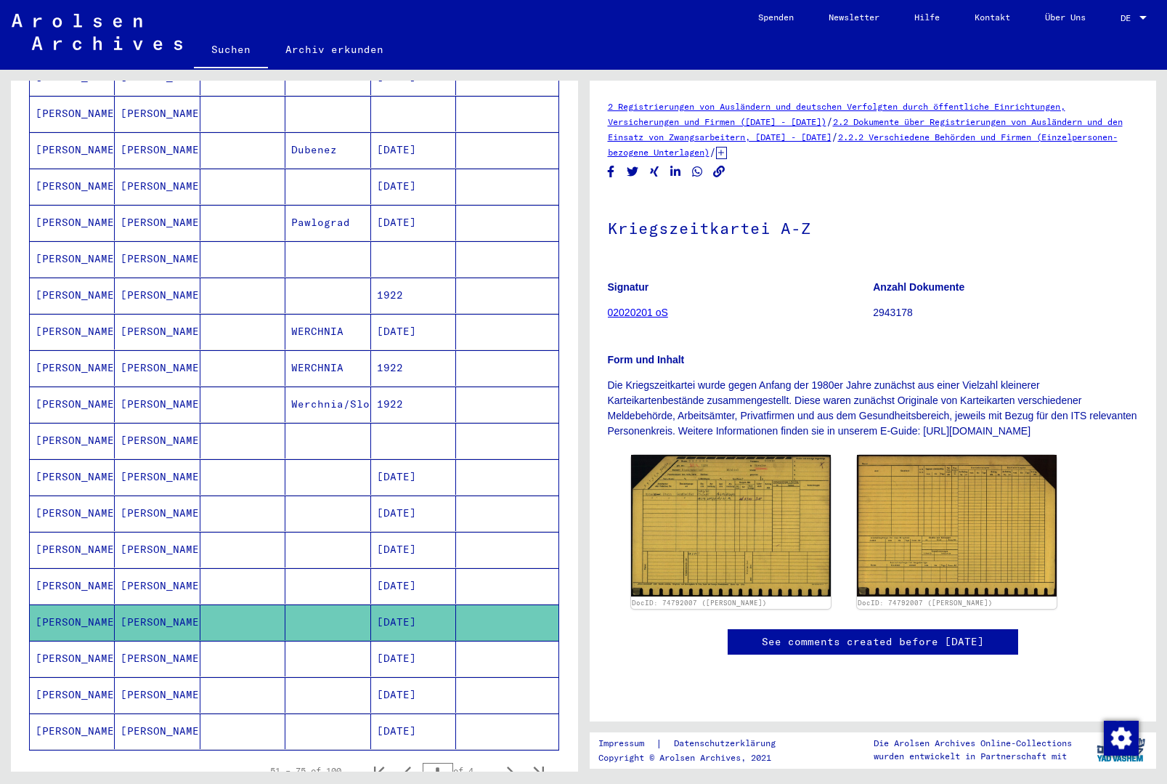
click at [478, 647] on mat-cell at bounding box center [507, 659] width 102 height 36
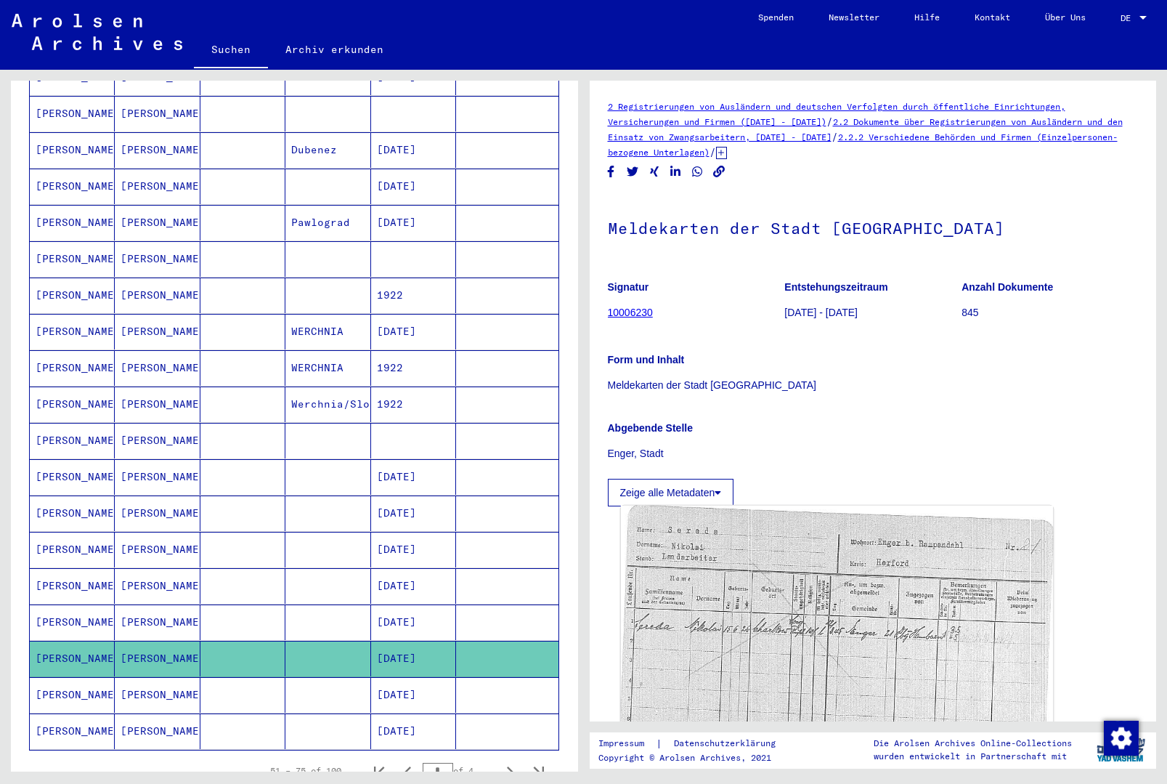
click at [853, 592] on img at bounding box center [836, 640] width 432 height 270
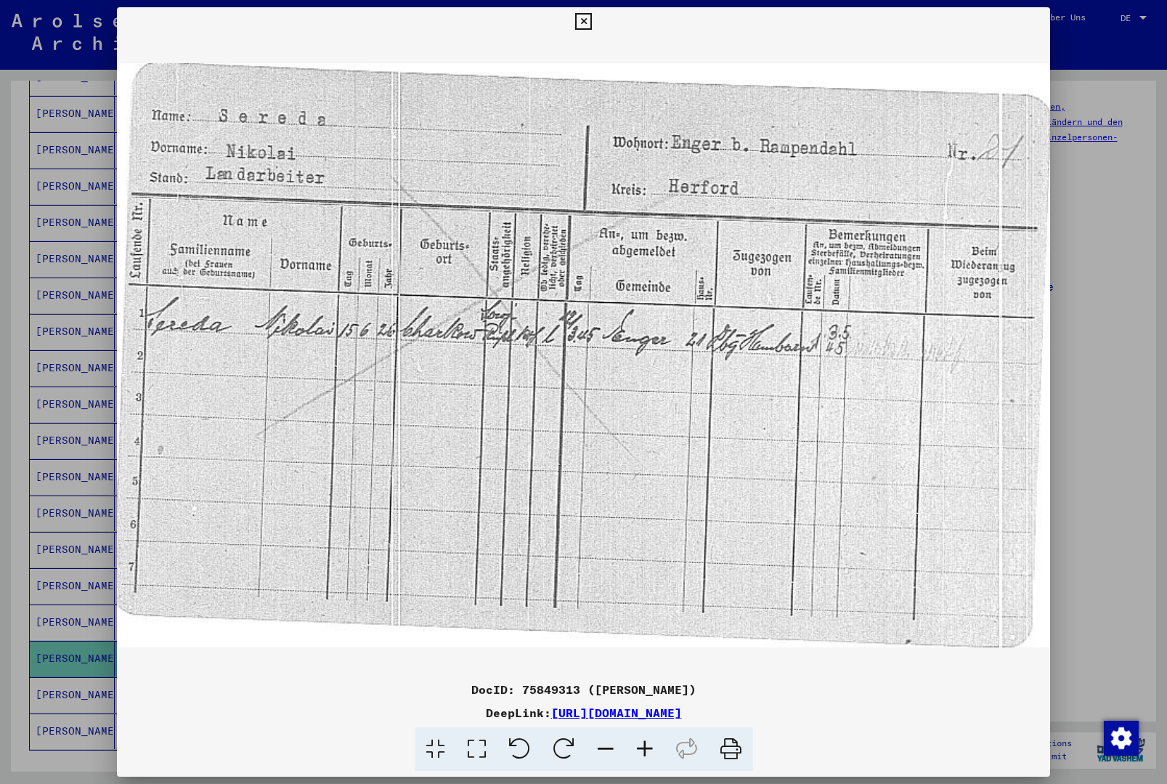
click at [596, 23] on button at bounding box center [583, 21] width 25 height 29
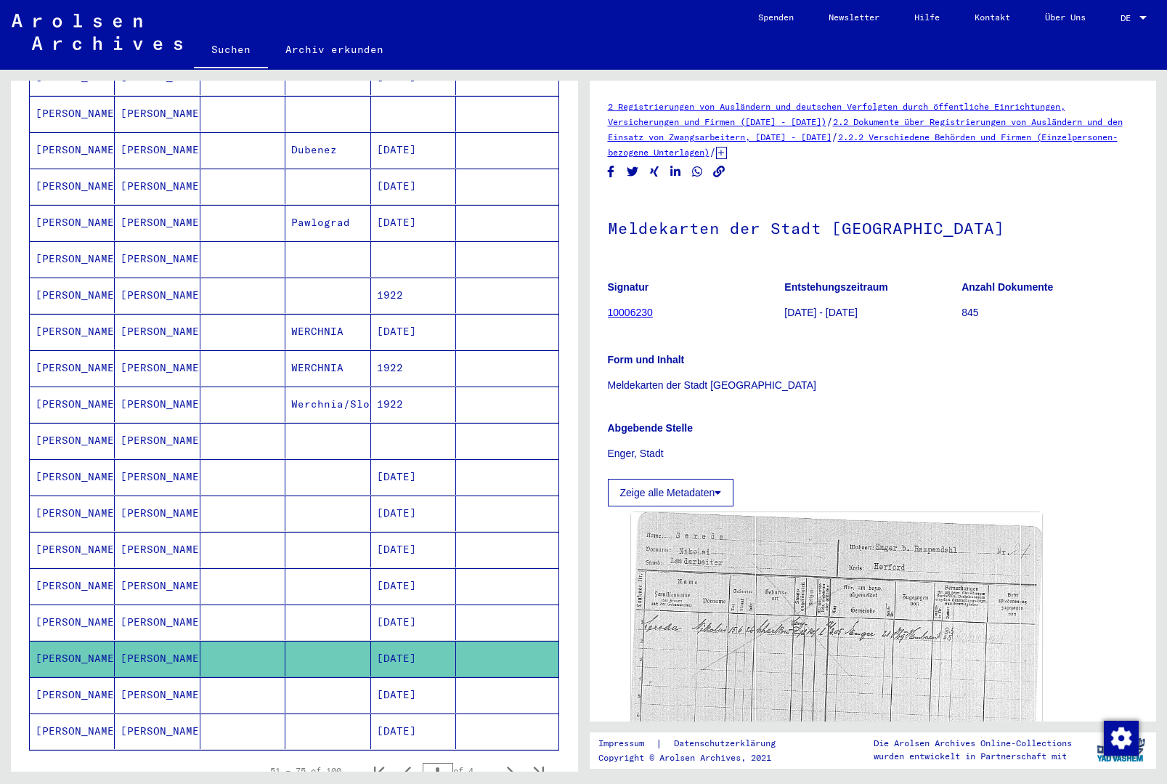
click at [442, 680] on mat-cell "[DATE]" at bounding box center [413, 695] width 85 height 36
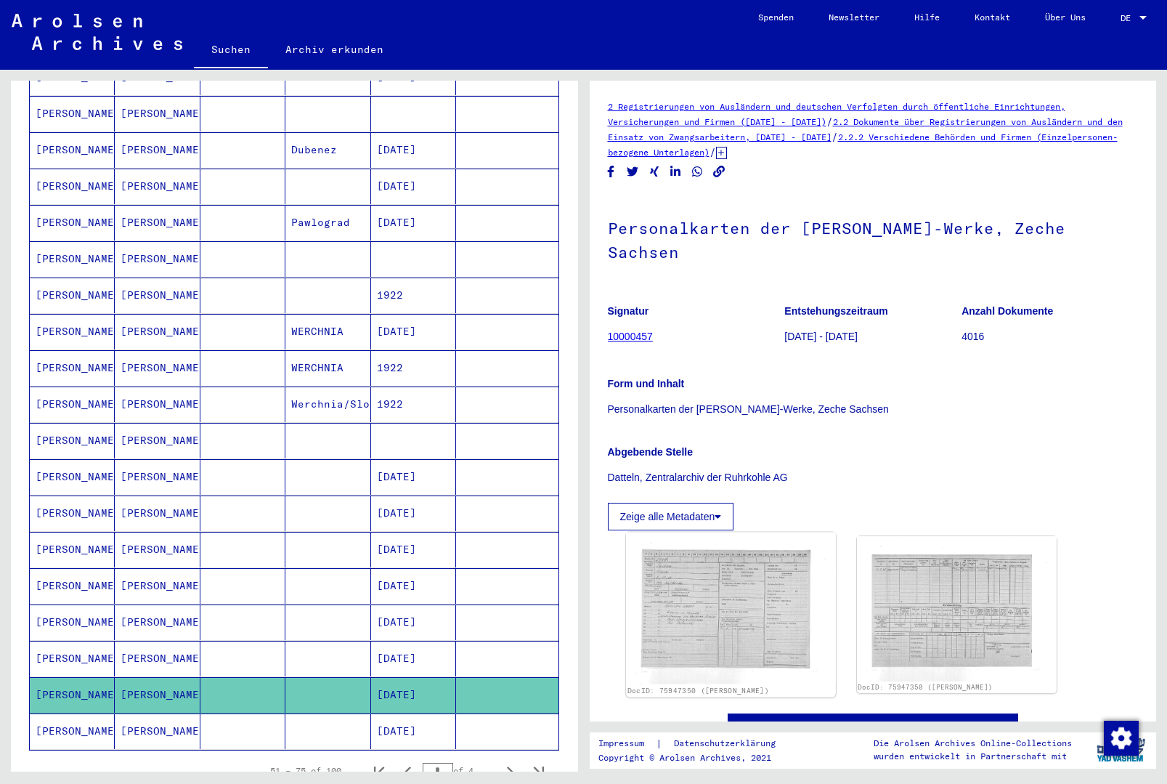
click at [746, 601] on img at bounding box center [731, 608] width 210 height 152
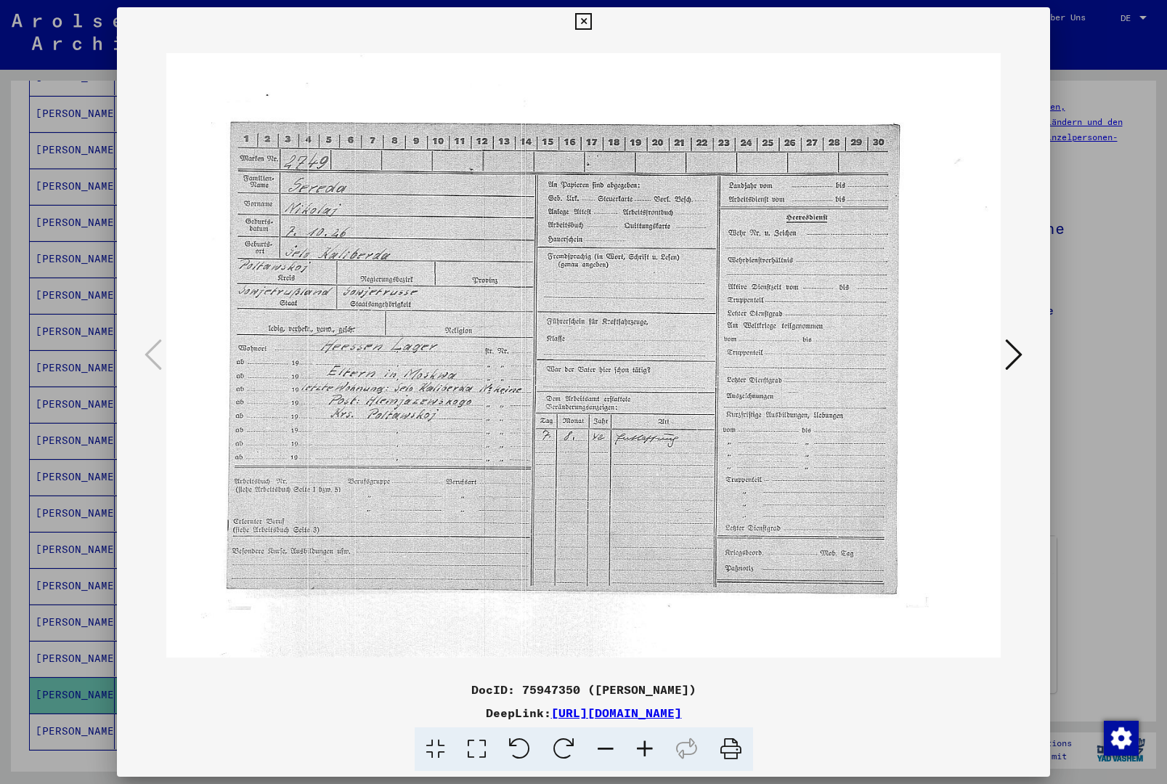
click at [596, 26] on button at bounding box center [583, 21] width 25 height 29
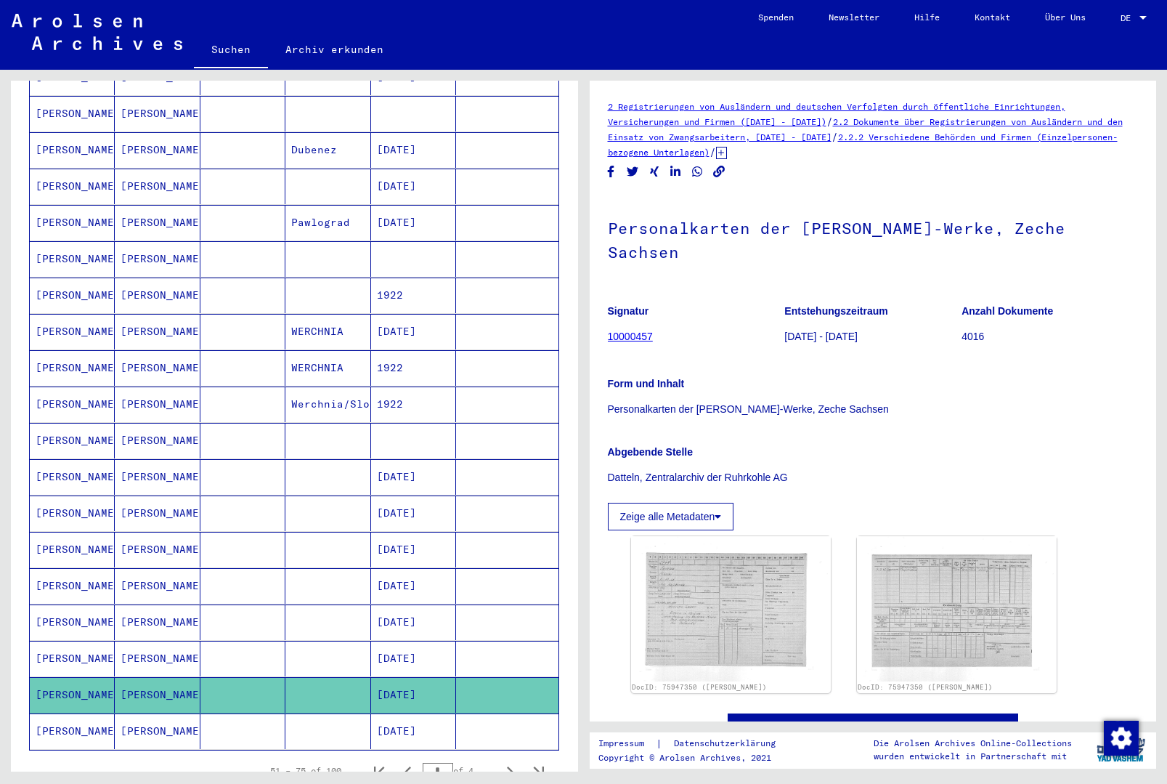
click at [428, 713] on mat-cell "[DATE]" at bounding box center [413, 731] width 85 height 36
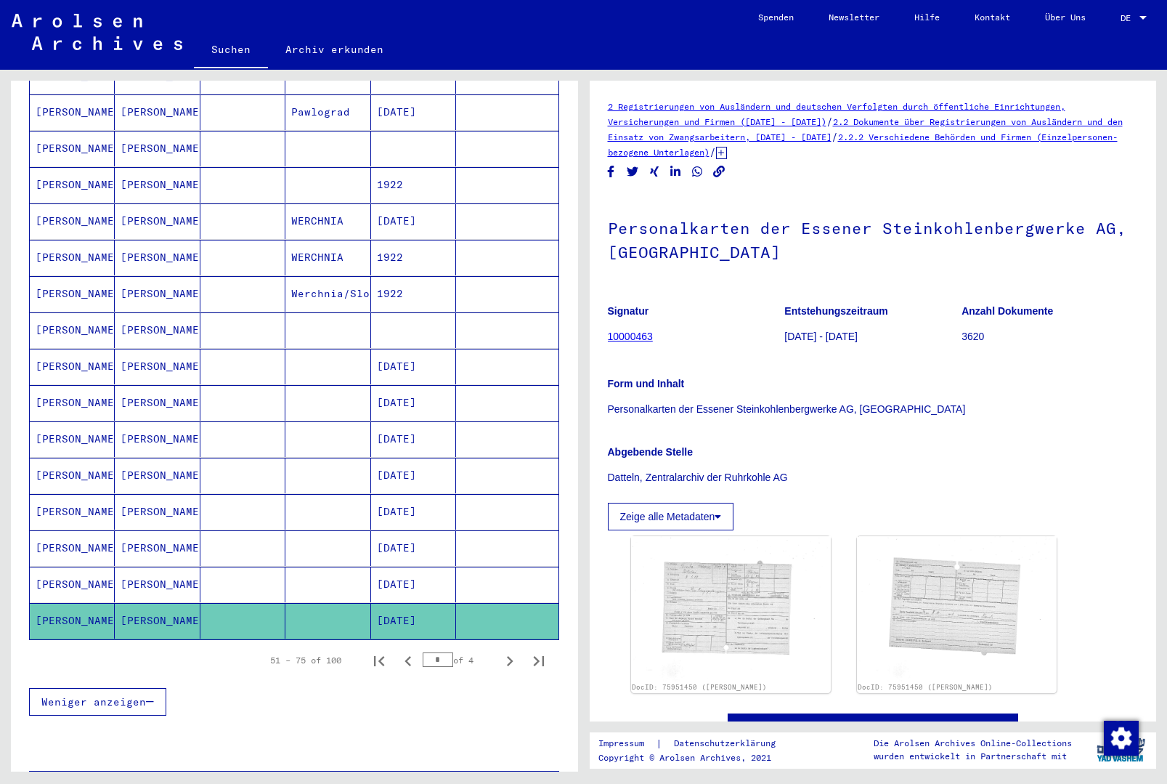
scroll to position [577, 0]
click at [505, 651] on icon "Next page" at bounding box center [510, 661] width 20 height 20
type input "*"
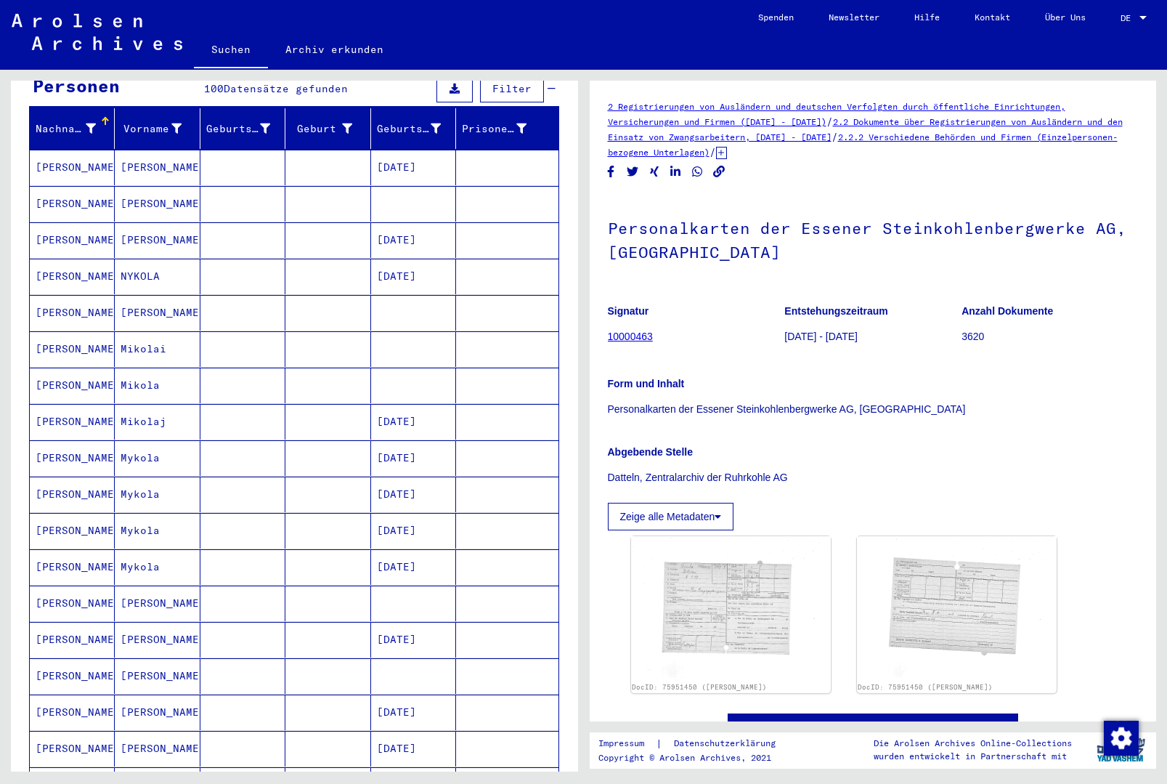
scroll to position [160, 0]
click at [520, 156] on mat-cell at bounding box center [507, 167] width 102 height 36
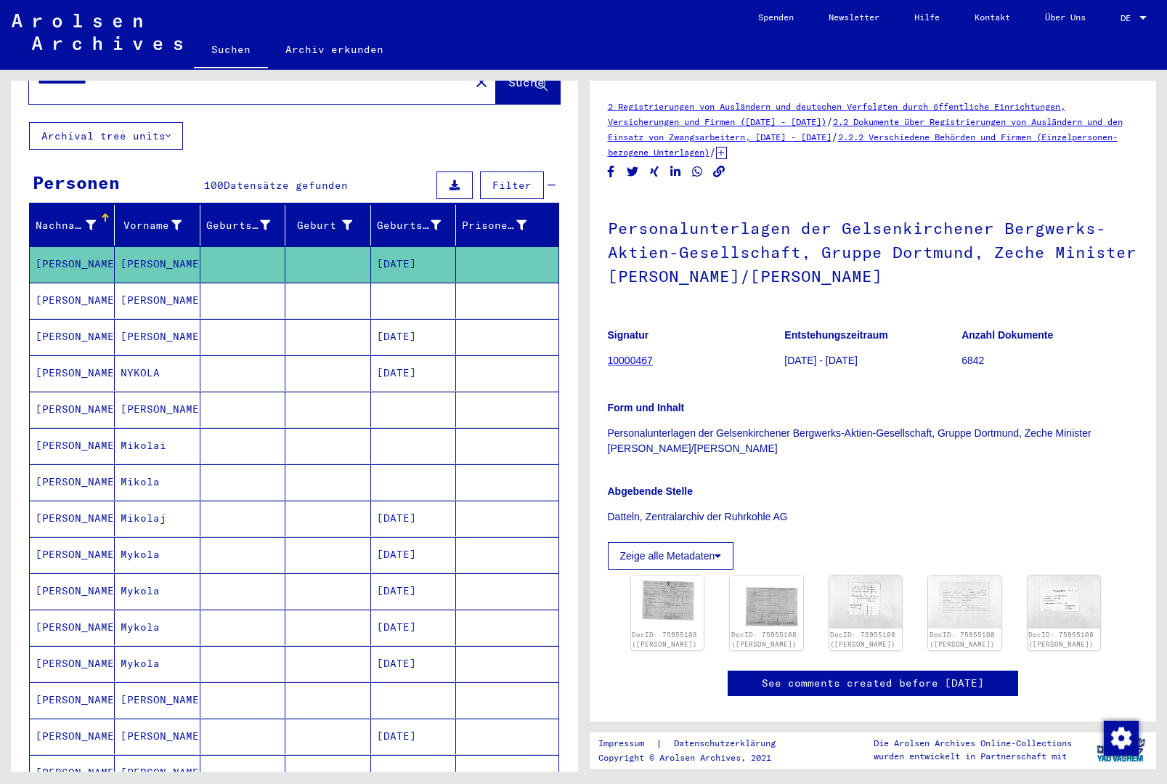
scroll to position [60, 0]
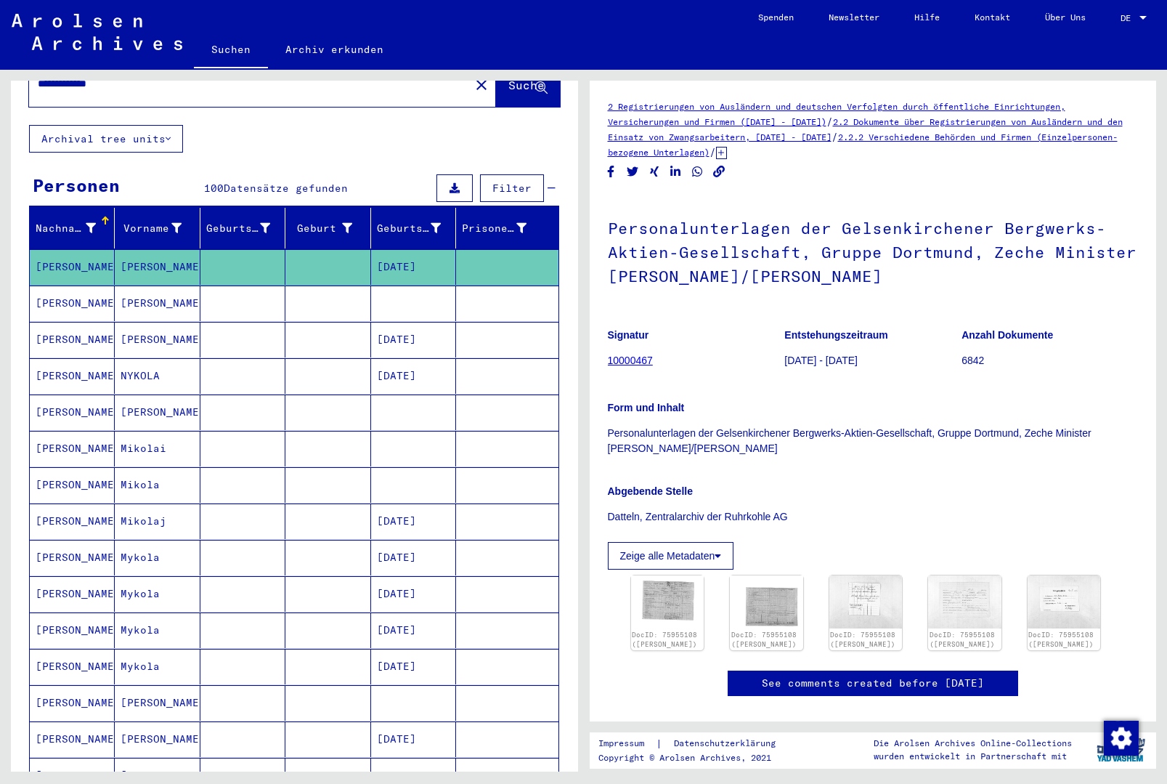
click at [497, 293] on mat-cell at bounding box center [507, 303] width 102 height 36
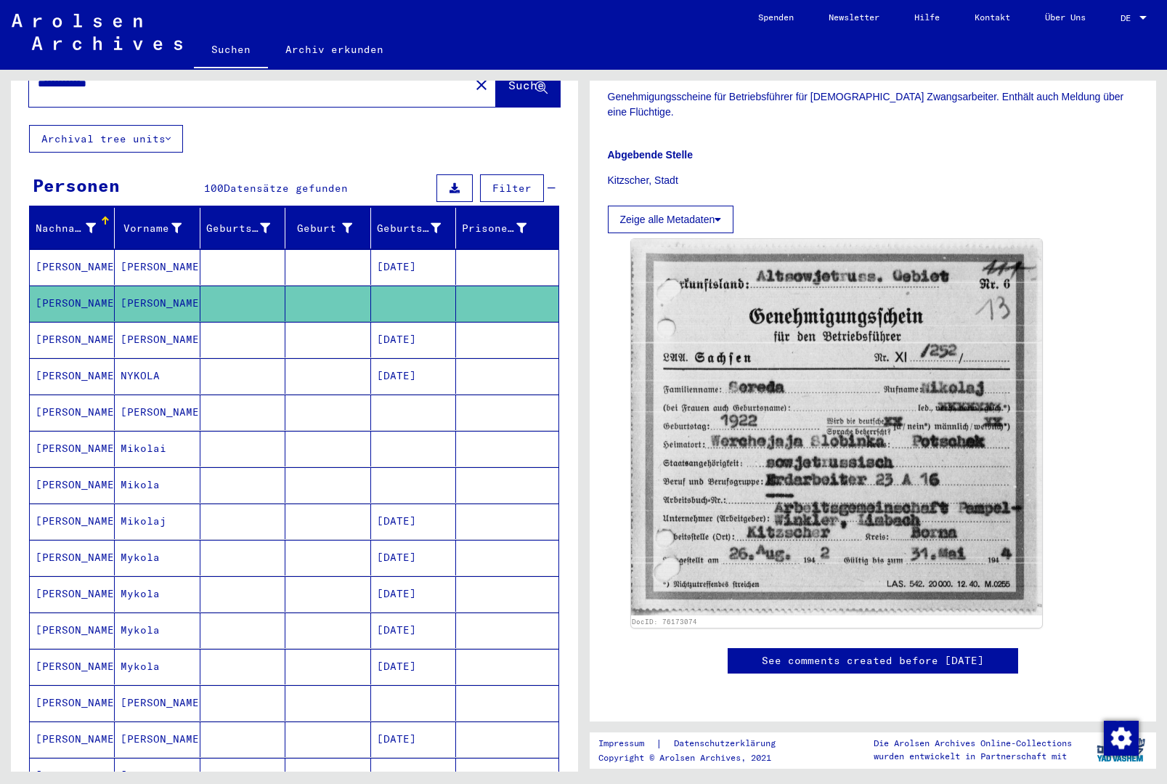
scroll to position [341, 0]
click at [516, 322] on mat-cell at bounding box center [507, 340] width 102 height 36
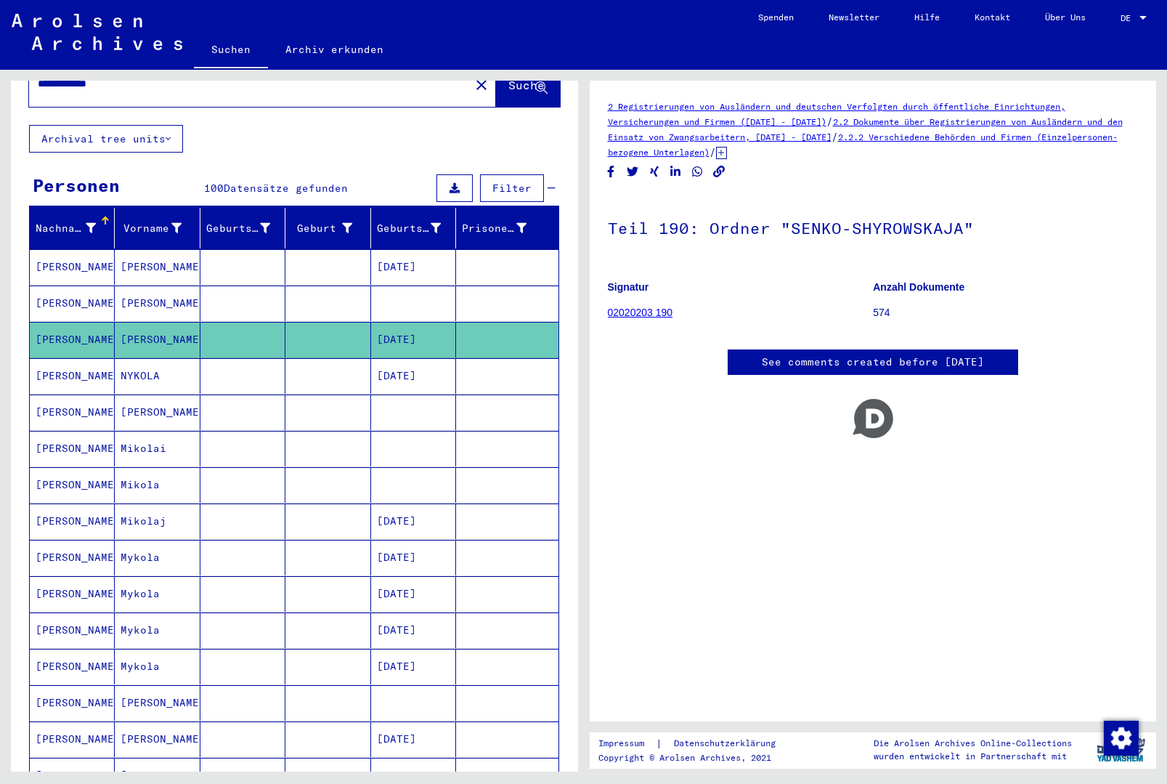
click at [492, 394] on mat-cell at bounding box center [507, 412] width 102 height 36
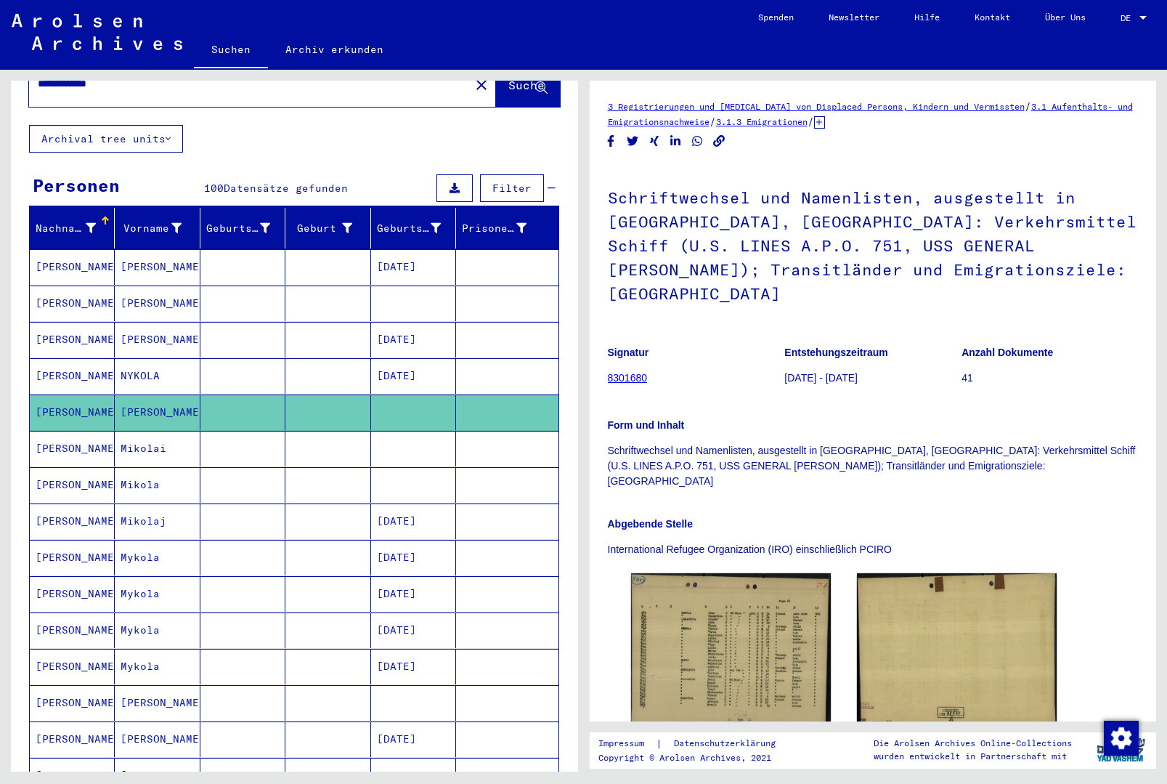
click at [494, 358] on mat-cell at bounding box center [507, 376] width 102 height 36
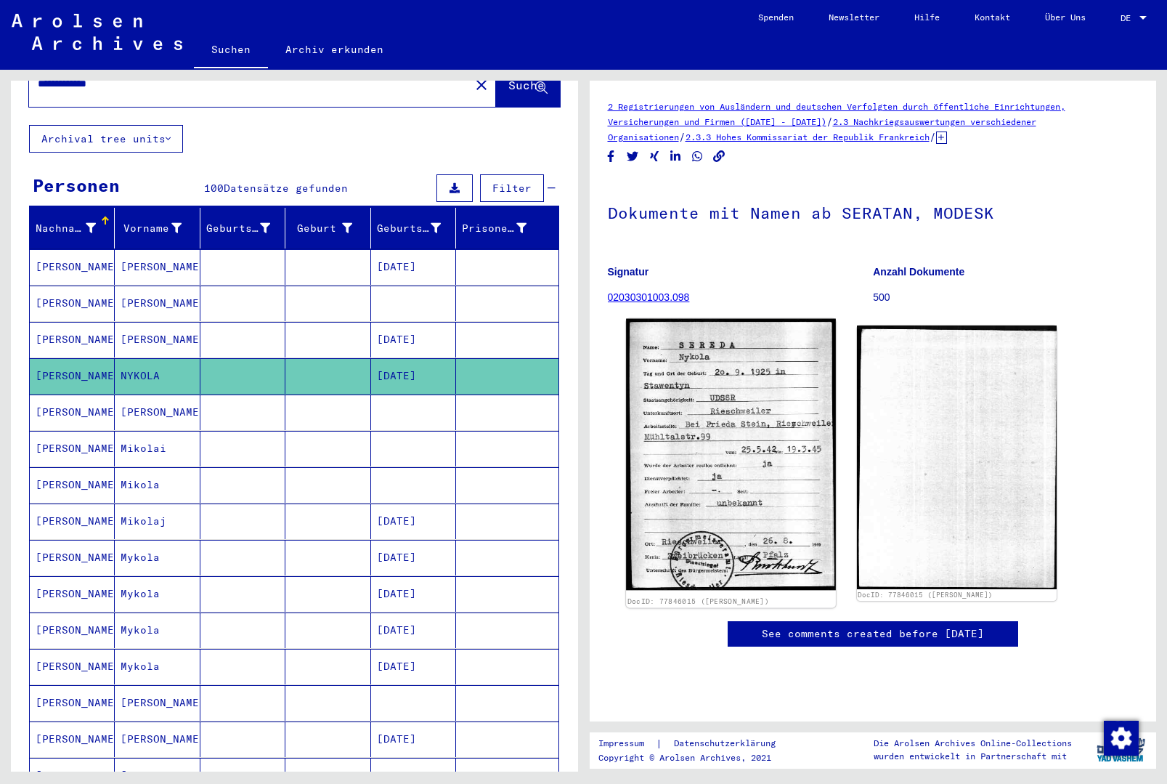
click at [721, 462] on img at bounding box center [731, 455] width 210 height 272
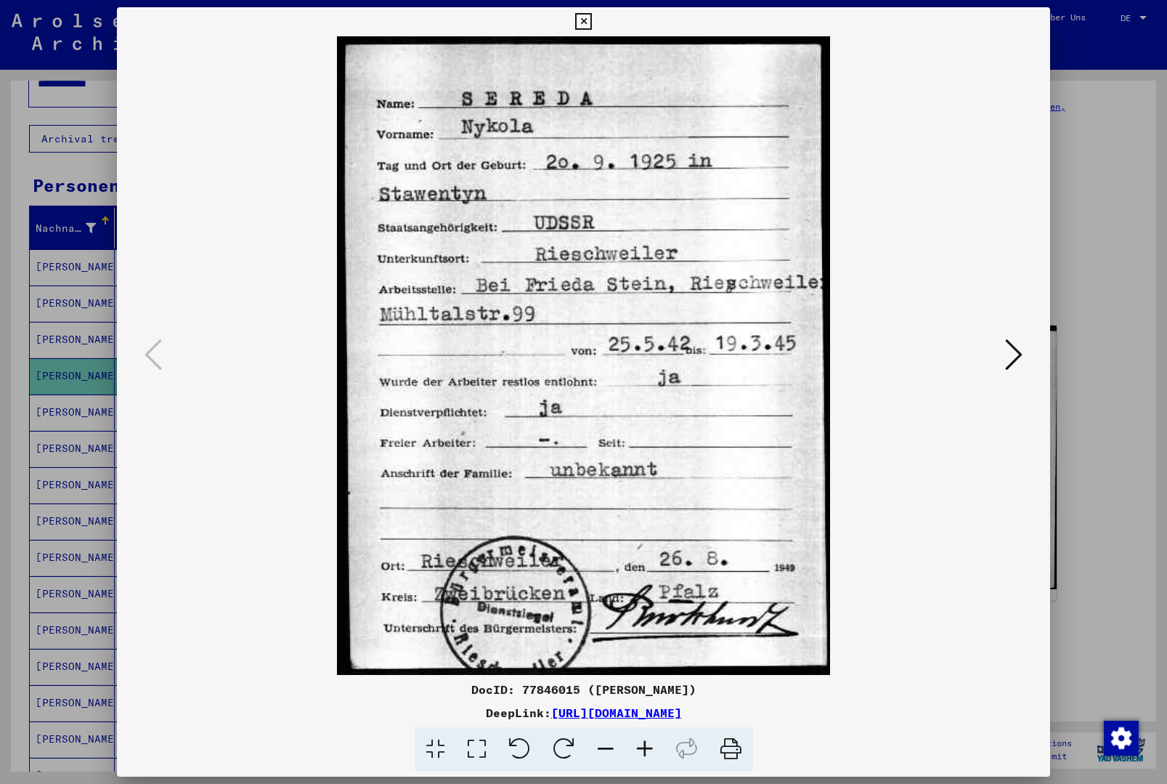
click at [596, 31] on button at bounding box center [583, 21] width 25 height 29
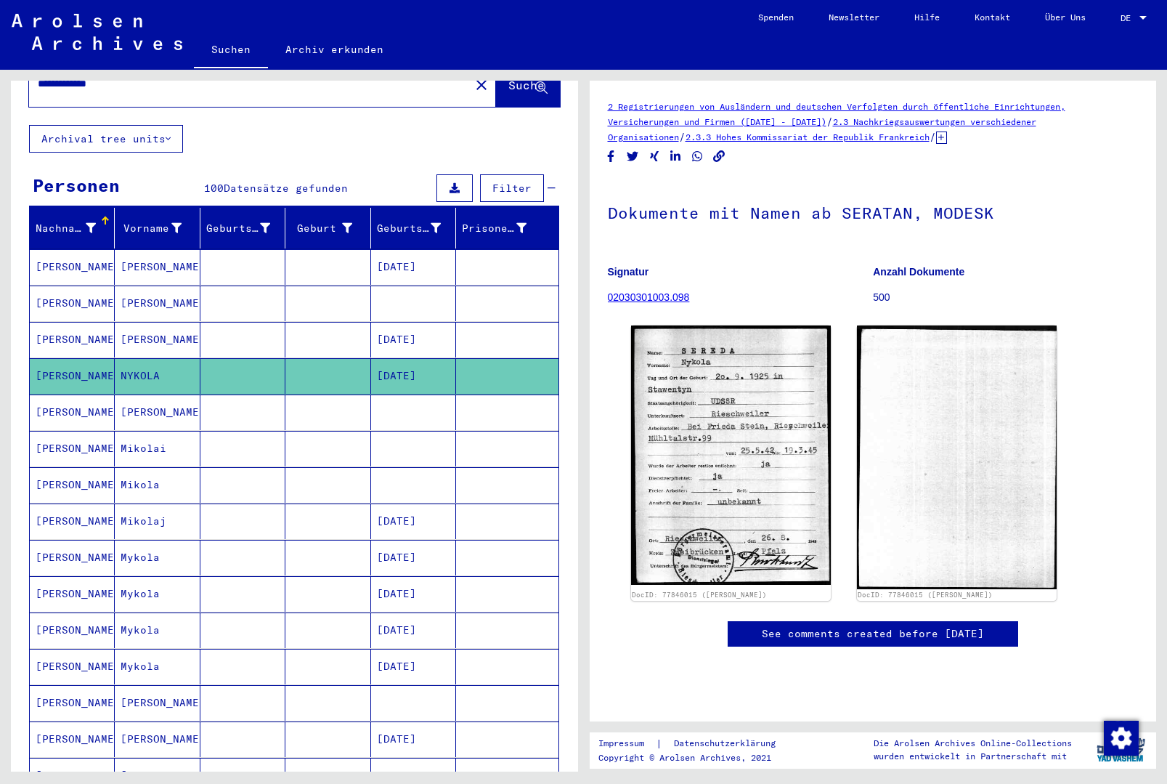
click at [463, 404] on mat-cell at bounding box center [507, 412] width 102 height 36
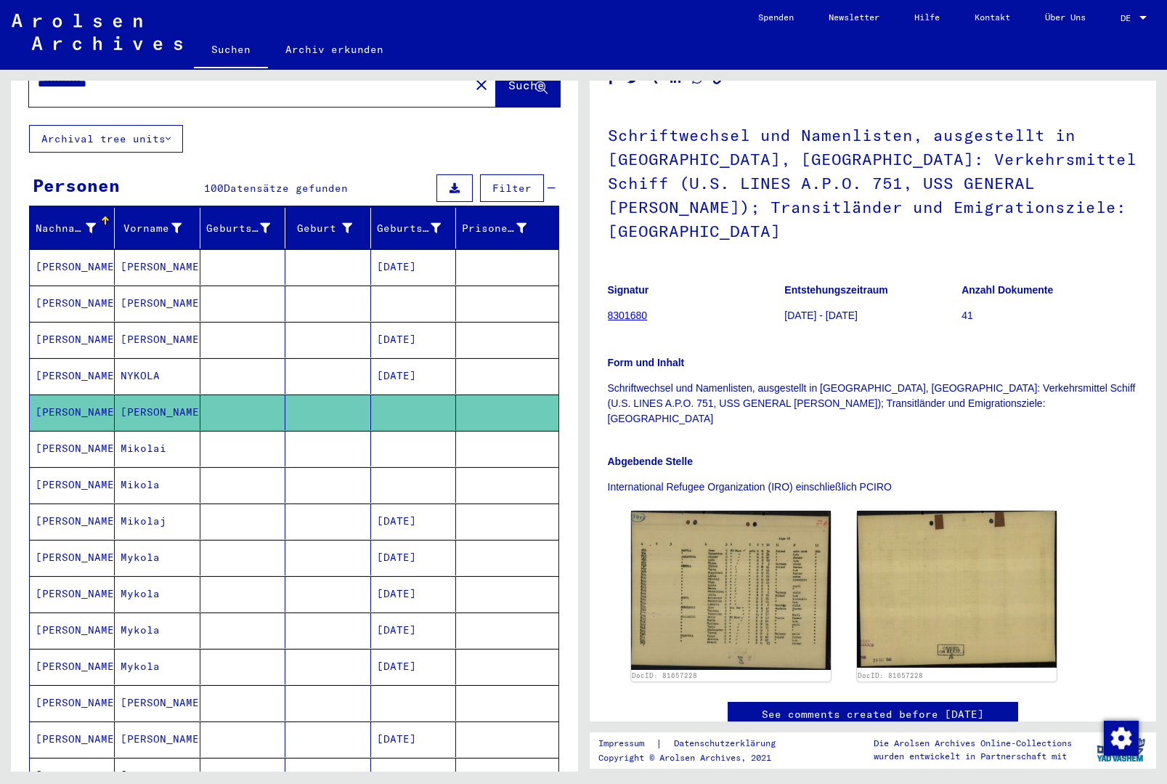
scroll to position [97, 0]
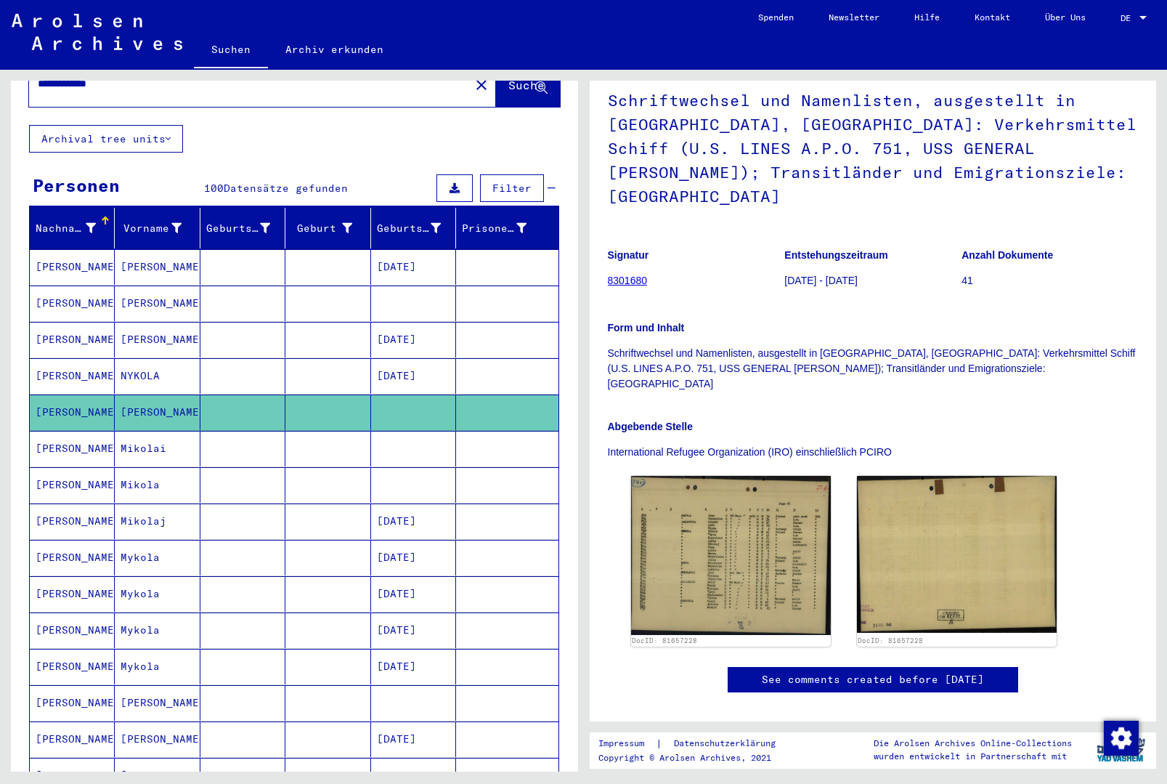
click at [525, 439] on mat-cell at bounding box center [507, 449] width 102 height 36
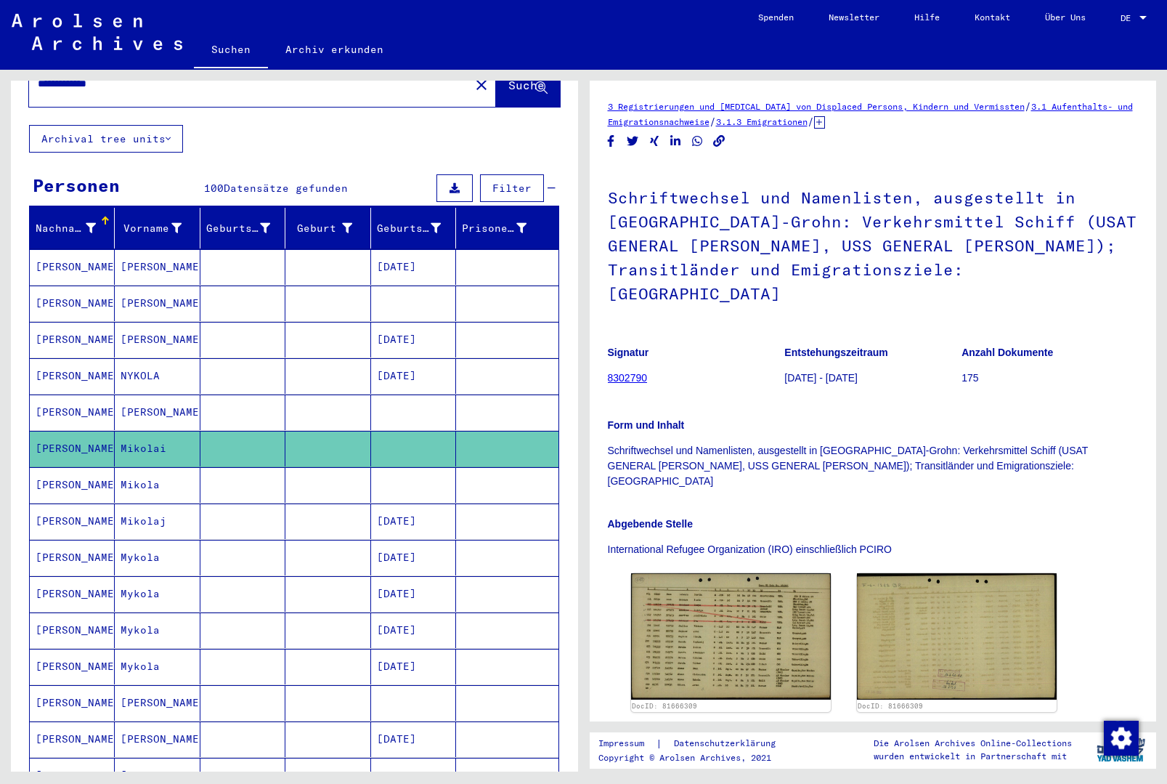
click at [488, 478] on mat-cell at bounding box center [507, 485] width 102 height 36
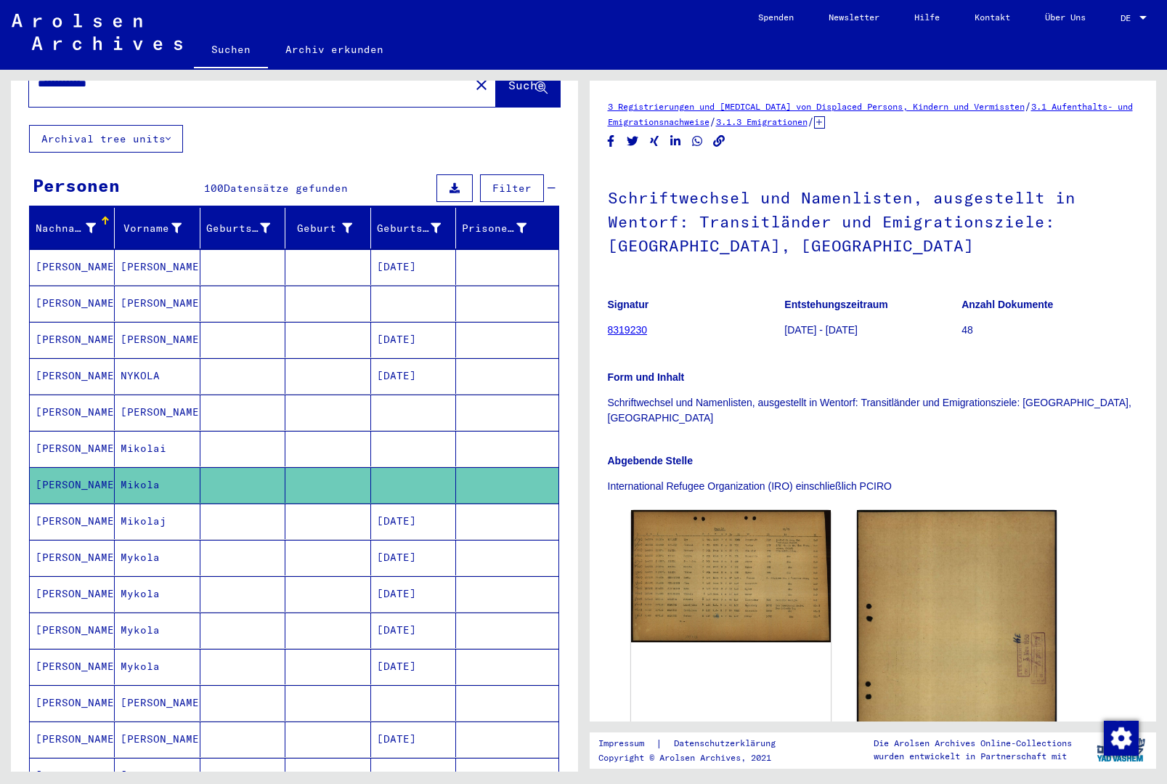
click at [500, 503] on mat-cell at bounding box center [507, 521] width 102 height 36
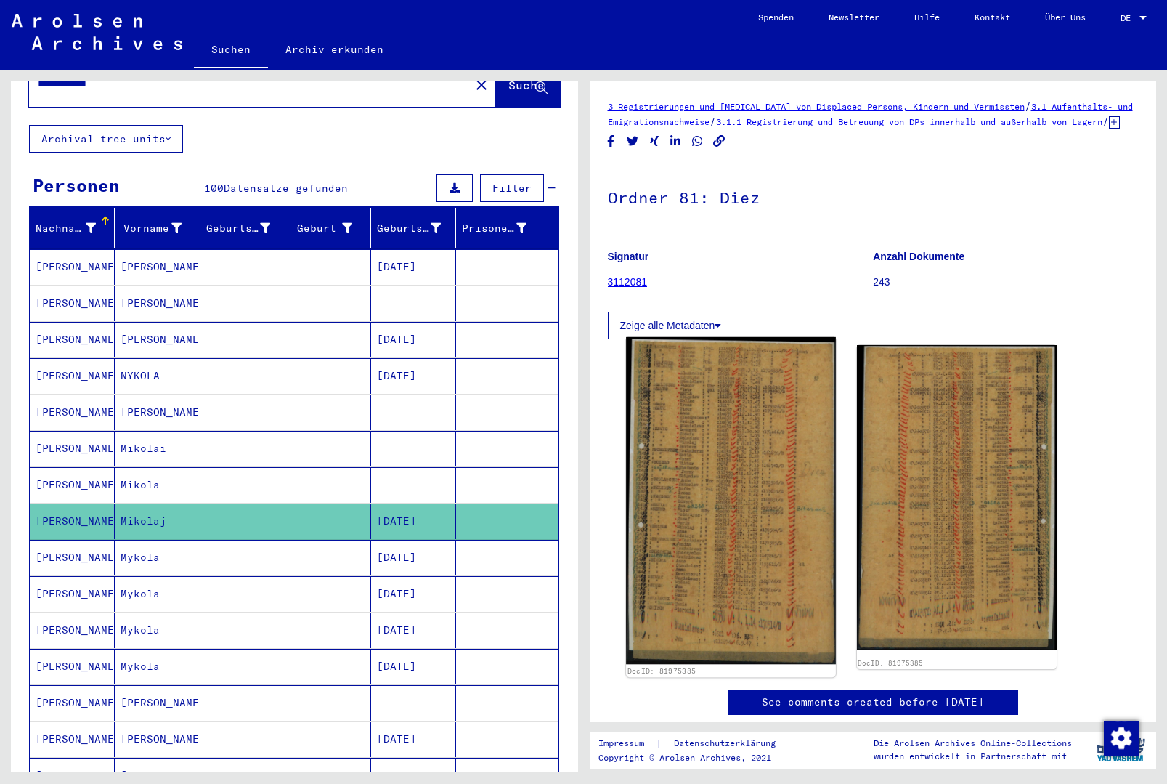
click at [728, 521] on img at bounding box center [731, 501] width 210 height 328
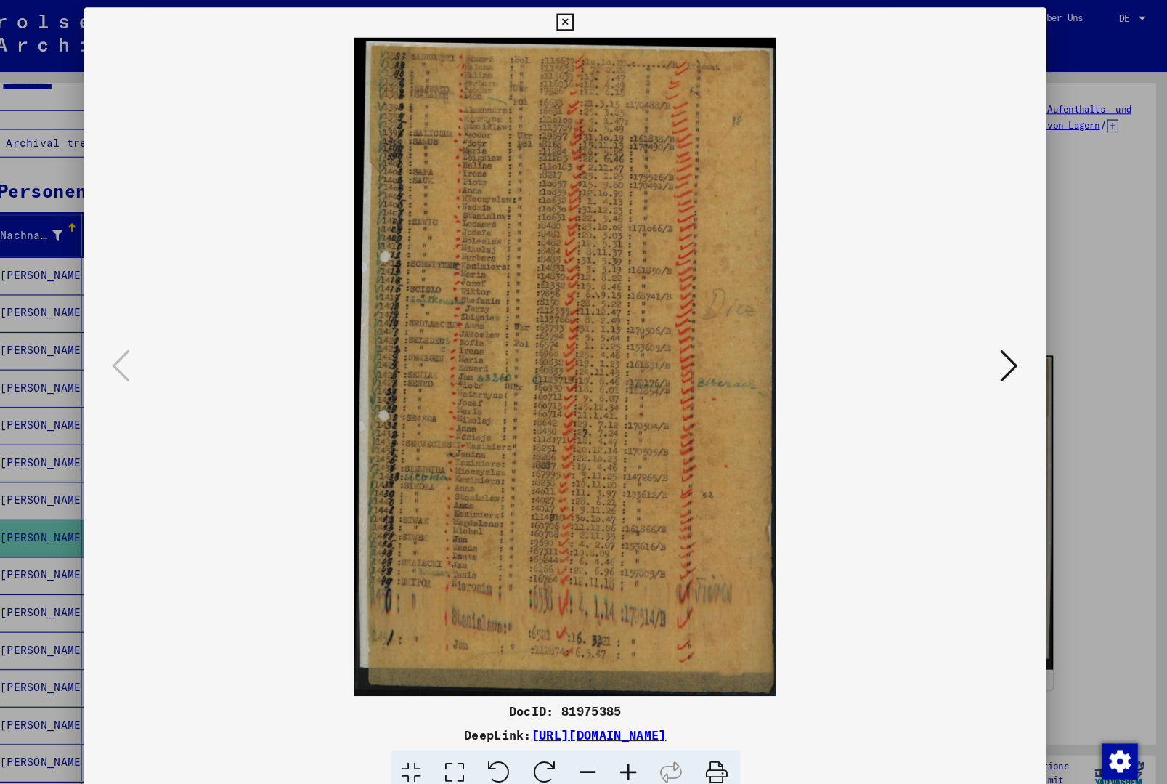
click at [596, 20] on button at bounding box center [583, 21] width 25 height 29
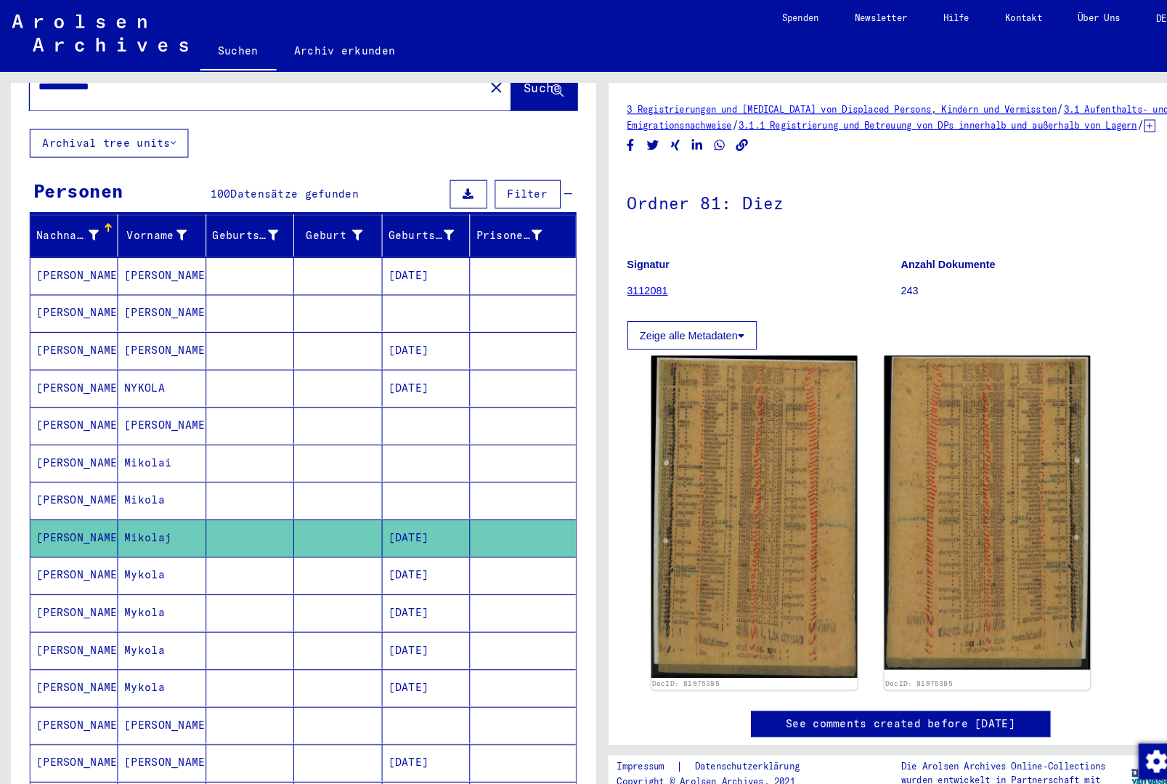
click at [487, 541] on mat-cell at bounding box center [507, 558] width 102 height 36
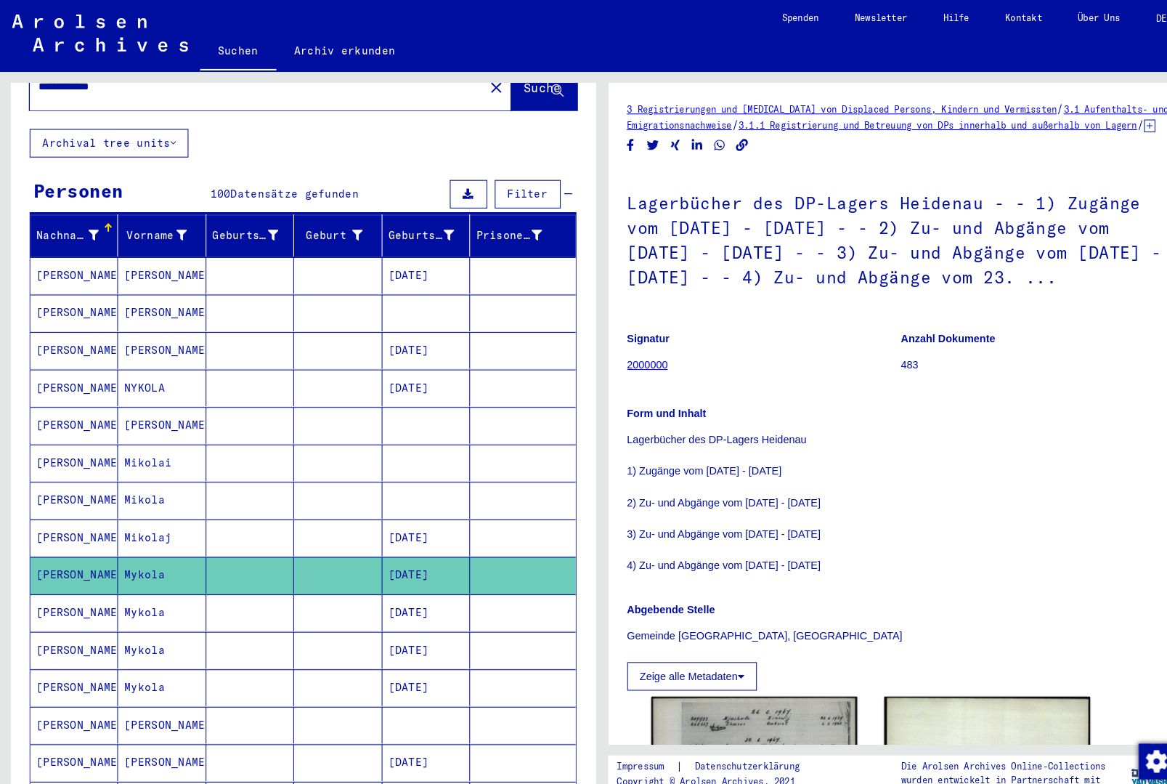
click at [459, 685] on mat-cell at bounding box center [507, 703] width 102 height 36
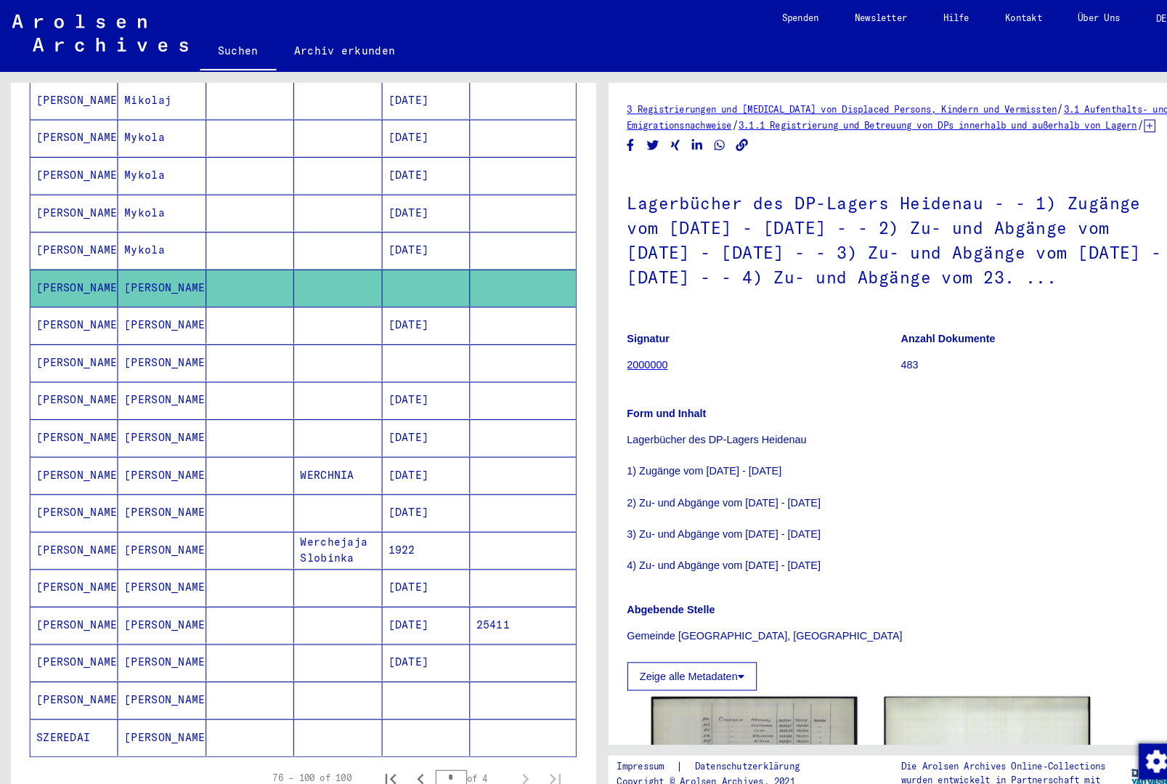
scroll to position [532, 0]
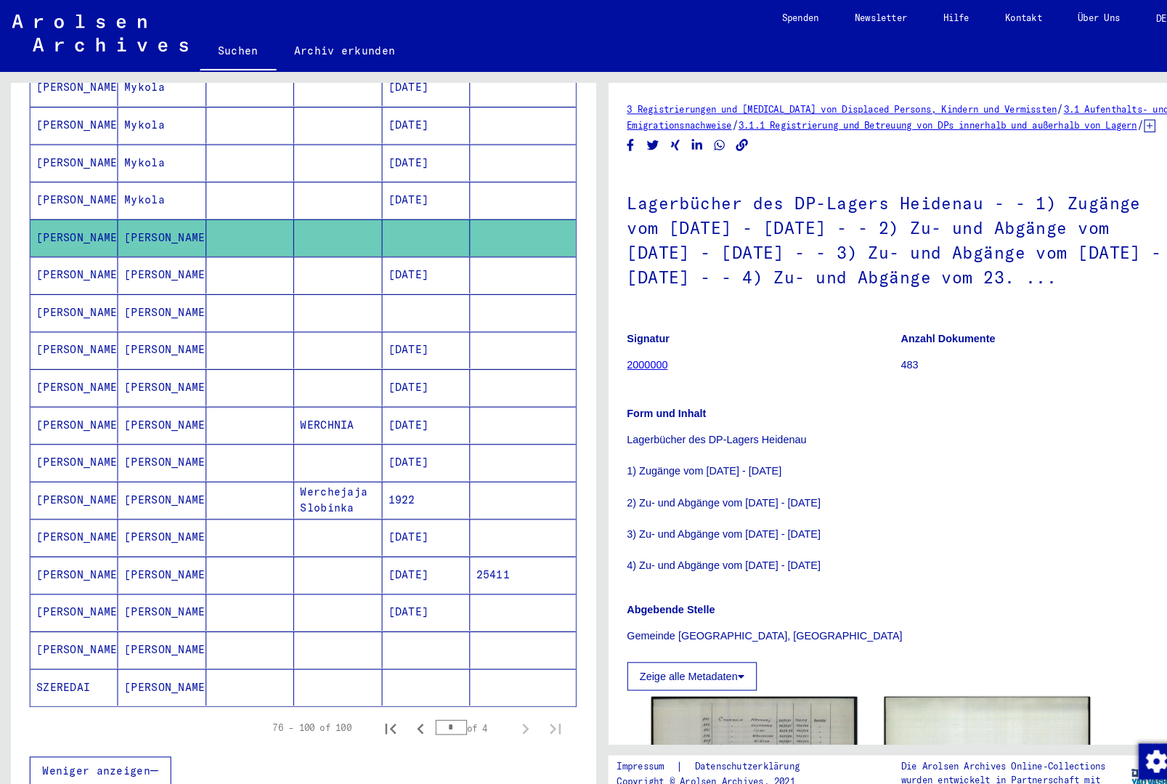
click at [471, 253] on mat-cell at bounding box center [507, 267] width 102 height 36
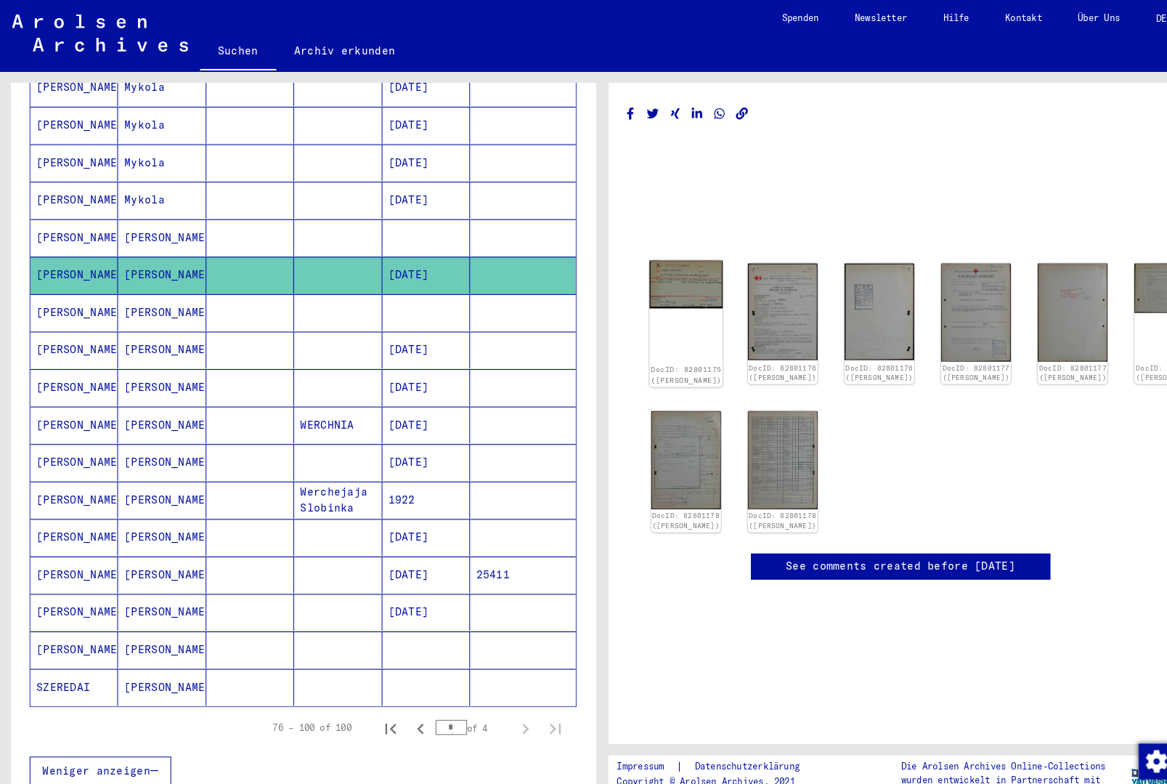
click at [656, 275] on img at bounding box center [664, 276] width 71 height 46
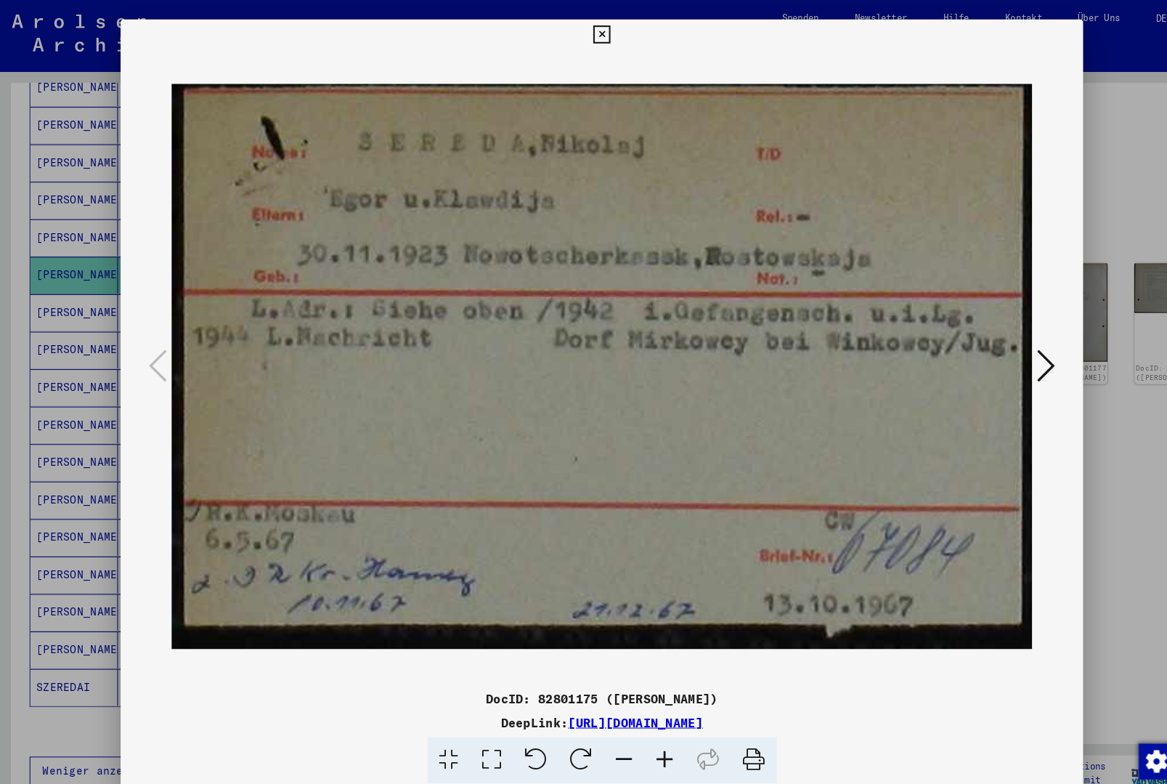
click at [1019, 345] on icon at bounding box center [1013, 354] width 17 height 35
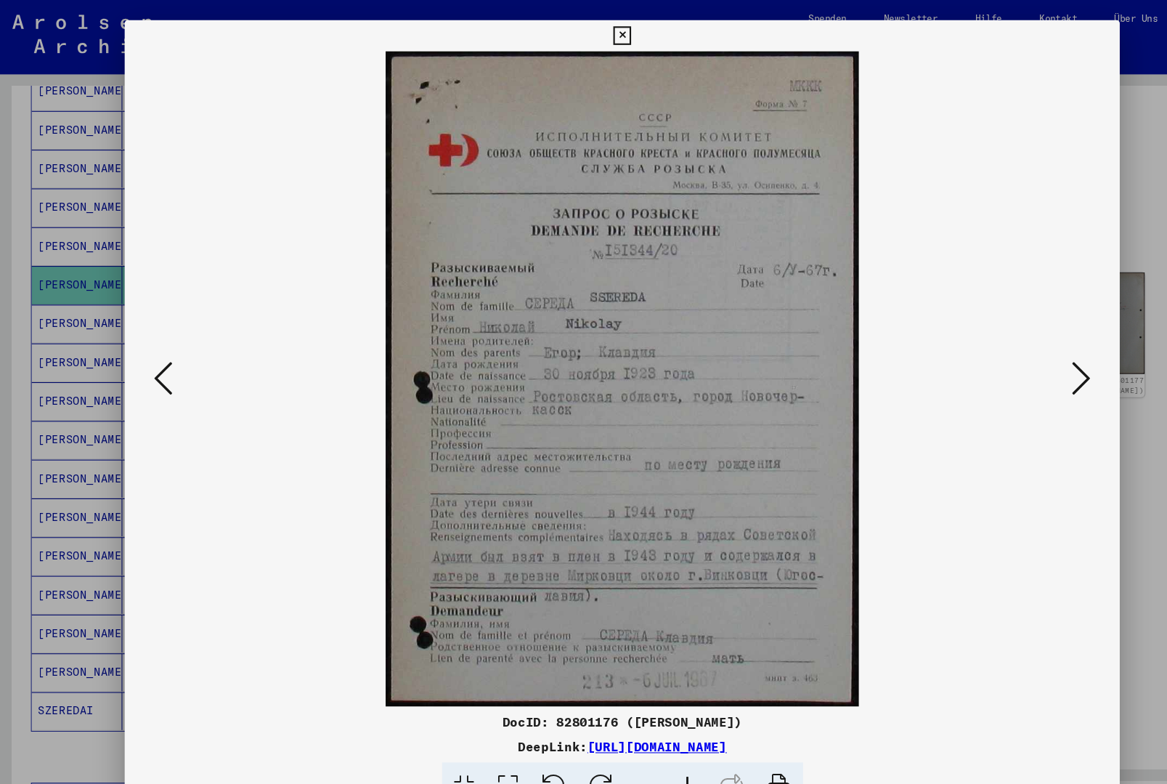
click at [592, 31] on icon at bounding box center [583, 33] width 17 height 17
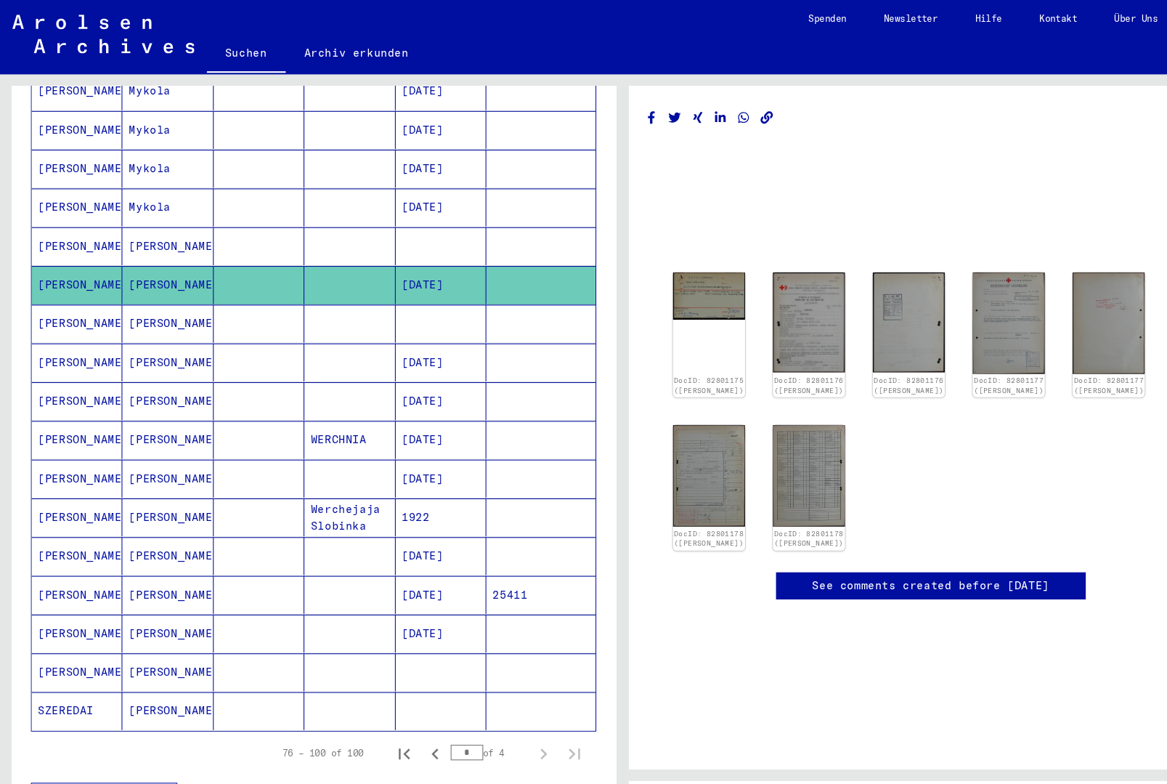
click at [502, 293] on mat-cell at bounding box center [507, 303] width 102 height 36
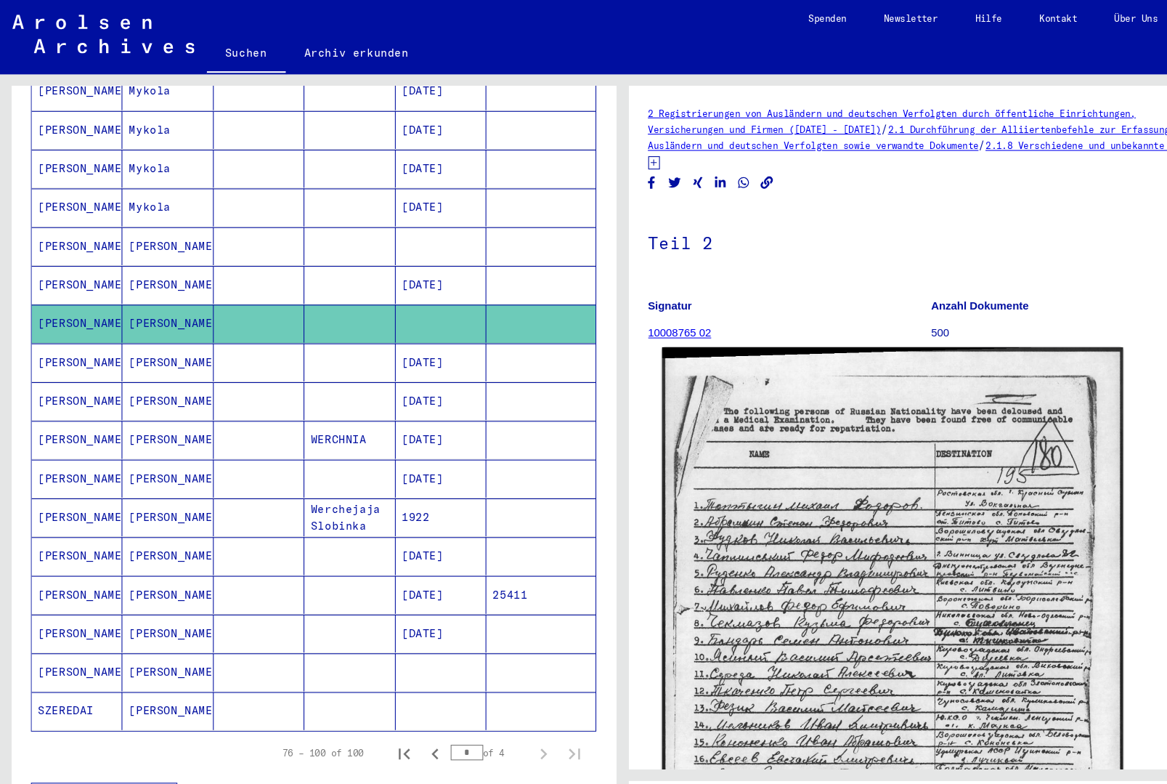
click at [909, 431] on img at bounding box center [836, 631] width 432 height 611
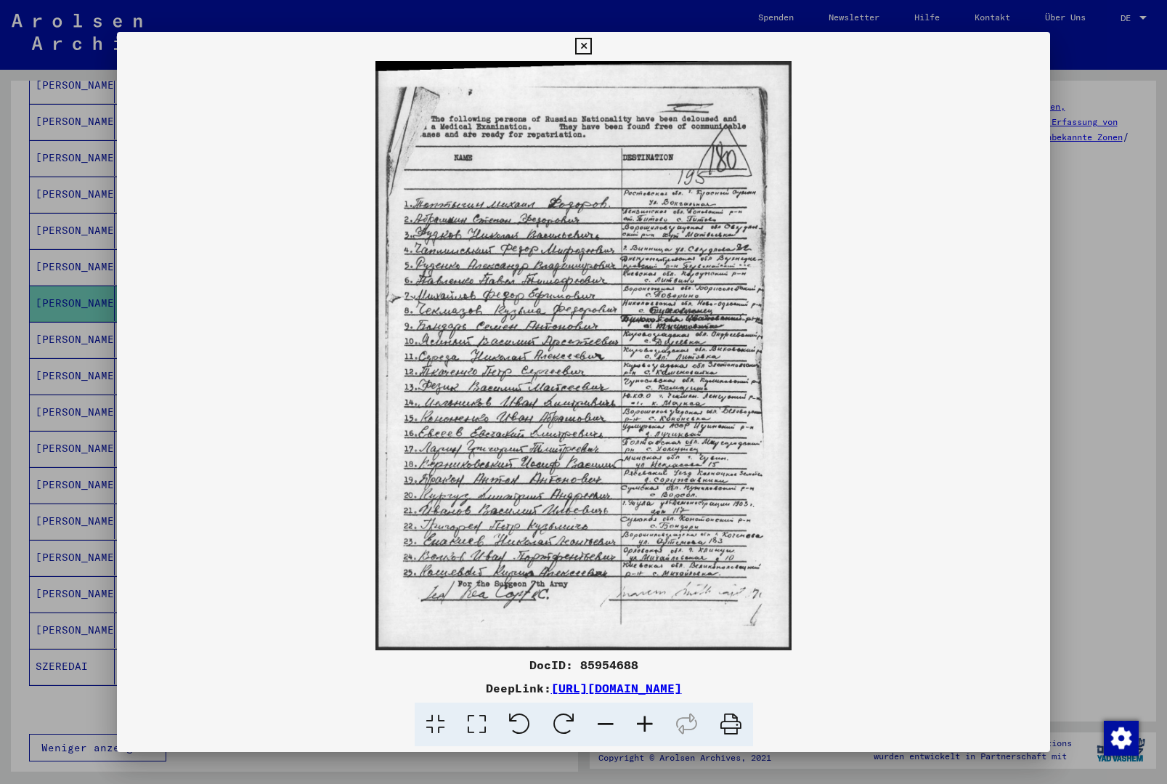
click at [592, 41] on icon at bounding box center [583, 46] width 17 height 17
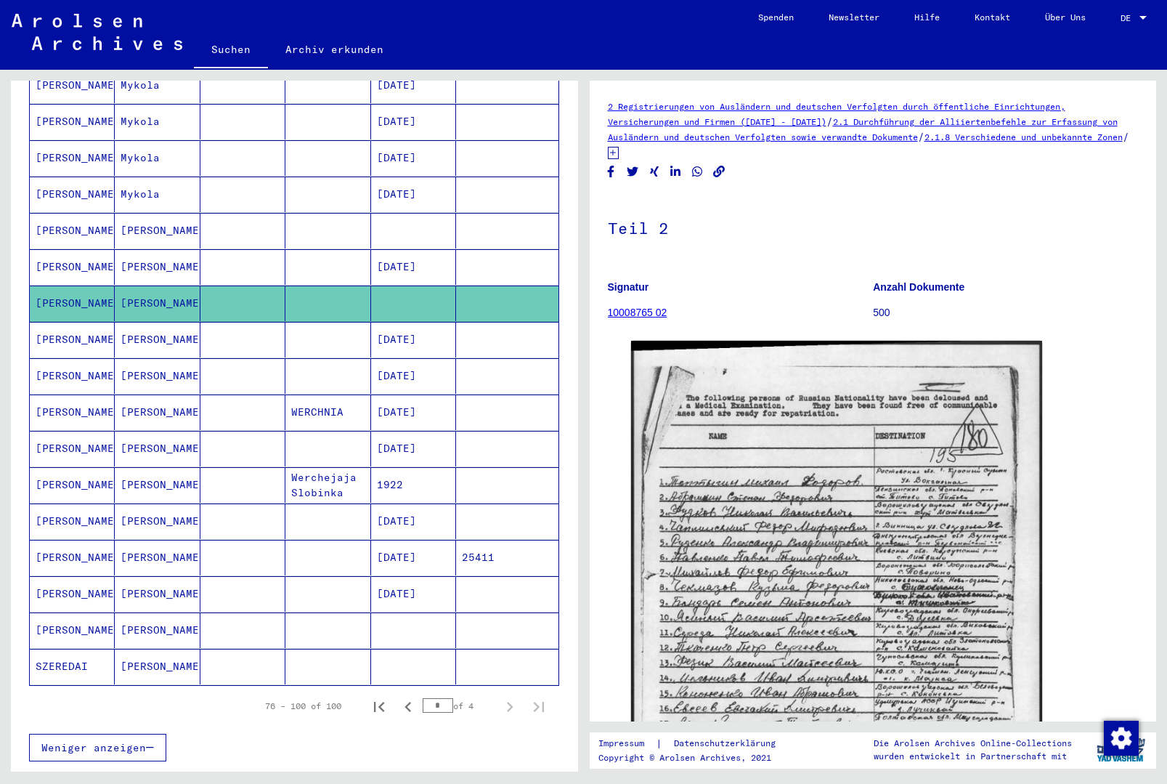
click at [490, 334] on mat-cell at bounding box center [507, 340] width 102 height 36
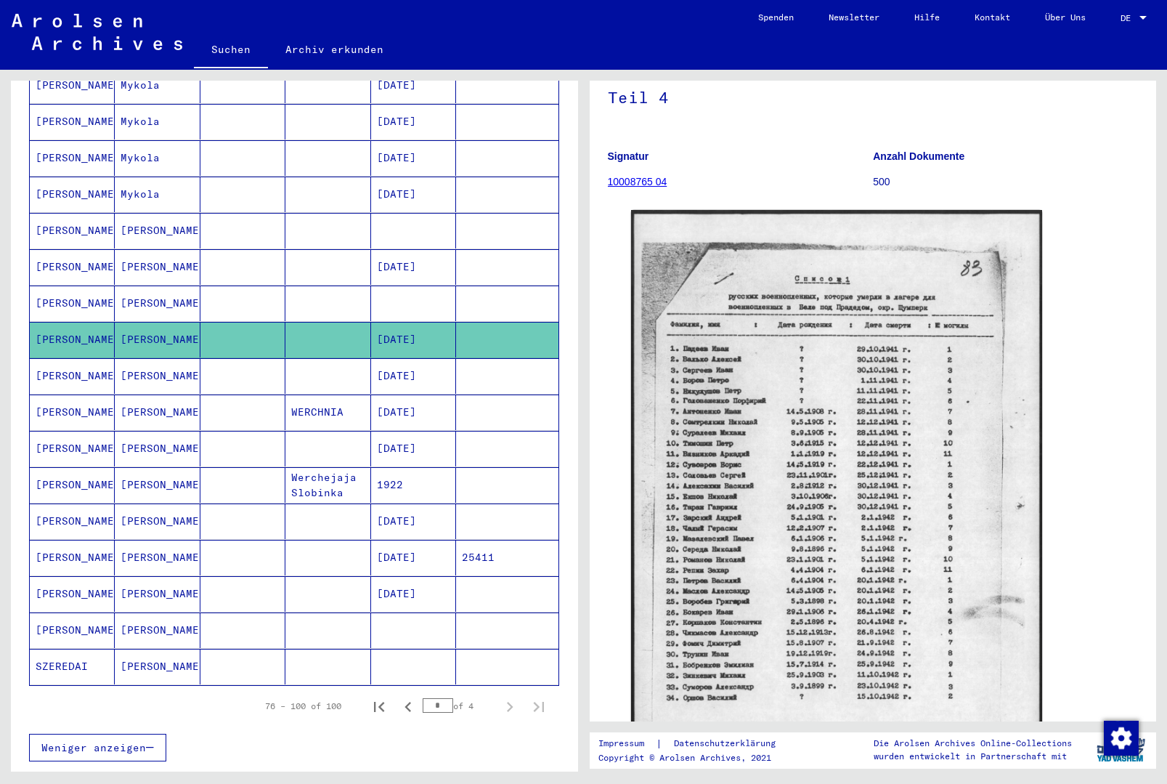
scroll to position [133, 0]
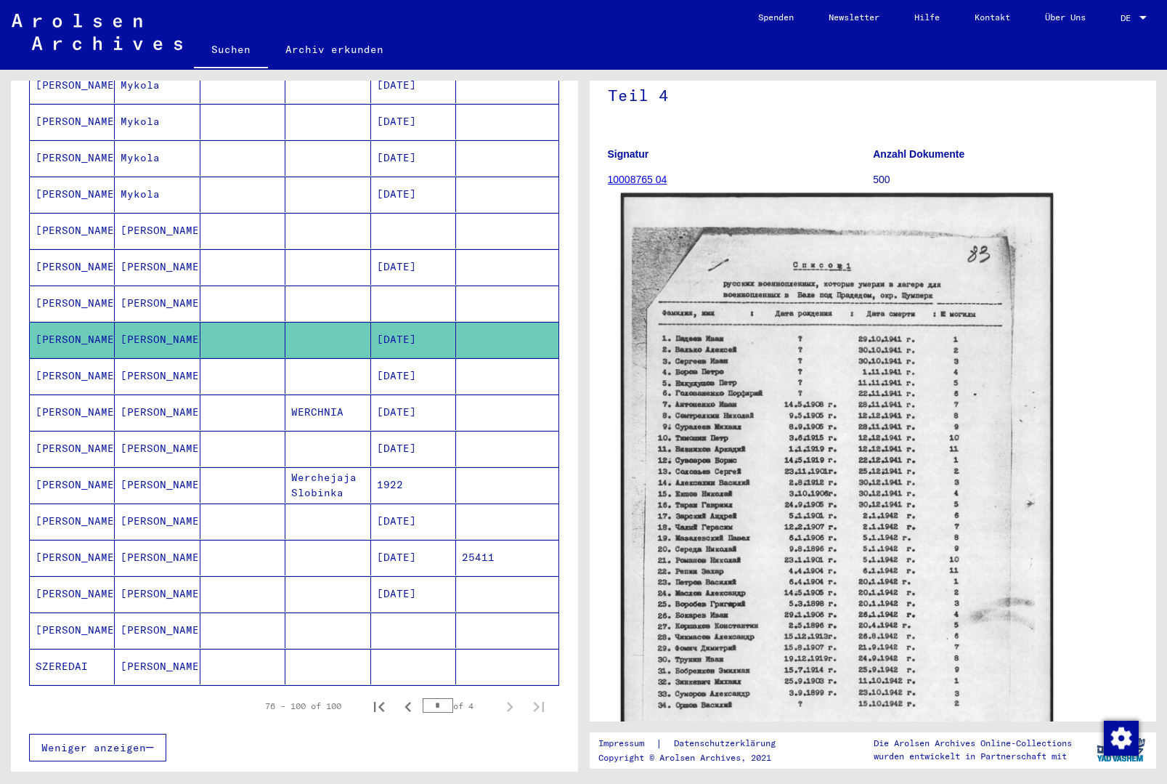
click at [901, 439] on img at bounding box center [836, 498] width 432 height 611
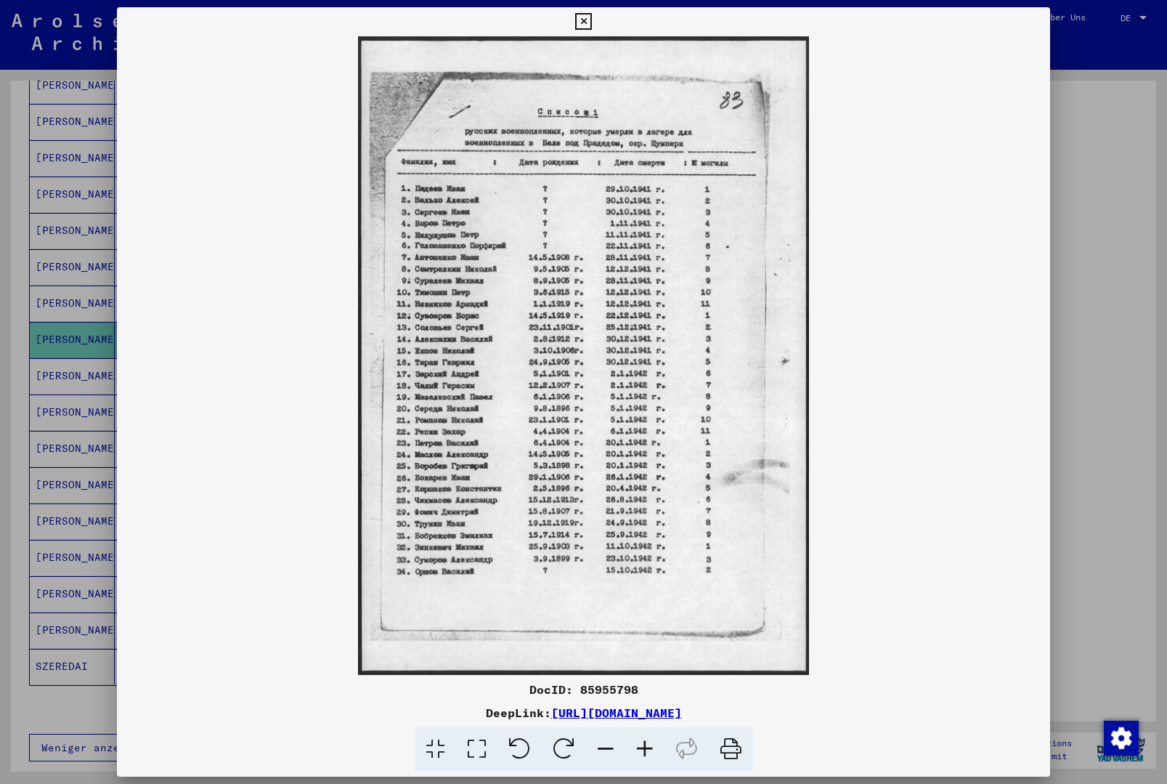
click at [592, 21] on icon at bounding box center [583, 21] width 17 height 17
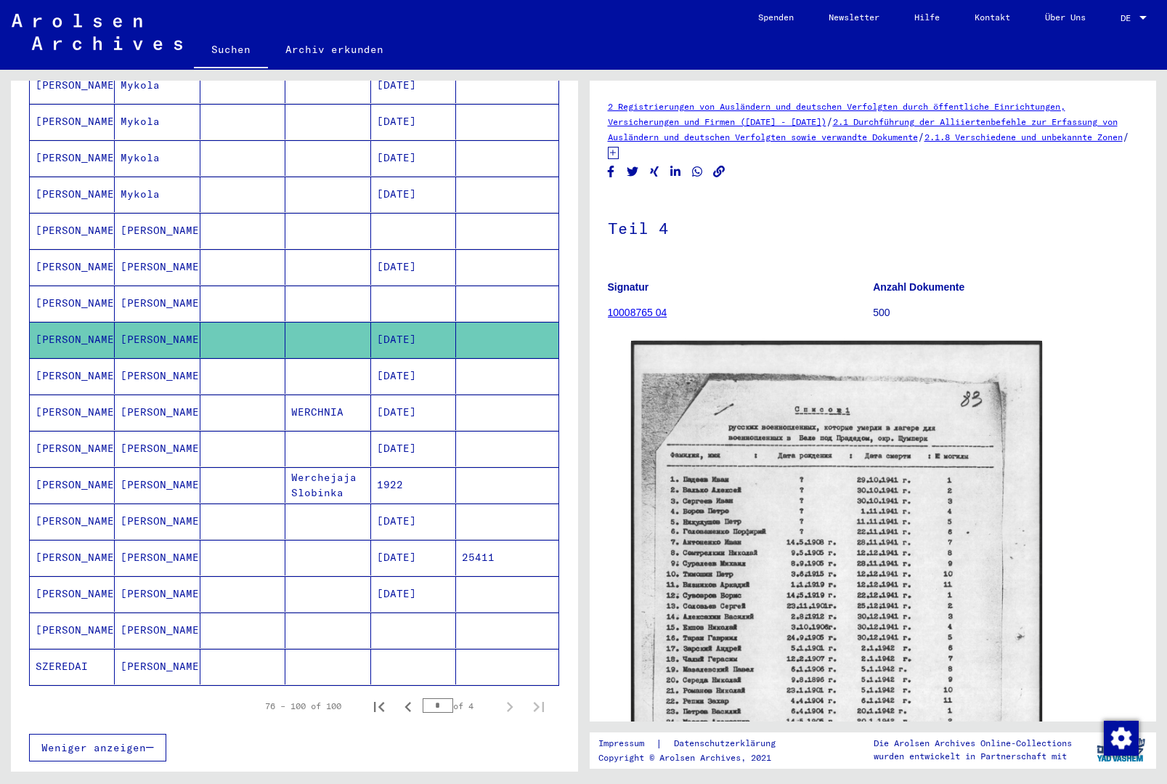
scroll to position [0, 0]
click at [619, 155] on icon at bounding box center [613, 153] width 11 height 12
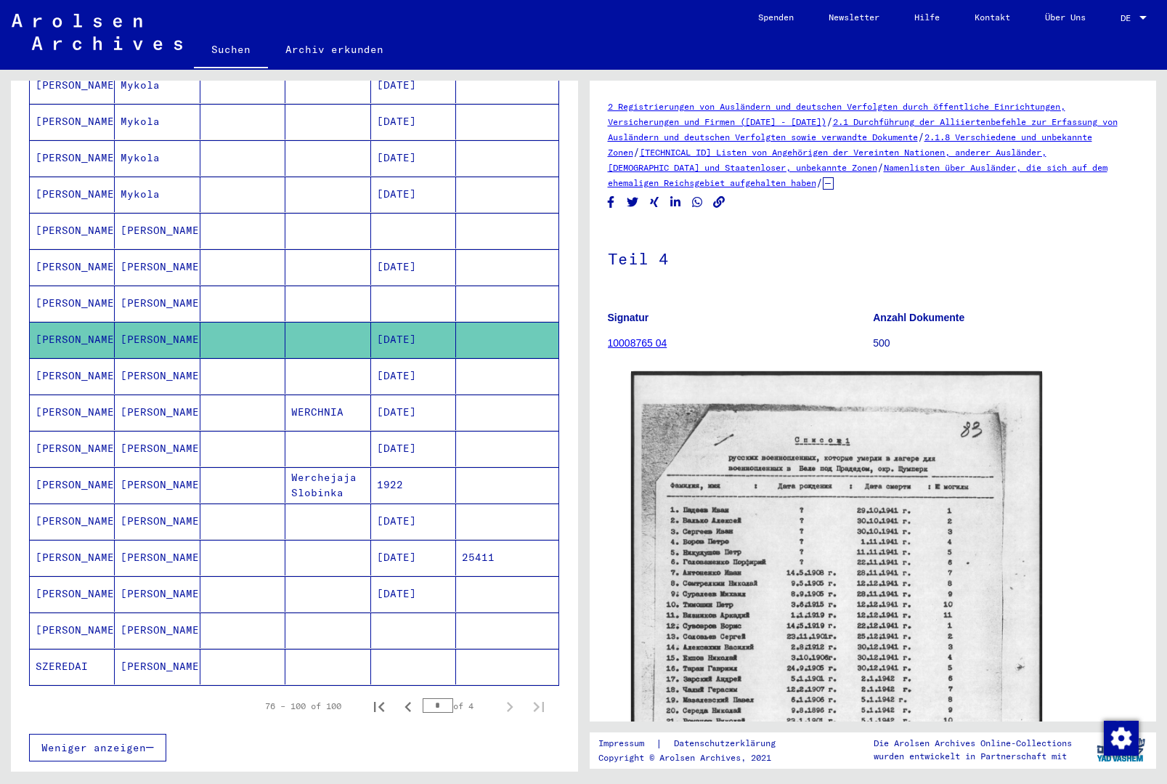
click at [505, 362] on mat-cell at bounding box center [507, 376] width 102 height 36
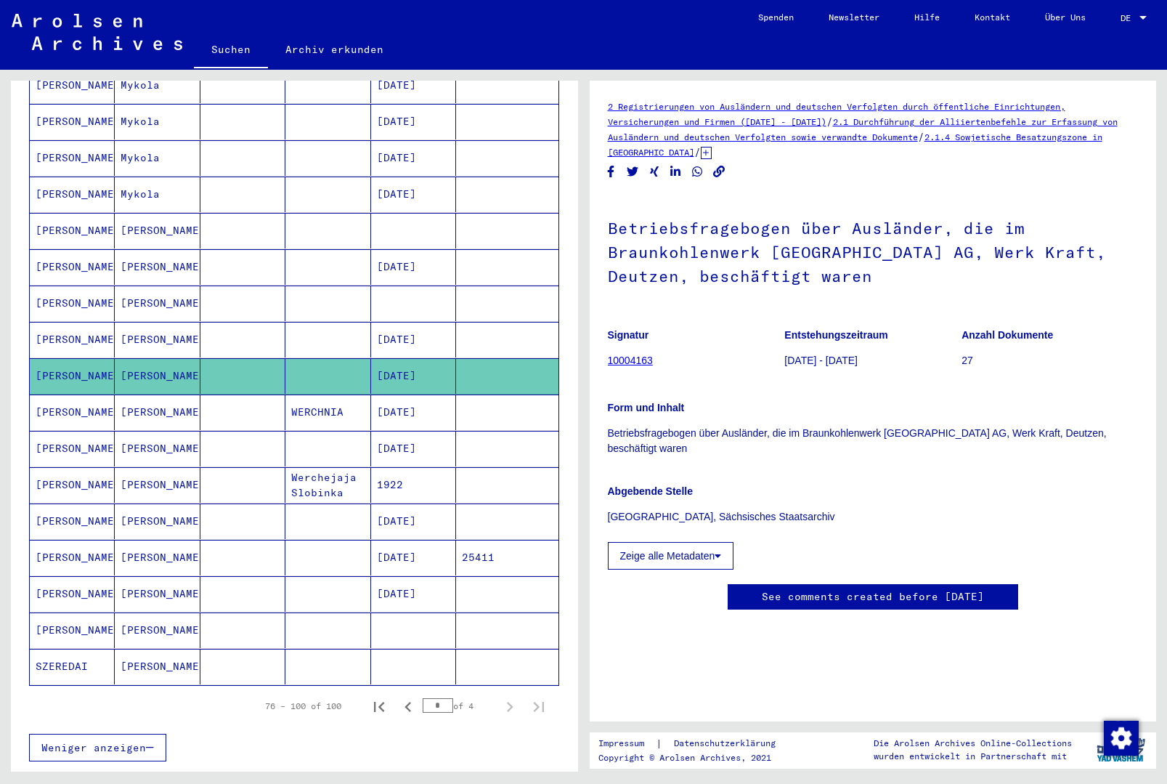
click at [452, 444] on mat-cell "[DATE]" at bounding box center [413, 449] width 85 height 36
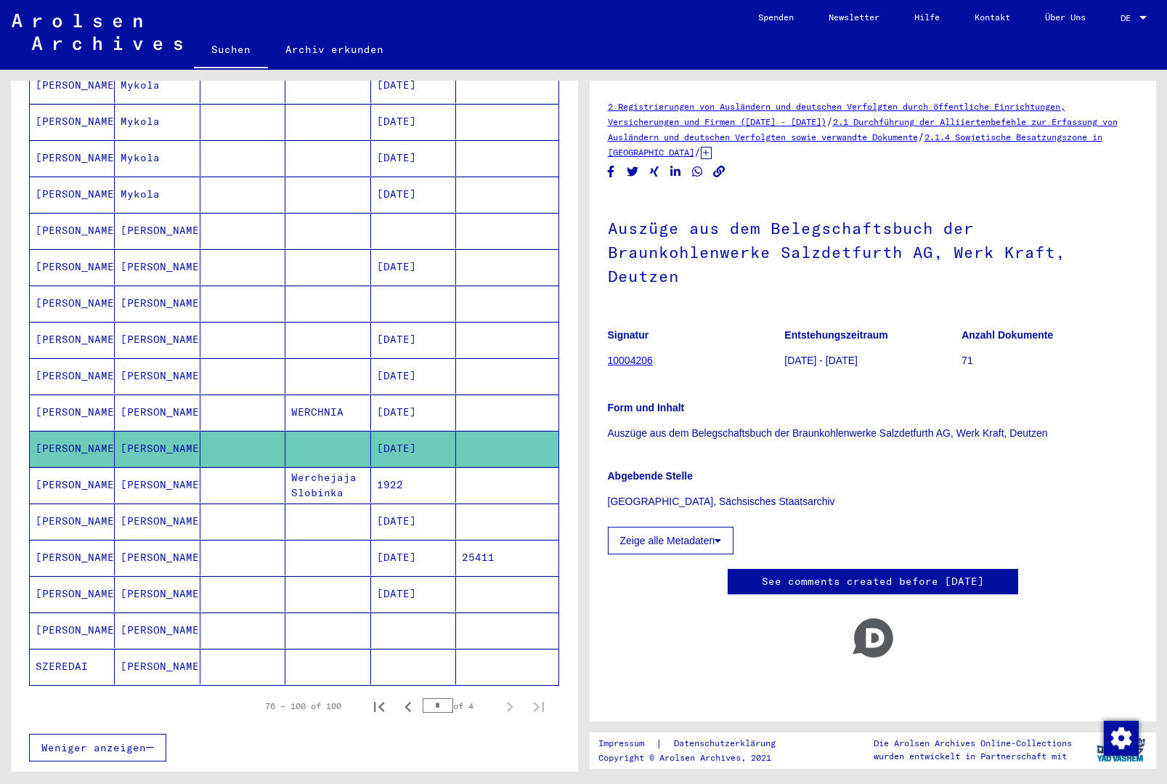
click at [466, 511] on mat-cell at bounding box center [507, 521] width 102 height 36
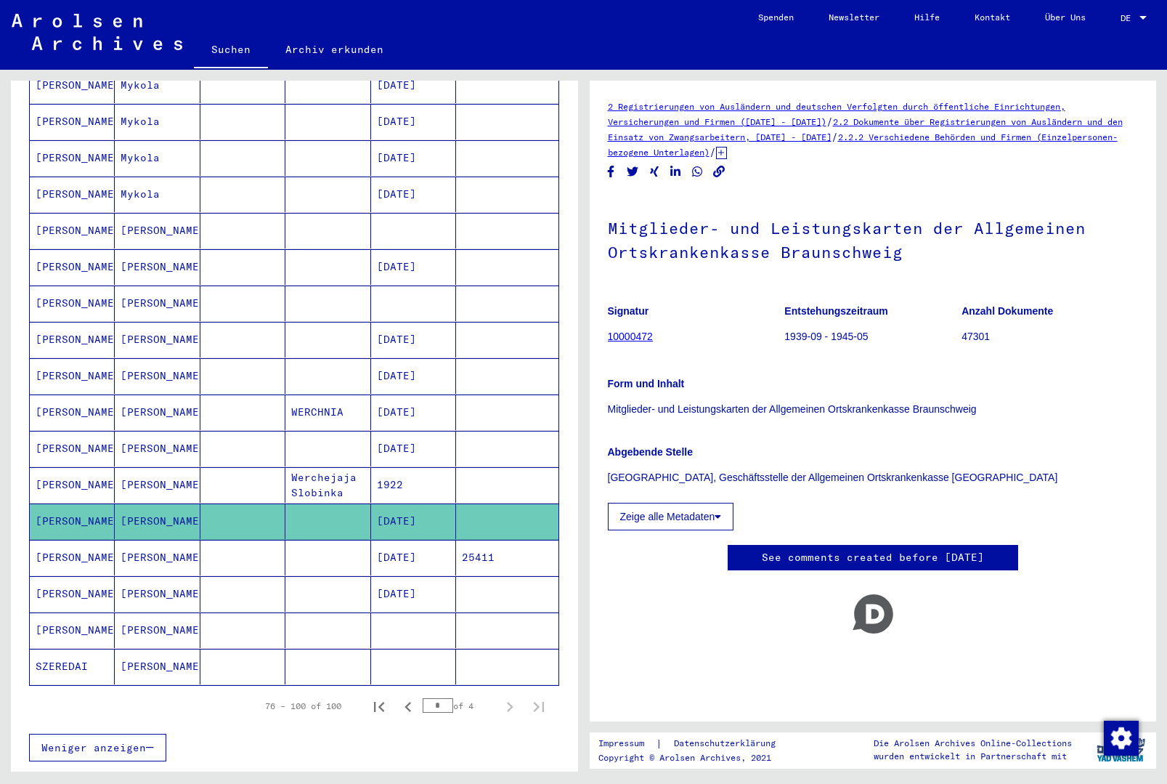
click at [481, 550] on mat-cell "25411" at bounding box center [507, 558] width 102 height 36
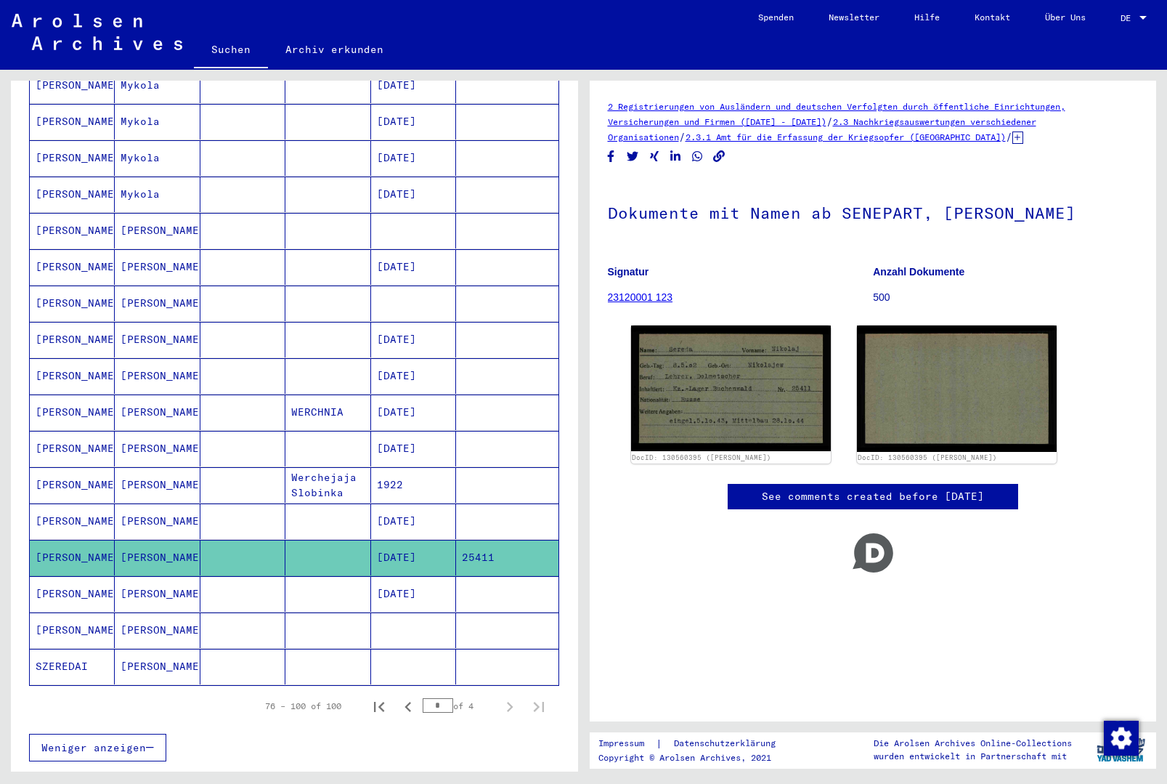
click at [516, 577] on mat-cell at bounding box center [507, 594] width 102 height 36
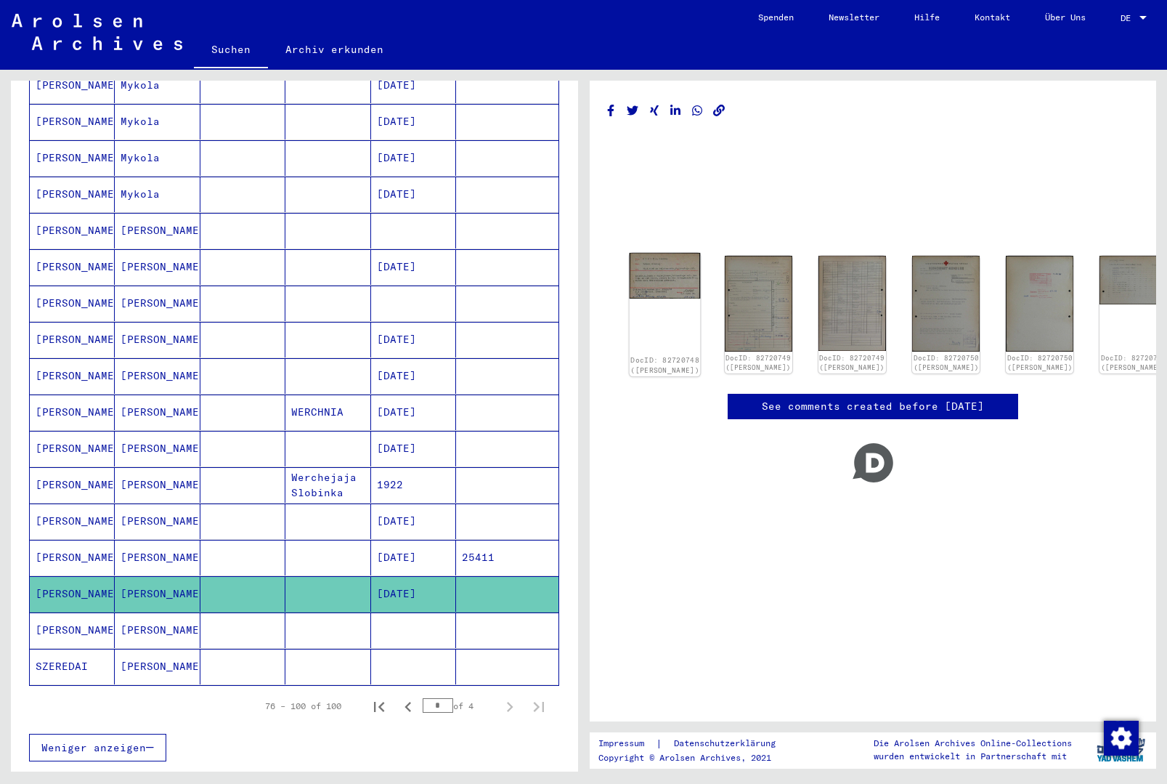
click at [672, 272] on img at bounding box center [664, 276] width 71 height 46
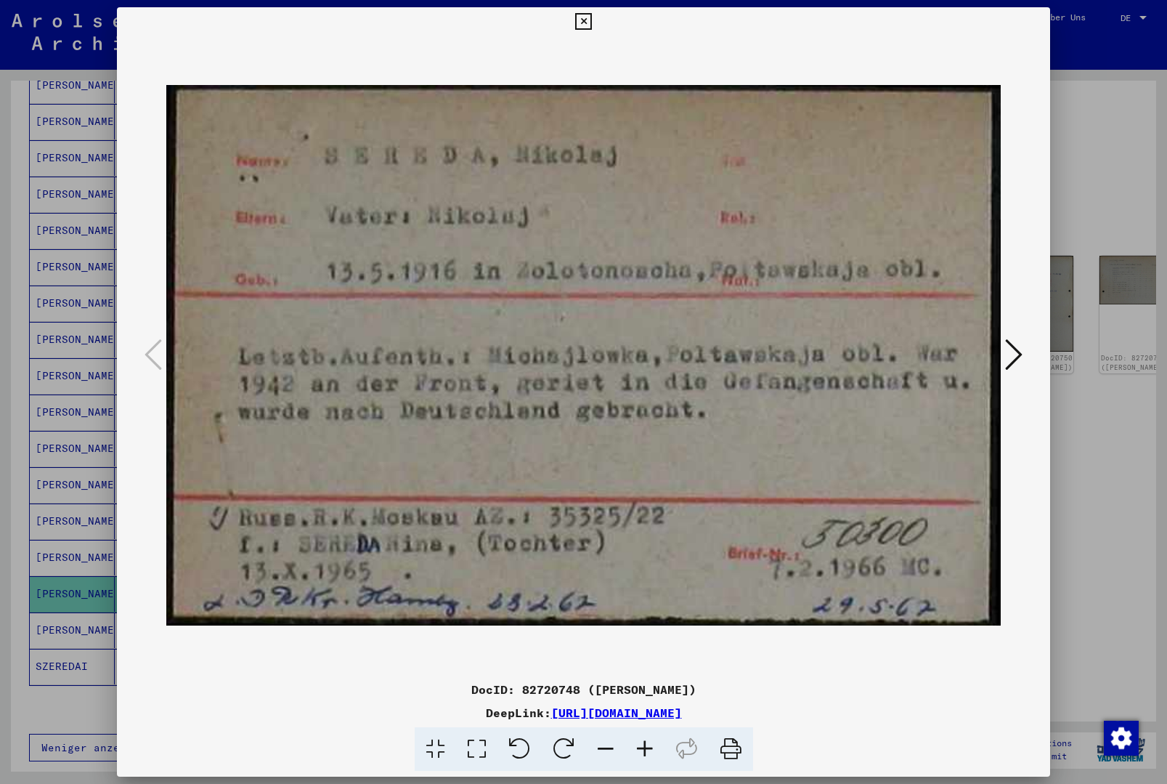
click at [596, 29] on button at bounding box center [583, 21] width 25 height 29
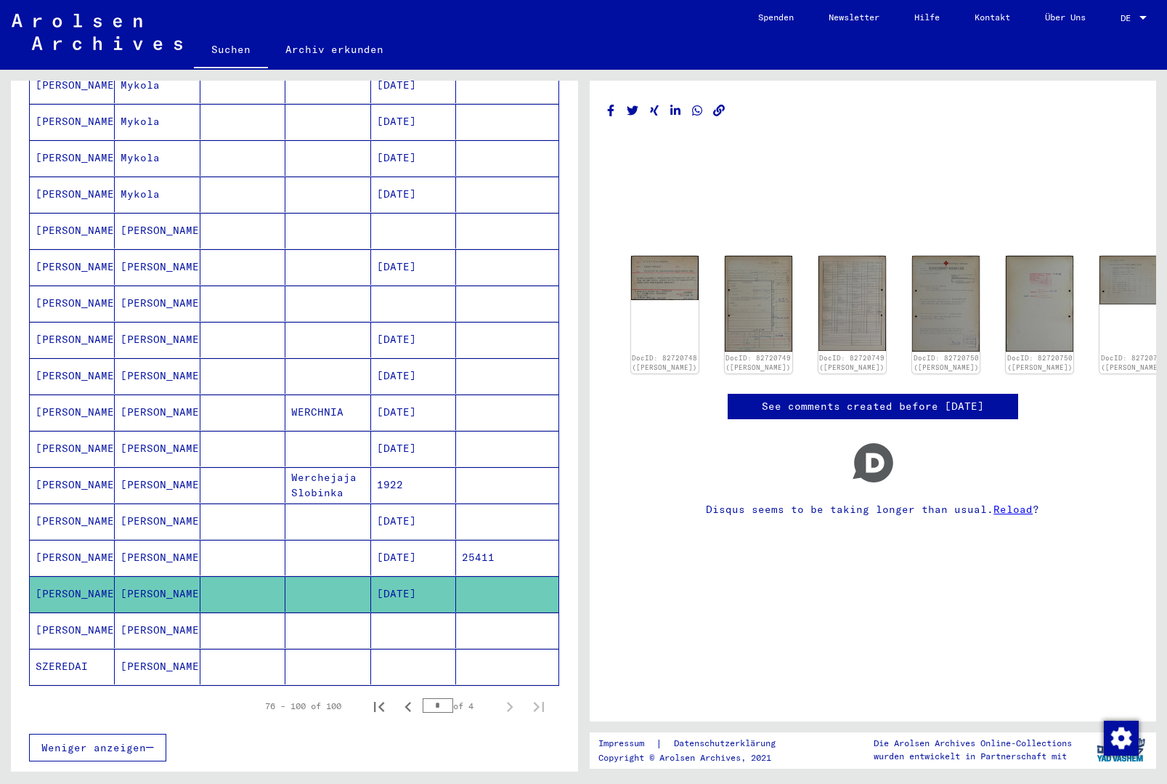
click at [452, 613] on mat-cell at bounding box center [413, 630] width 85 height 36
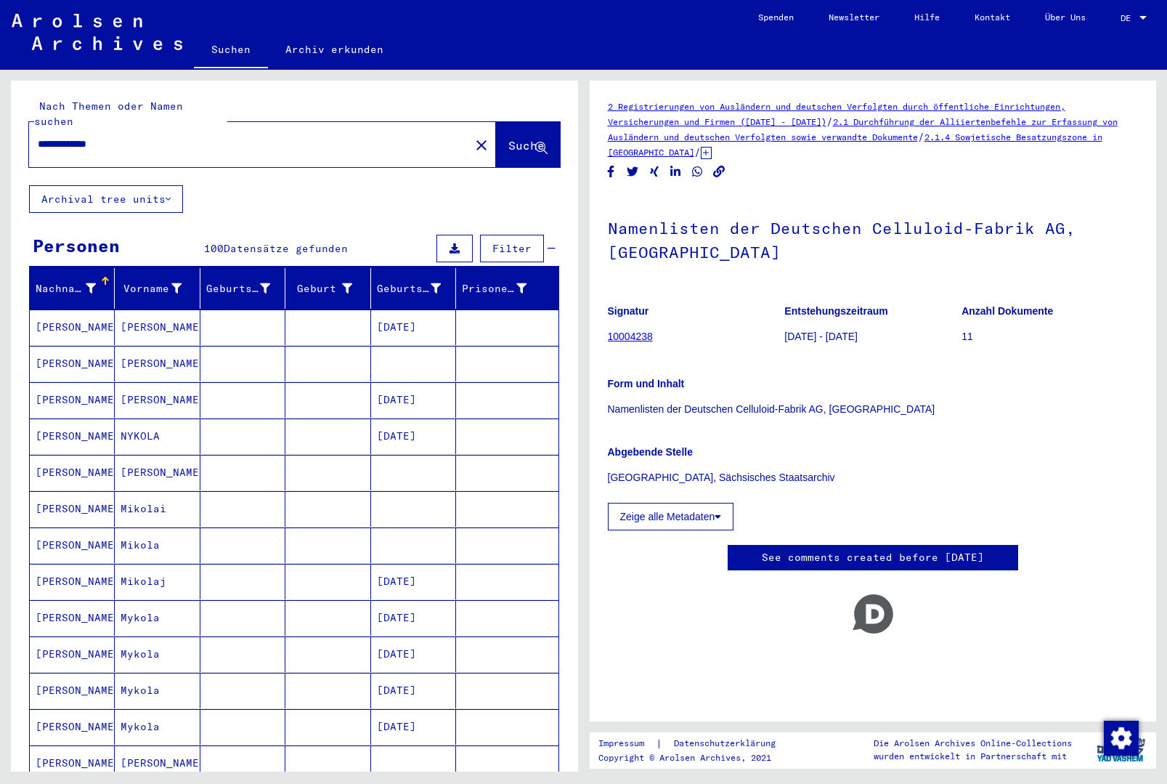
click at [473, 137] on mat-icon "close" at bounding box center [481, 145] width 17 height 17
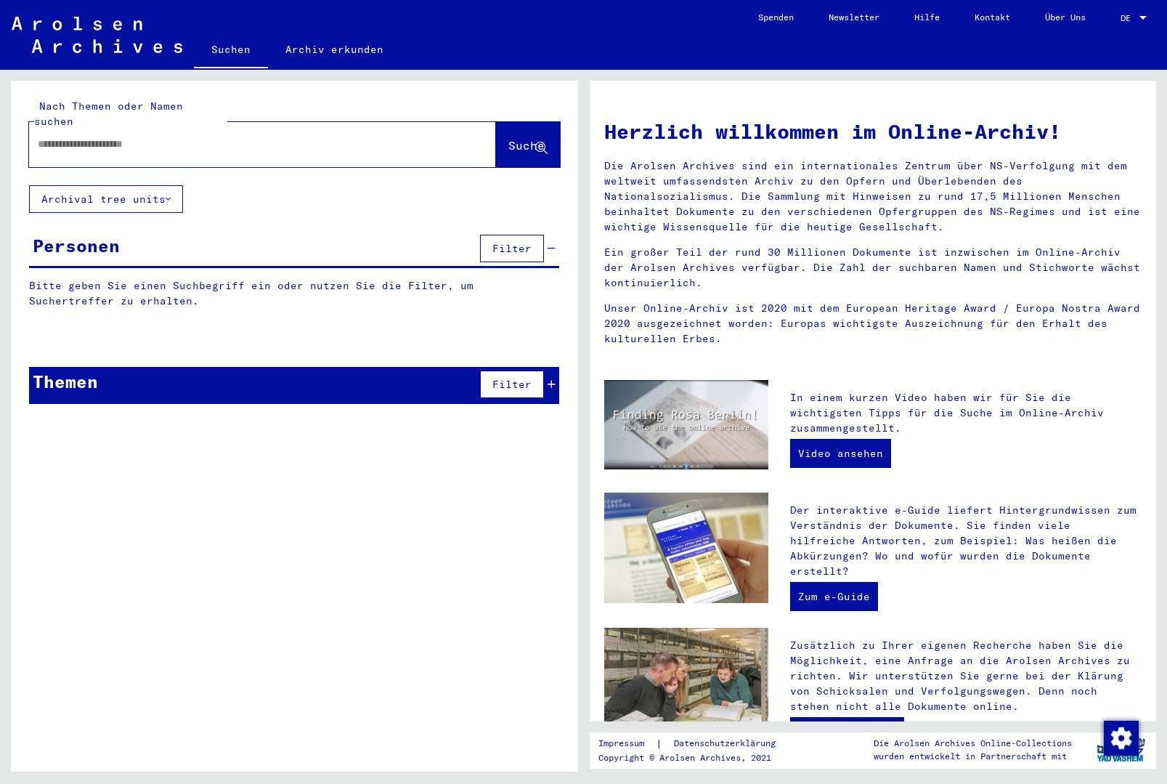
click at [375, 137] on input "text" at bounding box center [245, 144] width 415 height 15
type input "*******"
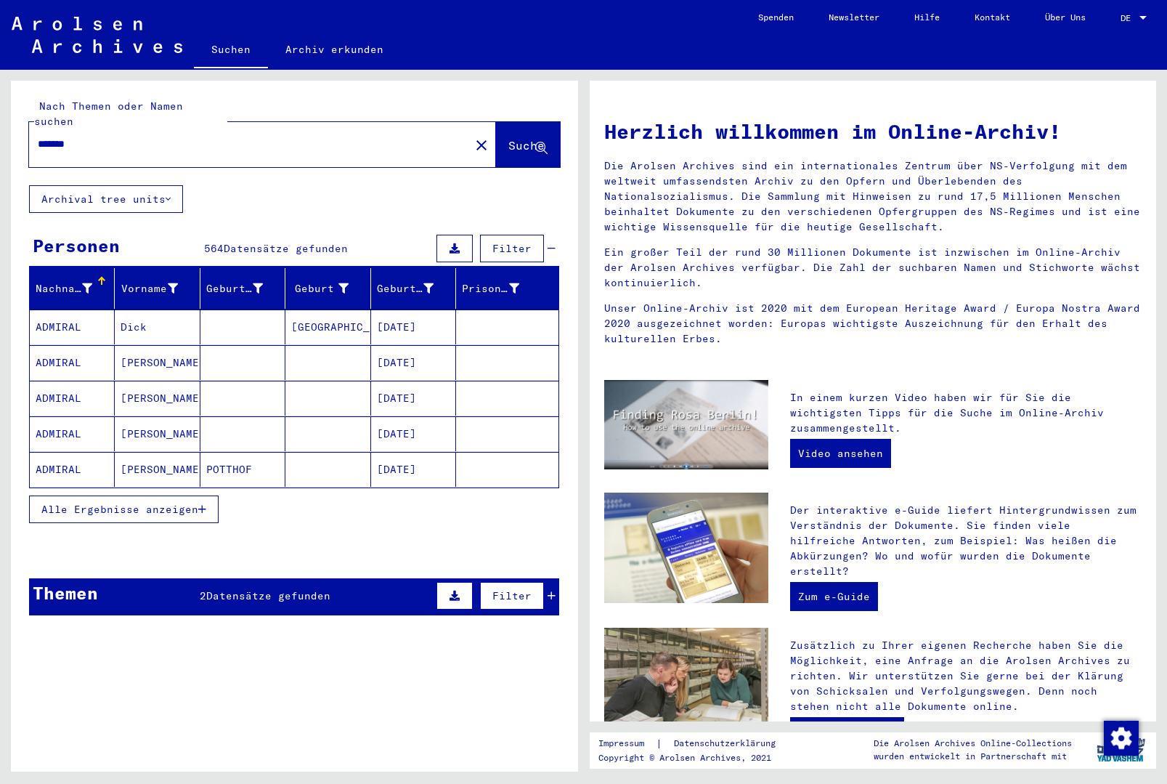
click at [371, 590] on div "Themen 2 Datensätze gefunden Filter" at bounding box center [294, 596] width 530 height 37
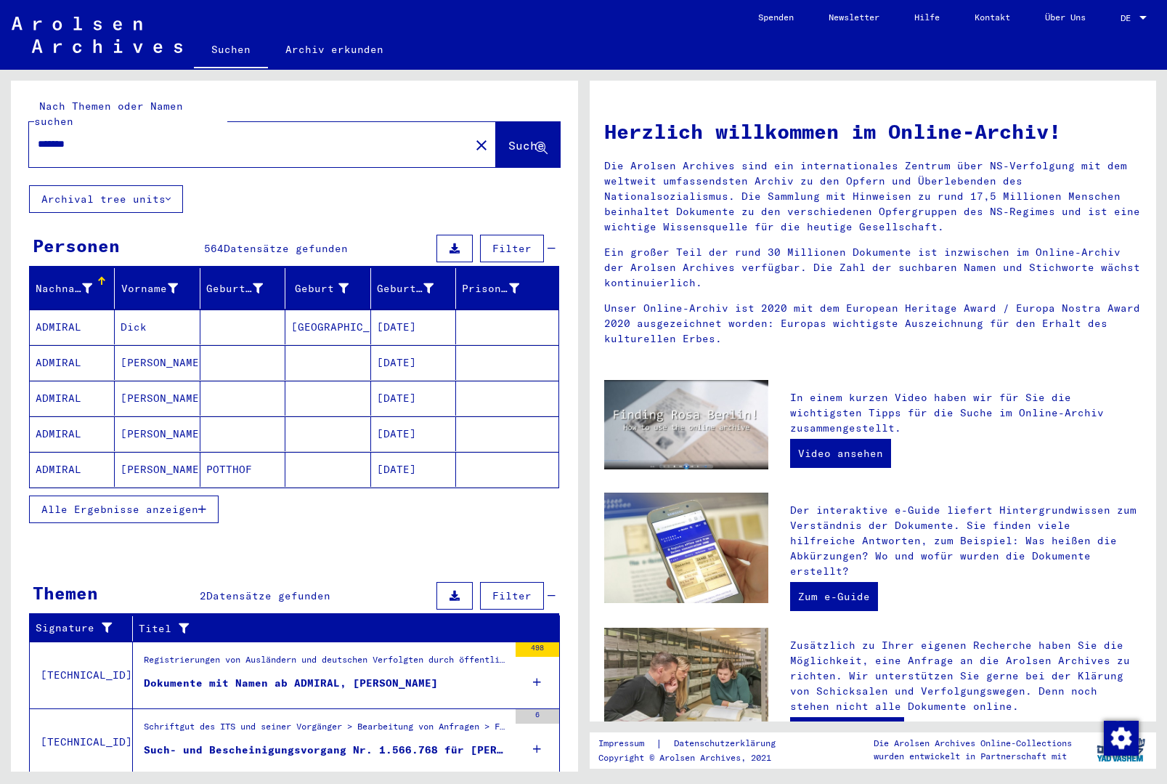
click at [383, 720] on div "Schriftgut des ITS und seiner Vorgänger > Bearbeitung von Anfragen > Fallbezoge…" at bounding box center [326, 730] width 365 height 20
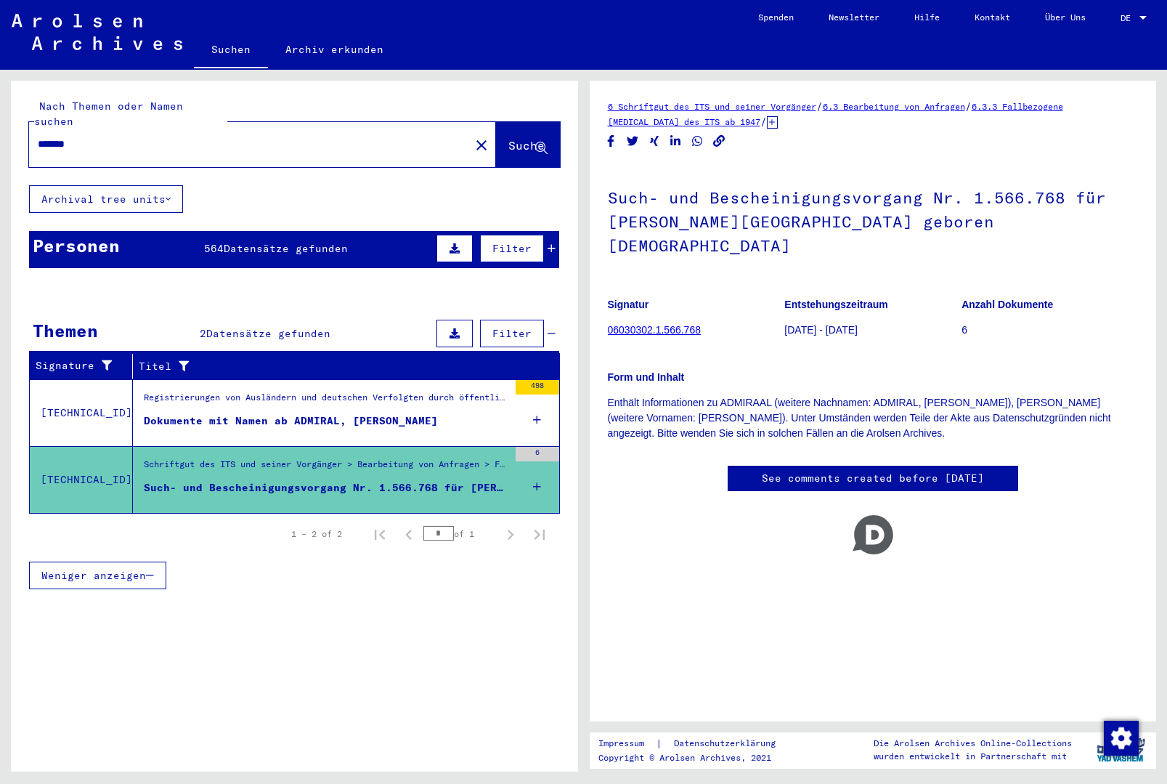
click at [438, 394] on div "Registrierungen von Ausländern und deutschen Verfolgten durch öffentliche Einri…" at bounding box center [326, 401] width 365 height 20
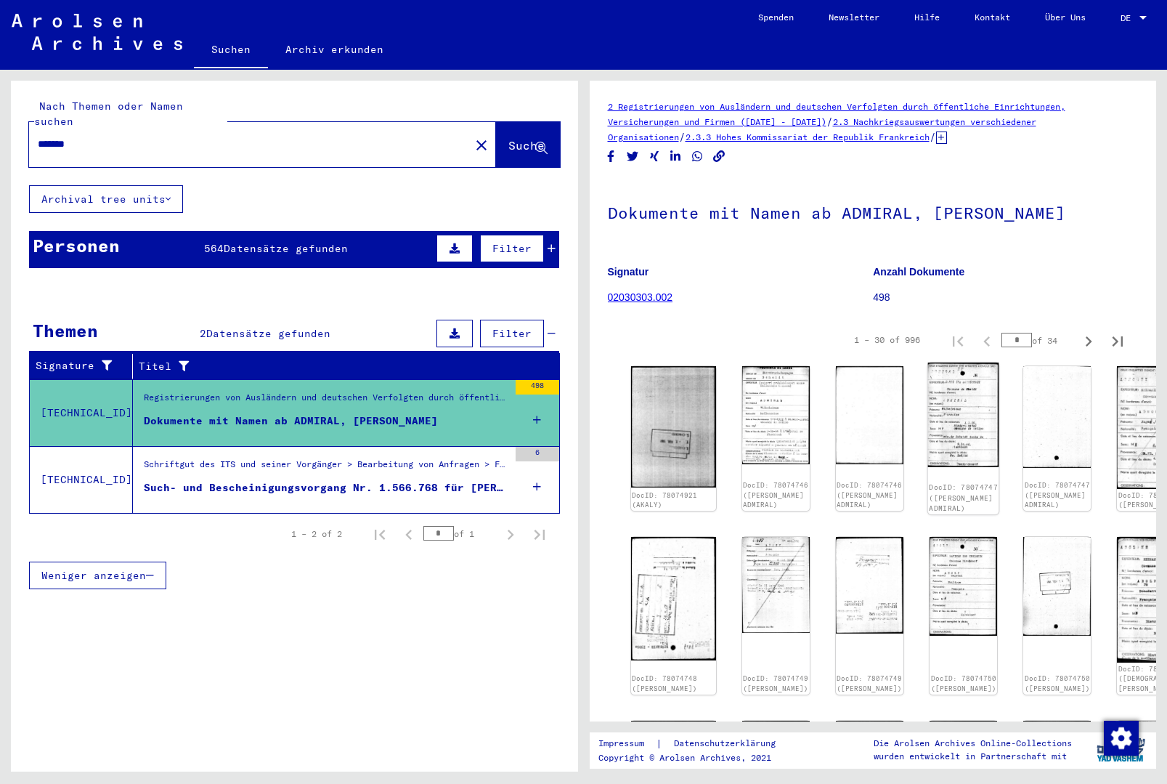
click at [928, 414] on img at bounding box center [963, 414] width 71 height 105
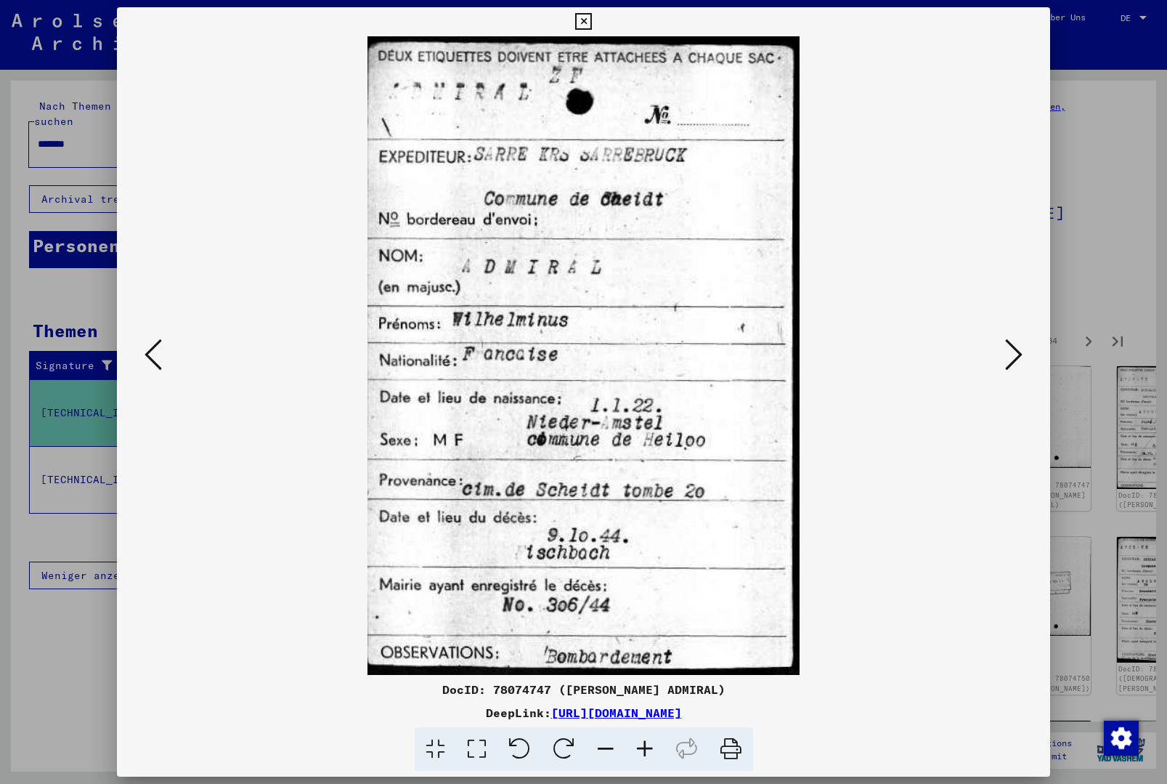
click at [1006, 351] on icon at bounding box center [1013, 354] width 17 height 35
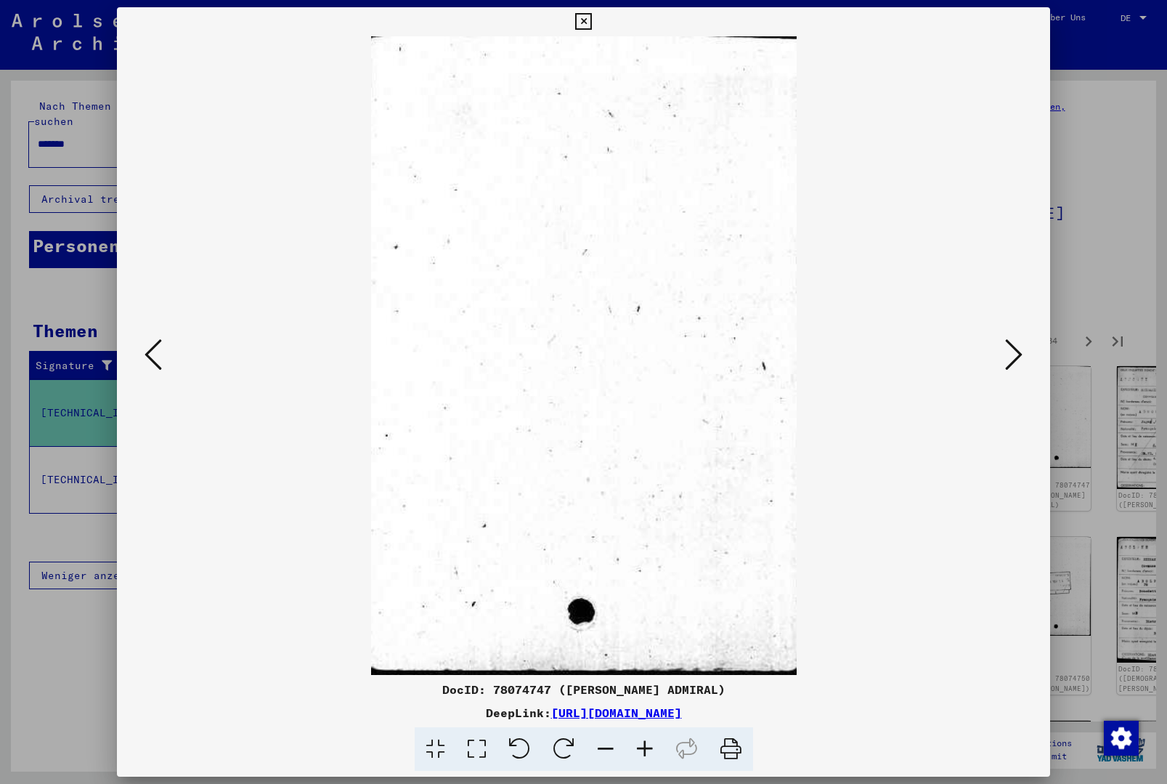
click at [1007, 350] on icon at bounding box center [1013, 354] width 17 height 35
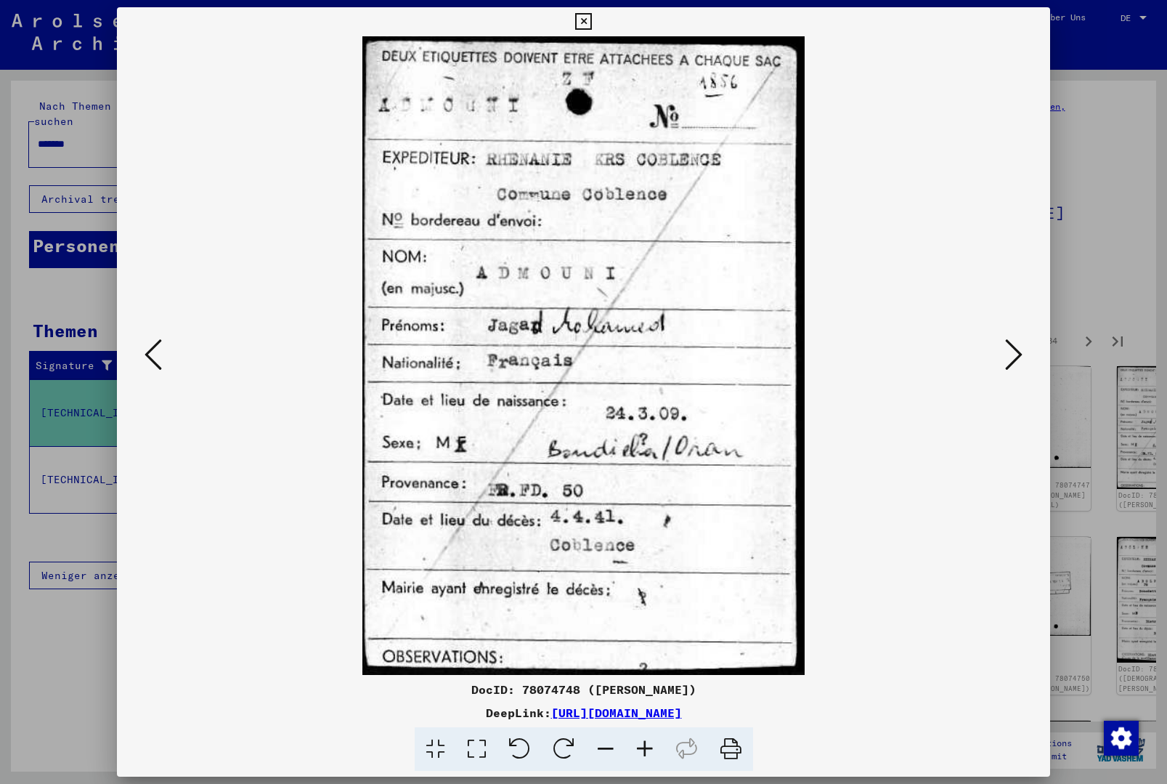
click at [1004, 349] on button at bounding box center [1014, 355] width 26 height 41
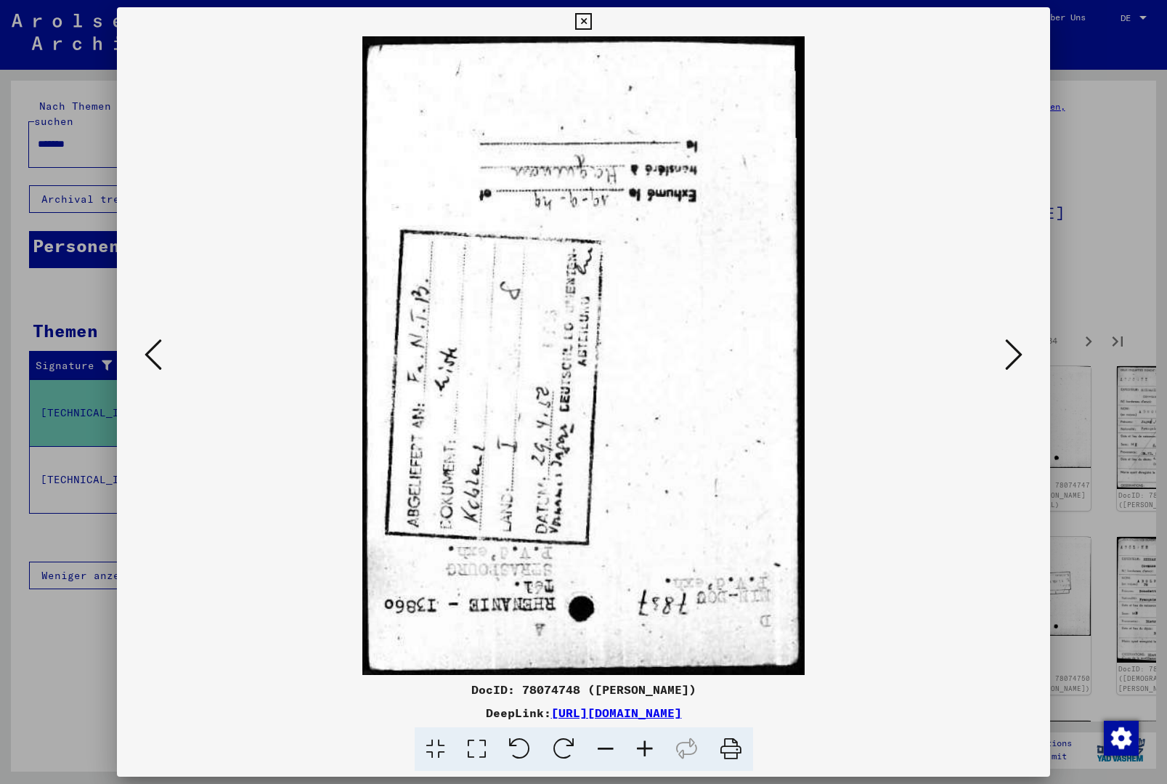
click at [1007, 347] on icon at bounding box center [1013, 354] width 17 height 35
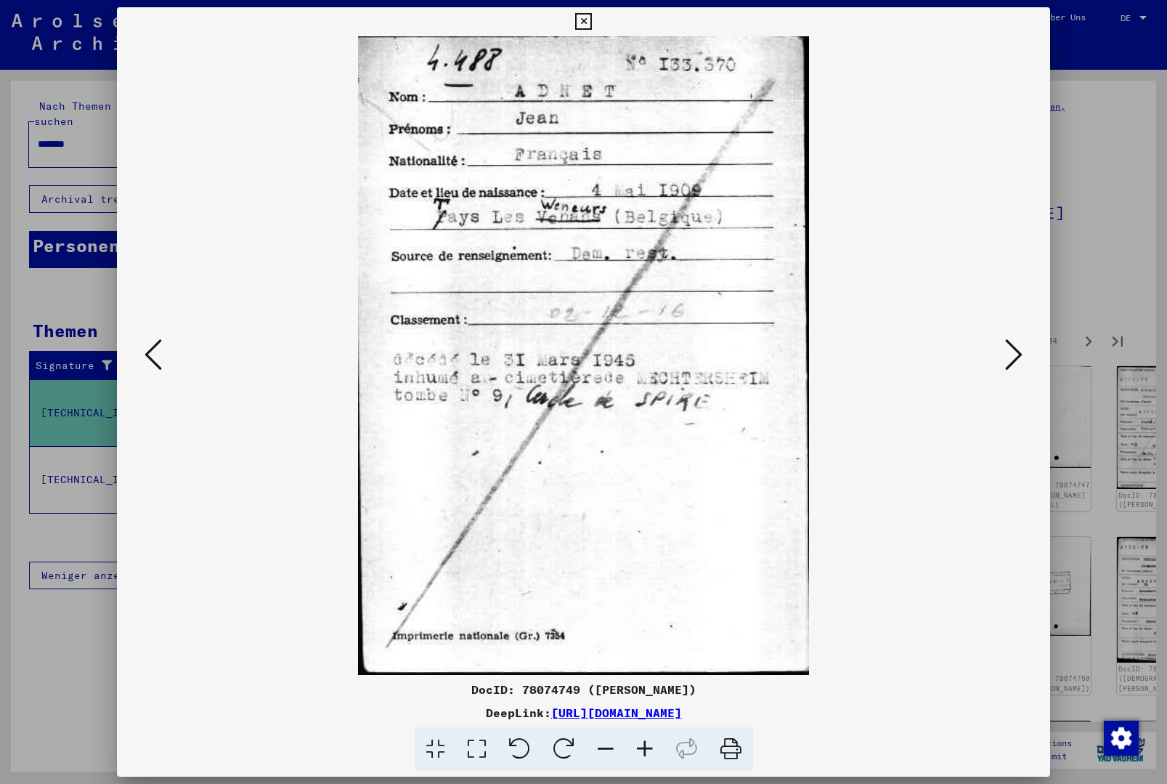
click at [1001, 353] on button at bounding box center [1014, 355] width 26 height 41
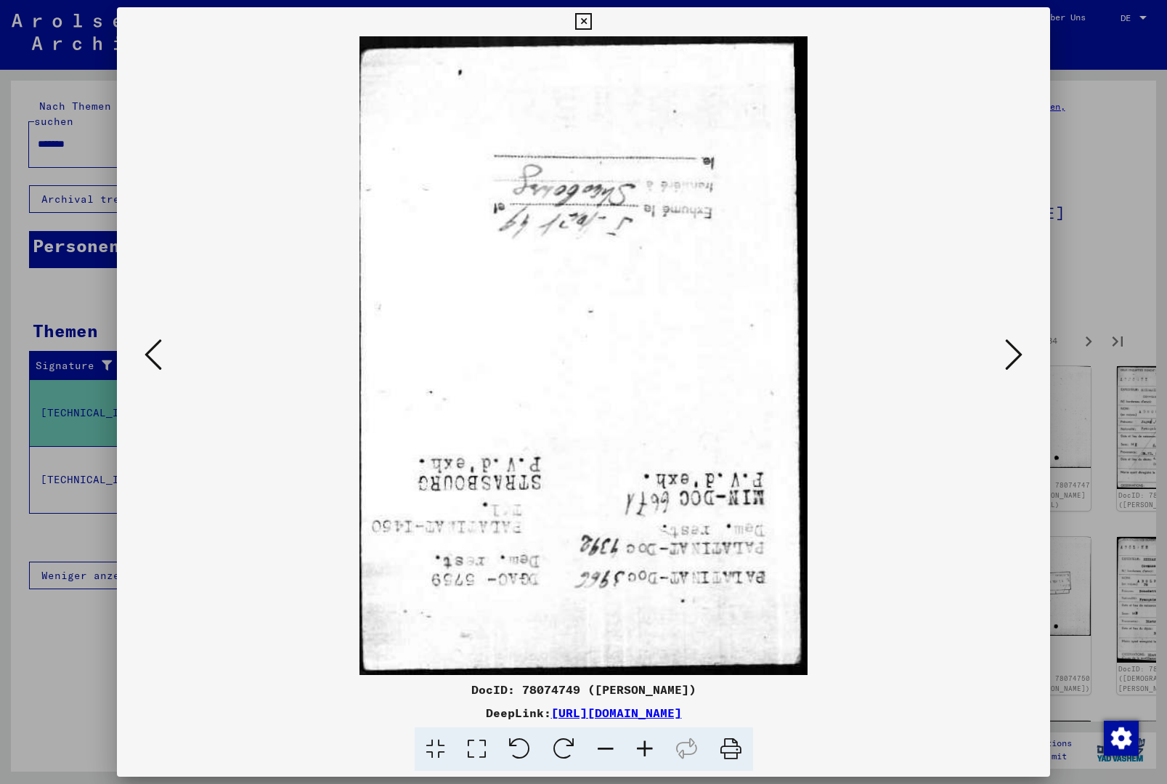
click at [596, 30] on button at bounding box center [583, 21] width 25 height 29
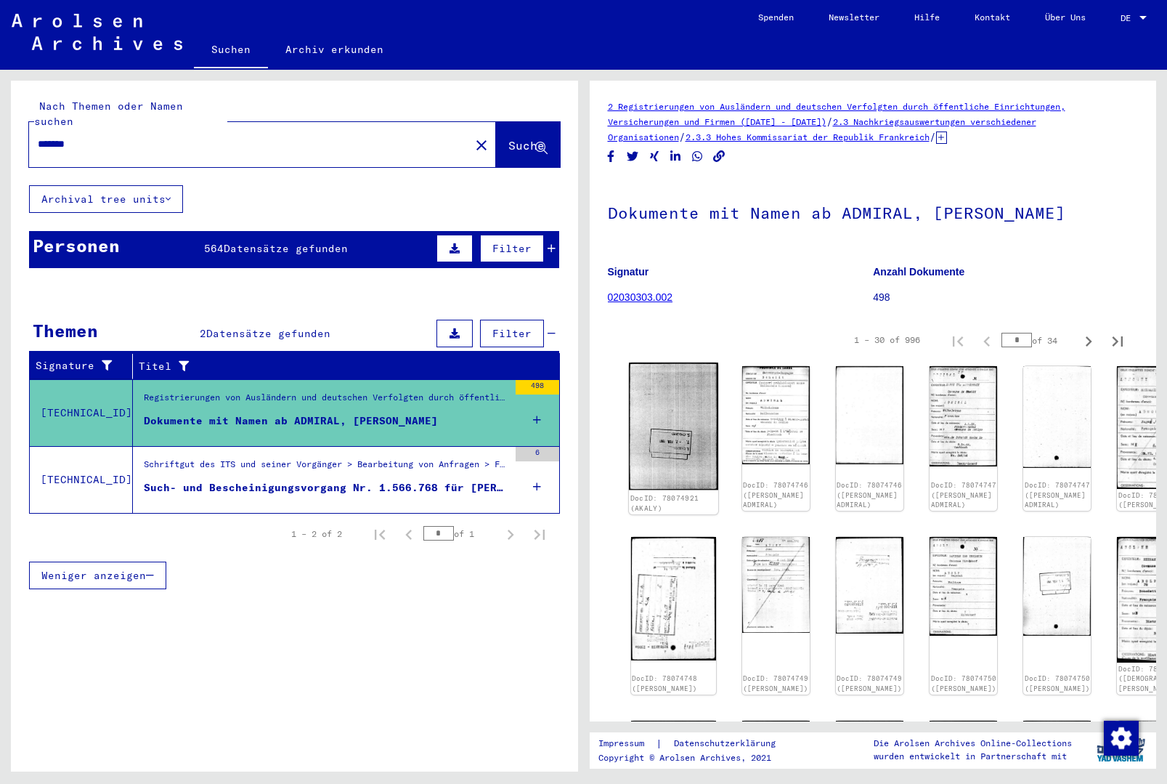
click at [656, 379] on img at bounding box center [673, 425] width 89 height 127
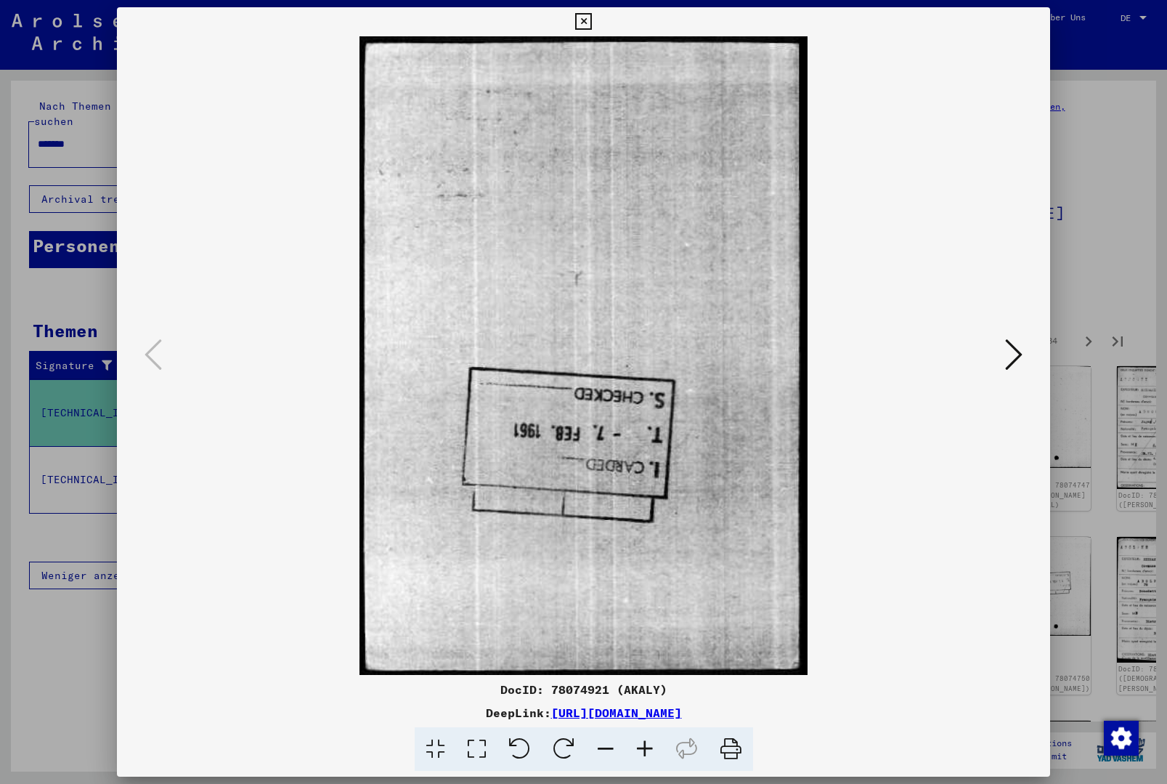
click at [1004, 355] on button at bounding box center [1014, 355] width 26 height 41
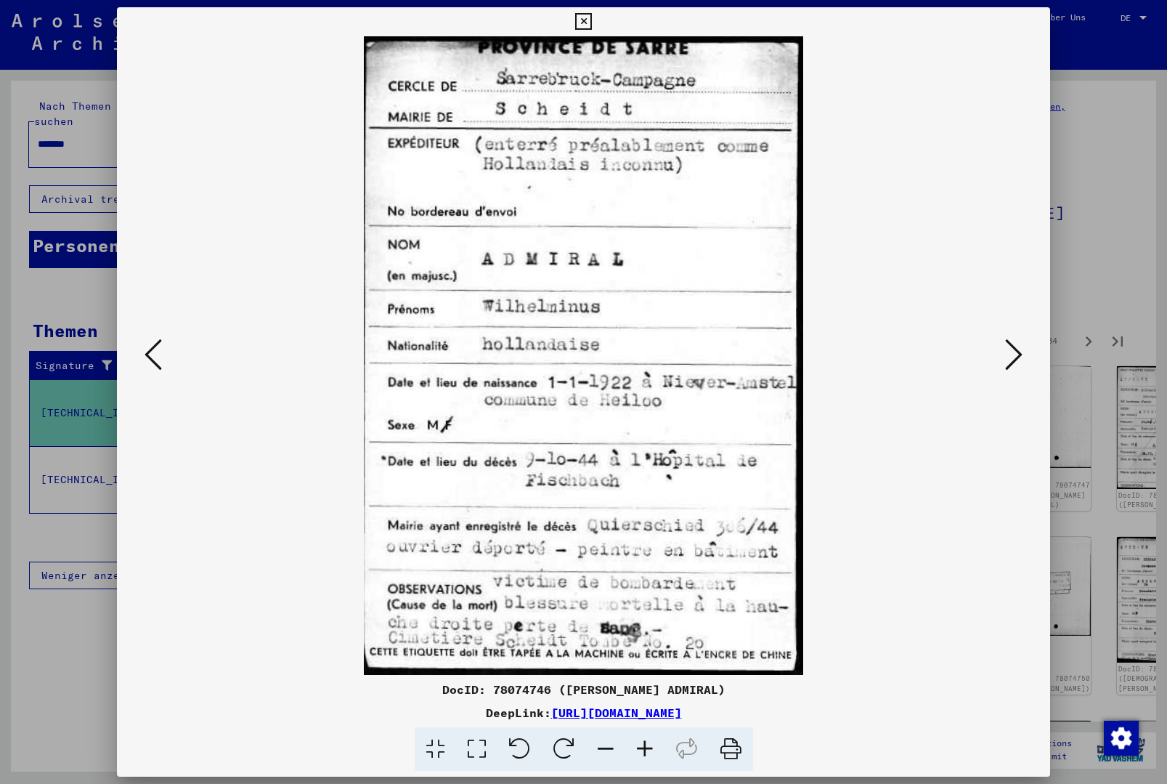
click at [1004, 355] on button at bounding box center [1014, 355] width 26 height 41
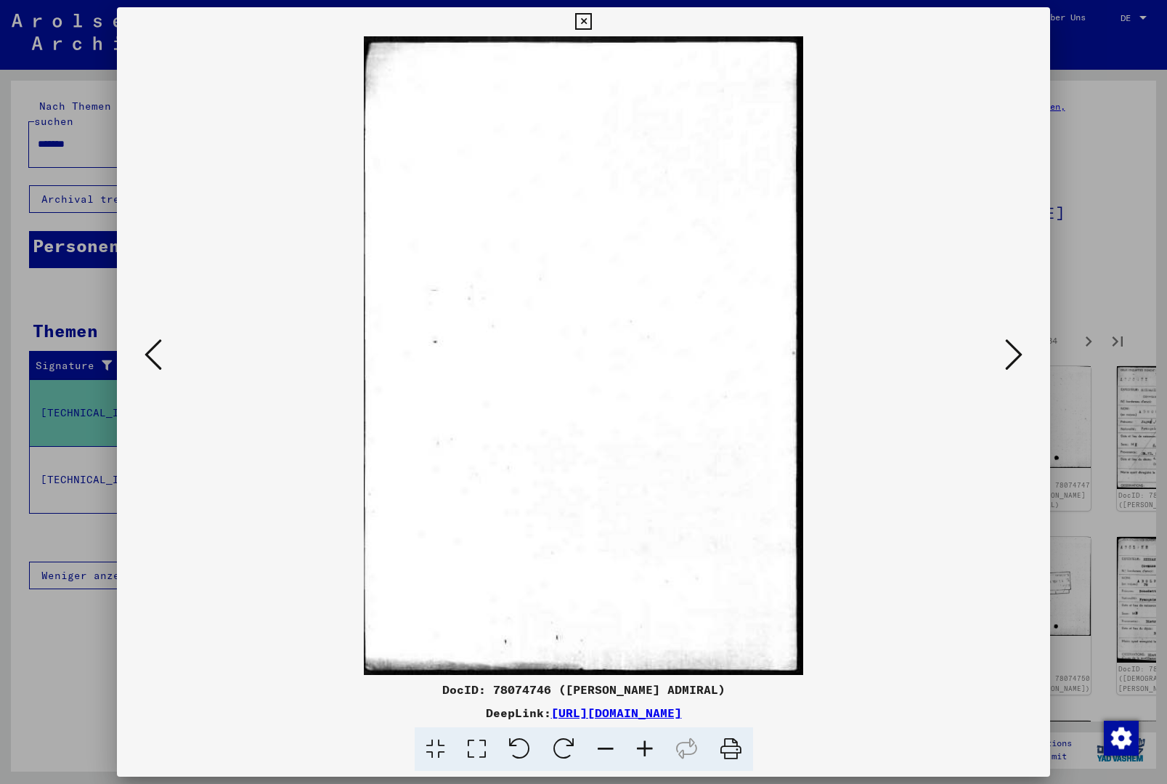
click at [1004, 355] on button at bounding box center [1014, 355] width 26 height 41
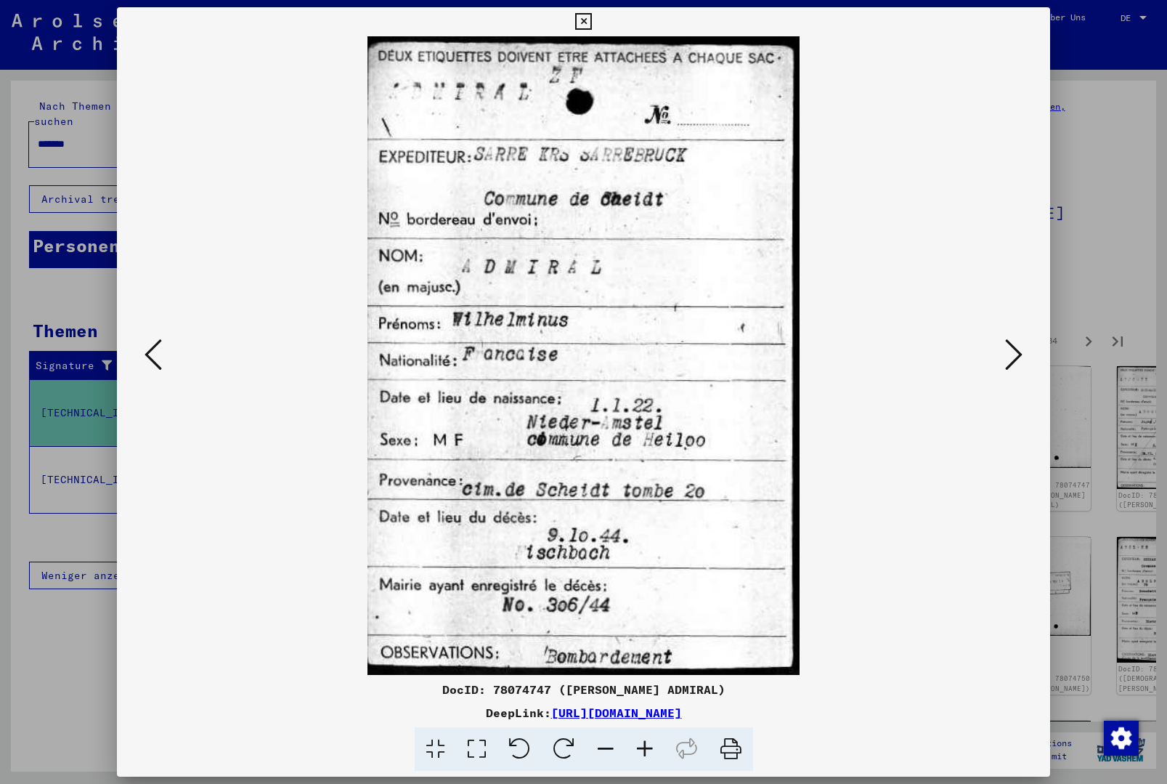
click at [1004, 355] on button at bounding box center [1014, 355] width 26 height 41
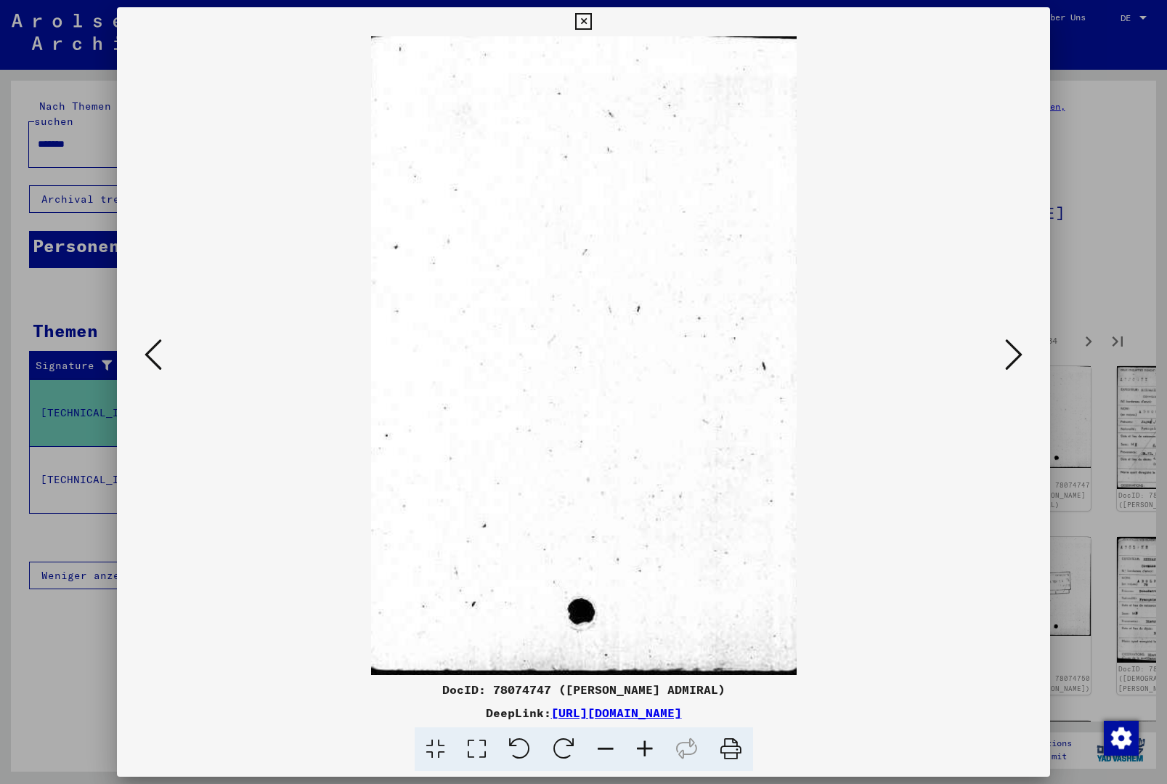
click at [592, 25] on icon at bounding box center [583, 21] width 17 height 17
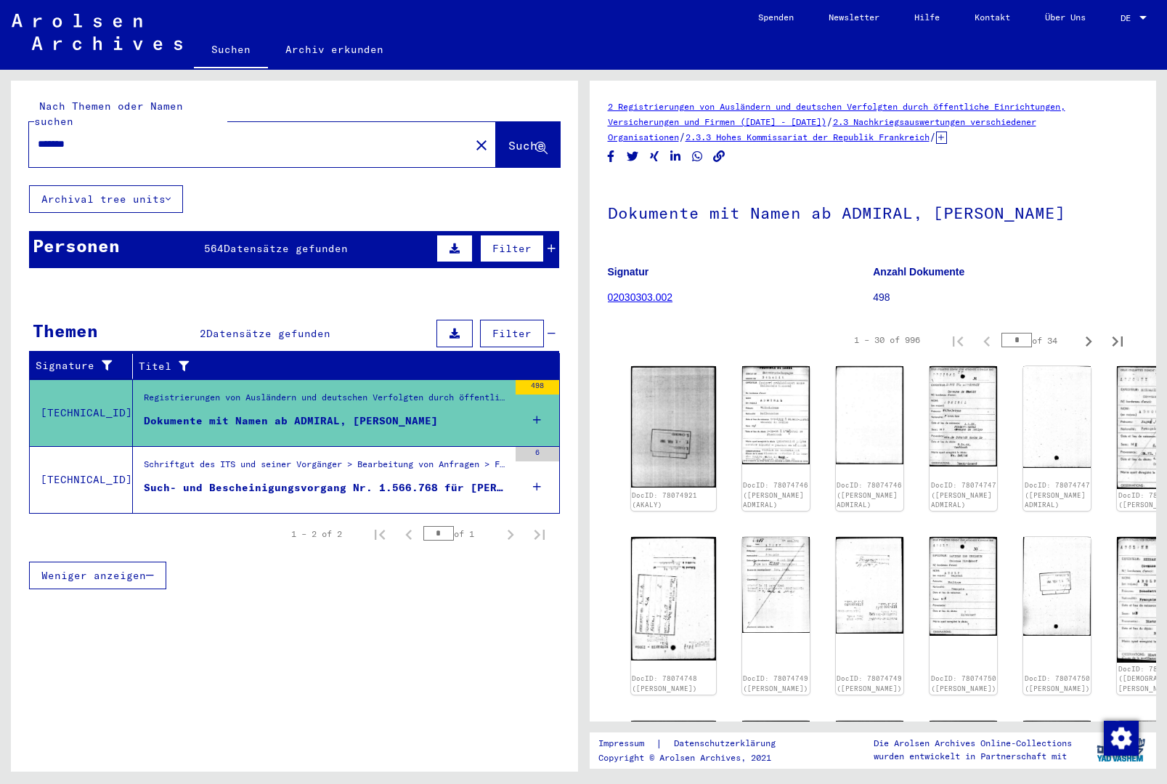
click at [1084, 347] on icon "Next page" at bounding box center [1088, 341] width 20 height 20
type input "*"
